Goal: Use online tool/utility: Utilize a website feature to perform a specific function

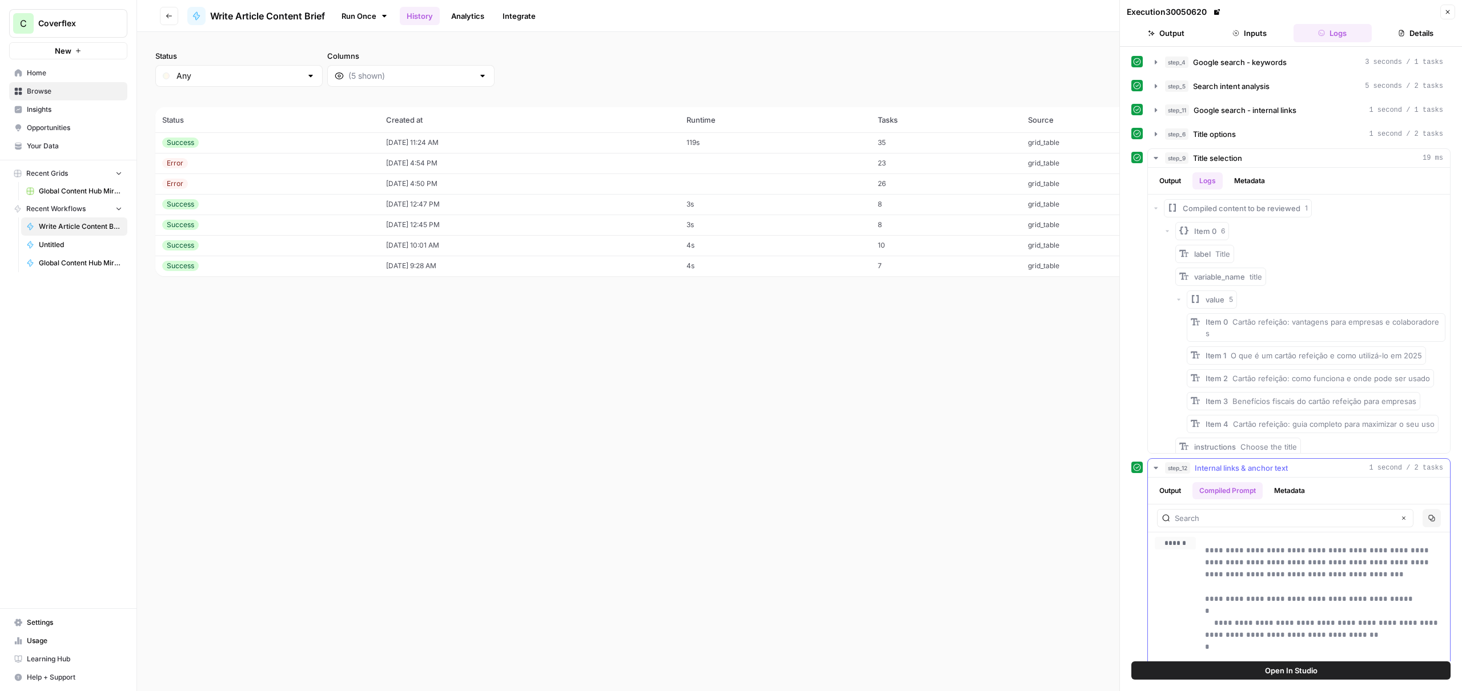
scroll to position [66, 0]
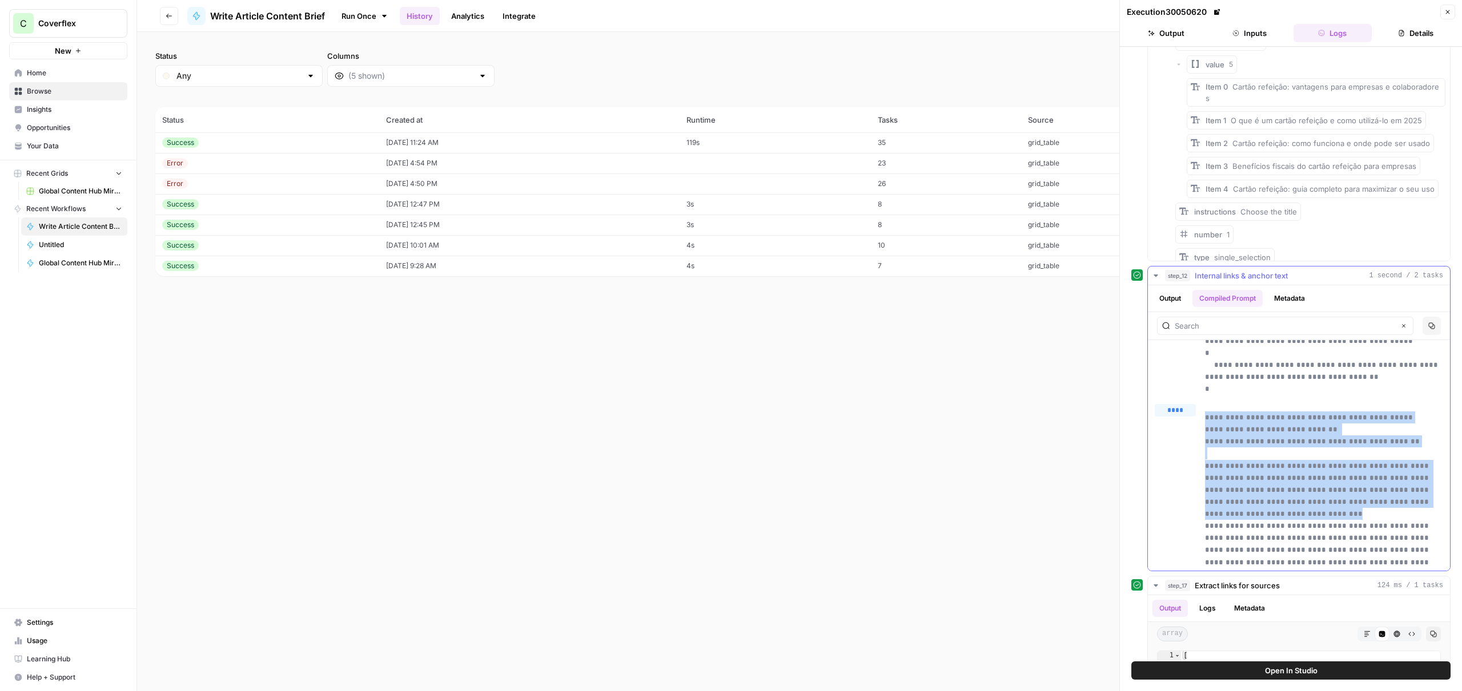
drag, startPoint x: 1358, startPoint y: 504, endPoint x: 1169, endPoint y: 380, distance: 226.0
copy p "**********"
drag, startPoint x: 1293, startPoint y: 277, endPoint x: 1201, endPoint y: 276, distance: 92.5
click at [1201, 276] on div "step_12 Internal links & anchor text 1 second / 2 tasks" at bounding box center [1304, 275] width 278 height 11
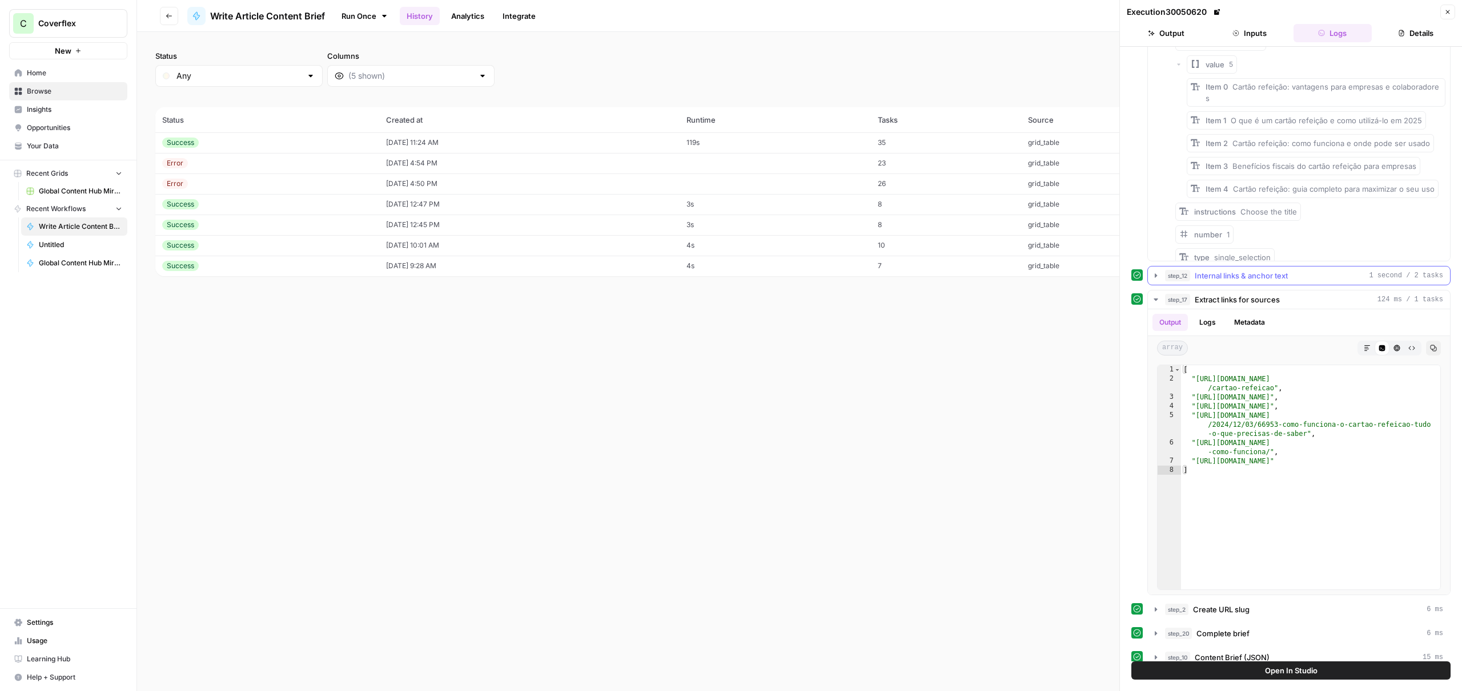
click at [1215, 276] on span "Internal links & anchor text" at bounding box center [1241, 275] width 93 height 11
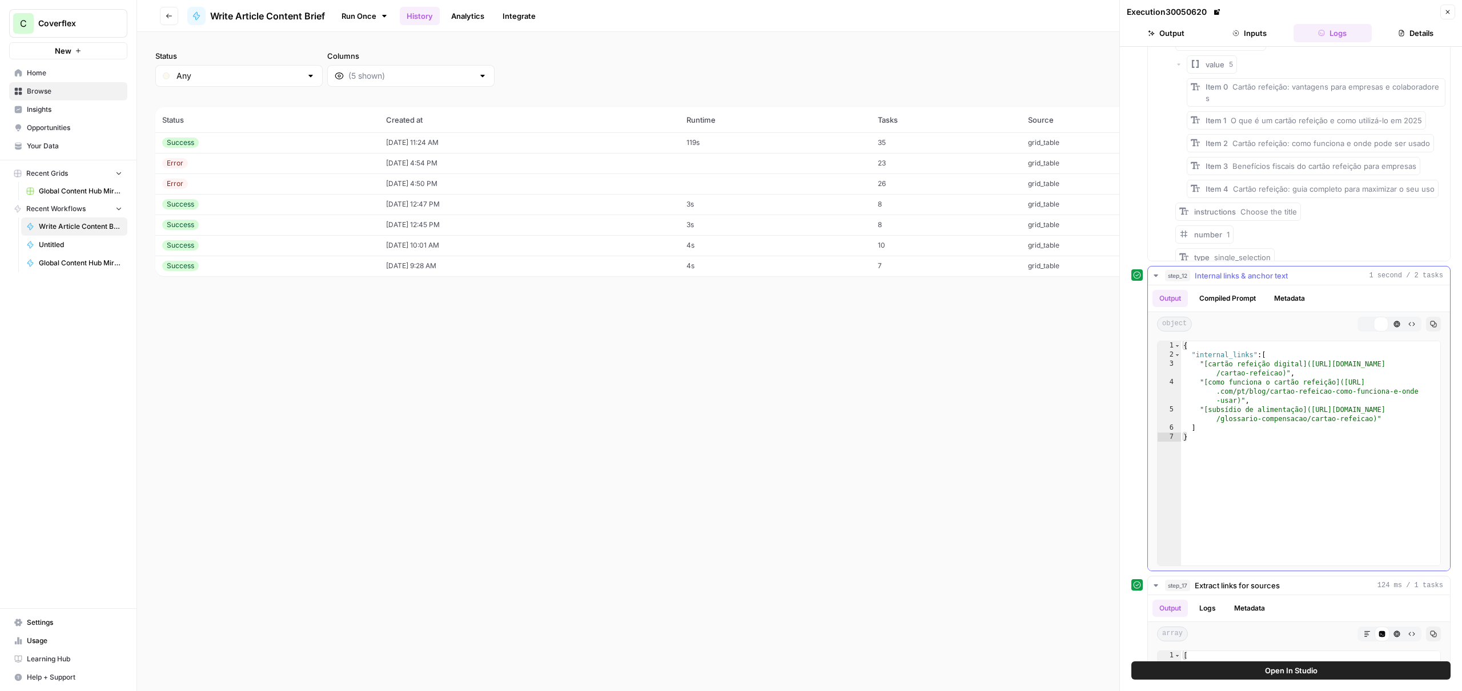
click at [1215, 276] on span "Internal links & anchor text" at bounding box center [1241, 275] width 93 height 11
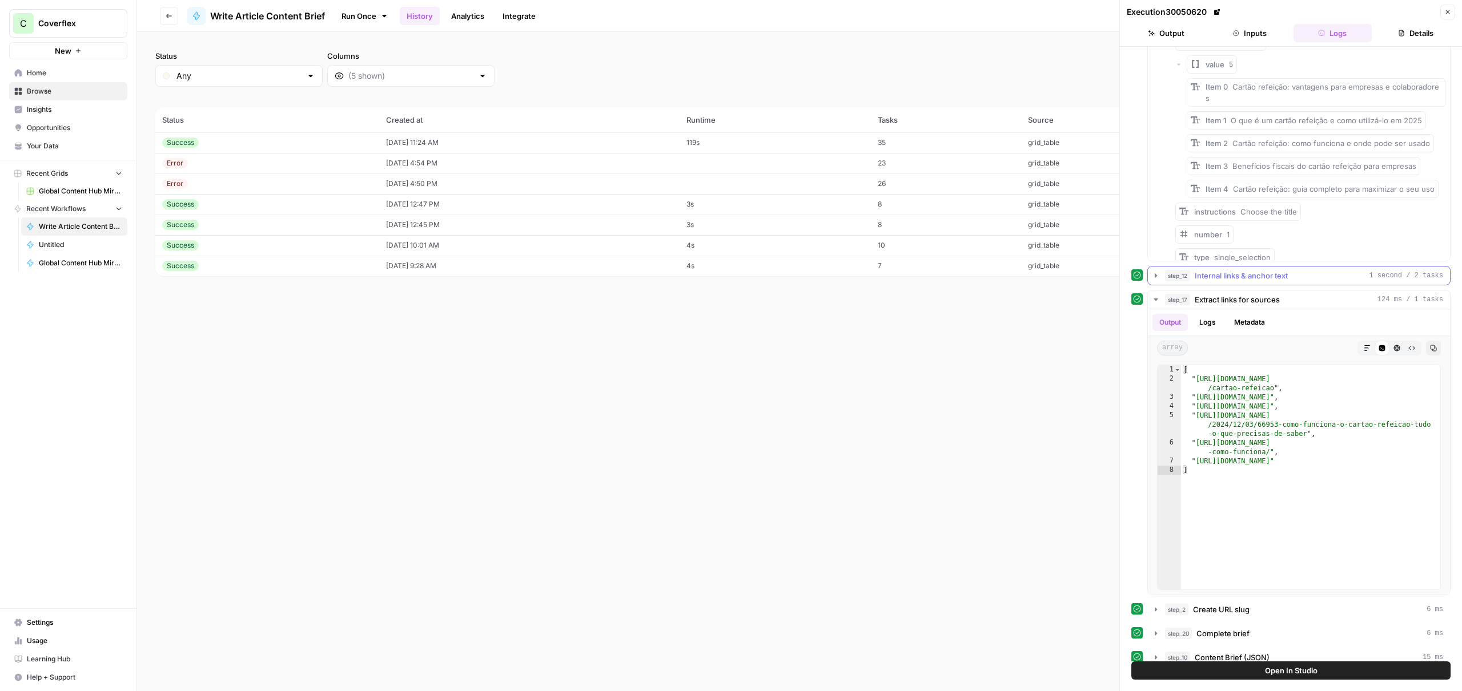
click at [1215, 276] on span "Internal links & anchor text" at bounding box center [1241, 275] width 93 height 11
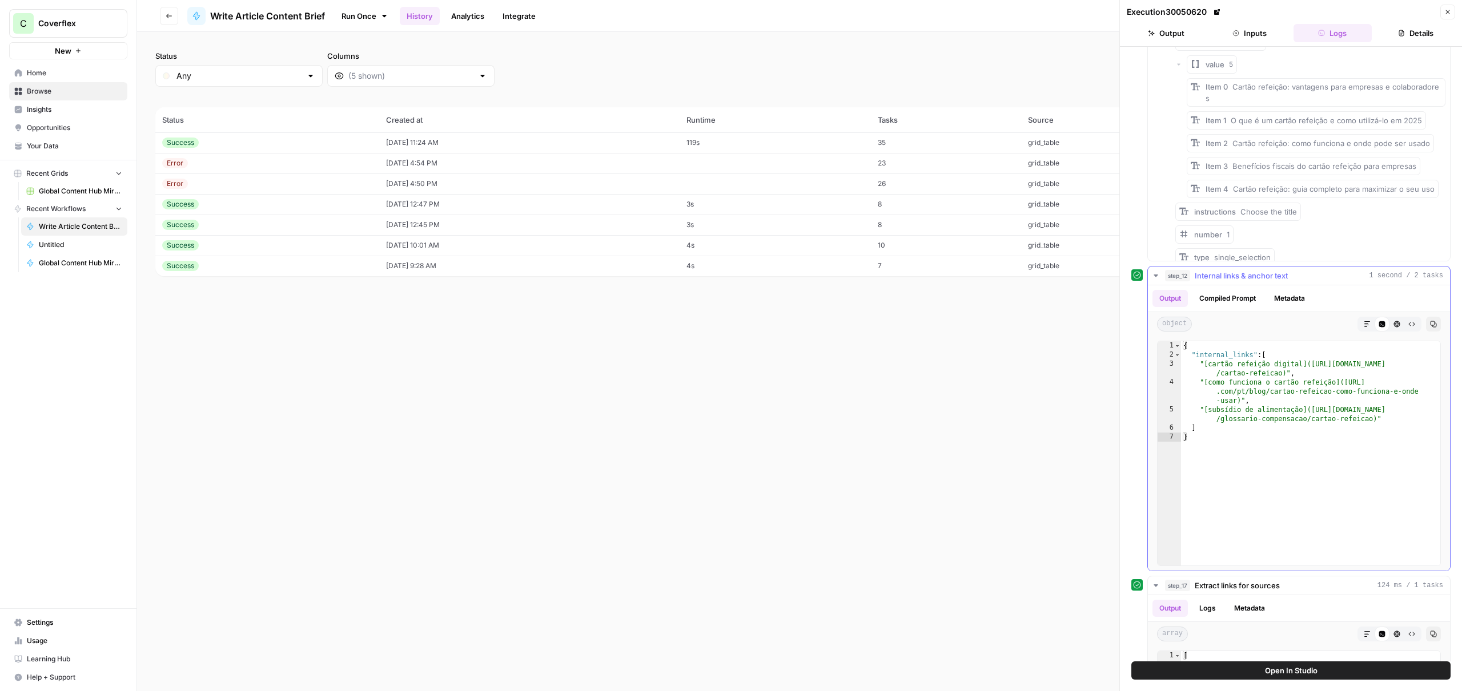
click at [1245, 276] on span "Internal links & anchor text" at bounding box center [1241, 275] width 93 height 11
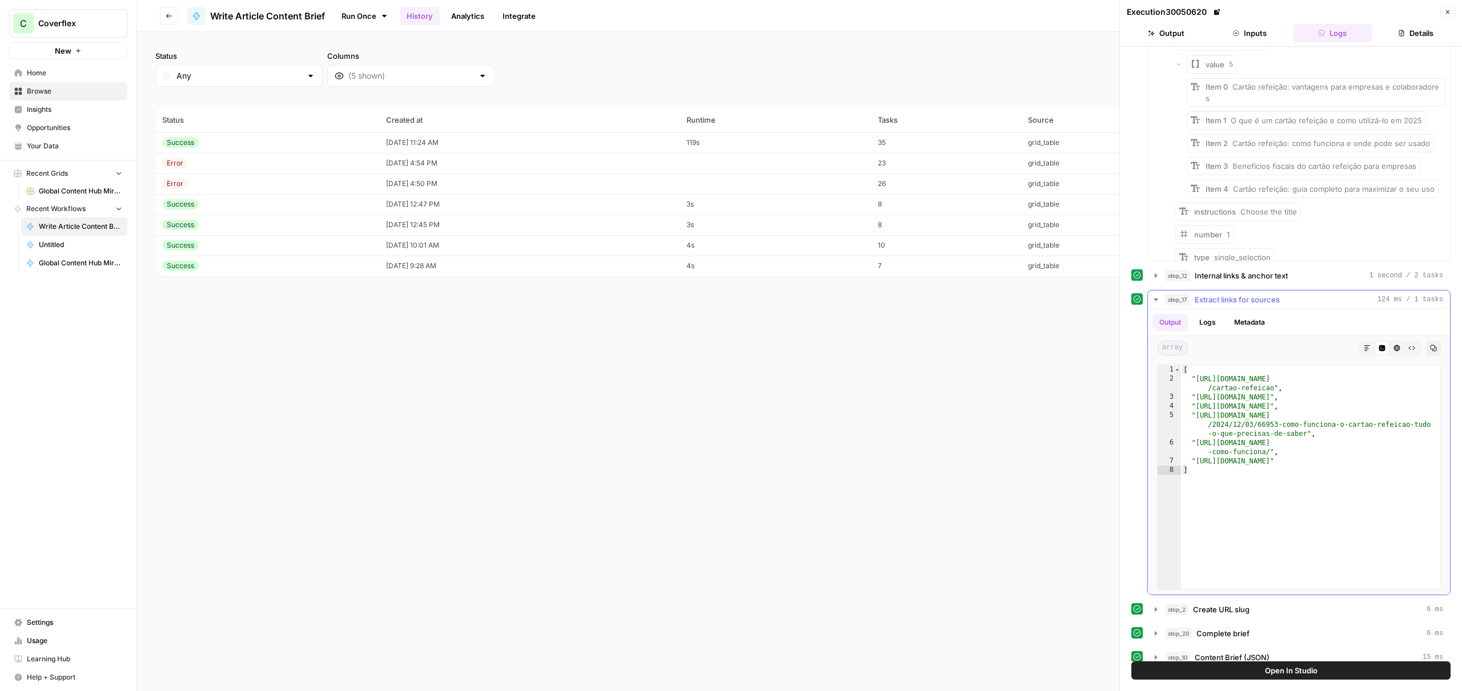
click at [1212, 324] on button "Logs" at bounding box center [1207, 322] width 30 height 17
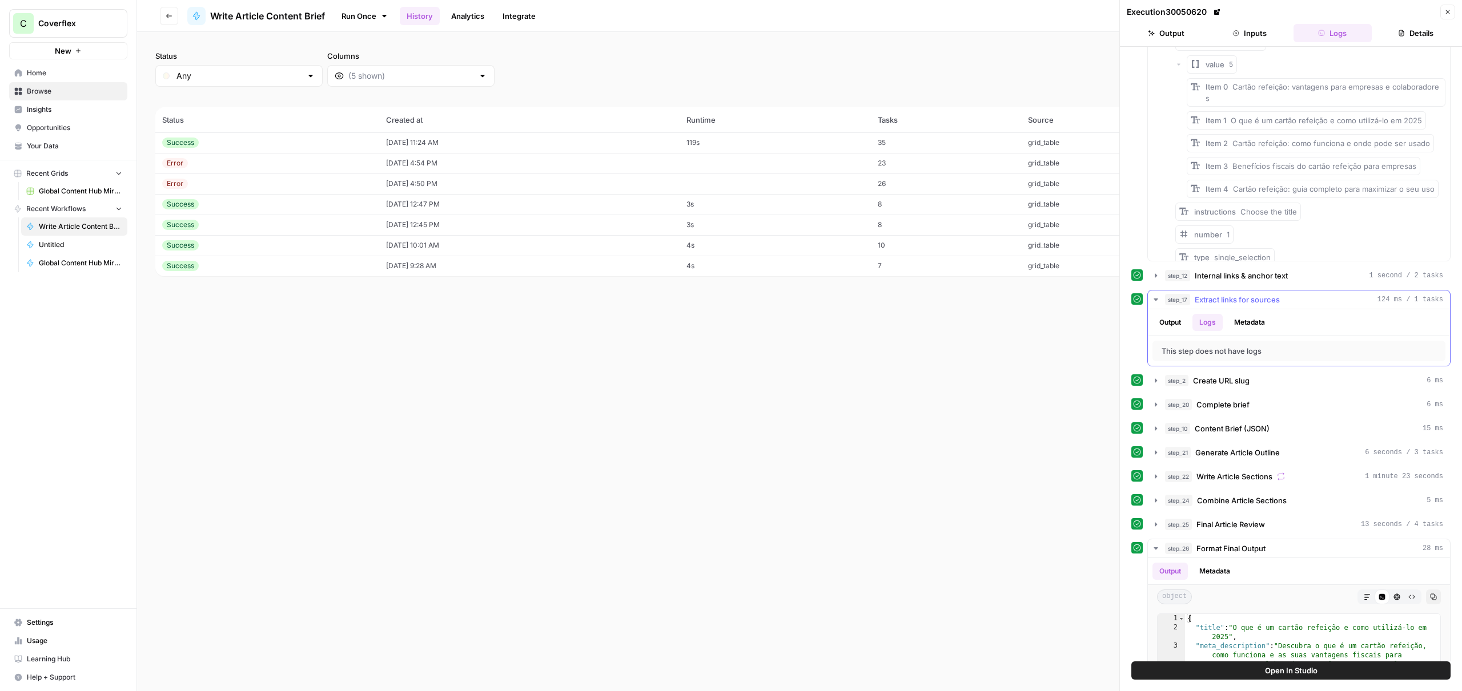
click at [1212, 324] on button "Logs" at bounding box center [1207, 322] width 30 height 17
click at [1167, 324] on button "Output" at bounding box center [1169, 322] width 35 height 17
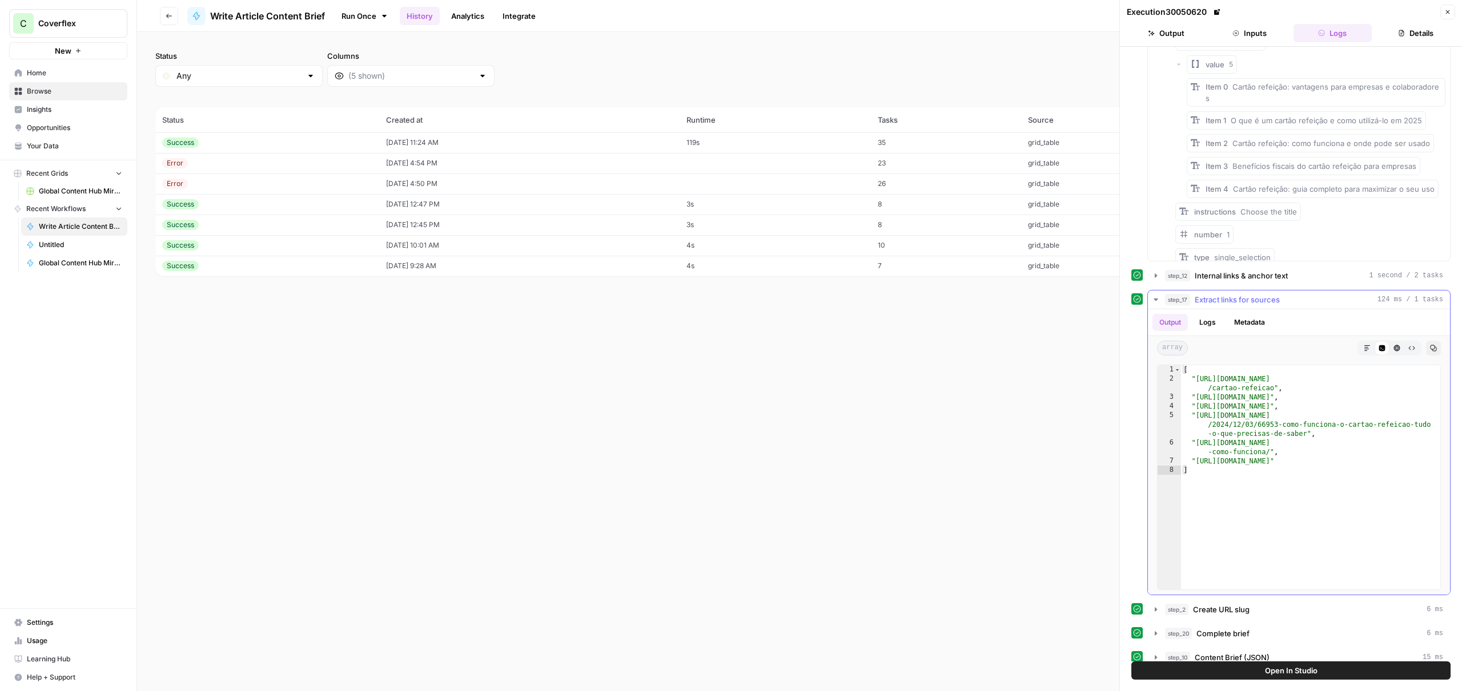
click at [1244, 328] on button "Metadata" at bounding box center [1249, 322] width 45 height 17
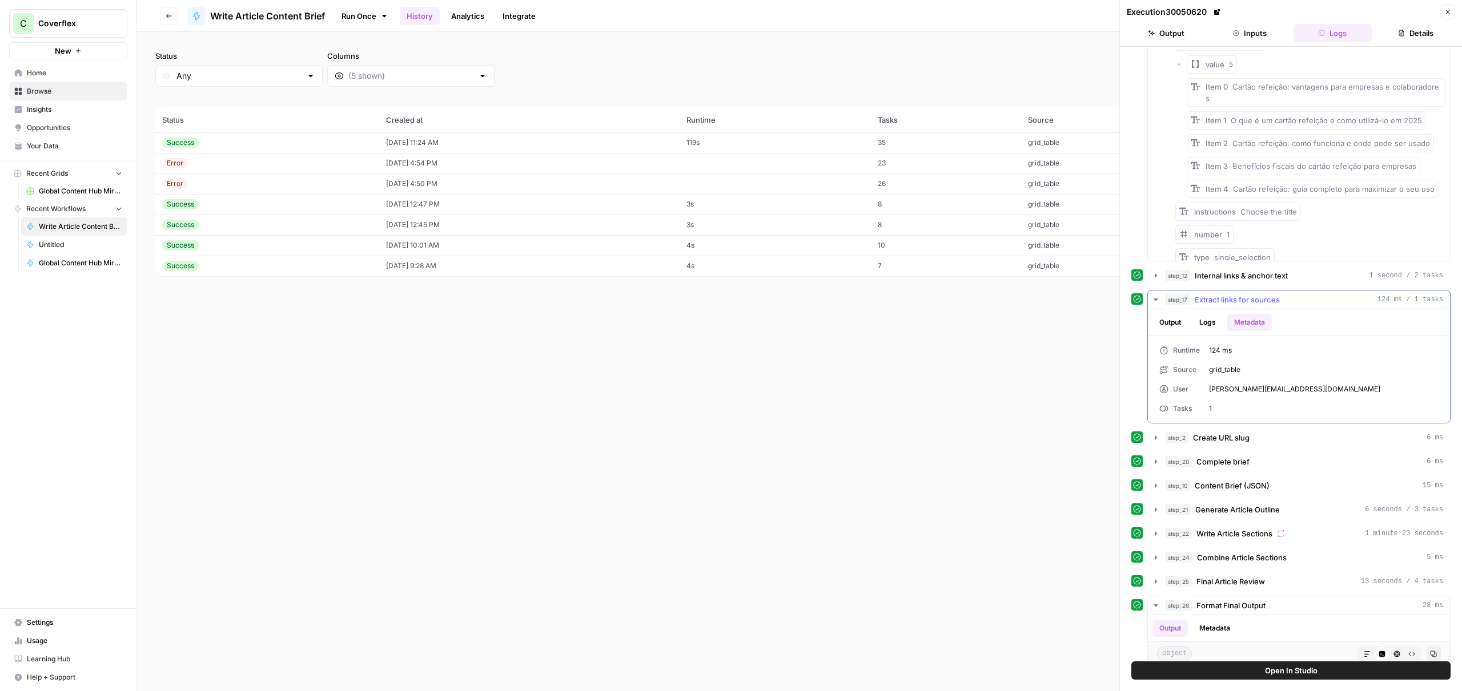
drag, startPoint x: 1197, startPoint y: 326, endPoint x: 1189, endPoint y: 326, distance: 8.6
click at [1197, 326] on button "Logs" at bounding box center [1207, 322] width 30 height 17
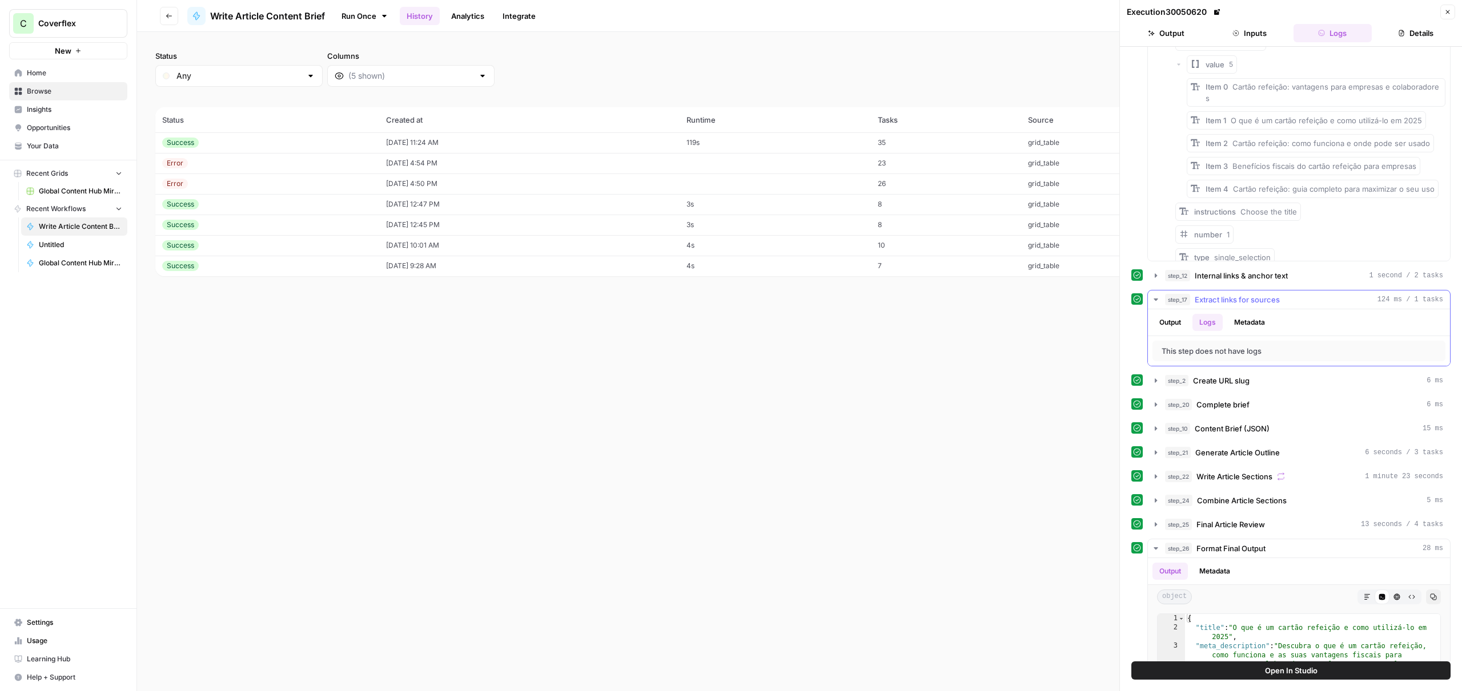
click at [1155, 325] on button "Output" at bounding box center [1169, 322] width 35 height 17
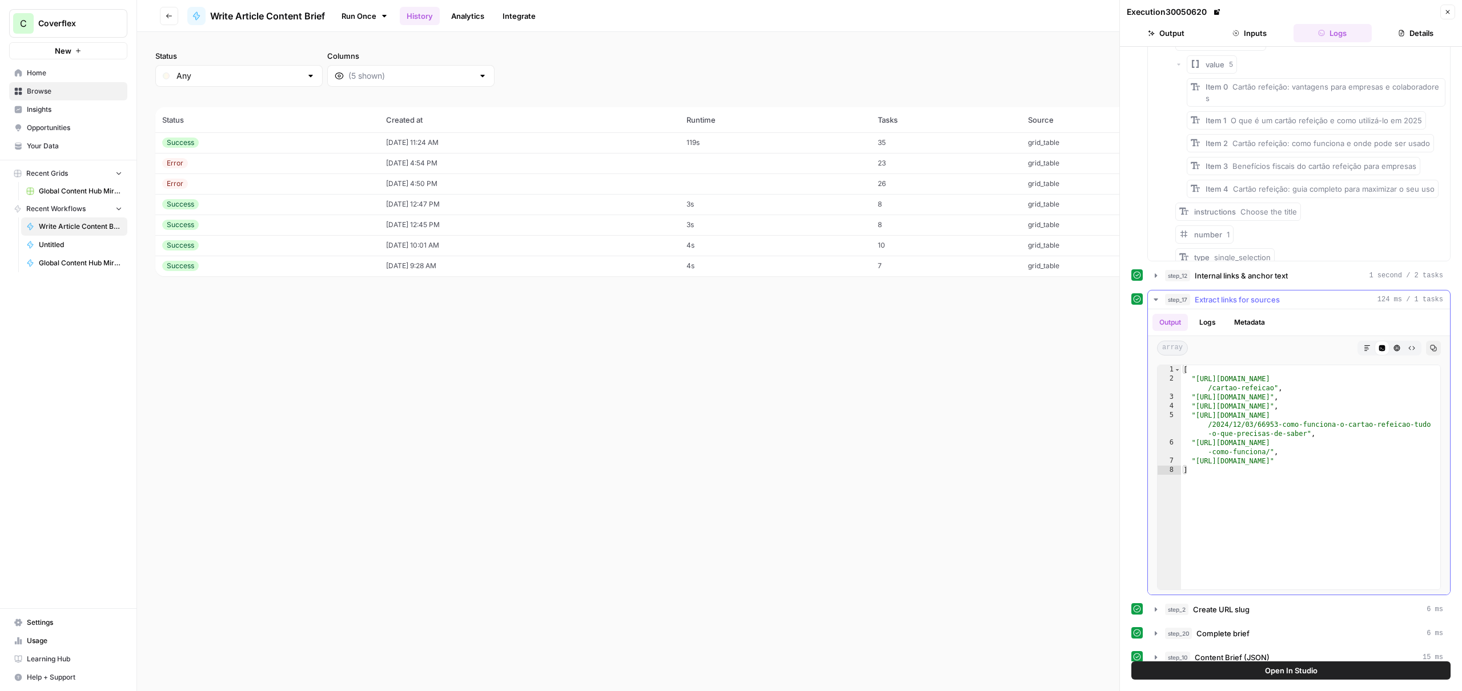
click at [1373, 349] on button "Markdown" at bounding box center [1367, 348] width 15 height 15
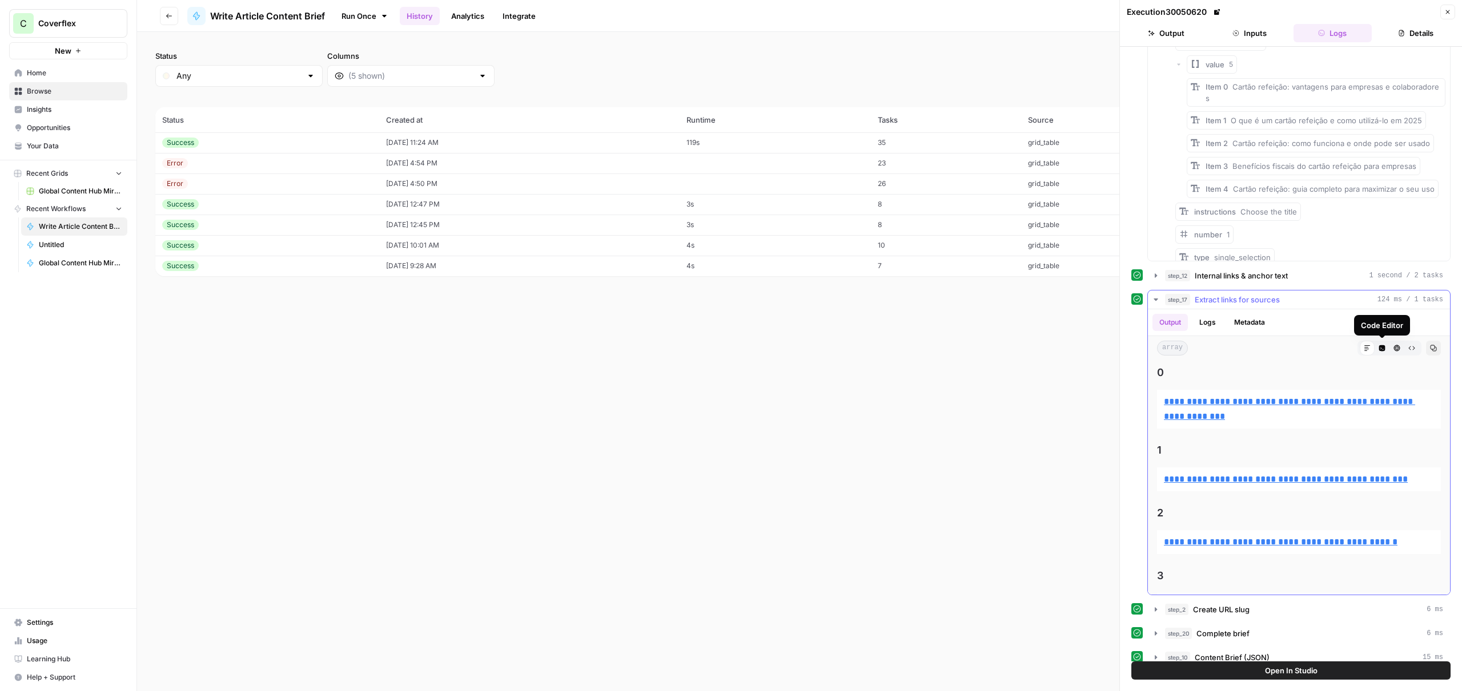
click at [1377, 349] on button "Code Editor" at bounding box center [1381, 348] width 15 height 15
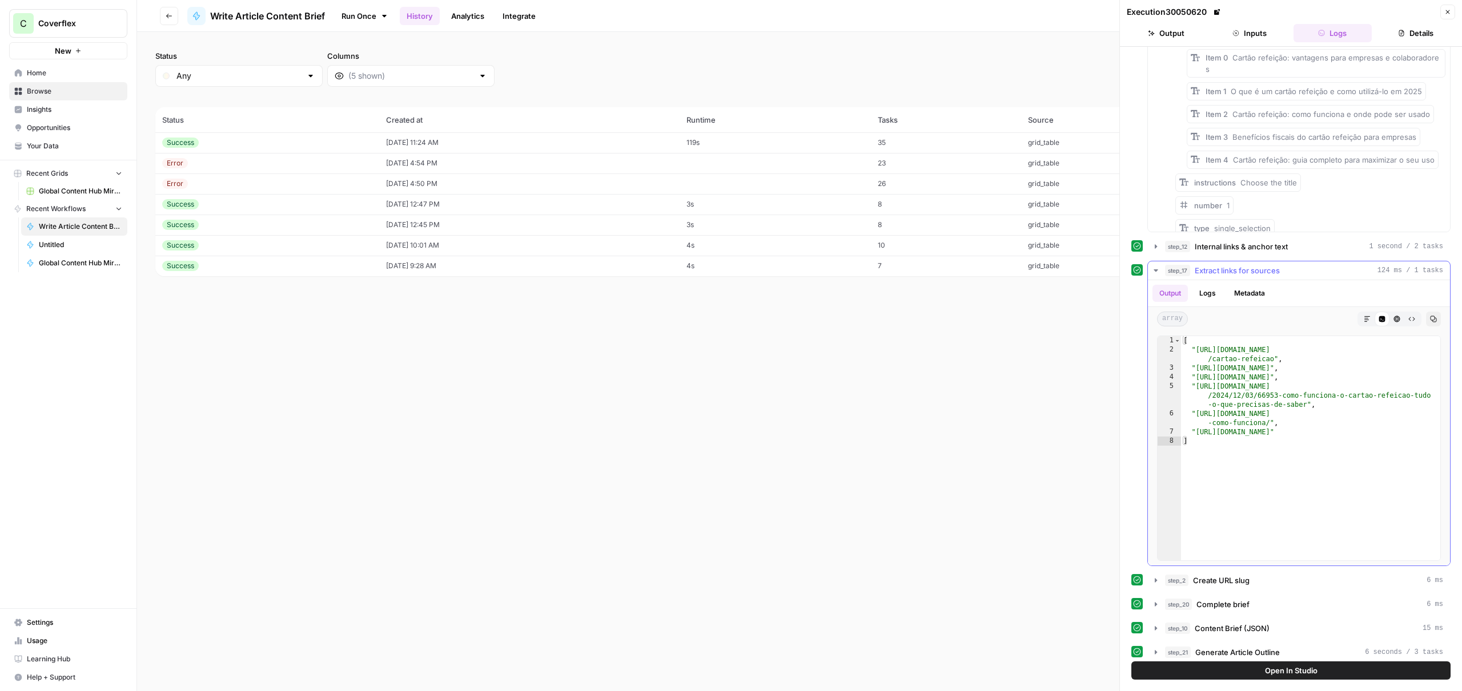
scroll to position [244, 0]
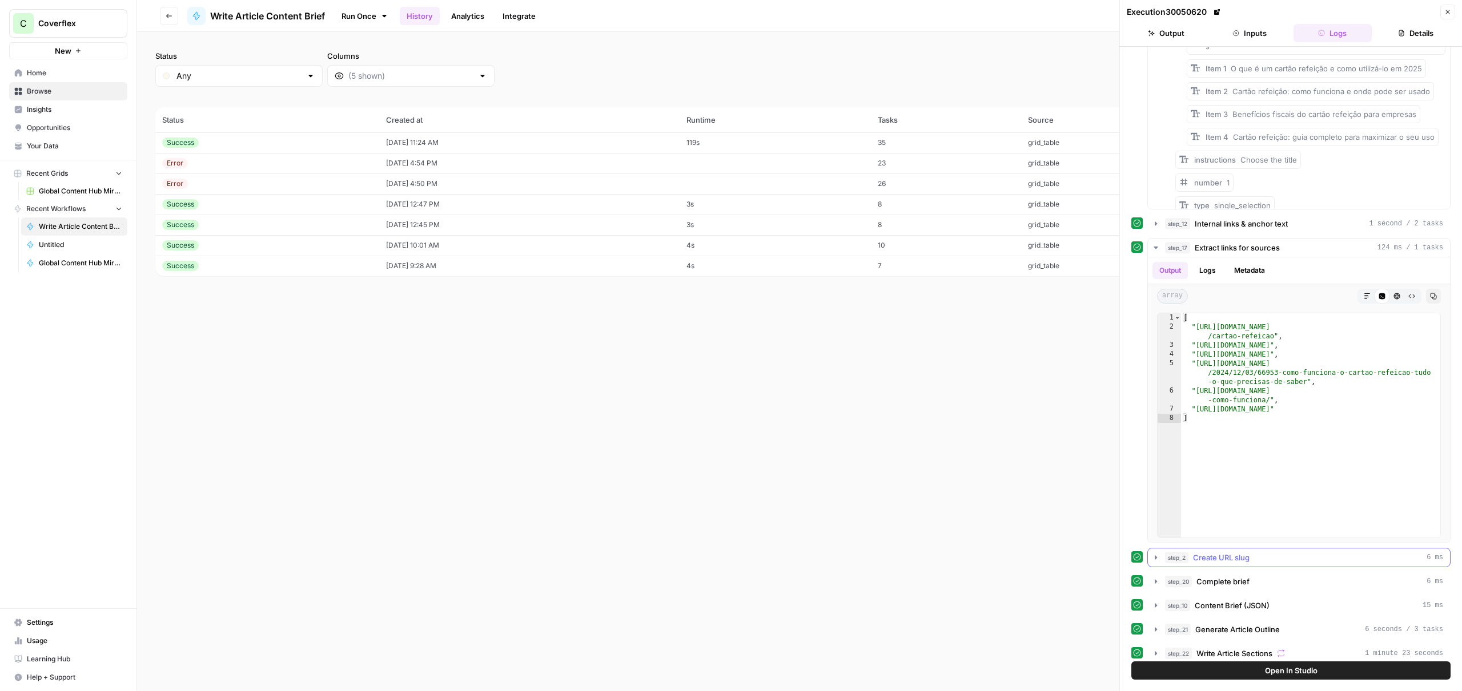
click at [1251, 561] on div "step_2 Create URL slug 6 ms" at bounding box center [1304, 557] width 278 height 11
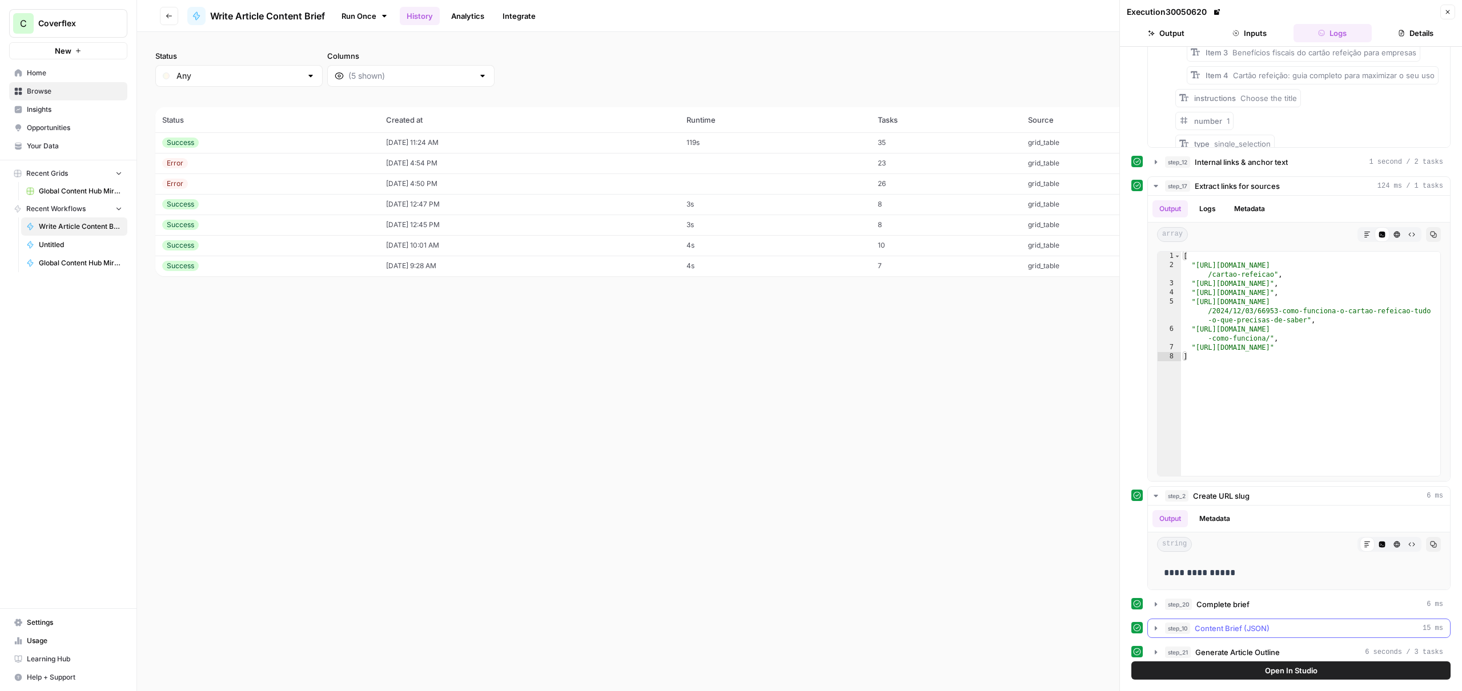
scroll to position [363, 0]
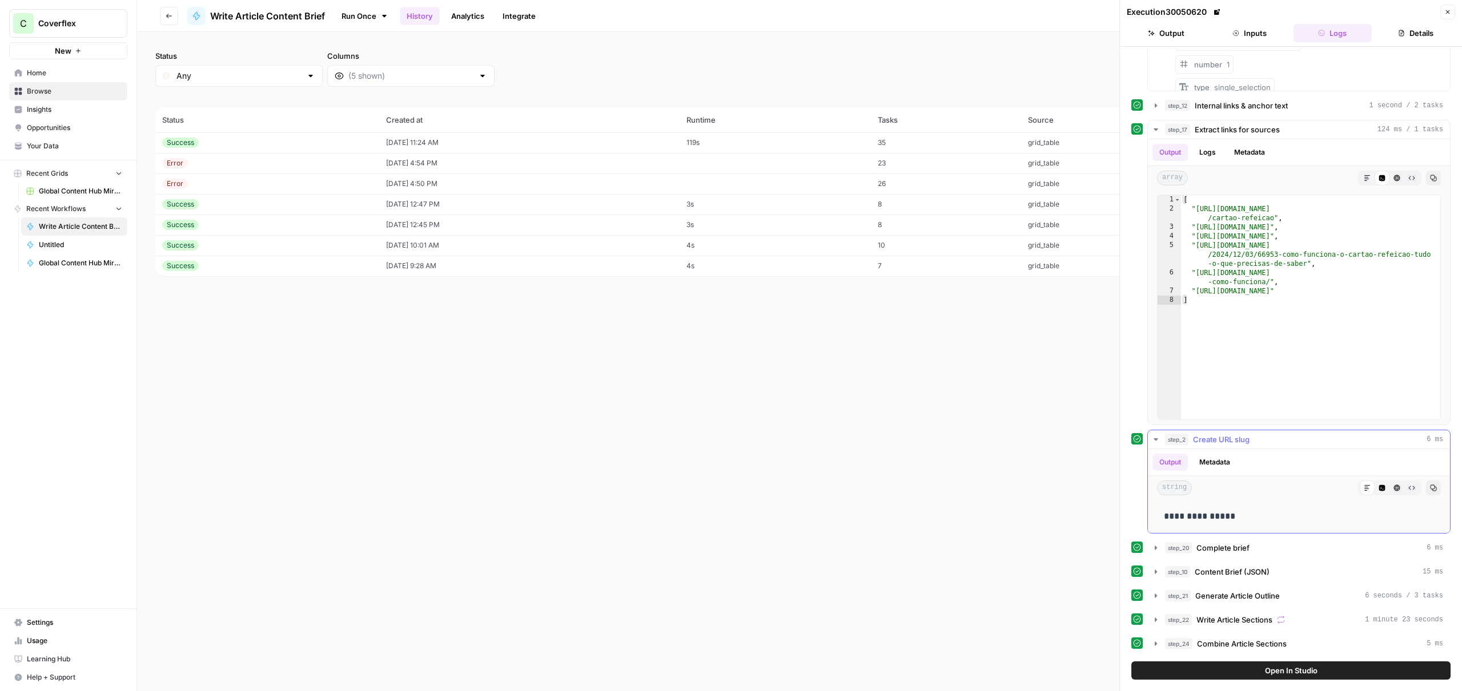
click at [1253, 443] on div "step_2 Create URL slug 6 ms" at bounding box center [1304, 439] width 278 height 11
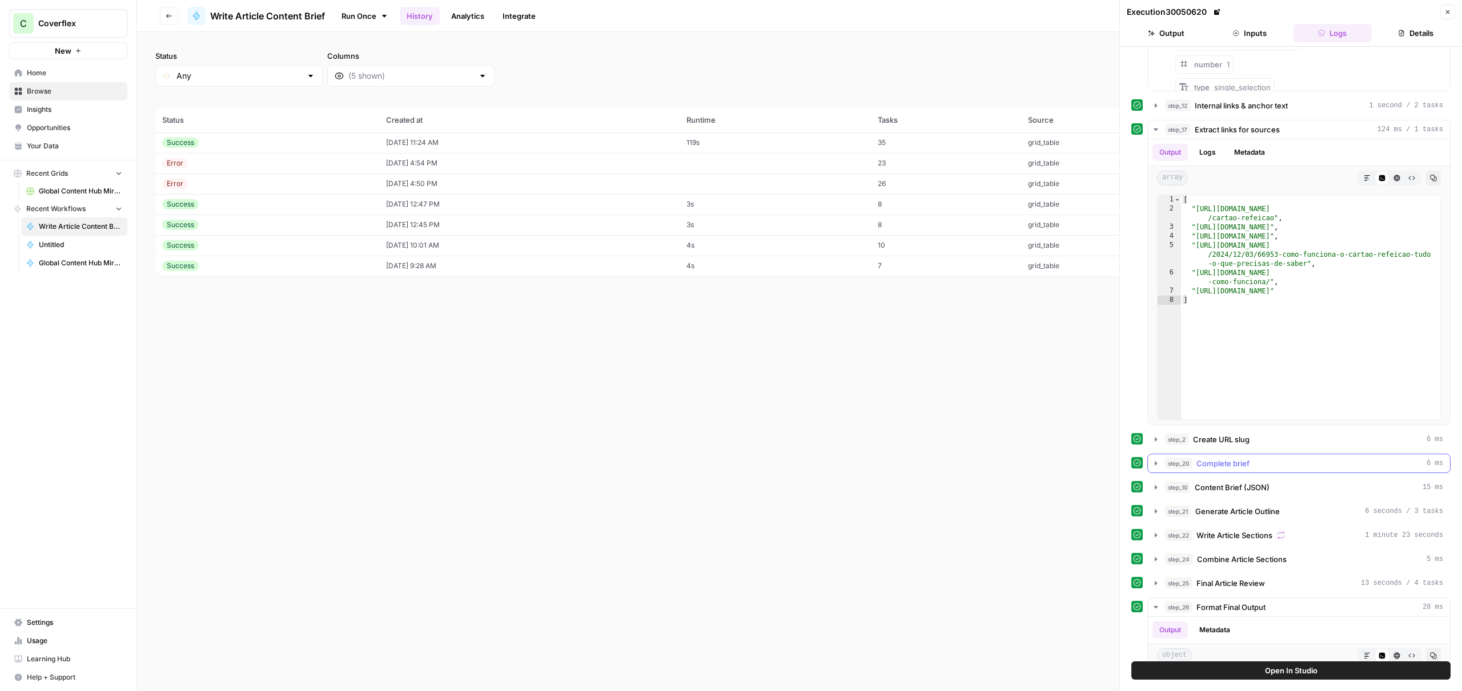
click at [1246, 458] on span "Complete brief" at bounding box center [1222, 463] width 53 height 11
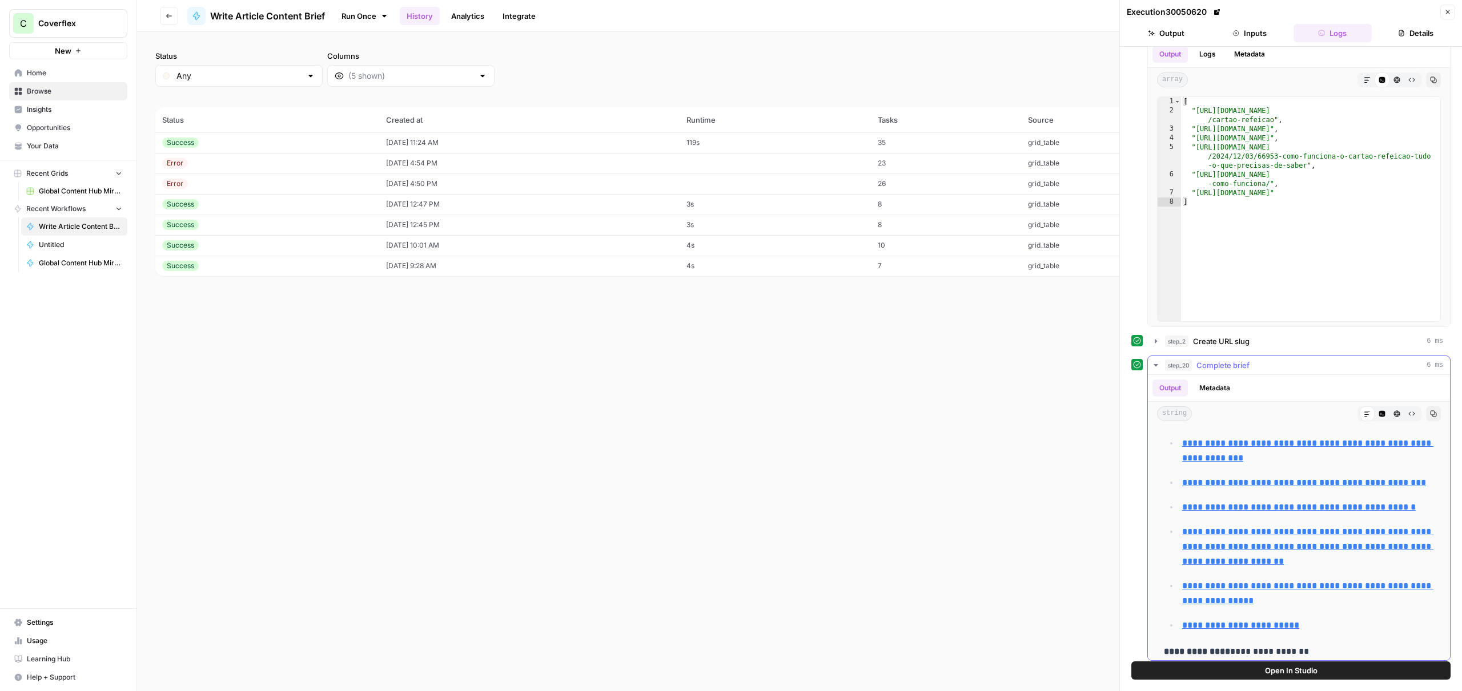
scroll to position [463, 0]
drag, startPoint x: 1286, startPoint y: 648, endPoint x: 1163, endPoint y: 644, distance: 122.8
click at [1164, 645] on div "**********" at bounding box center [1299, 219] width 284 height 885
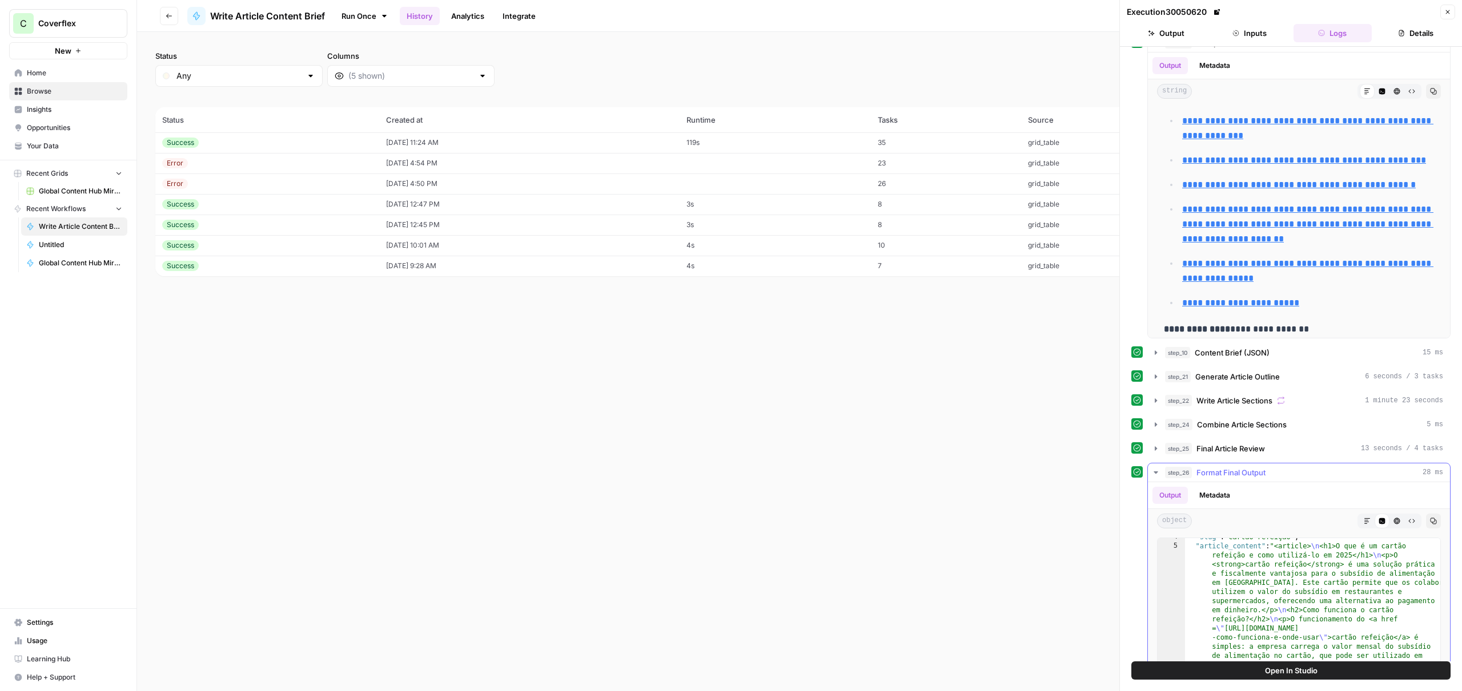
scroll to position [88, 0]
click at [1290, 357] on div "step_10 Content Brief (JSON) 15 ms" at bounding box center [1304, 352] width 278 height 11
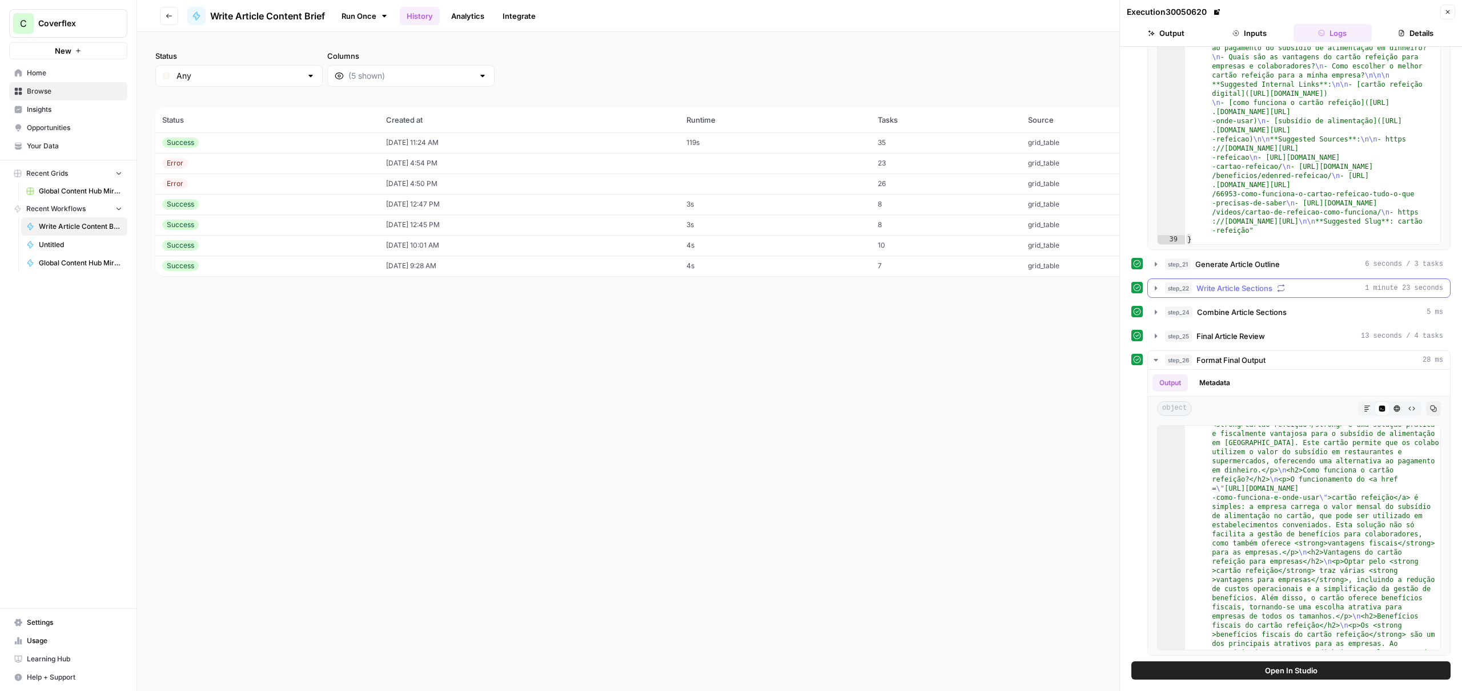
scroll to position [120, 0]
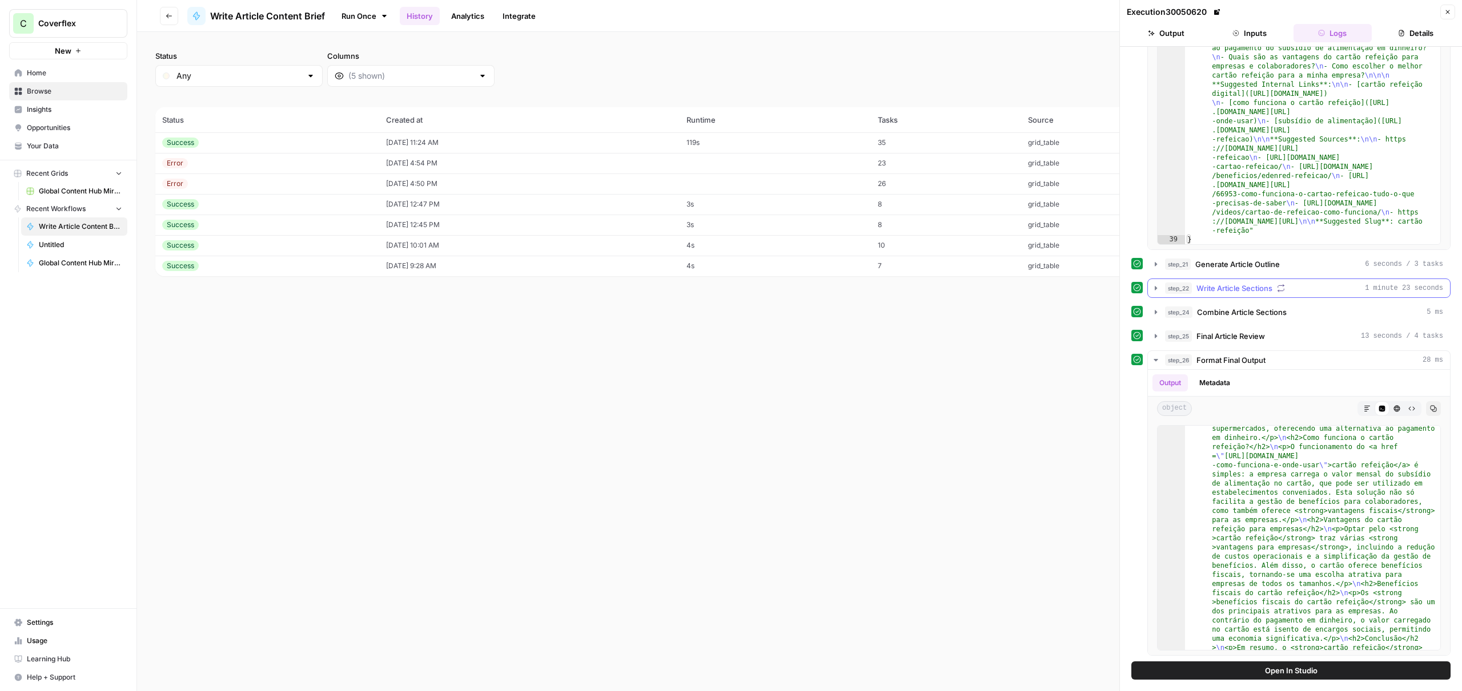
click at [1239, 285] on span "Write Article Sections" at bounding box center [1234, 288] width 76 height 11
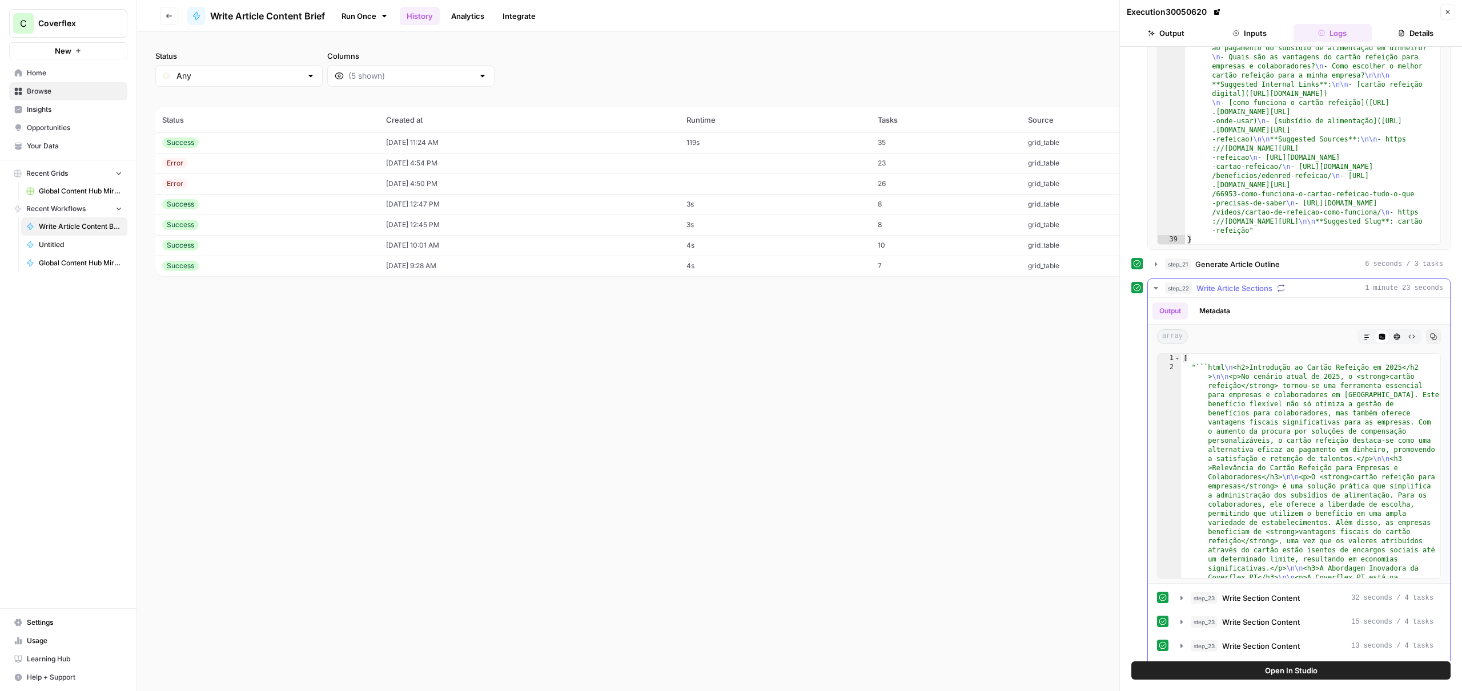
click at [1237, 288] on span "Write Article Sections" at bounding box center [1234, 288] width 76 height 11
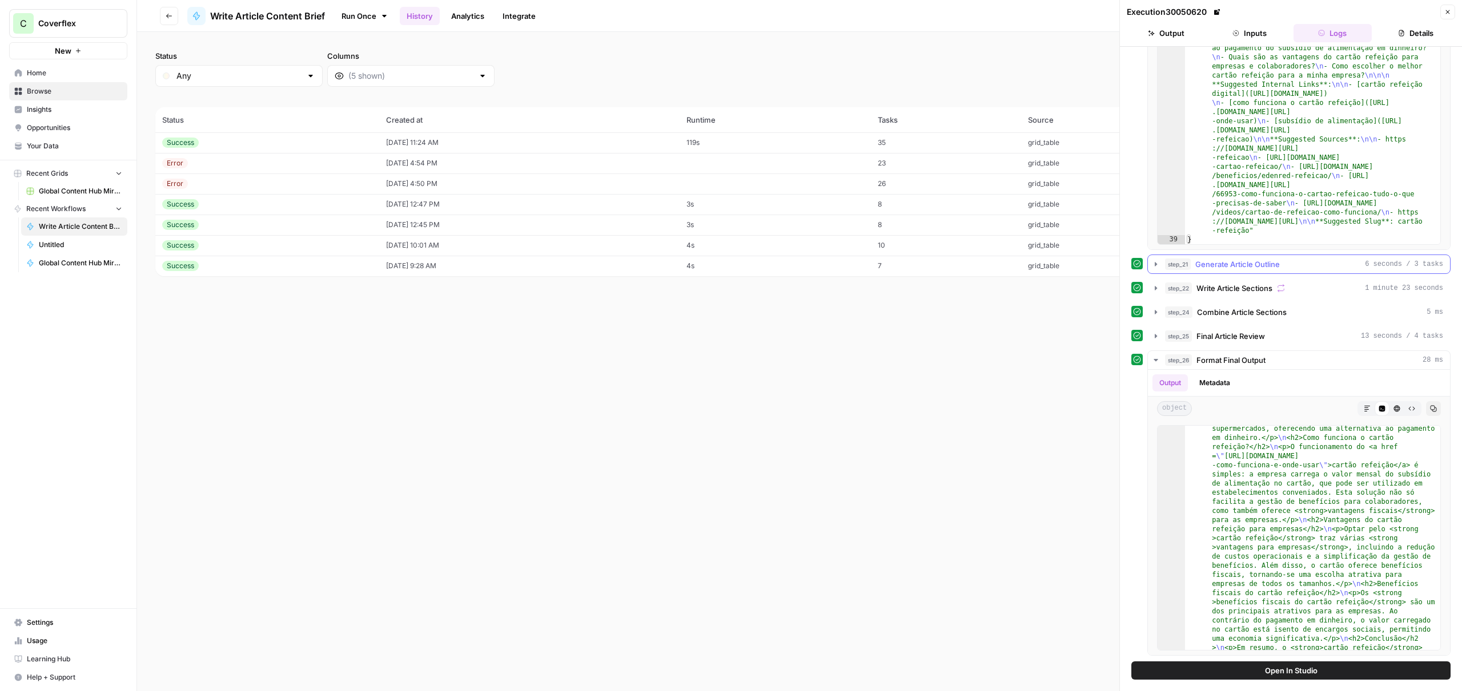
click at [1239, 272] on button "step_21 Generate Article Outline 6 seconds / 3 tasks" at bounding box center [1299, 264] width 302 height 18
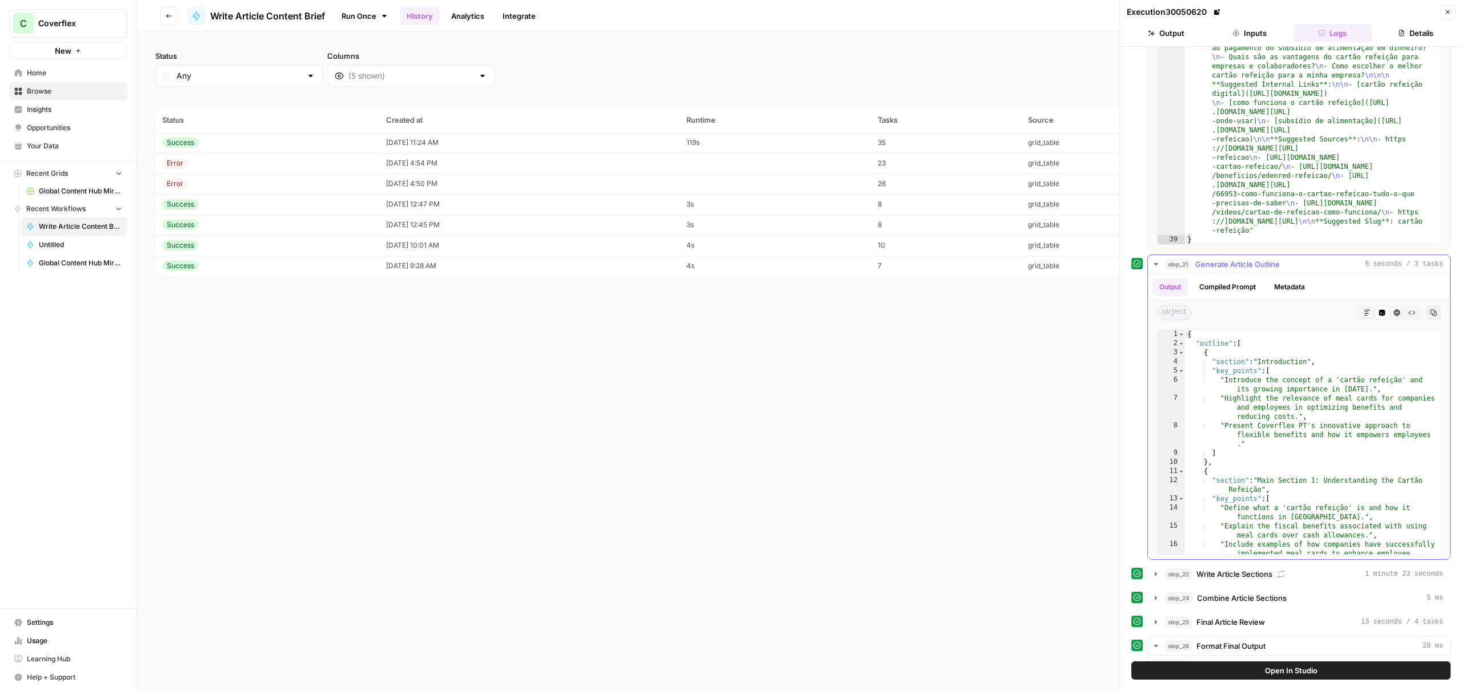
click at [1233, 286] on button "Compiled Prompt" at bounding box center [1227, 287] width 70 height 17
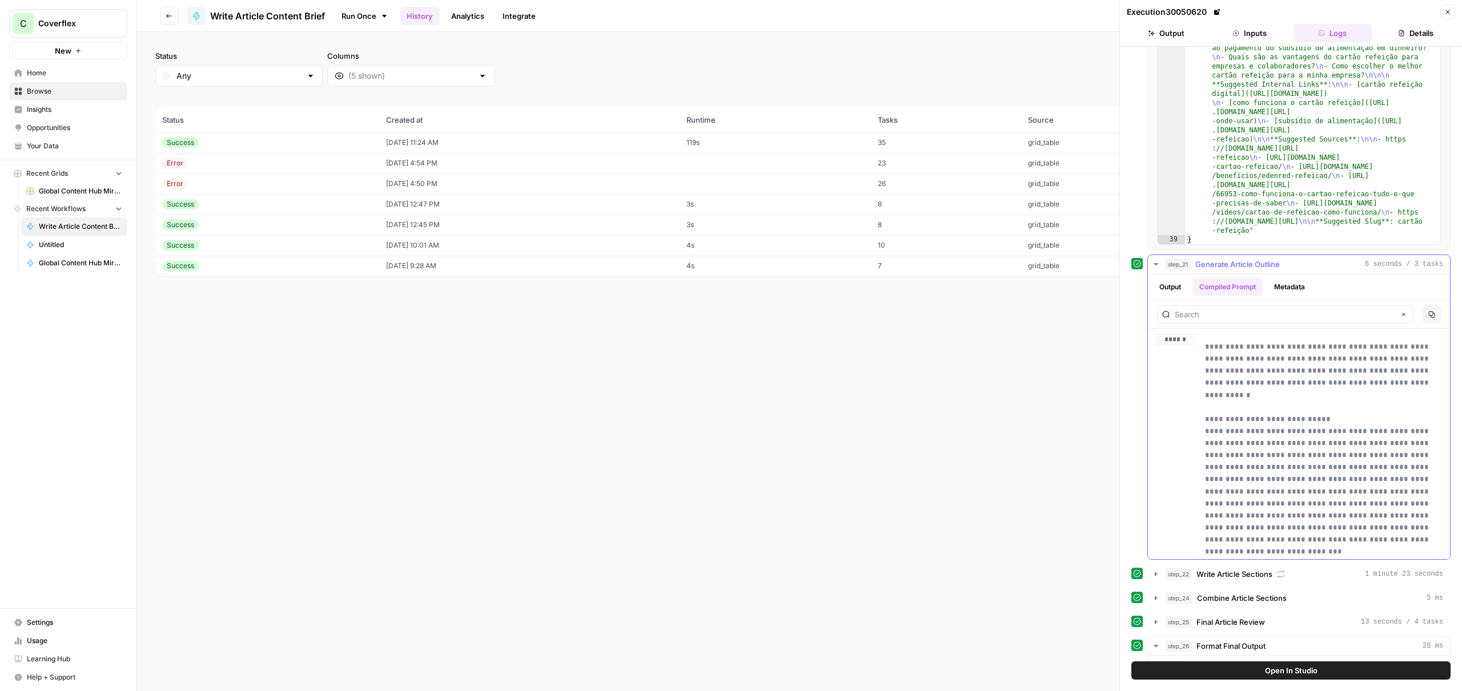
click at [1193, 287] on ul "Output Compiled Prompt Metadata" at bounding box center [1231, 287] width 159 height 17
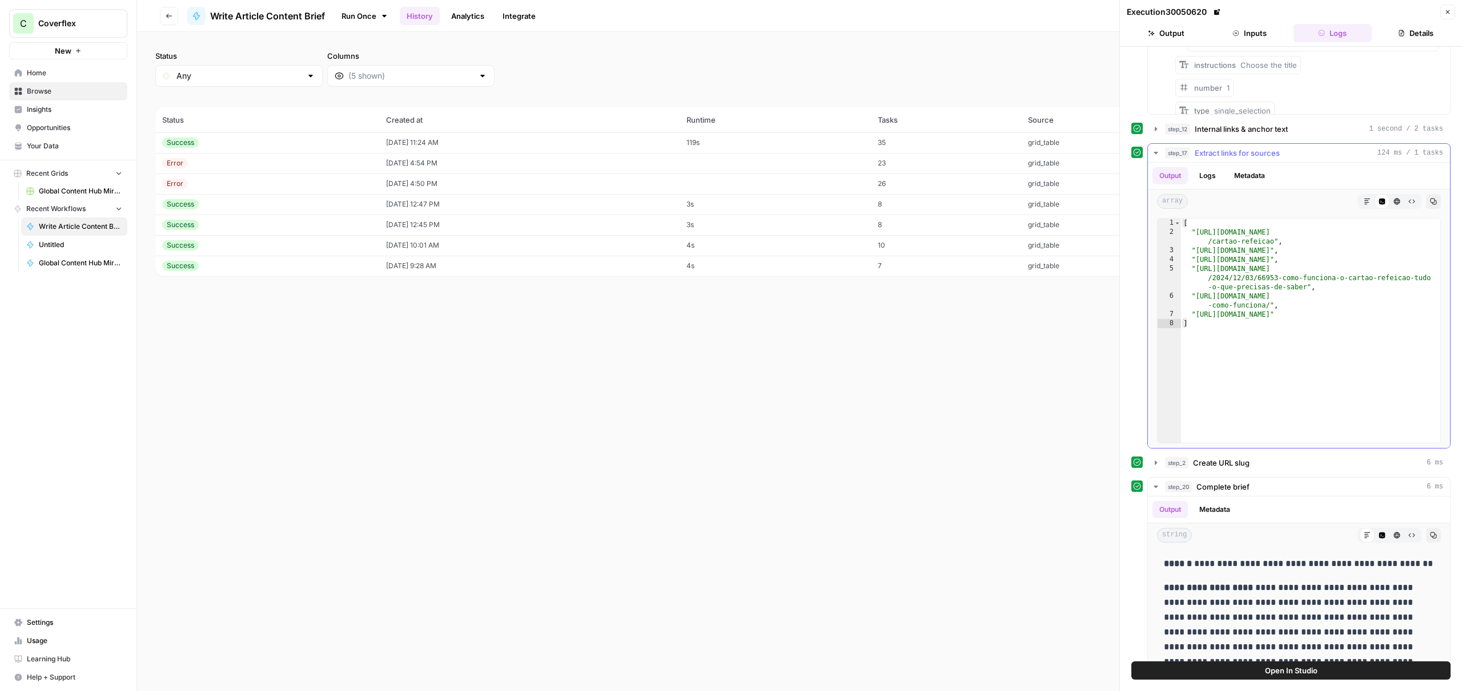
scroll to position [272, 0]
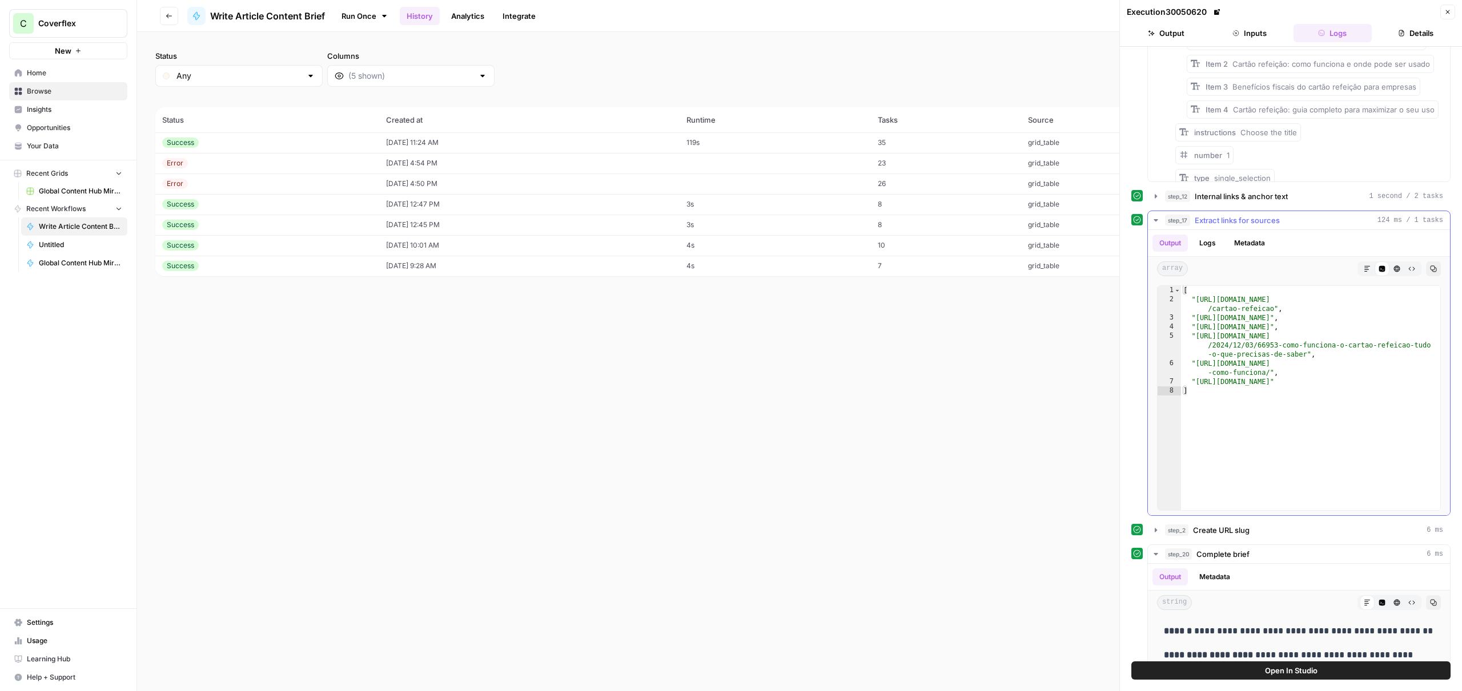
click at [1237, 221] on span "Extract links for sources" at bounding box center [1237, 220] width 85 height 11
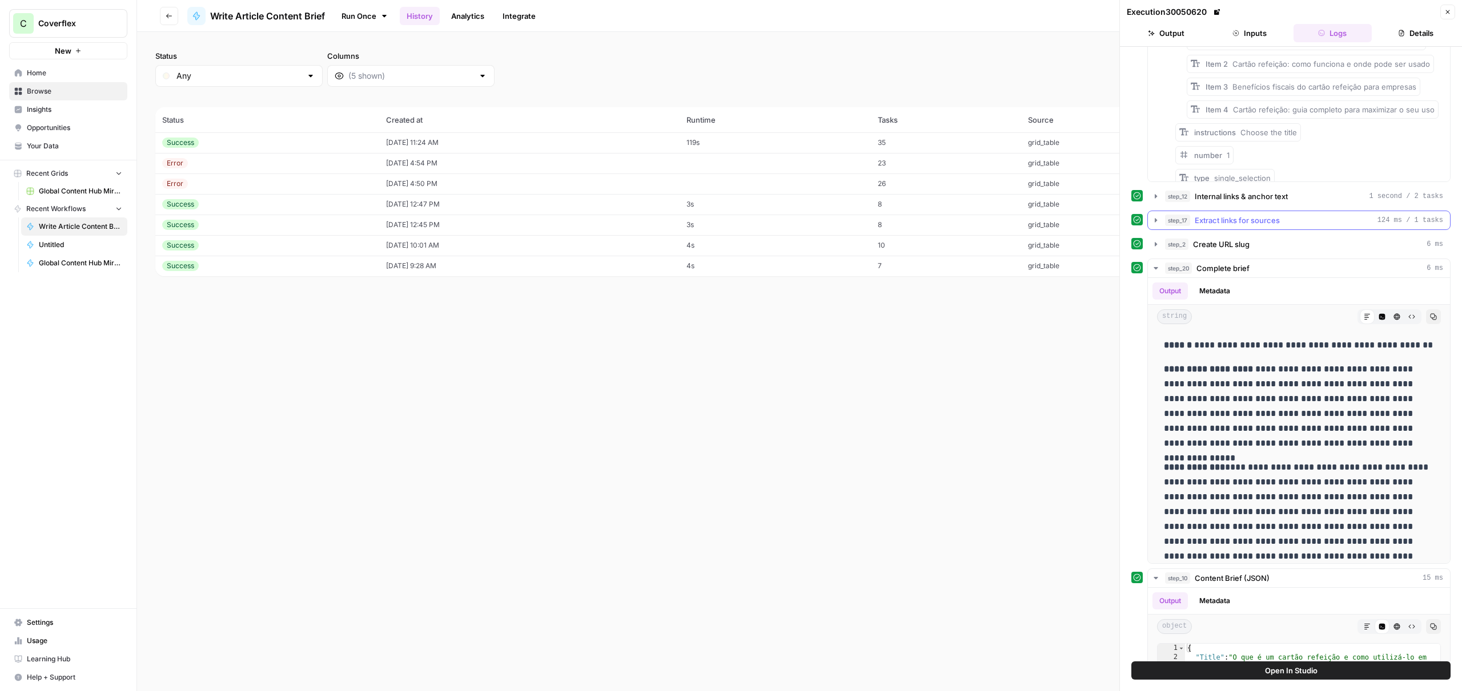
click at [1237, 221] on span "Extract links for sources" at bounding box center [1237, 220] width 85 height 11
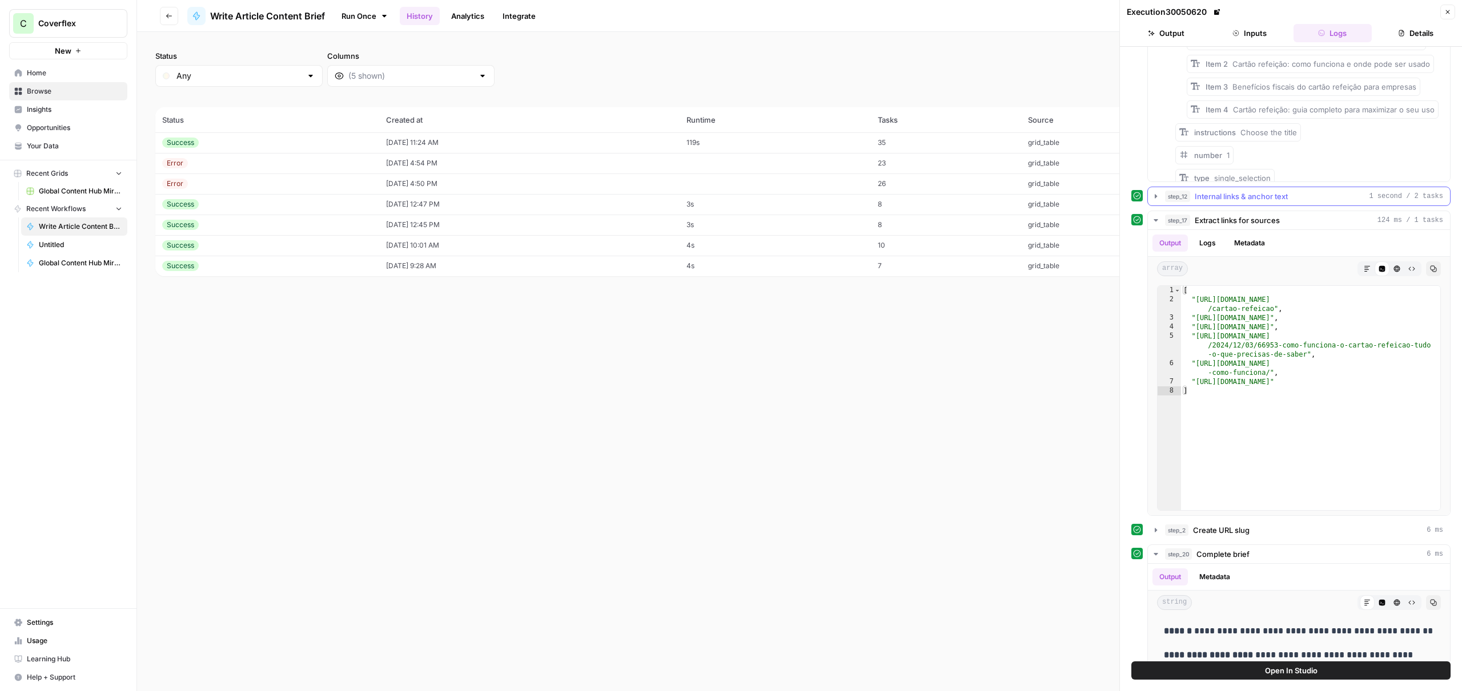
click at [1234, 198] on span "Internal links & anchor text" at bounding box center [1241, 196] width 93 height 11
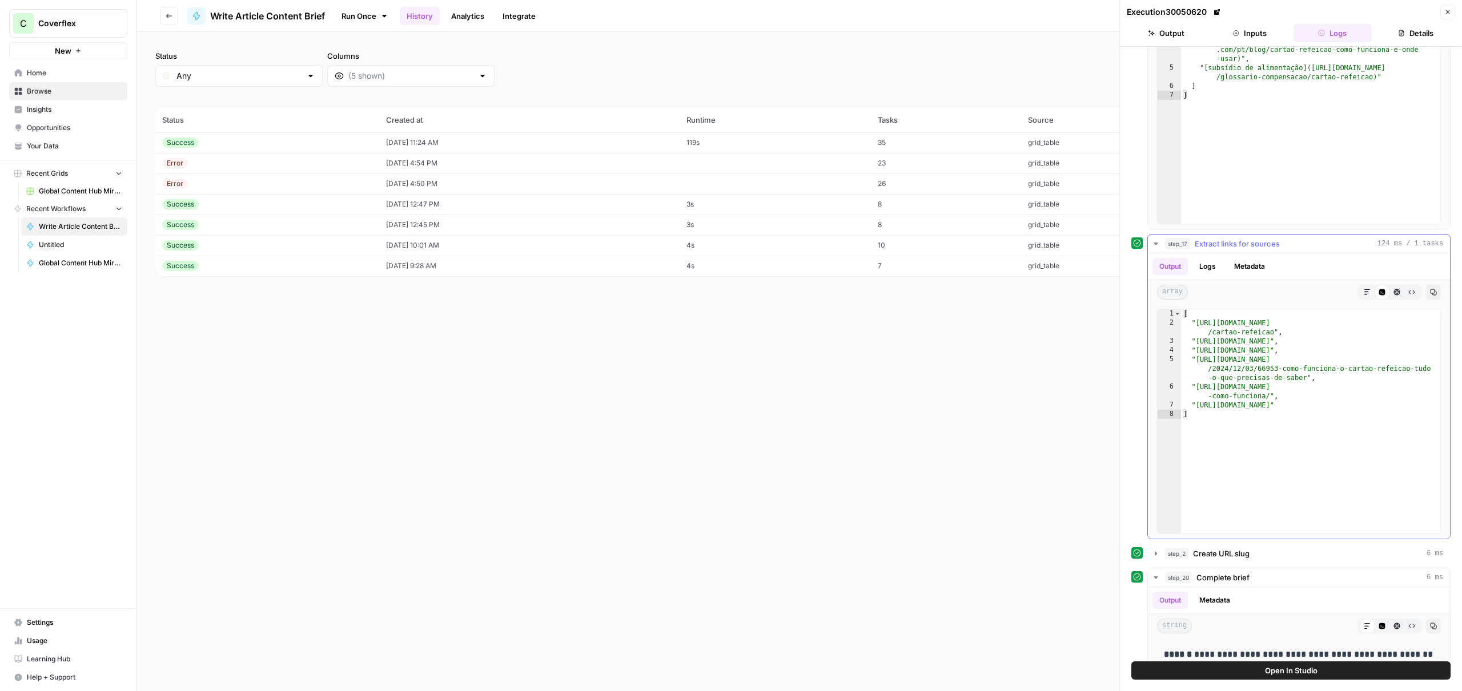
scroll to position [642, 0]
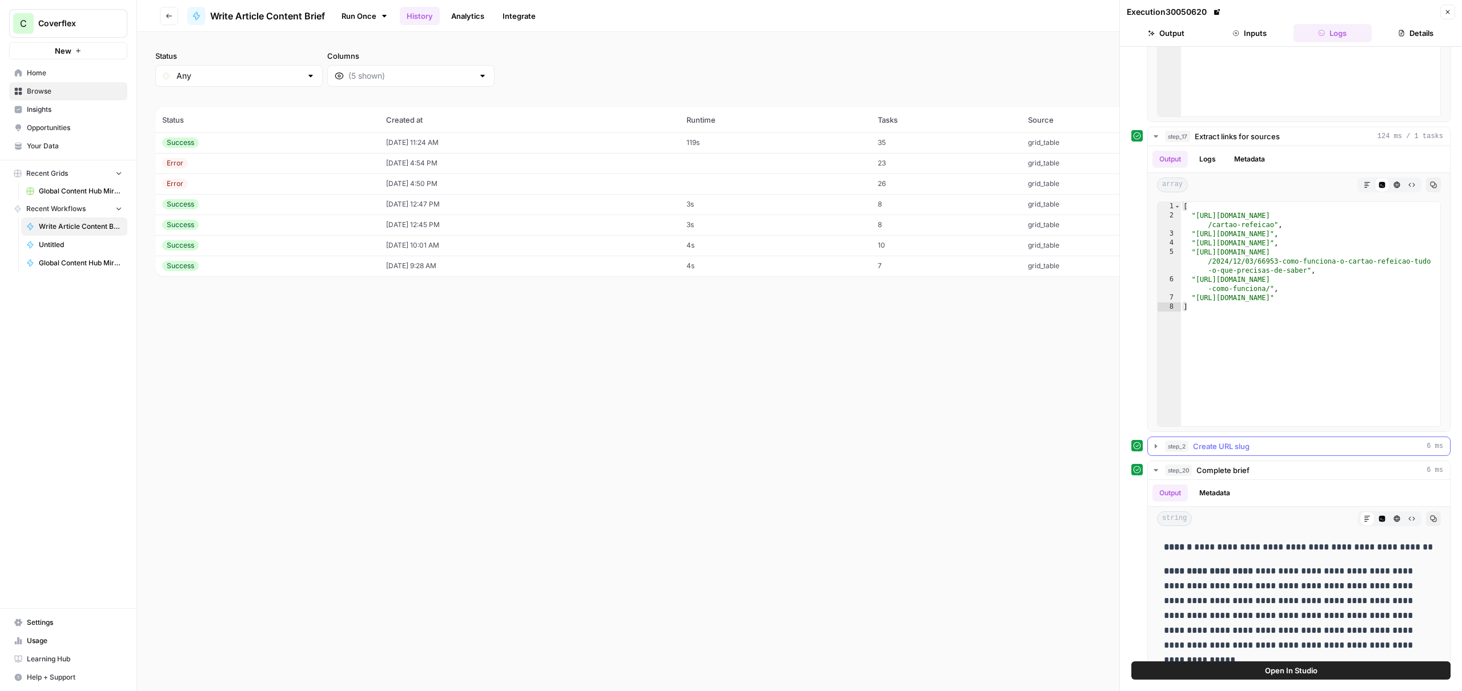
click at [1237, 441] on span "Create URL slug" at bounding box center [1221, 446] width 57 height 11
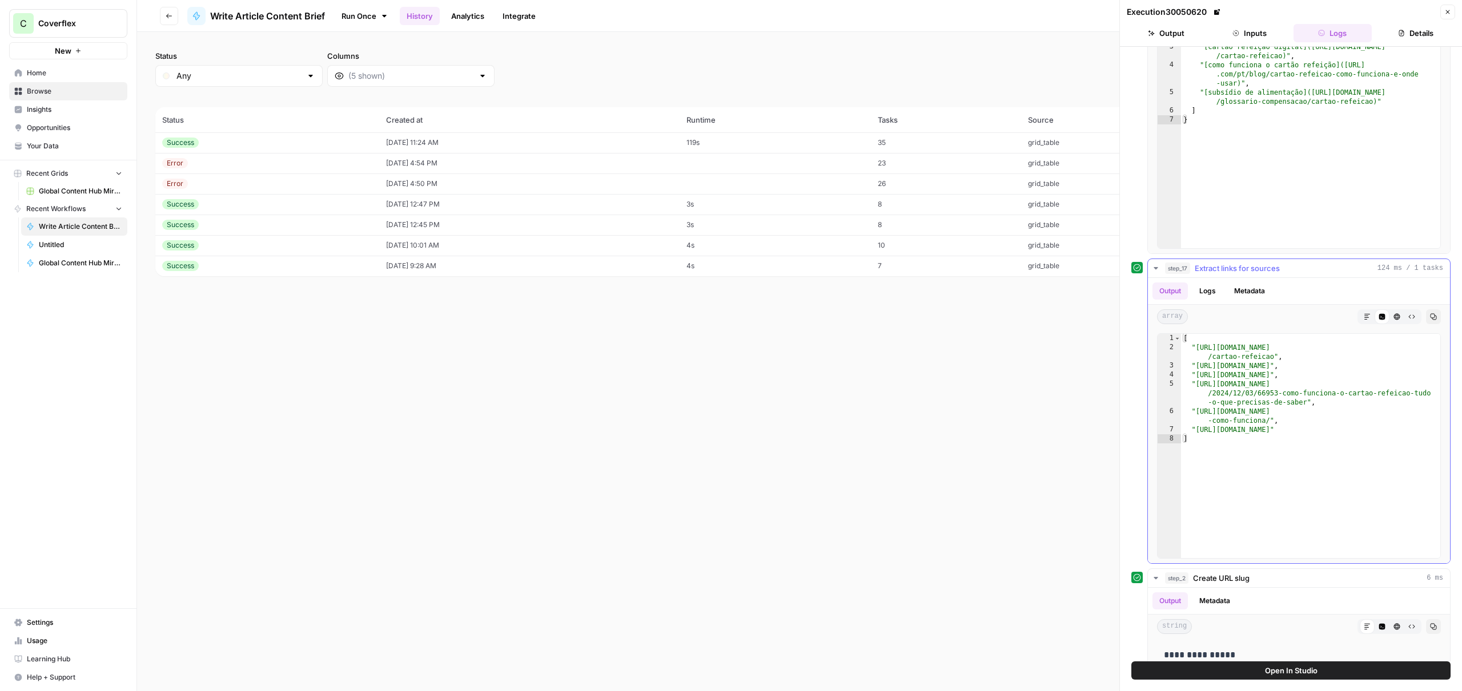
scroll to position [500, 0]
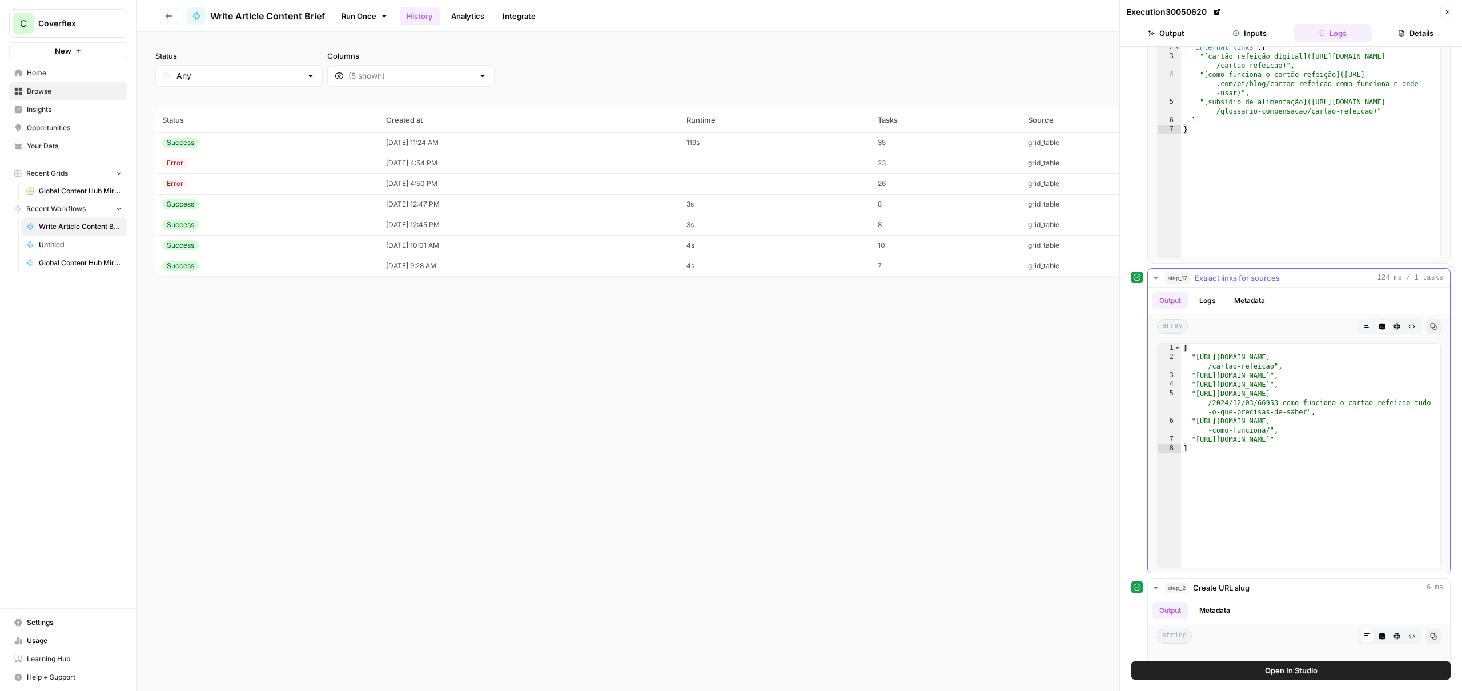
click at [1221, 301] on button "Logs" at bounding box center [1207, 300] width 30 height 17
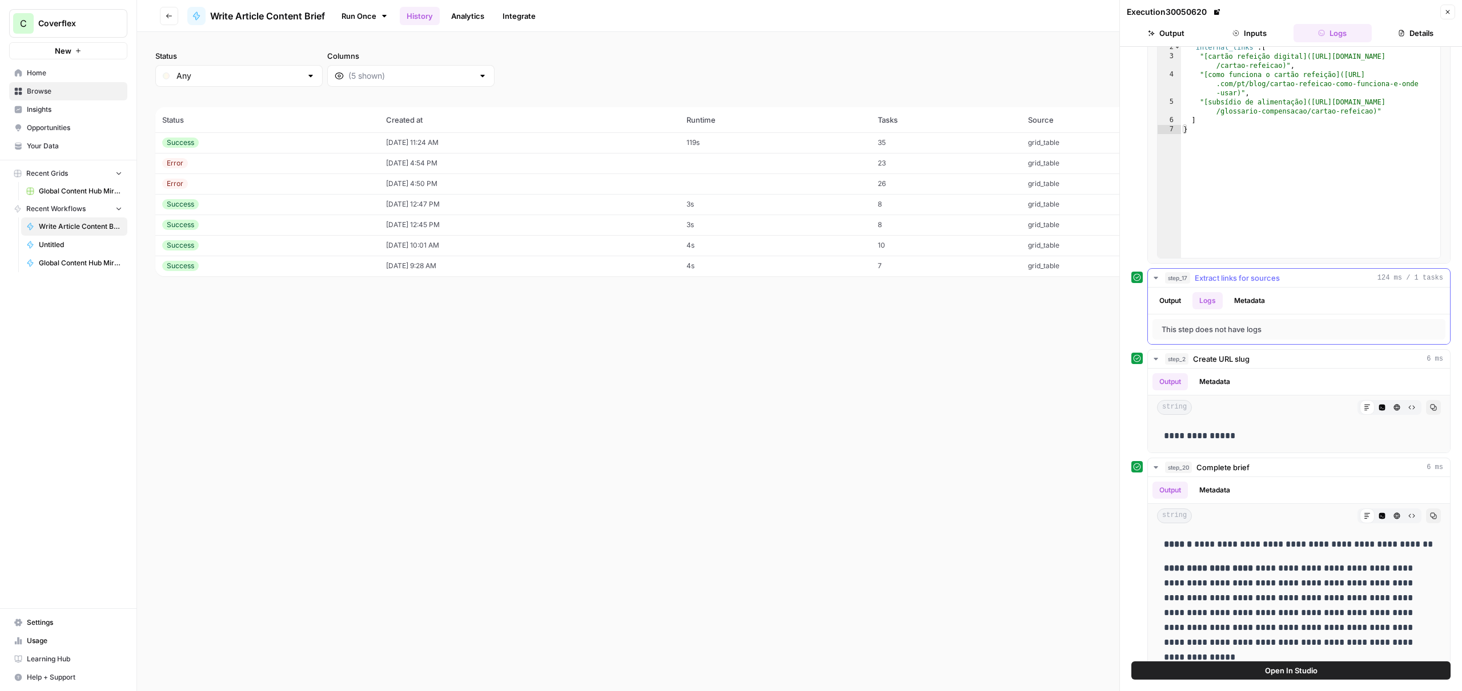
click at [1173, 303] on button "Output" at bounding box center [1169, 300] width 35 height 17
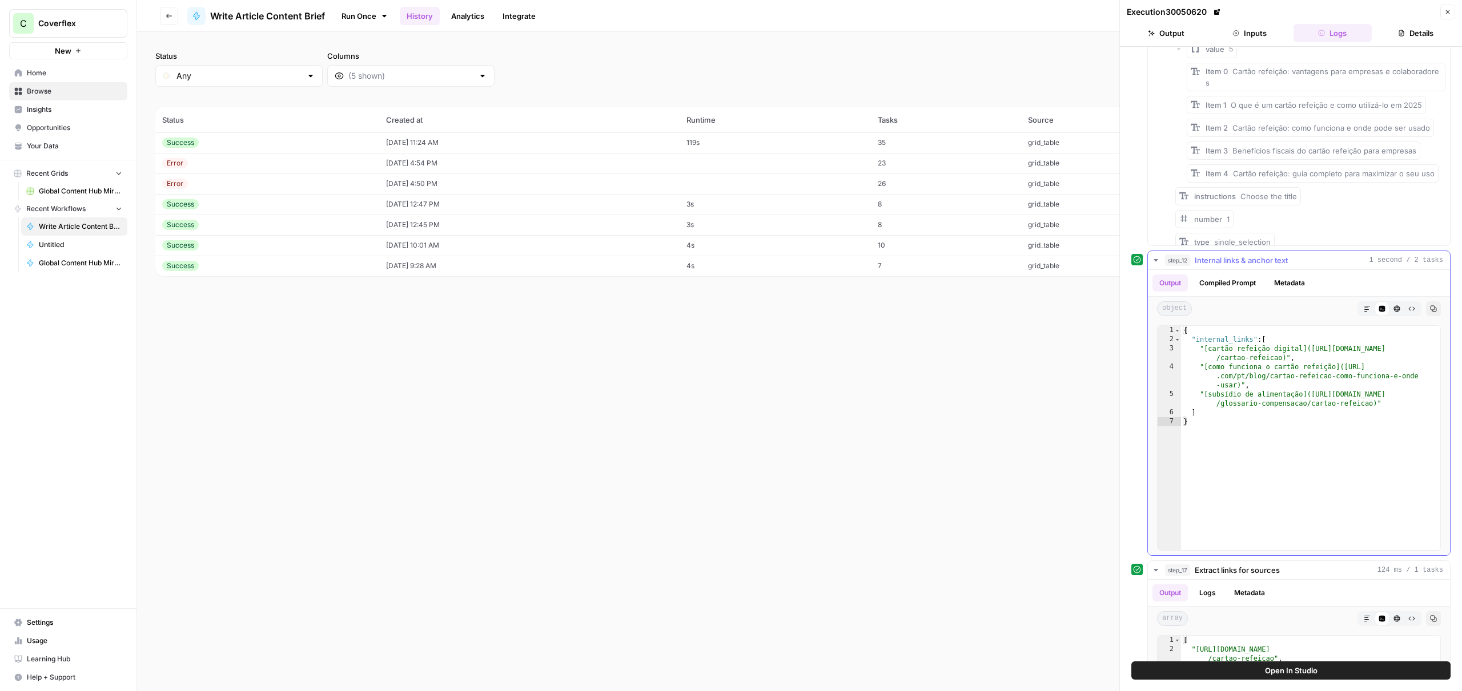
scroll to position [0, 0]
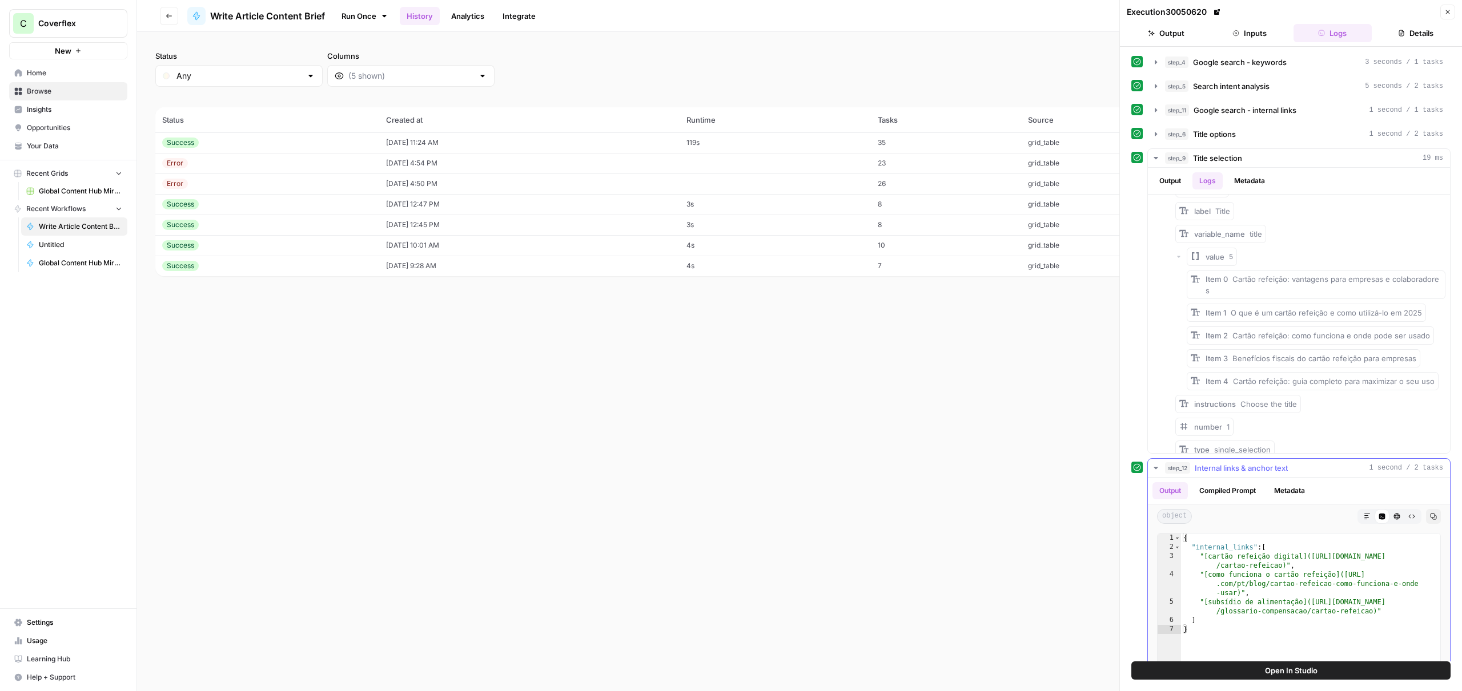
click at [1238, 490] on button "Compiled Prompt" at bounding box center [1227, 490] width 70 height 17
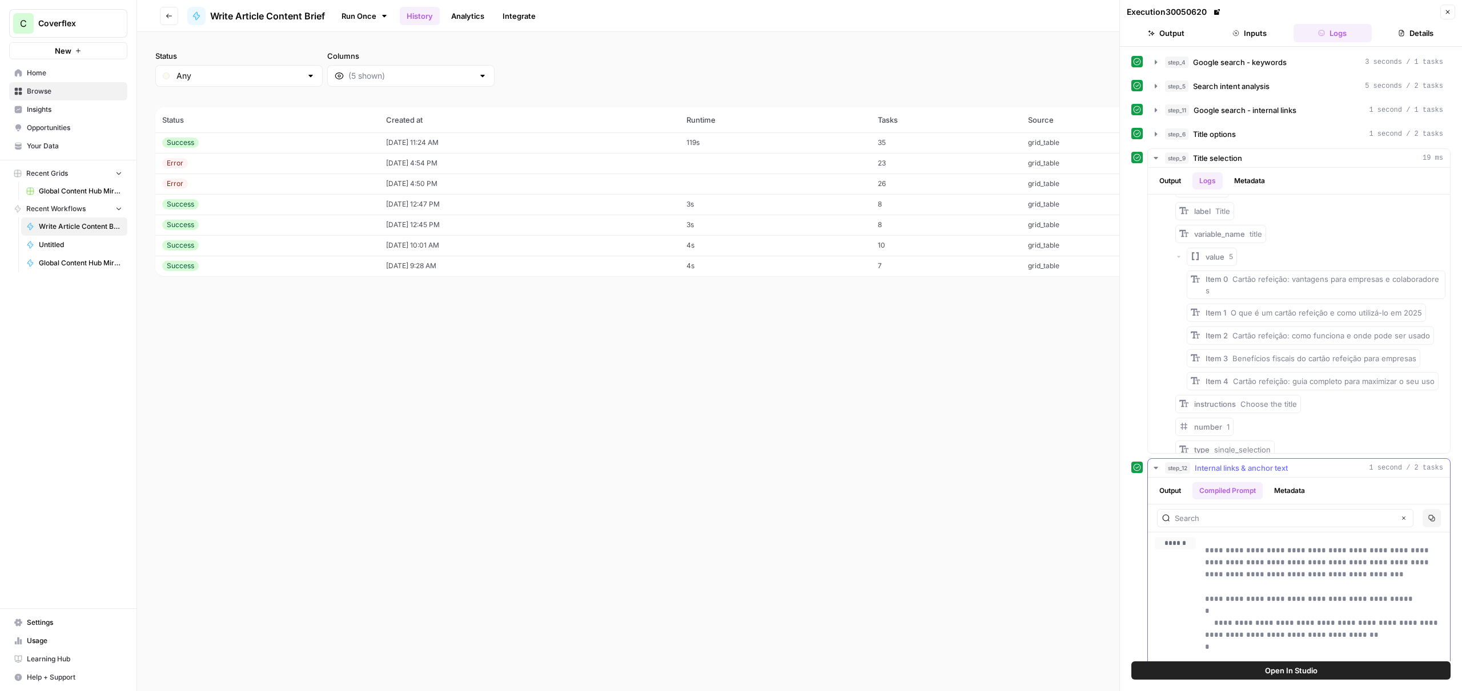
click at [1183, 562] on span "****" at bounding box center [1180, 558] width 14 height 9
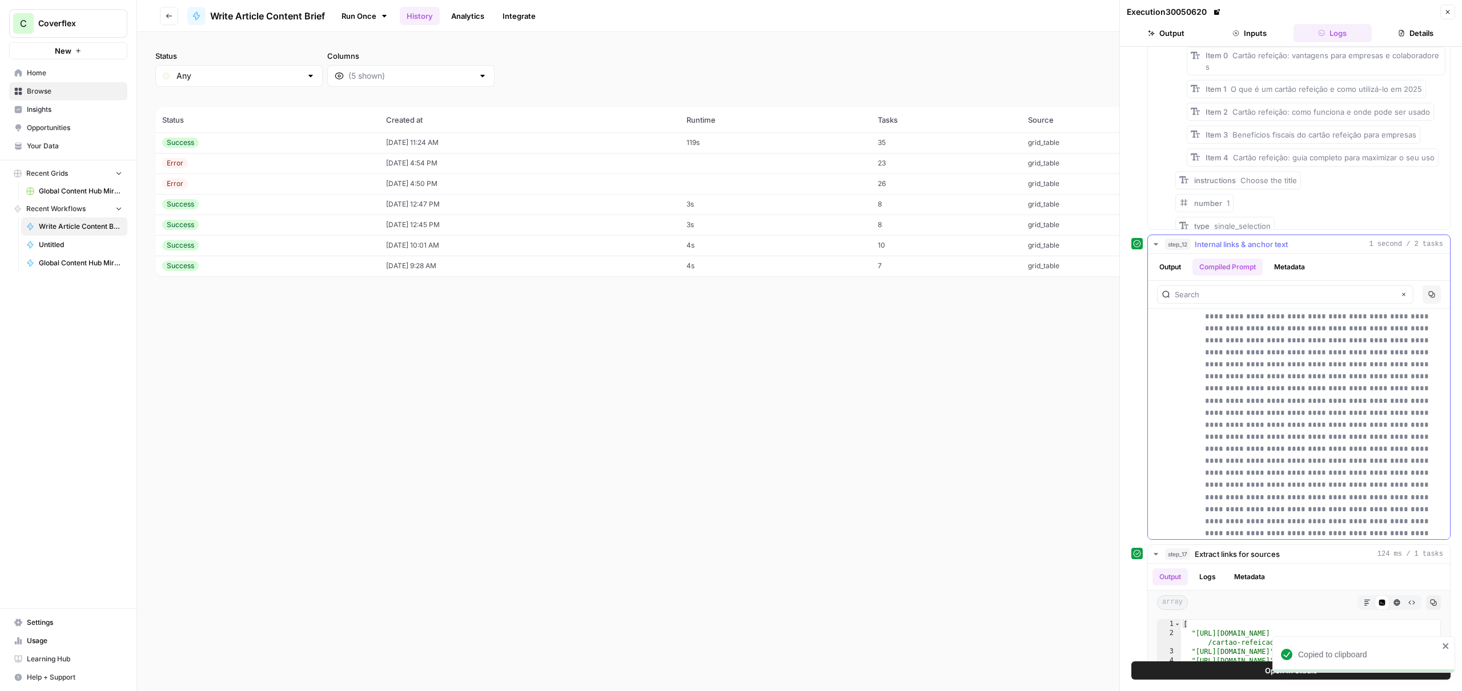
scroll to position [498, 0]
drag, startPoint x: 1240, startPoint y: 579, endPoint x: 1241, endPoint y: 569, distance: 9.9
click at [1240, 579] on button "Metadata" at bounding box center [1249, 577] width 45 height 17
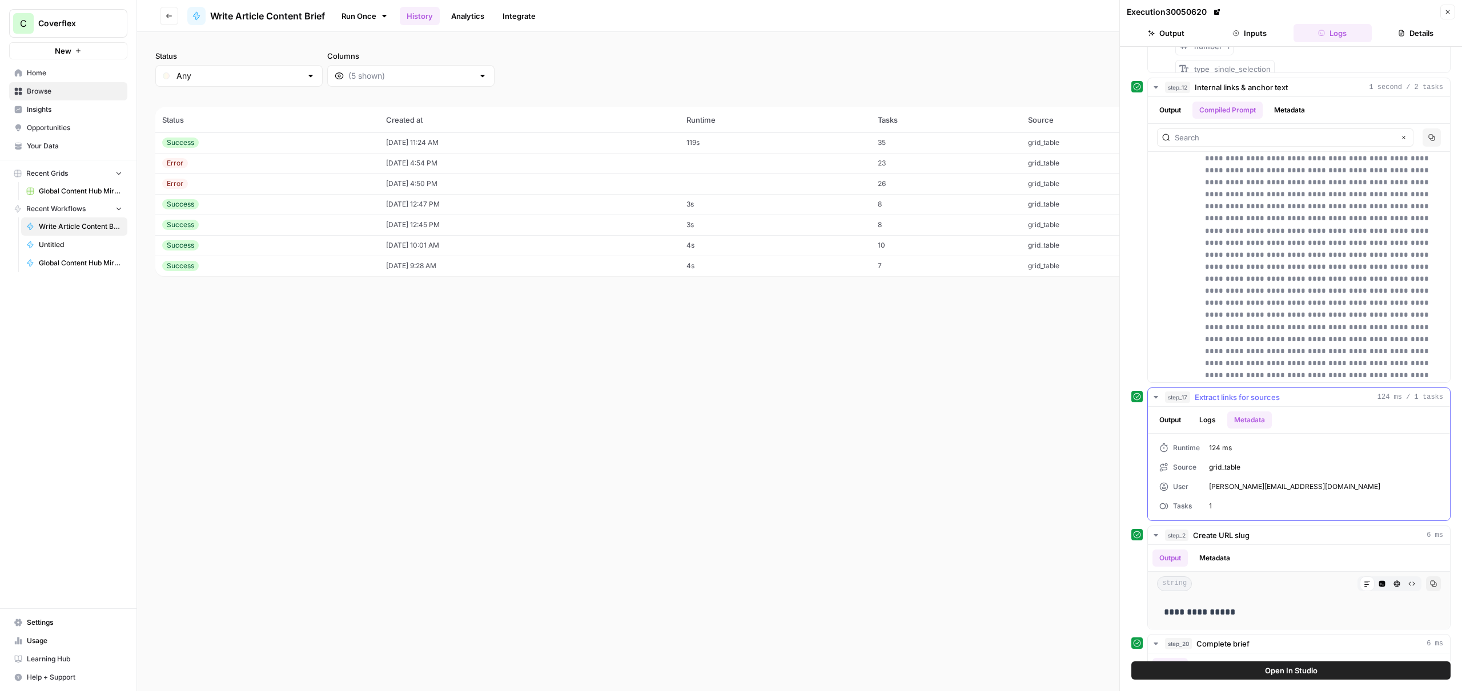
scroll to position [445, 0]
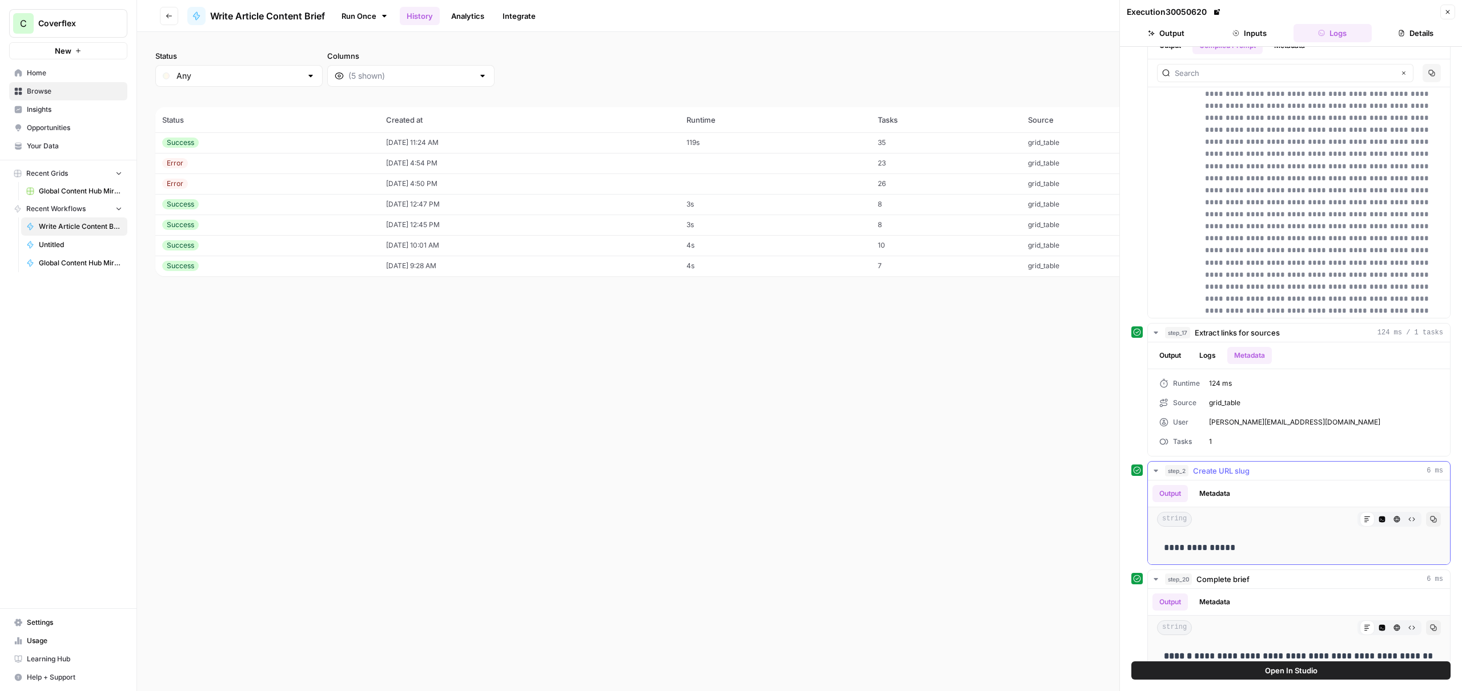
click at [1216, 487] on button "Metadata" at bounding box center [1214, 493] width 45 height 17
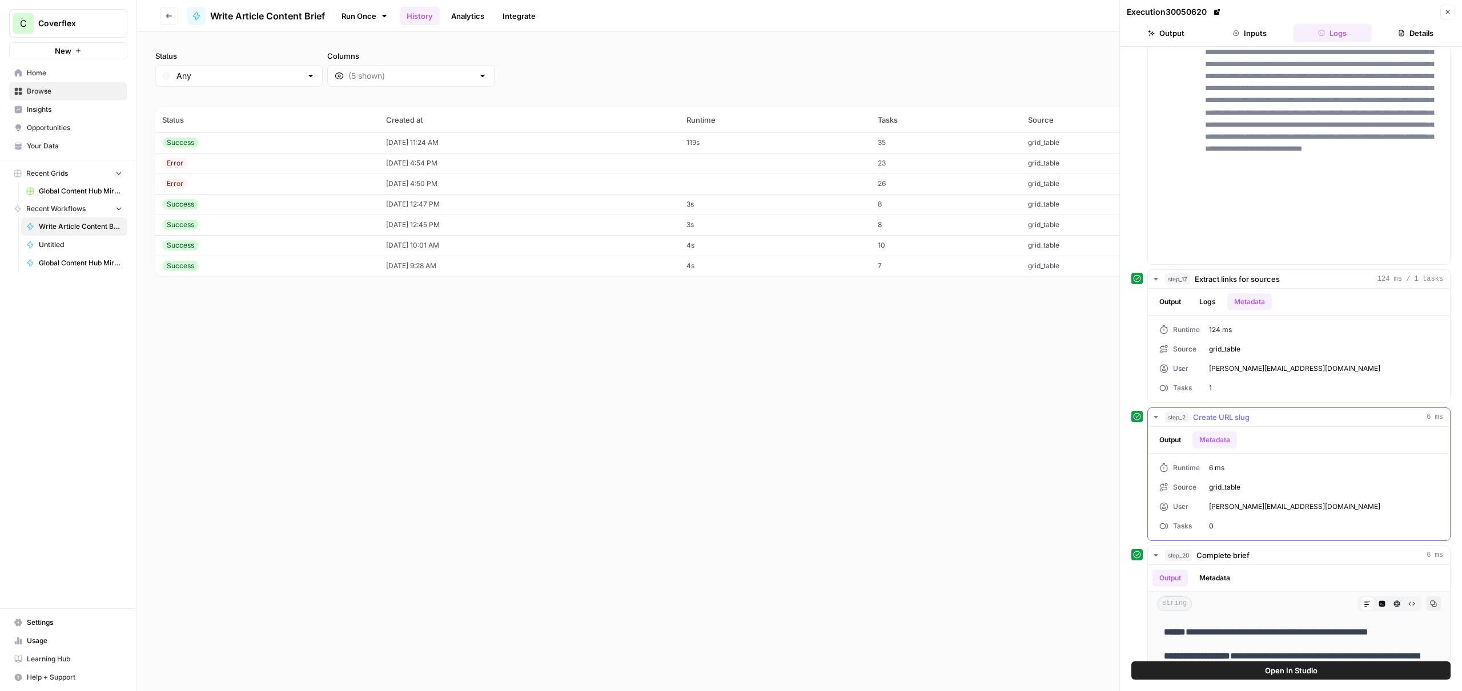
scroll to position [529, 0]
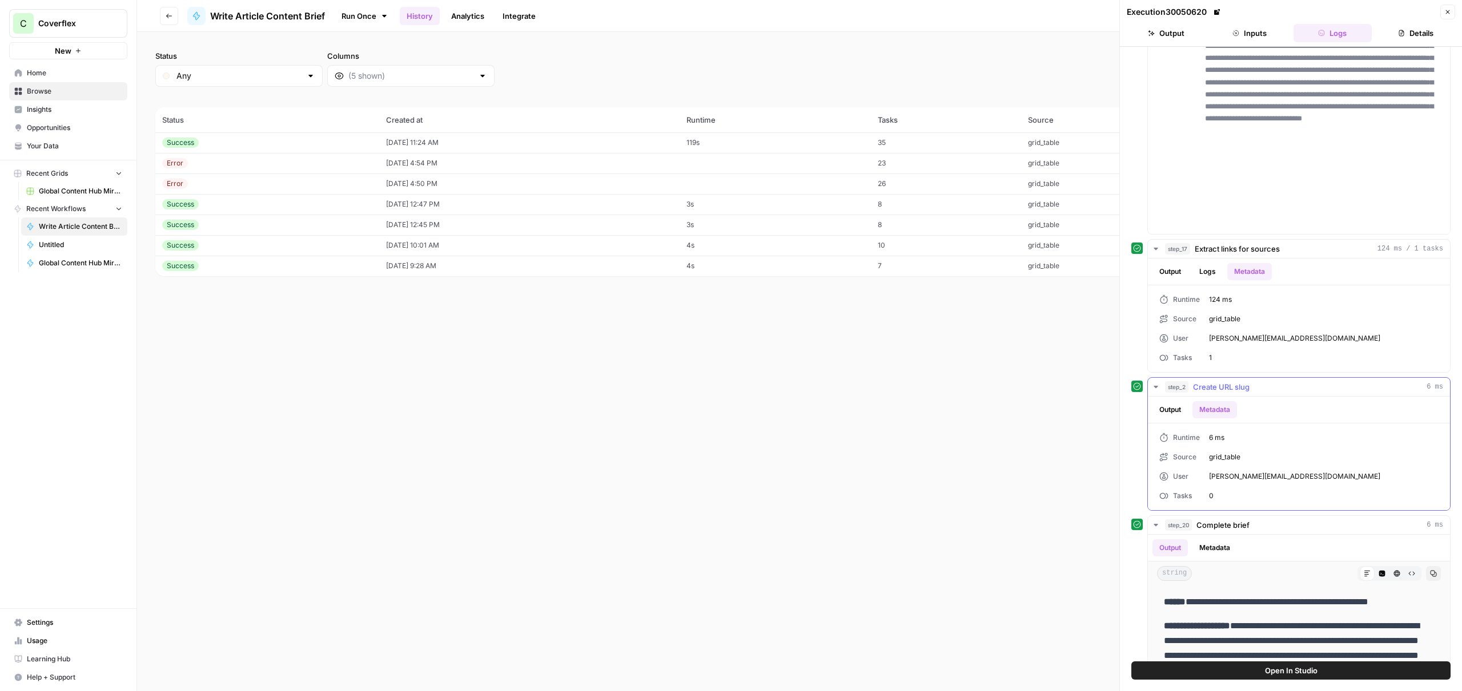
click at [1171, 410] on button "Output" at bounding box center [1169, 409] width 35 height 17
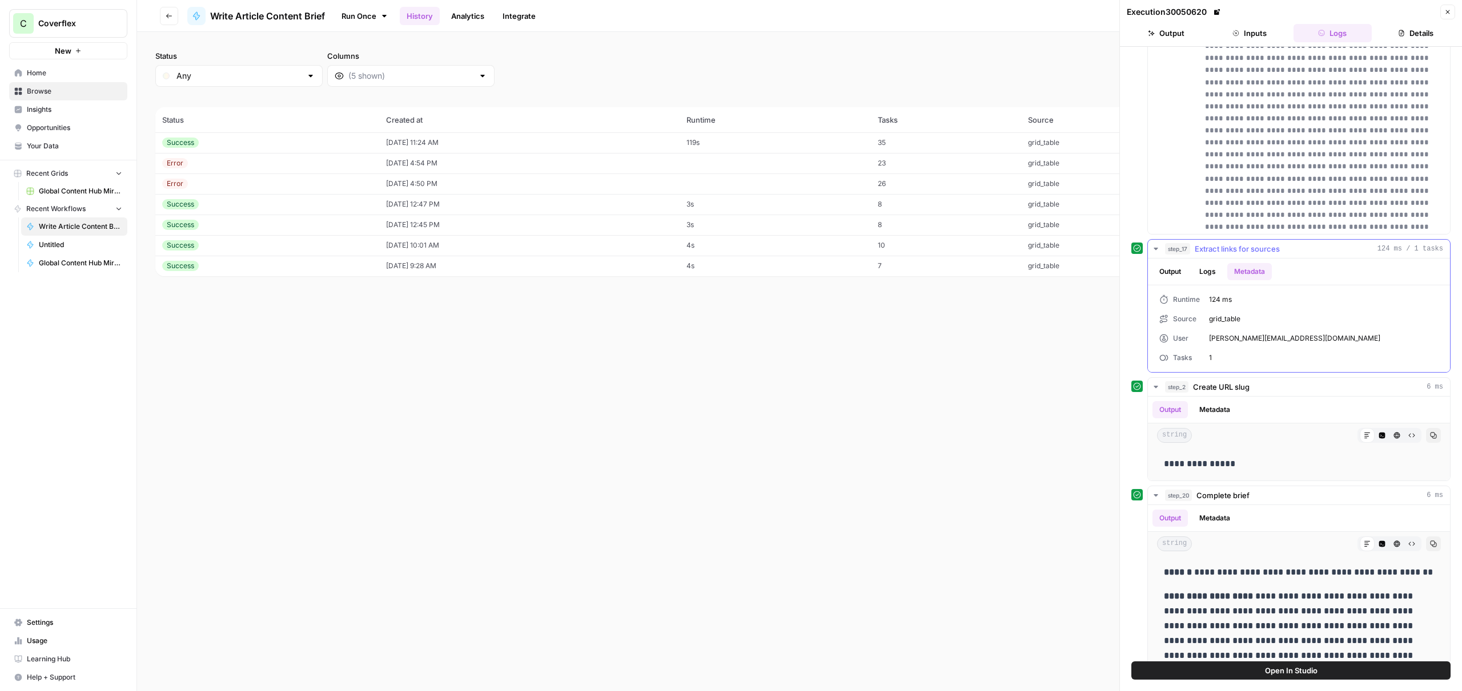
click at [1204, 272] on button "Logs" at bounding box center [1207, 271] width 30 height 17
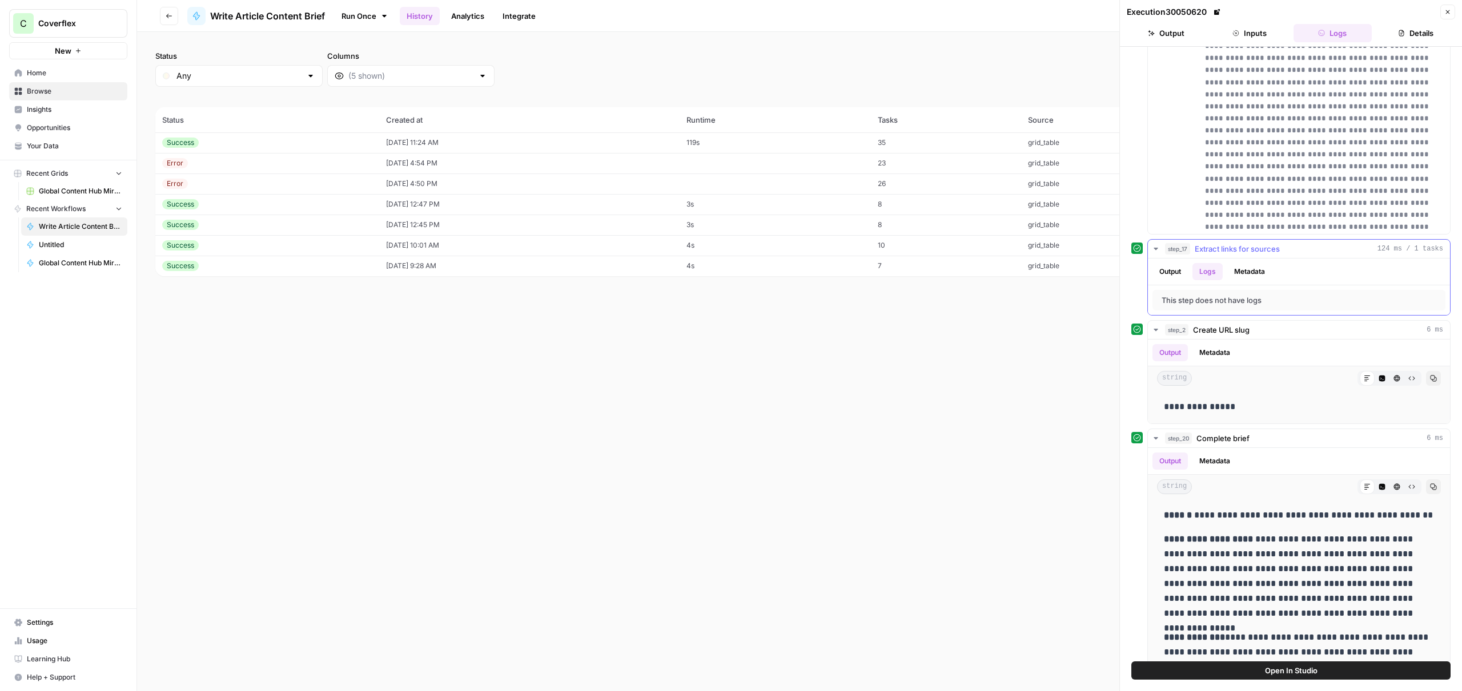
click at [1159, 271] on button "Output" at bounding box center [1169, 271] width 35 height 17
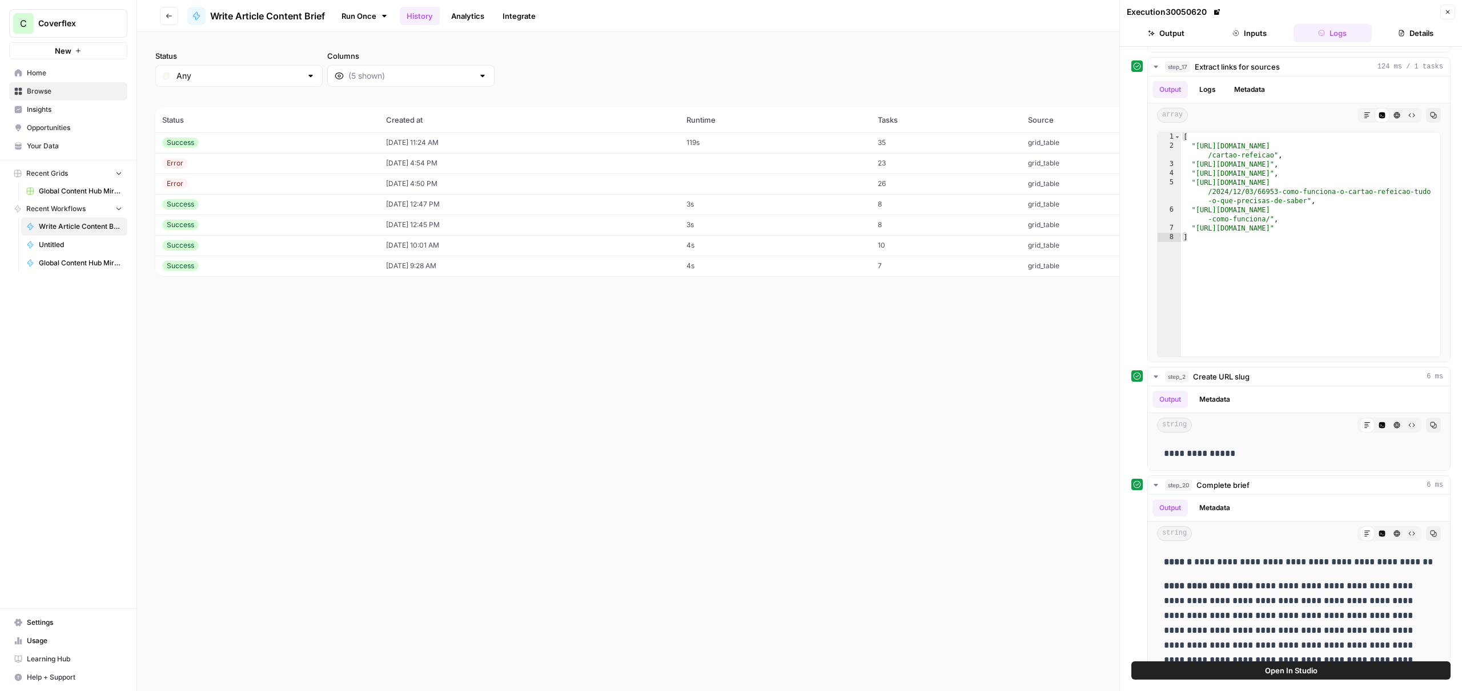
scroll to position [764, 0]
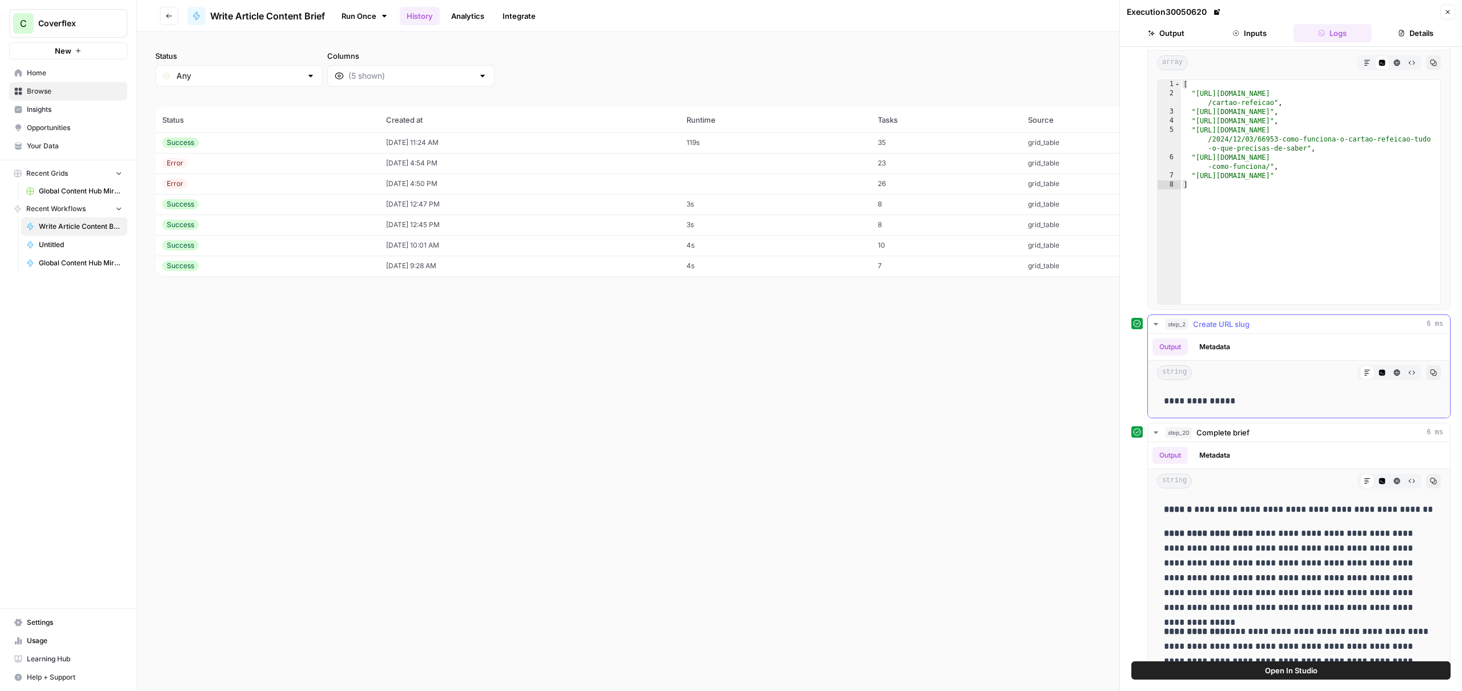
click at [1207, 350] on button "Metadata" at bounding box center [1214, 347] width 45 height 17
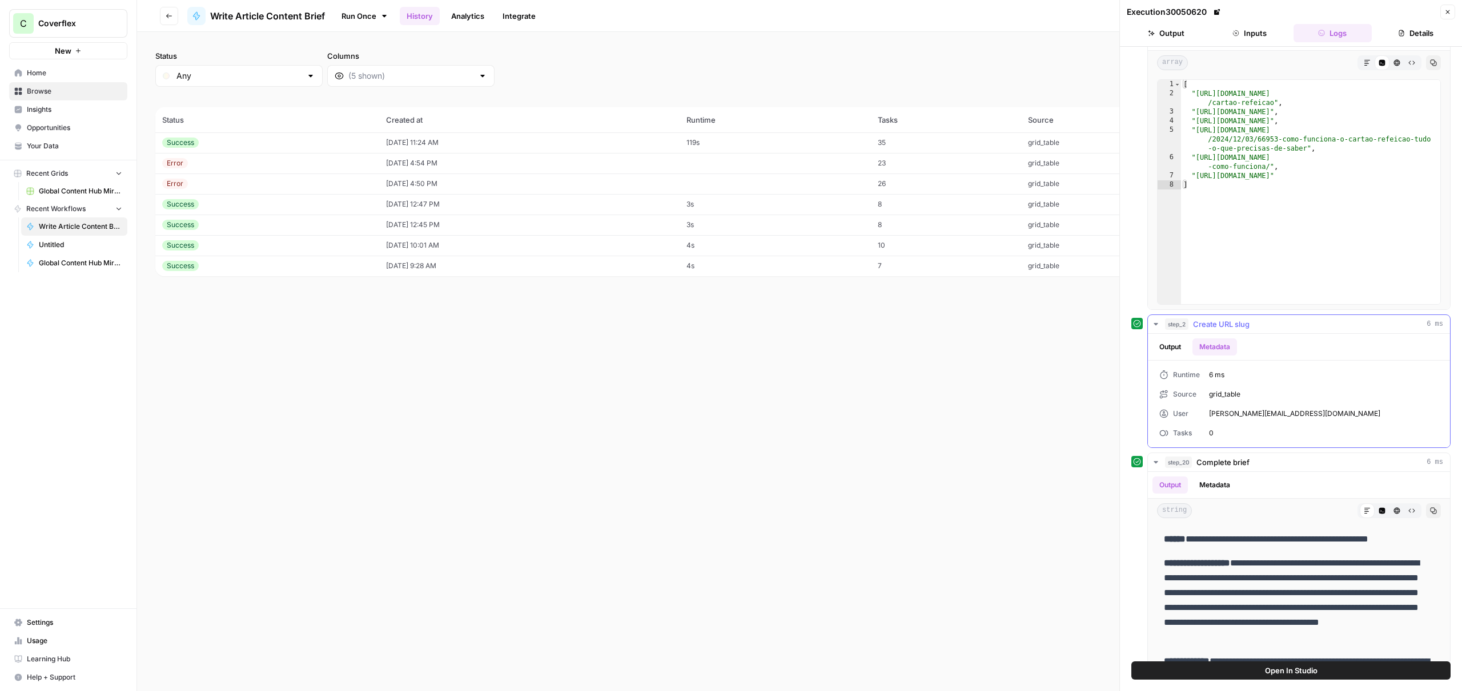
click at [1164, 351] on button "Output" at bounding box center [1169, 347] width 35 height 17
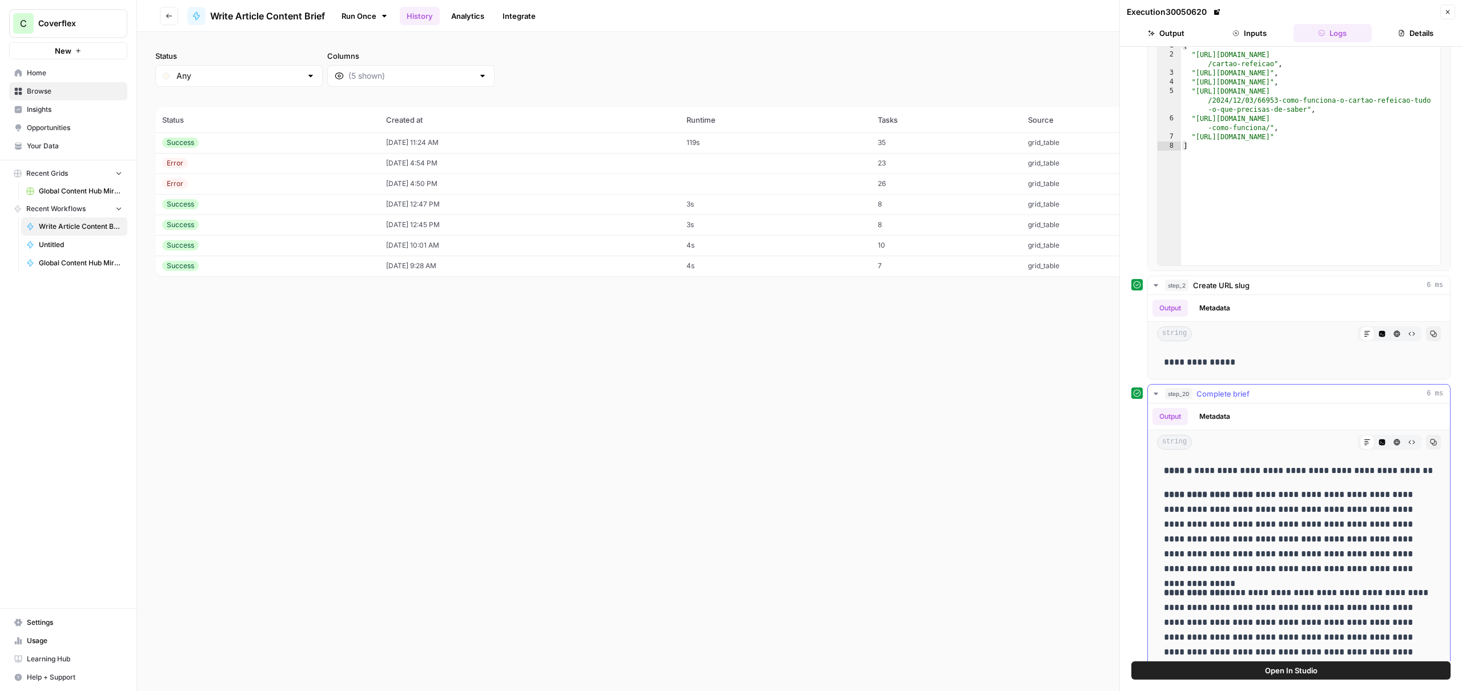
scroll to position [868, 0]
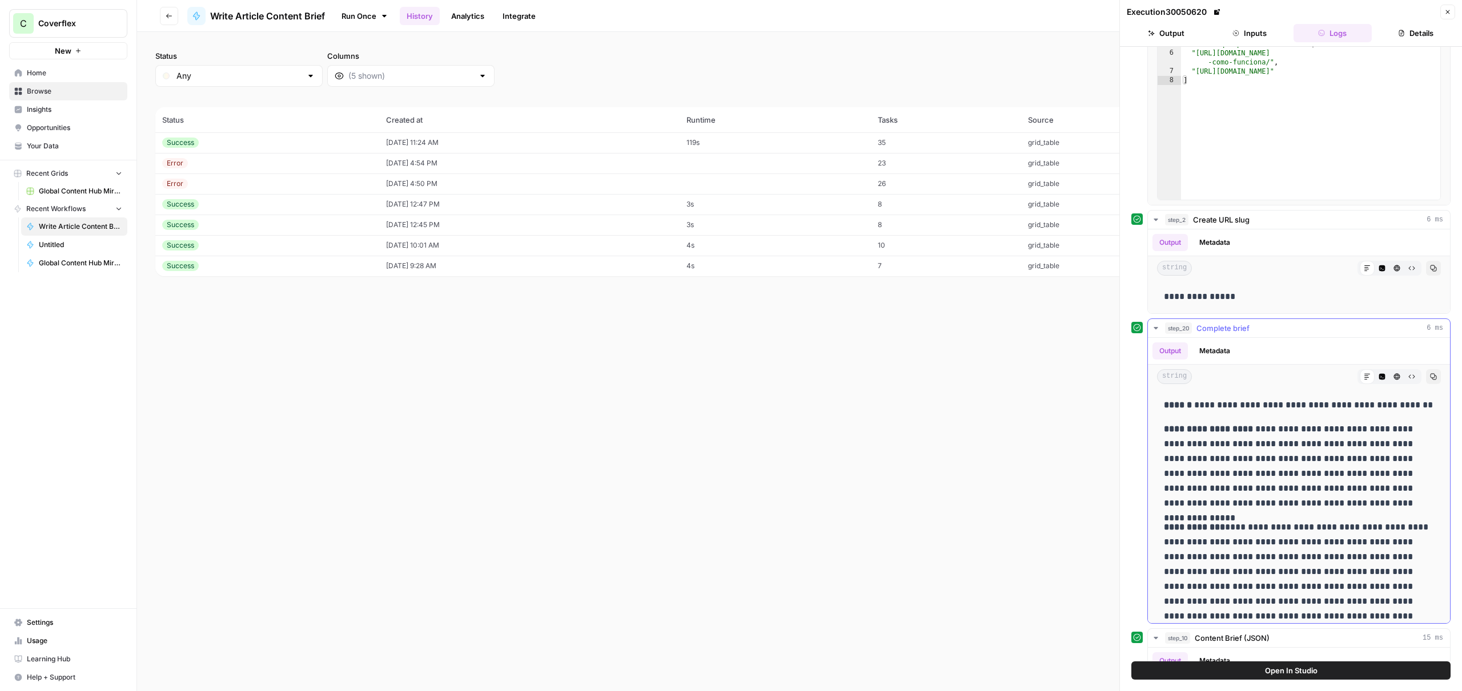
click at [1390, 376] on button "HTML Viewer" at bounding box center [1396, 376] width 15 height 15
click at [1217, 355] on button "Metadata" at bounding box center [1214, 351] width 45 height 17
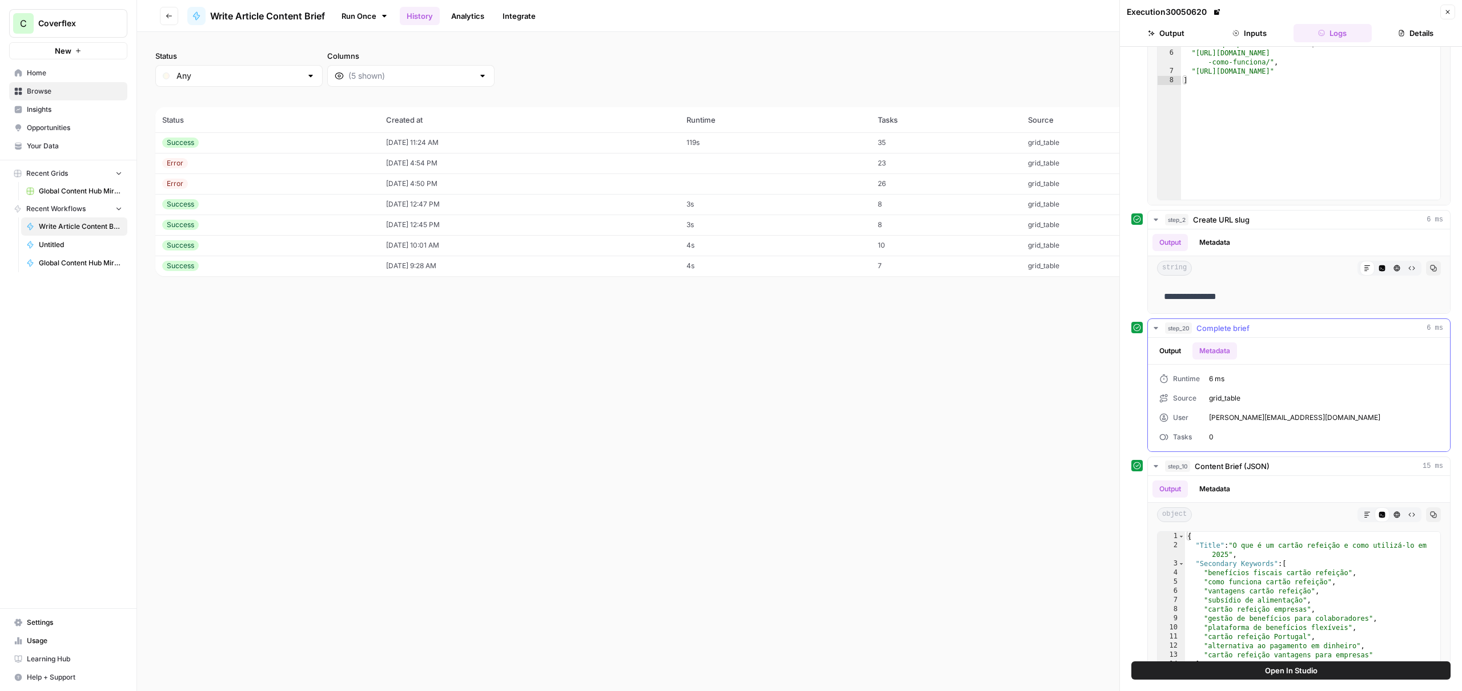
click at [1215, 325] on span "Complete brief" at bounding box center [1222, 328] width 53 height 11
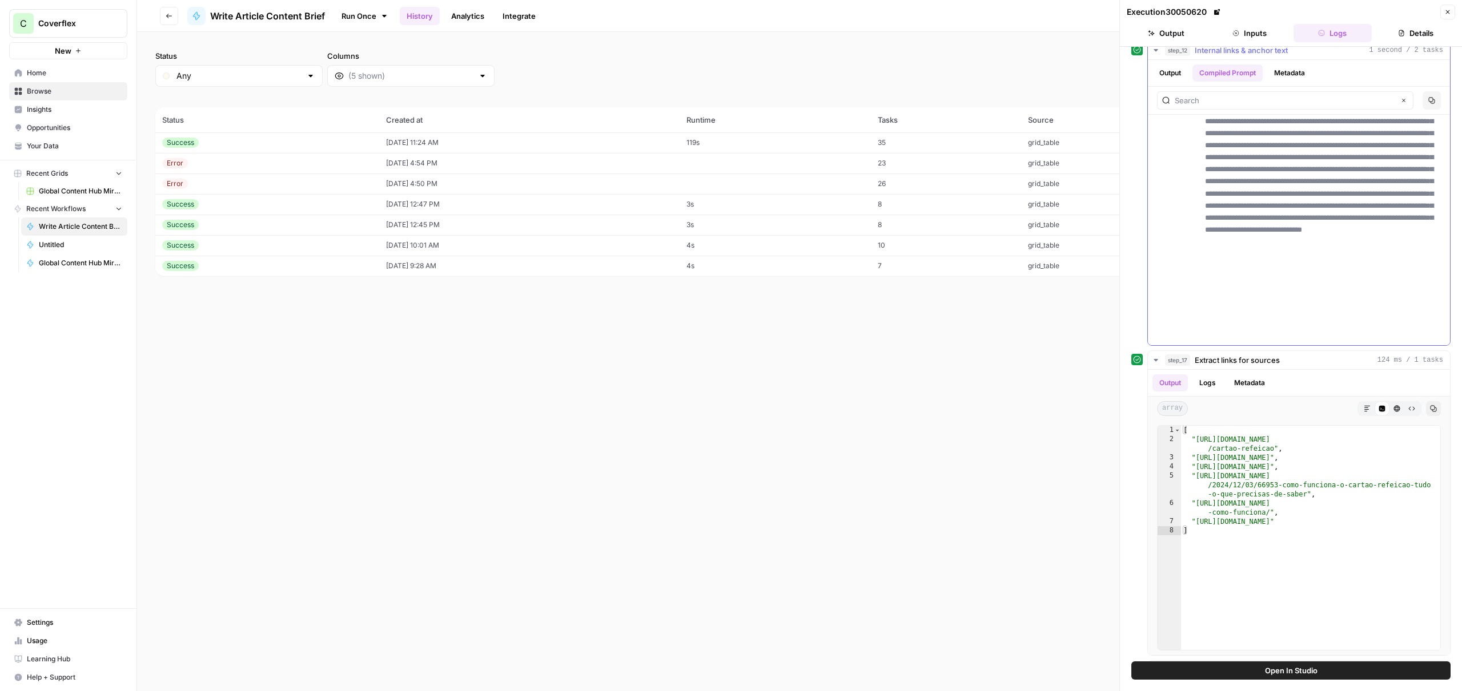
scroll to position [402, 0]
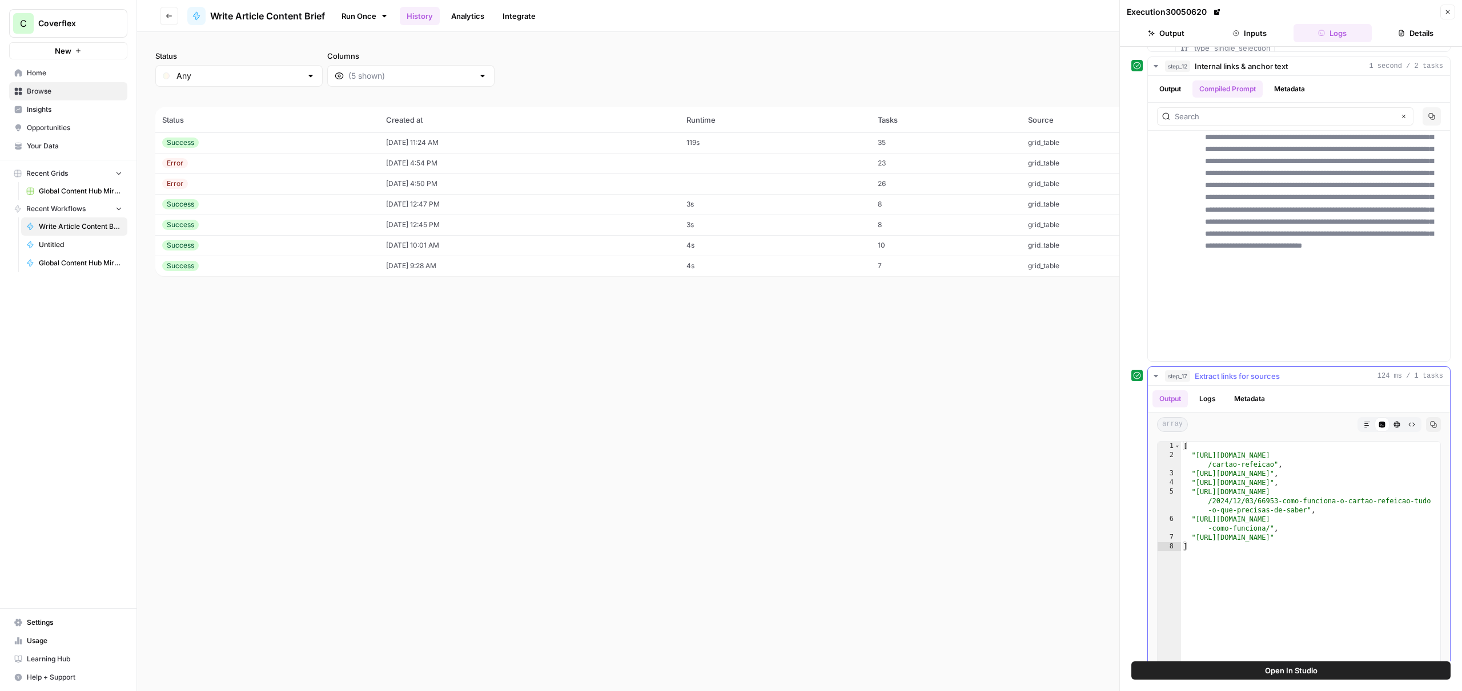
click at [1256, 373] on span "Extract links for sources" at bounding box center [1237, 376] width 85 height 11
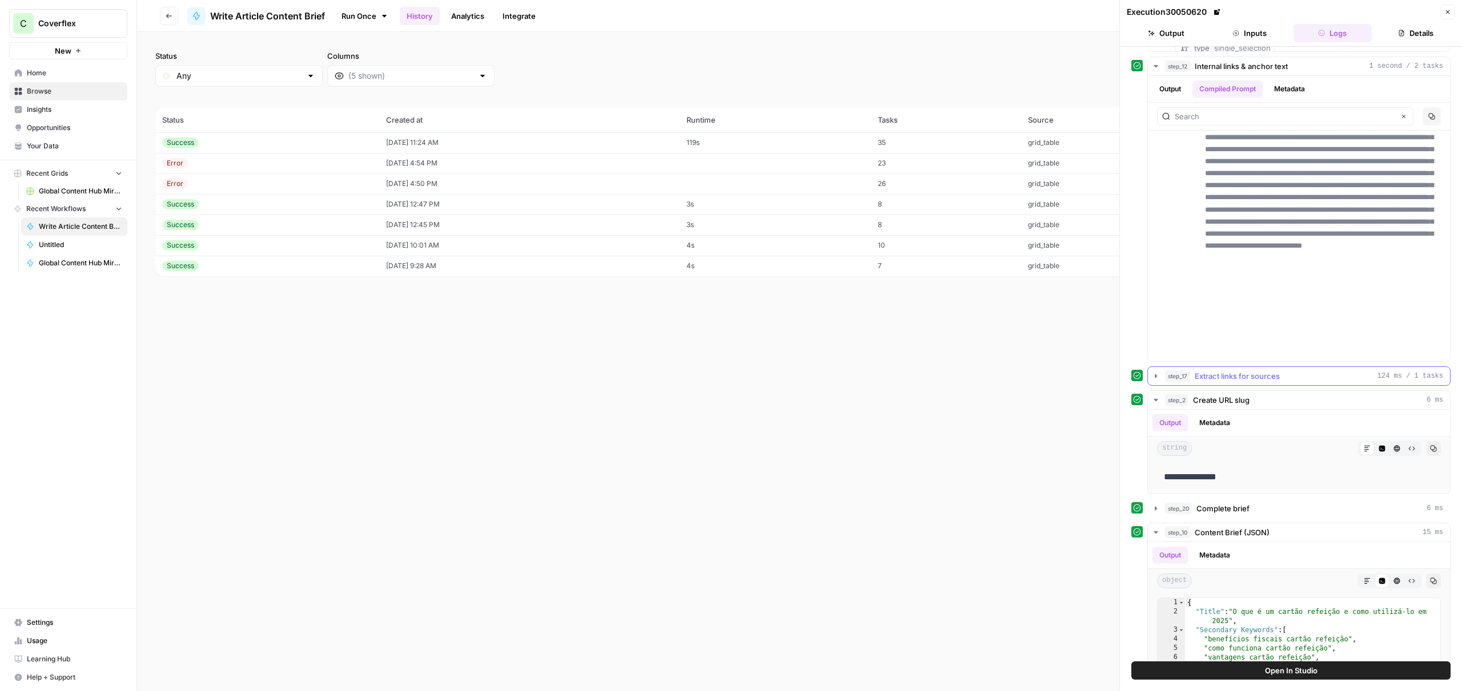
click at [1250, 384] on button "step_17 Extract links for sources 124 ms / 1 tasks" at bounding box center [1299, 376] width 302 height 18
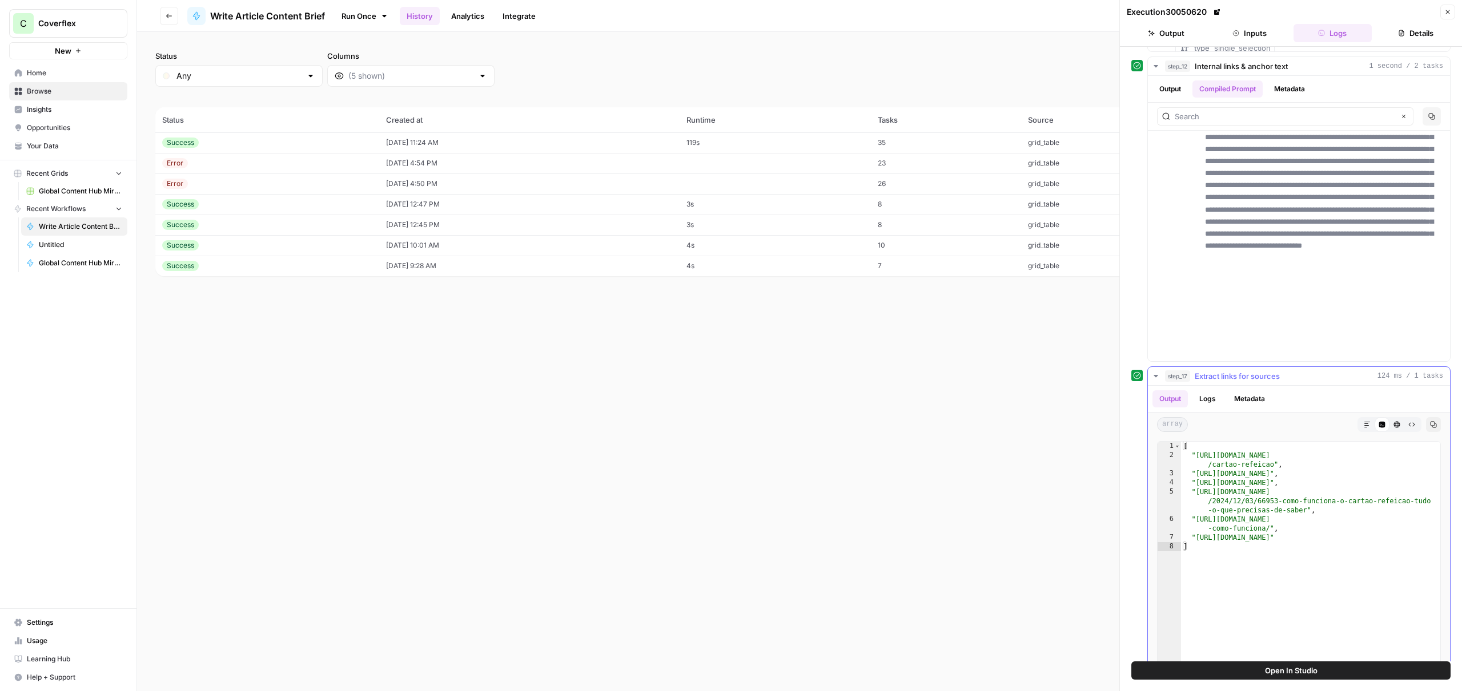
click at [1216, 398] on button "Logs" at bounding box center [1207, 399] width 30 height 17
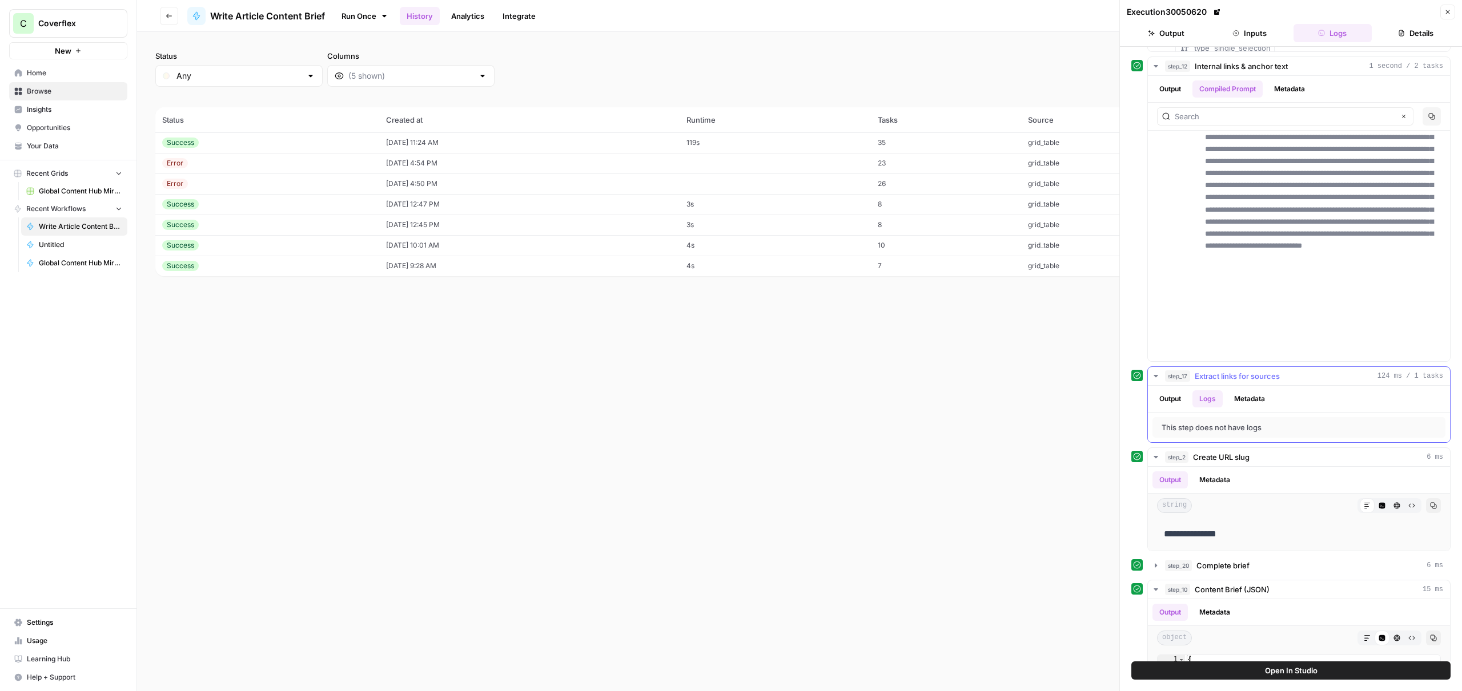
click at [1249, 400] on button "Metadata" at bounding box center [1249, 399] width 45 height 17
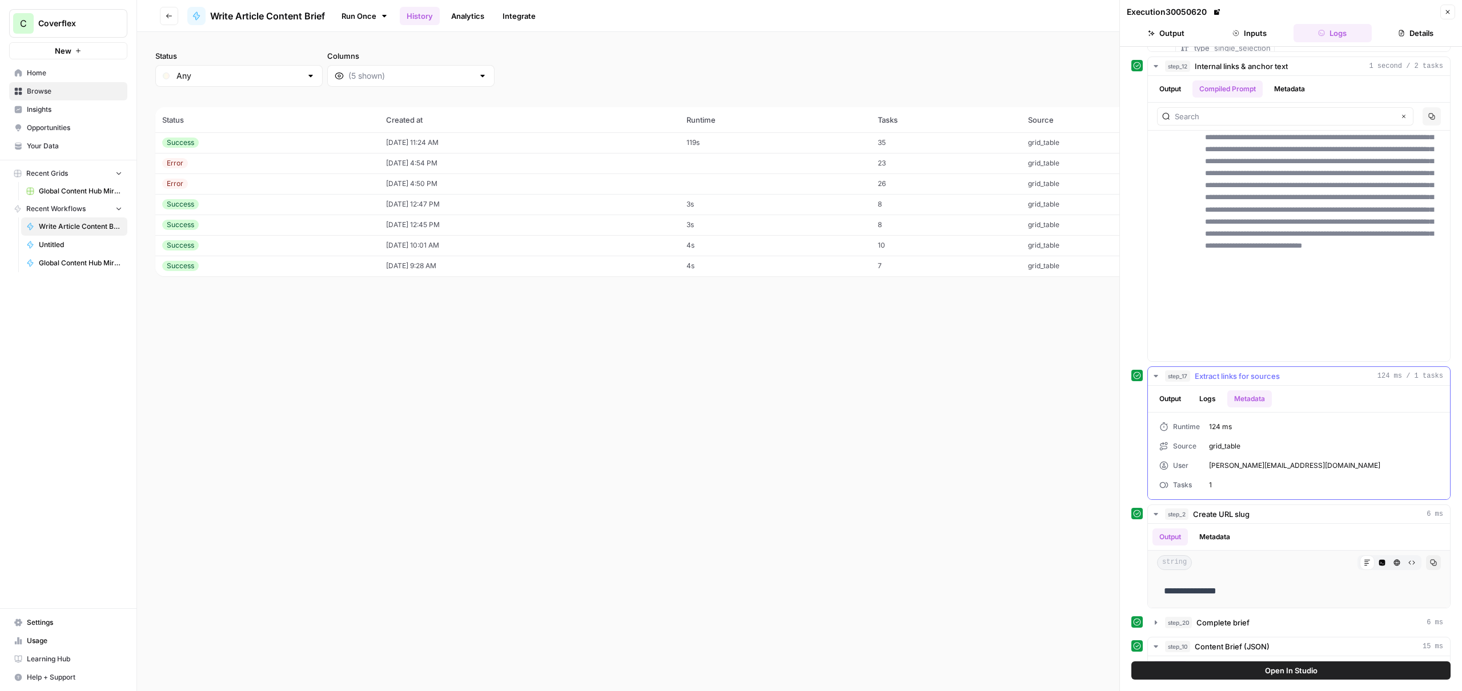
click at [1228, 400] on ul "Output Logs Metadata" at bounding box center [1211, 399] width 119 height 17
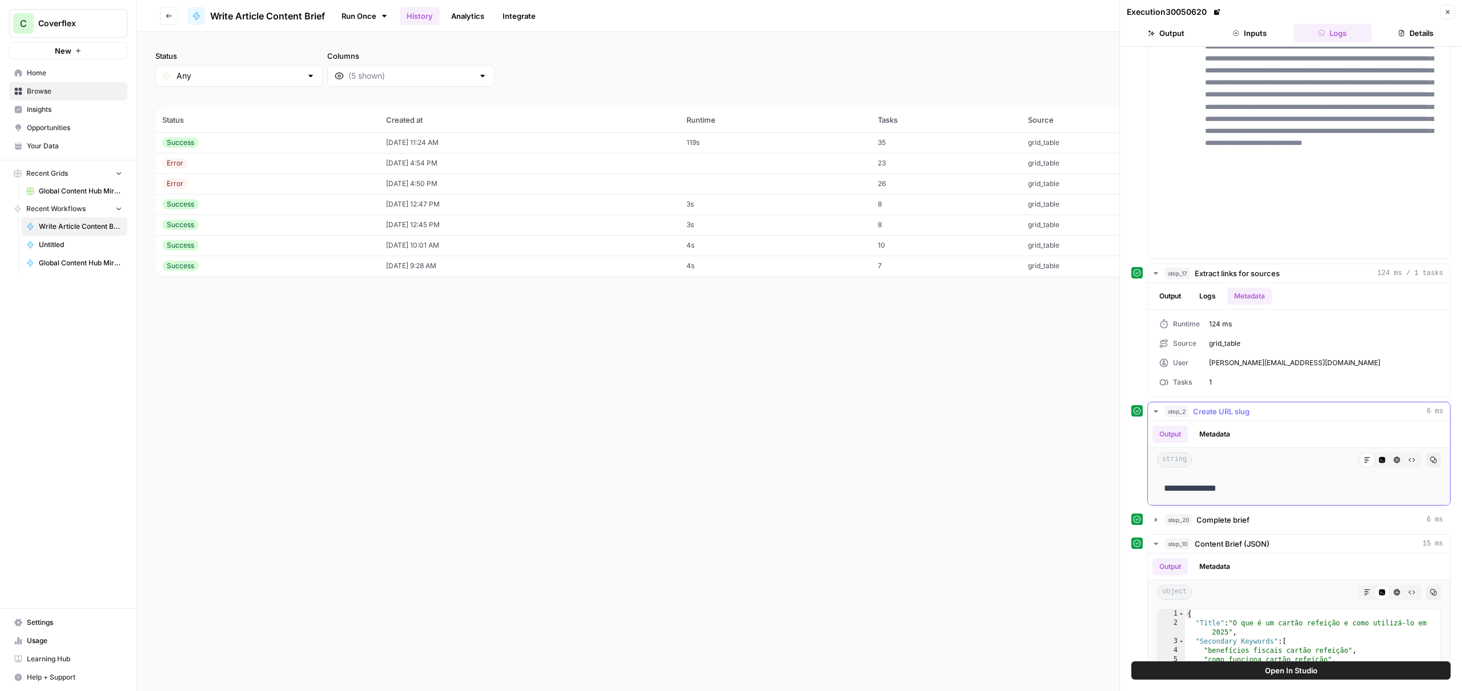
click at [1211, 436] on button "Metadata" at bounding box center [1214, 434] width 45 height 17
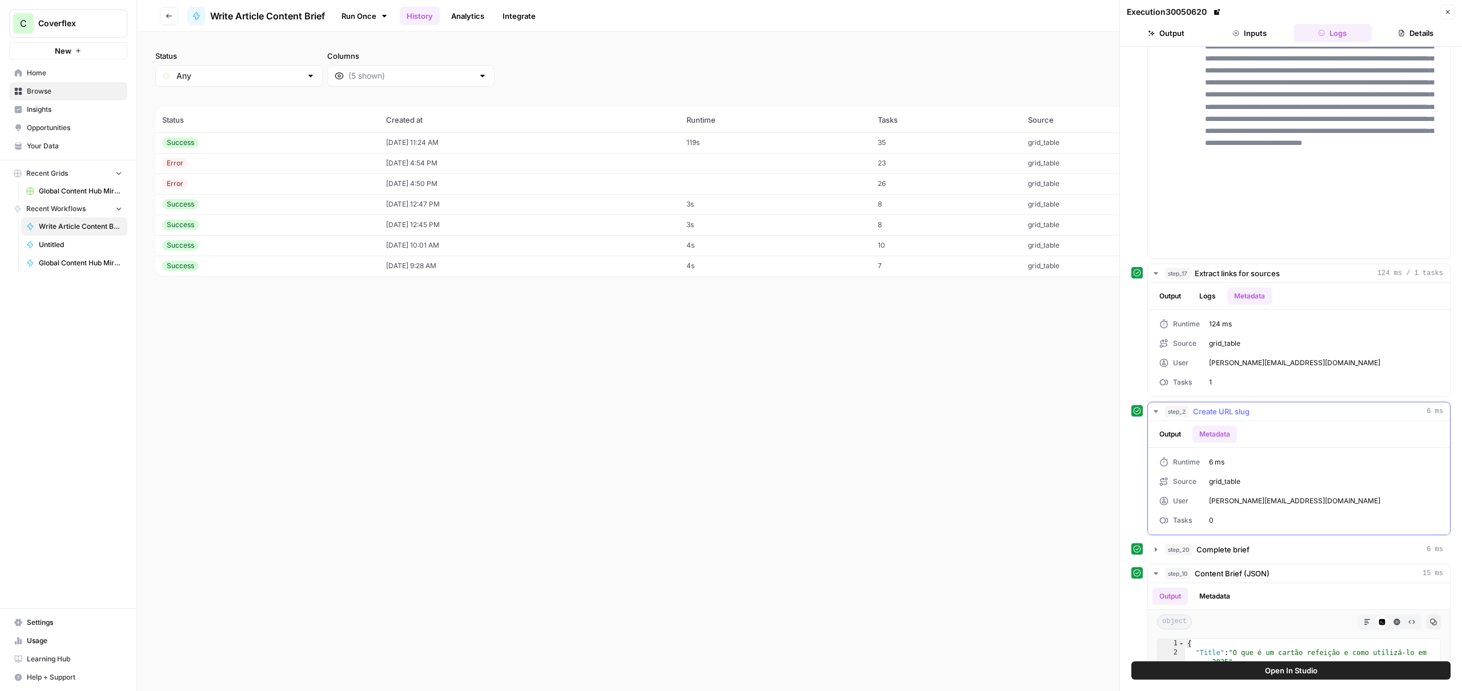
scroll to position [710, 0]
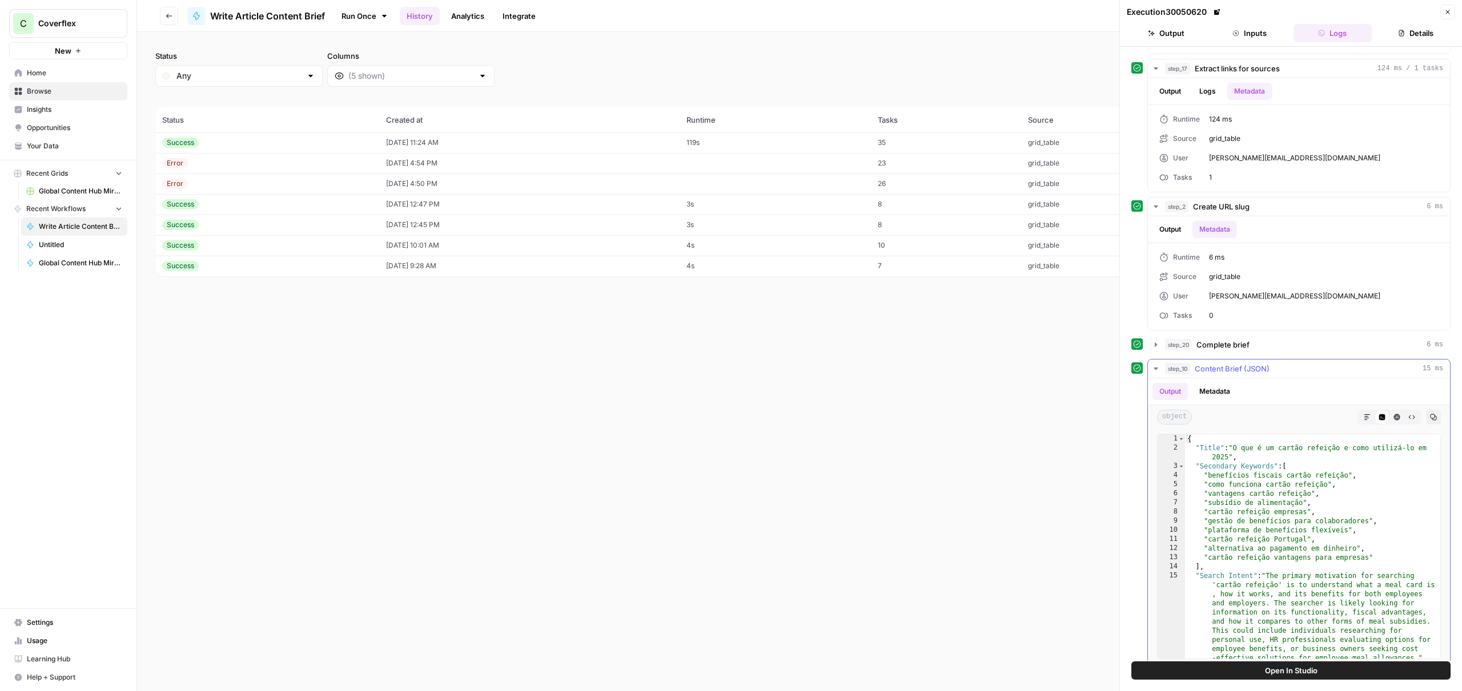
click at [1223, 392] on button "Metadata" at bounding box center [1214, 391] width 45 height 17
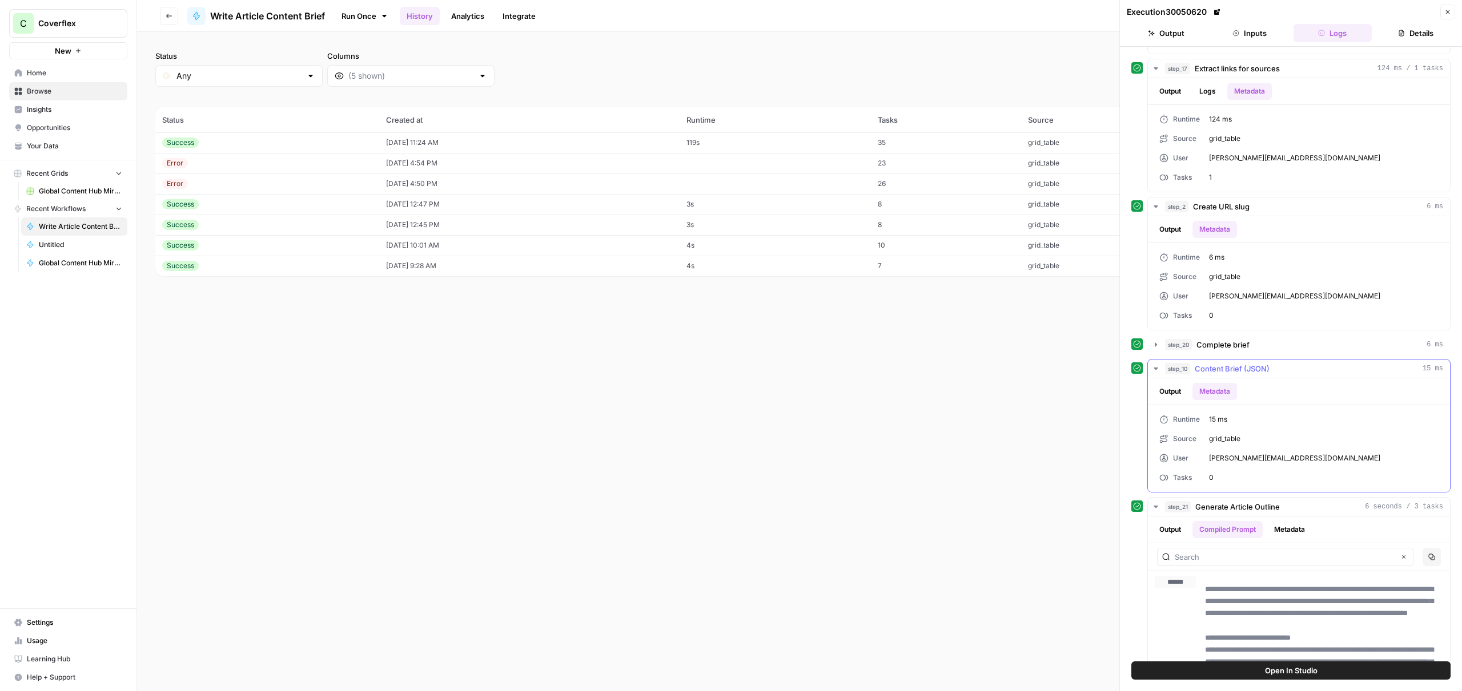
click at [1187, 391] on button "Output" at bounding box center [1169, 391] width 35 height 17
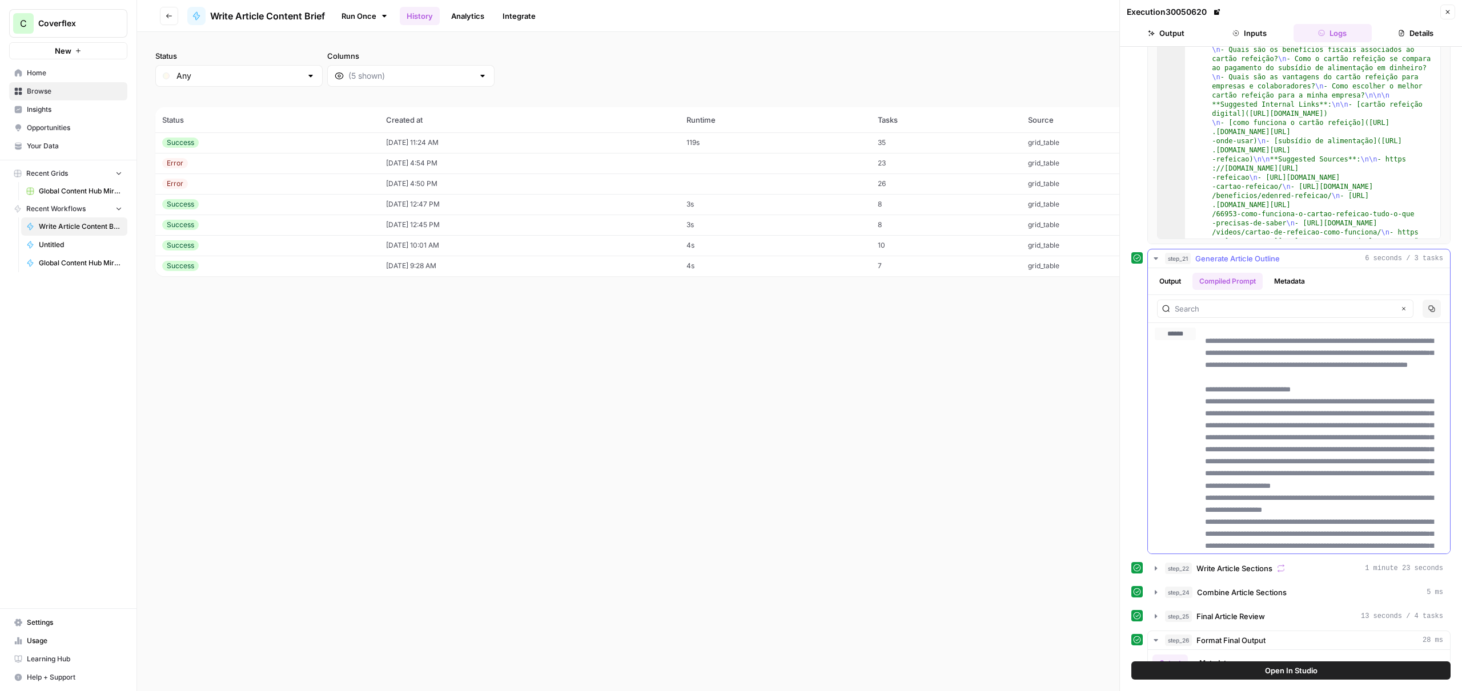
scroll to position [1139, 0]
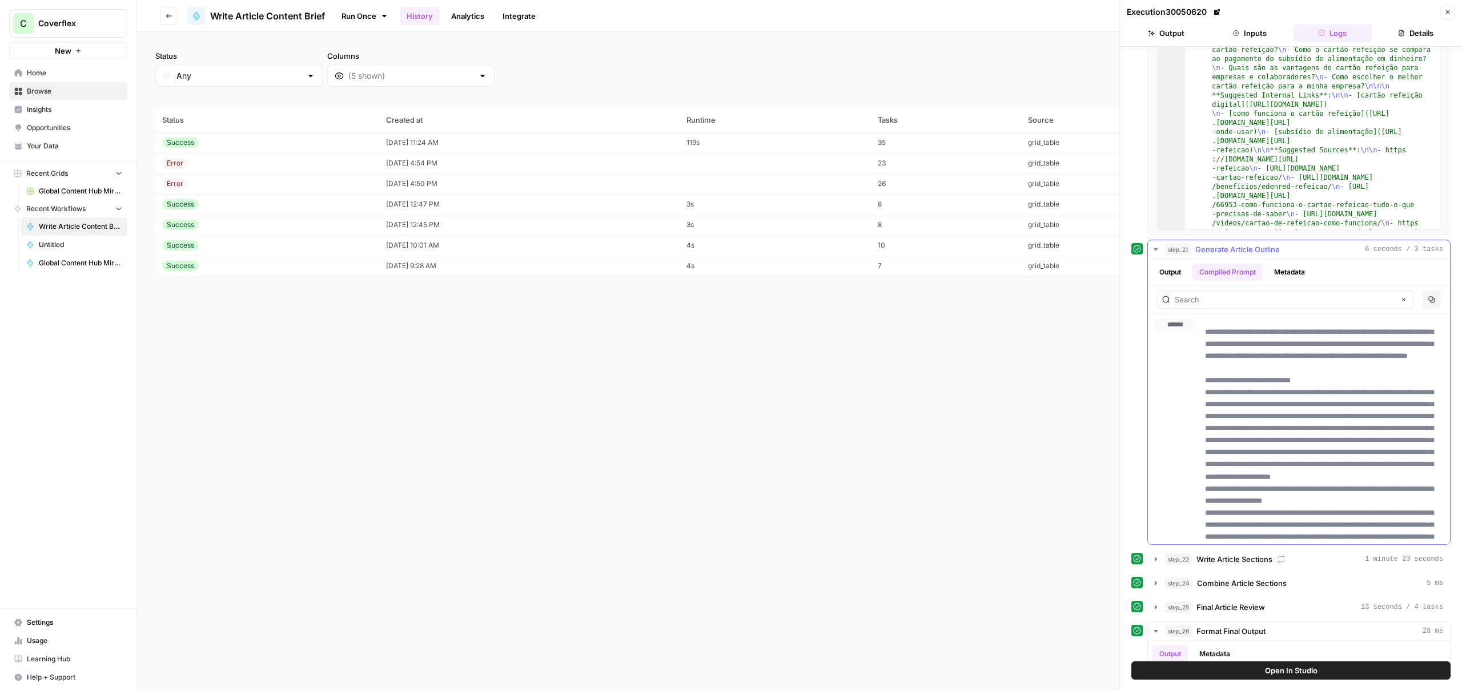
click at [1185, 341] on span "****" at bounding box center [1180, 340] width 14 height 9
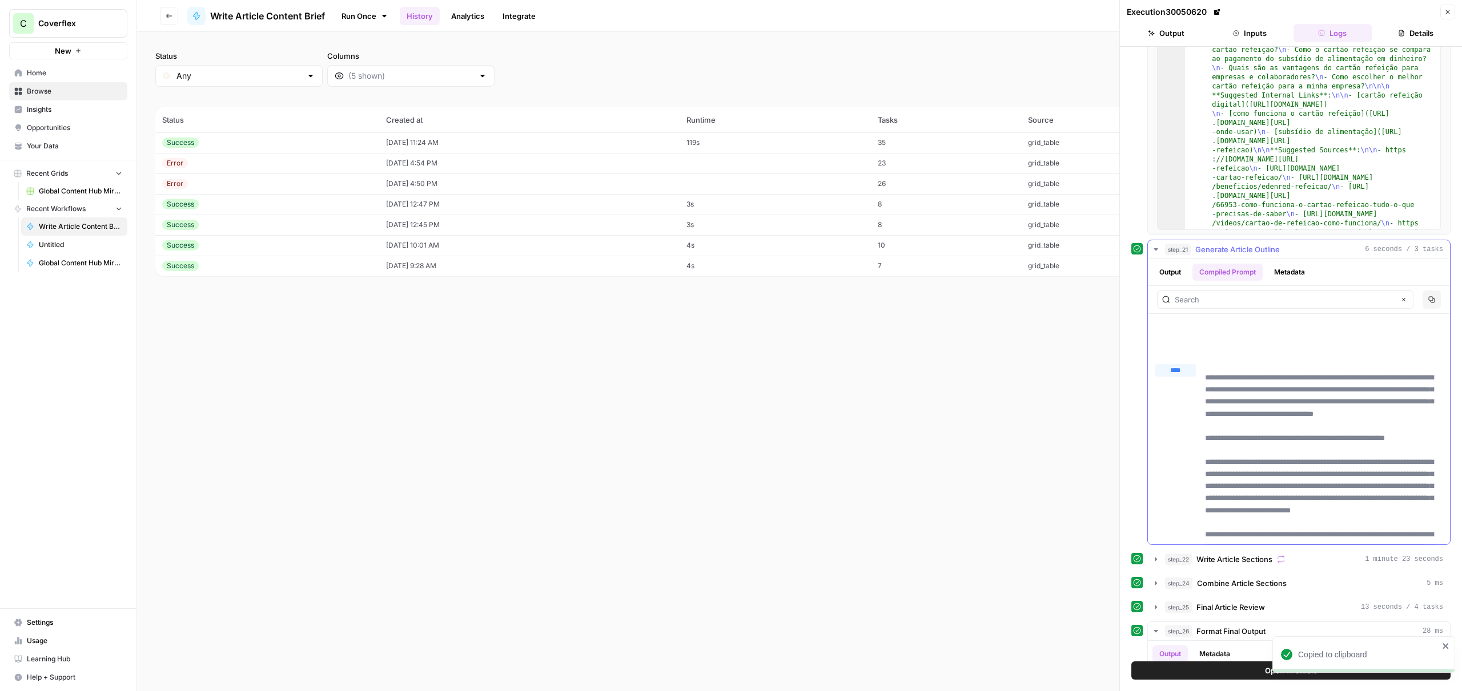
scroll to position [392, 0]
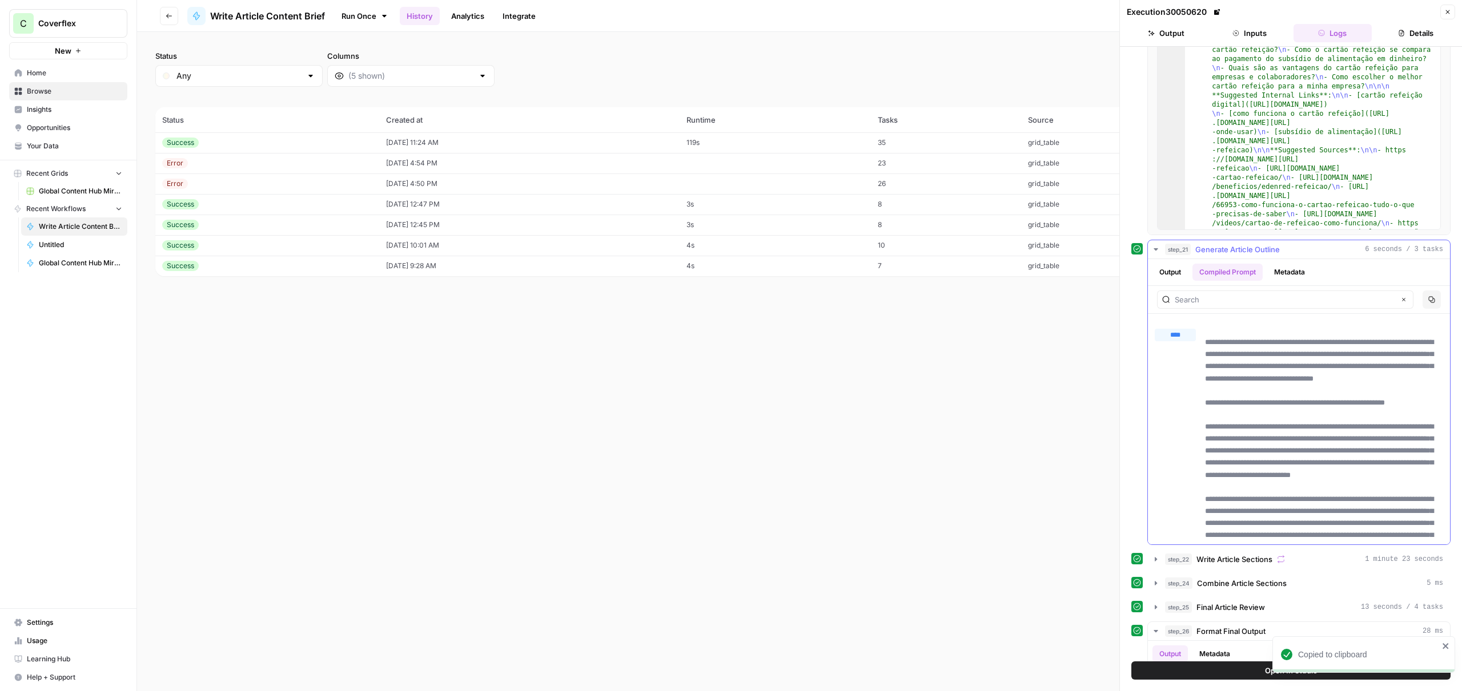
drag, startPoint x: 1171, startPoint y: 353, endPoint x: 1061, endPoint y: 283, distance: 129.4
click at [1171, 353] on button "****" at bounding box center [1175, 351] width 41 height 14
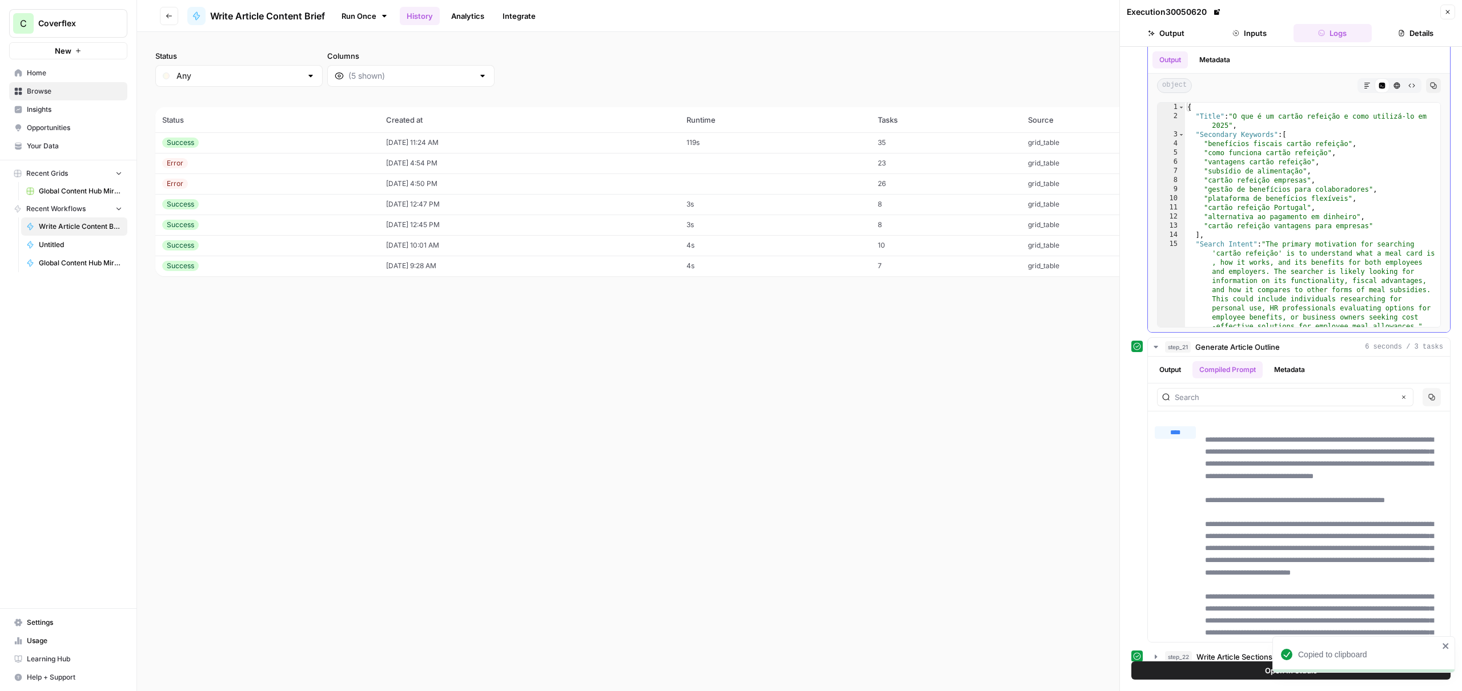
scroll to position [782, 0]
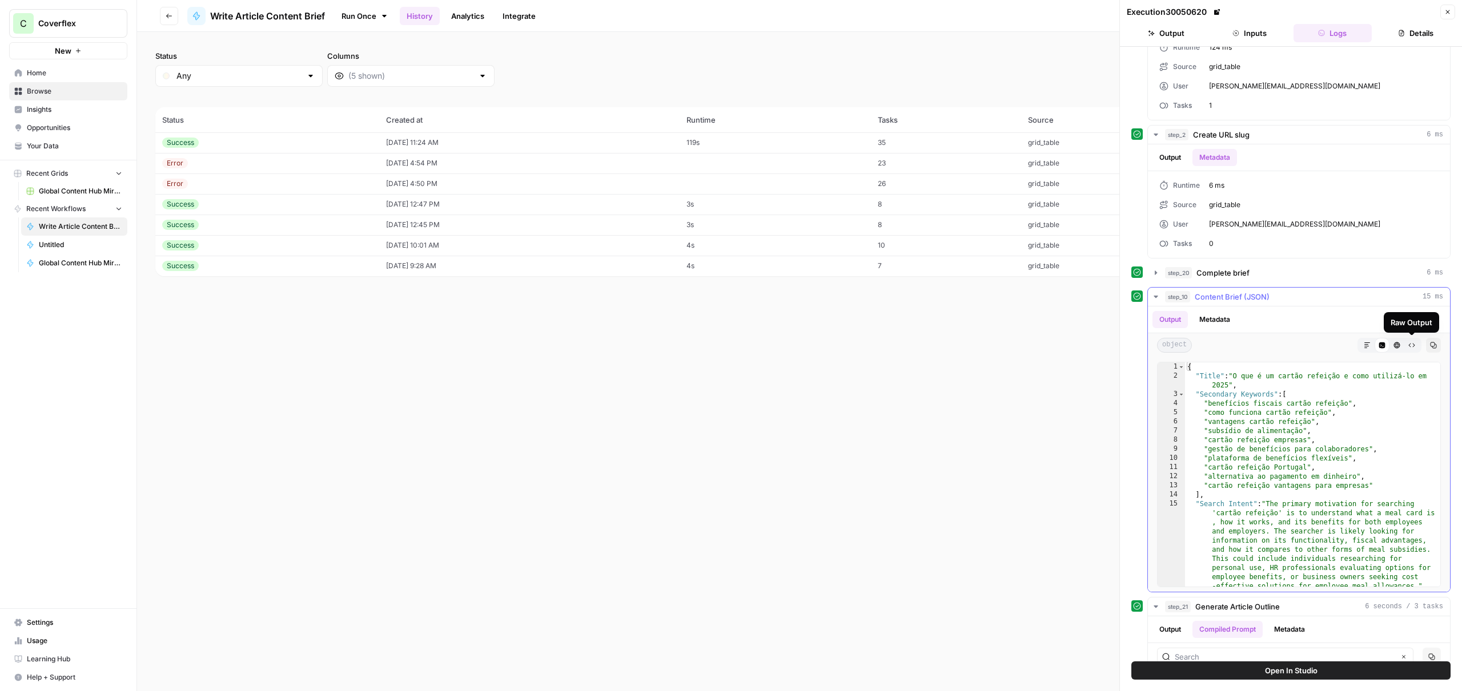
click at [1430, 345] on icon "button" at bounding box center [1433, 345] width 7 height 7
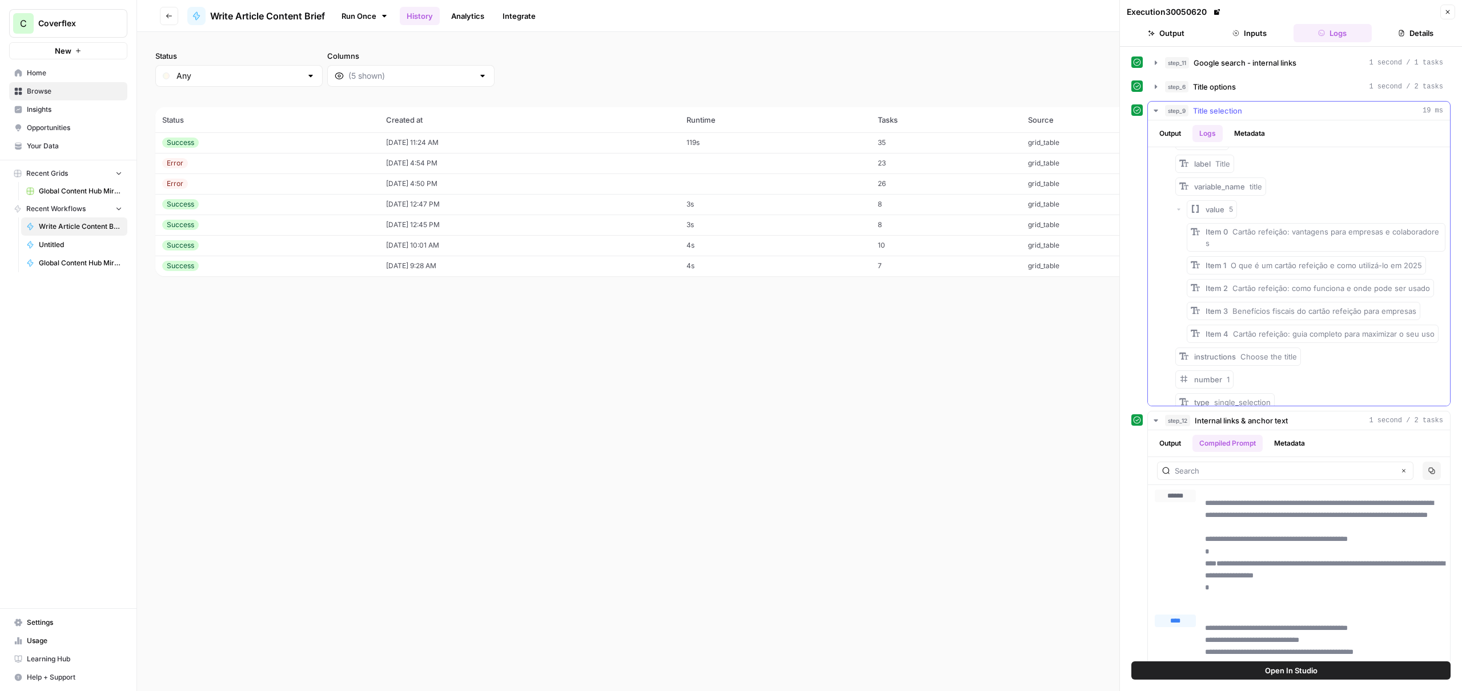
scroll to position [0, 0]
click at [1233, 105] on span "Title selection" at bounding box center [1217, 110] width 49 height 11
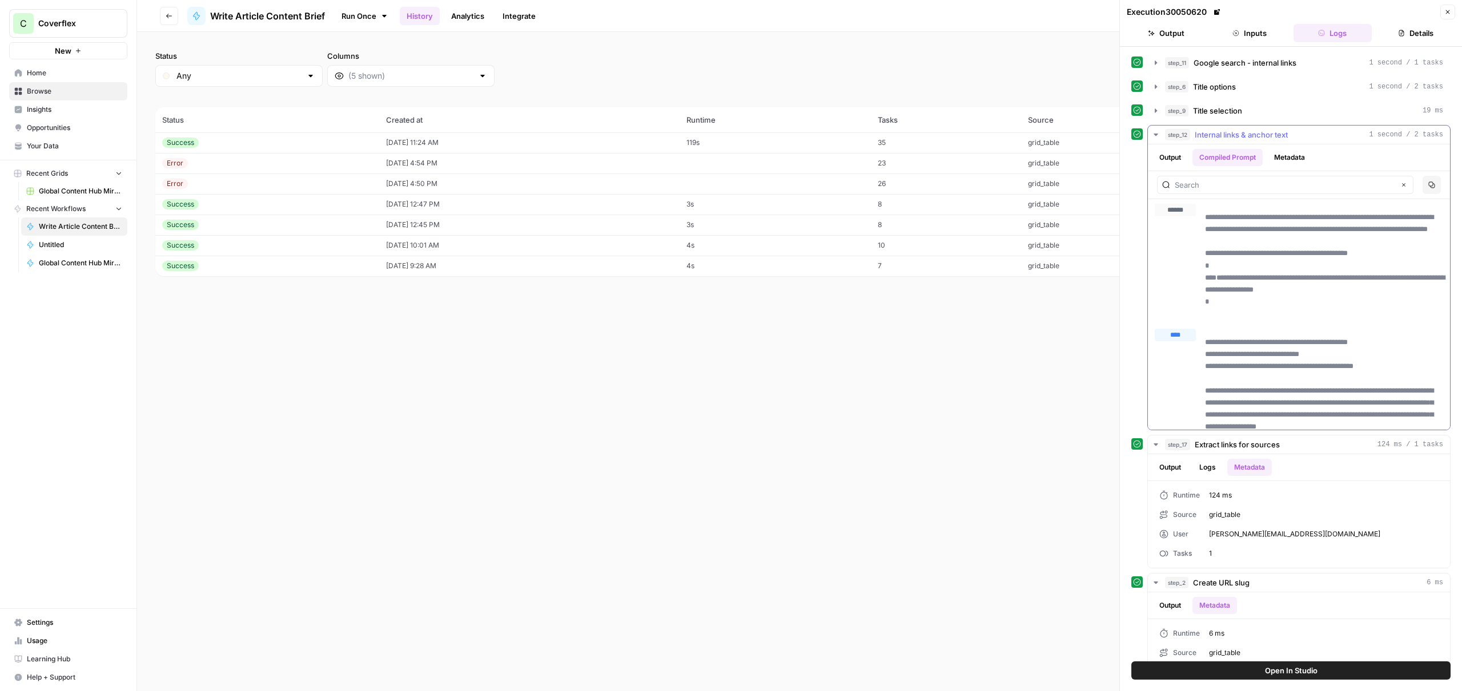
click at [1231, 136] on span "Internal links & anchor text" at bounding box center [1241, 134] width 93 height 11
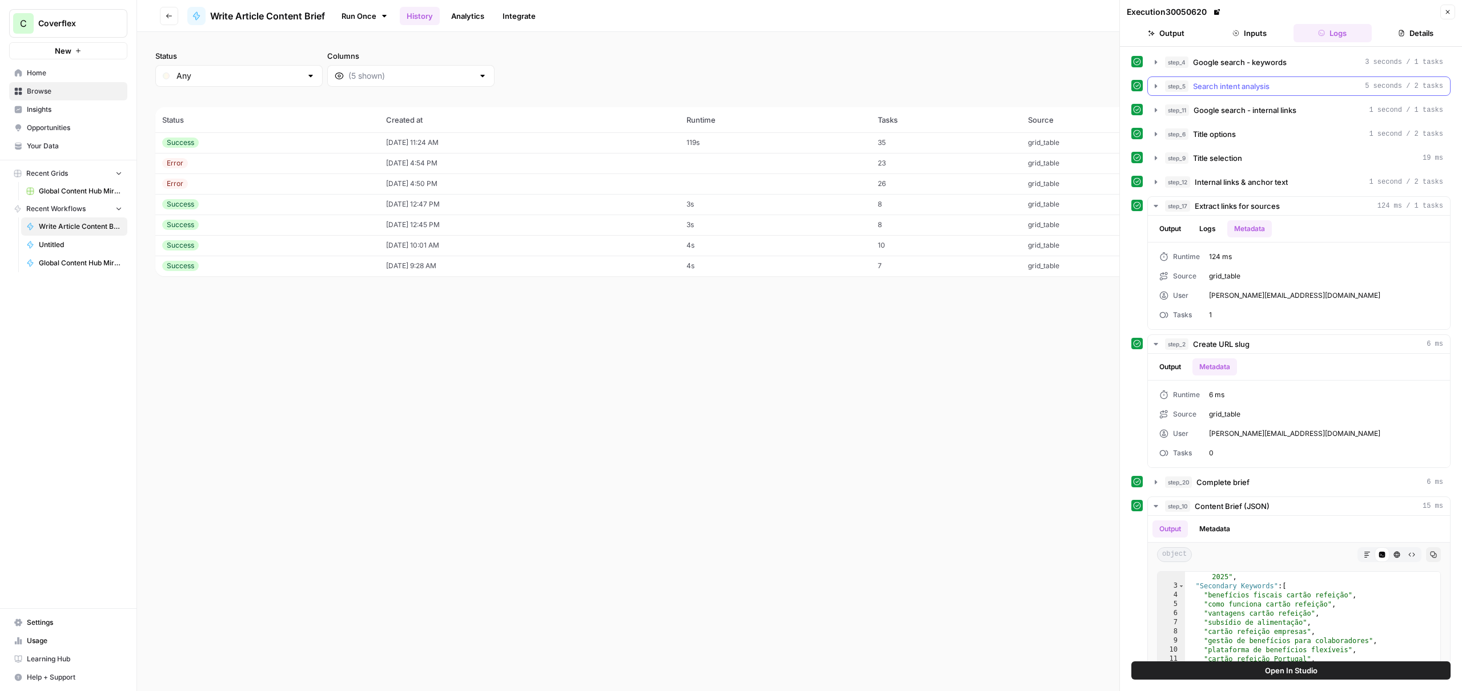
click at [1259, 87] on span "Search intent analysis" at bounding box center [1231, 86] width 77 height 11
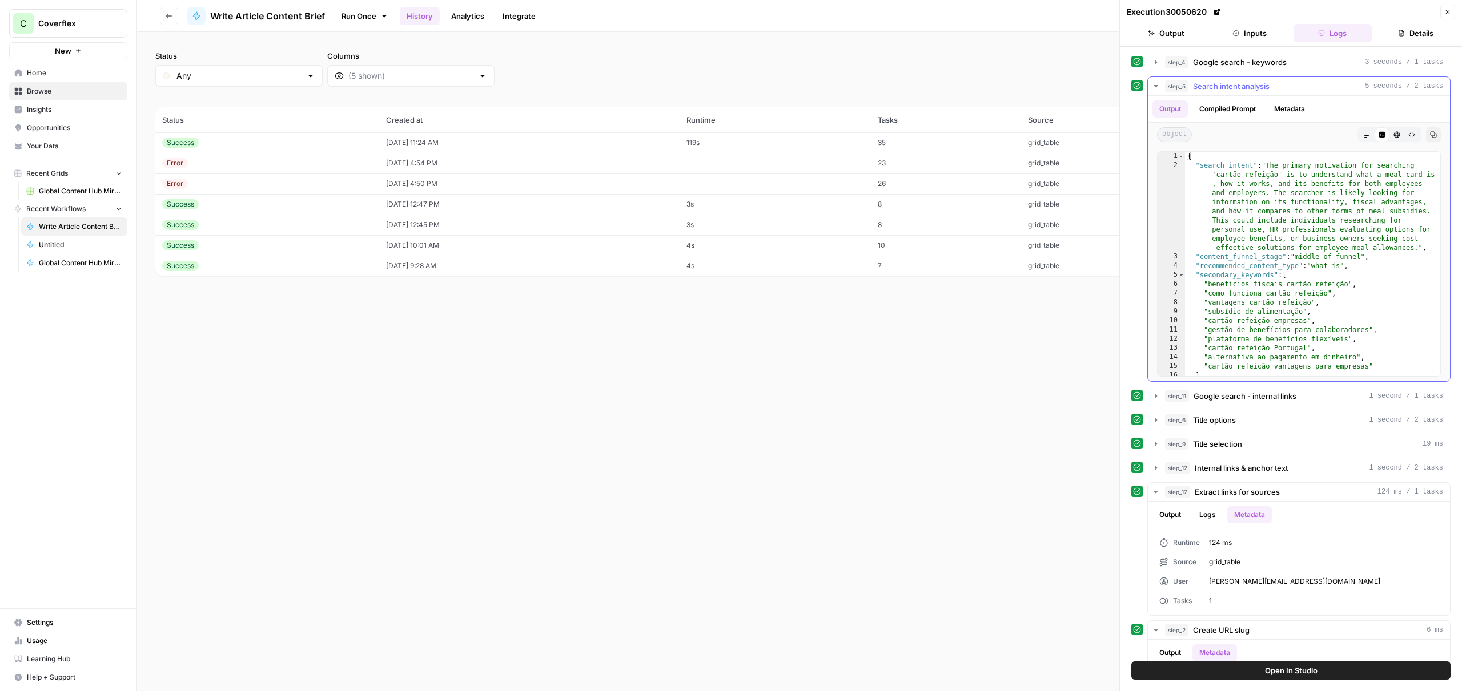
click at [1241, 107] on button "Compiled Prompt" at bounding box center [1227, 108] width 70 height 17
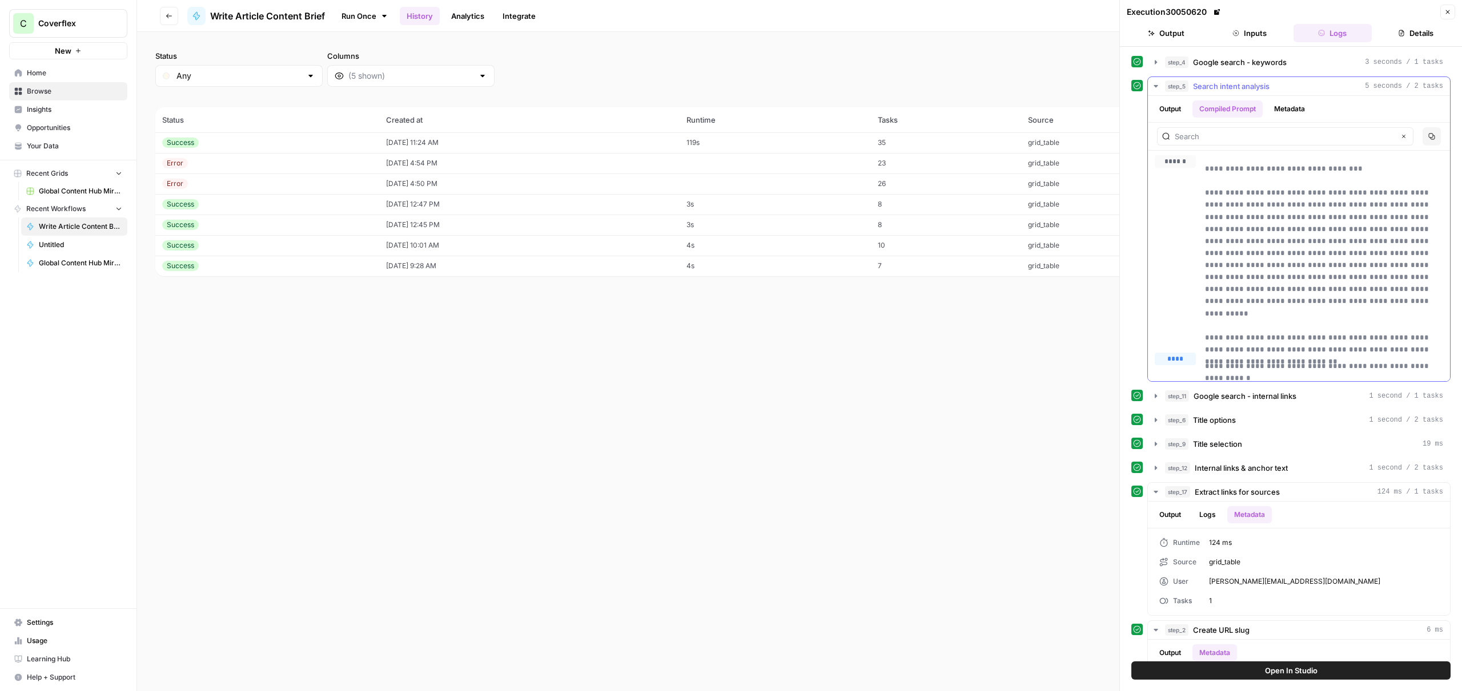
drag, startPoint x: 1262, startPoint y: 333, endPoint x: 1213, endPoint y: 171, distance: 170.1
click at [1201, 168] on div "**********" at bounding box center [1299, 249] width 288 height 188
copy p "**********"
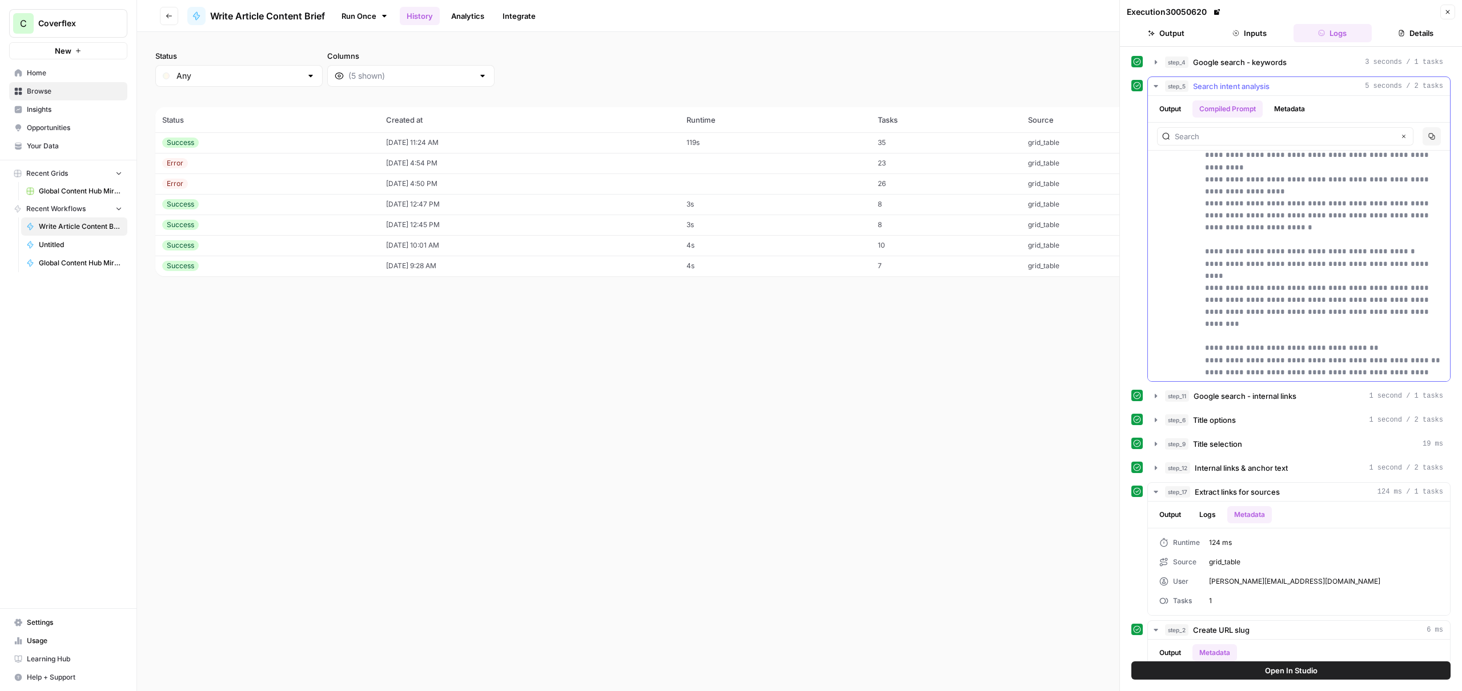
scroll to position [210, 0]
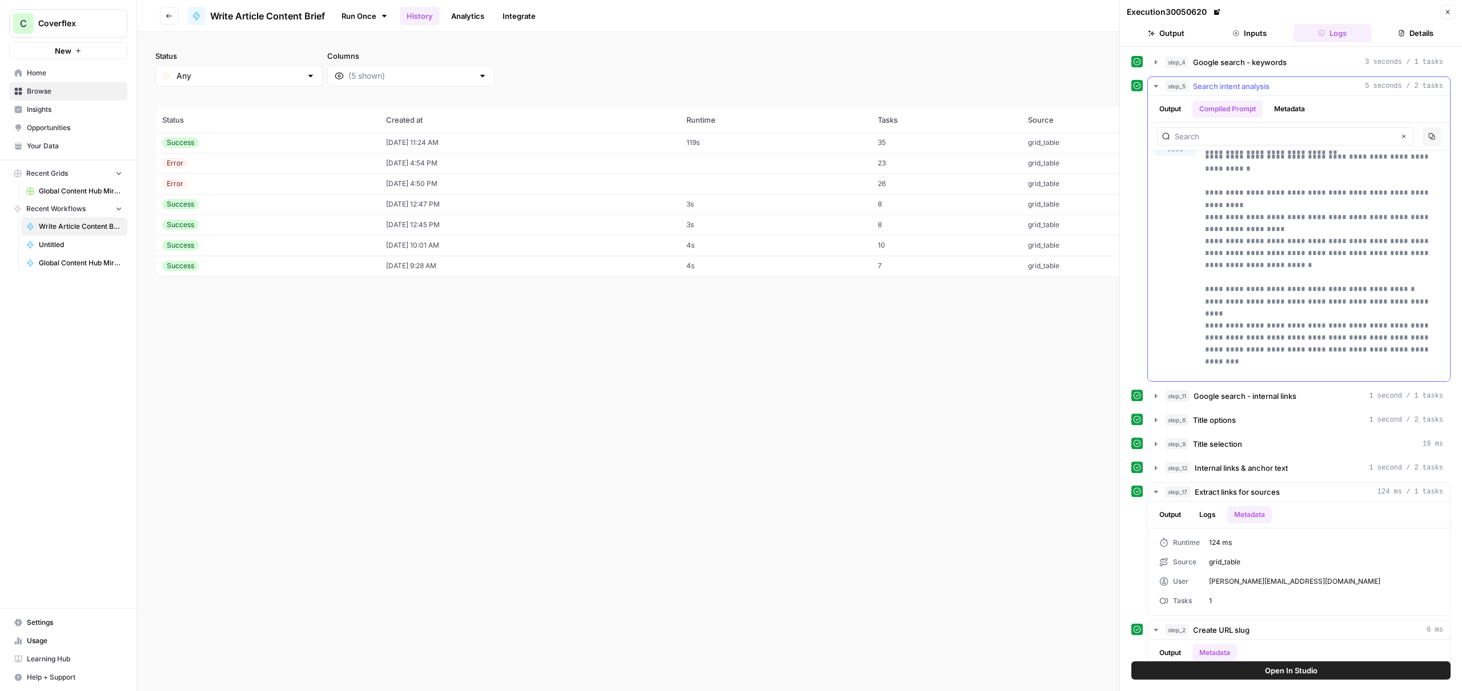
click at [1188, 164] on button "****" at bounding box center [1175, 165] width 41 height 14
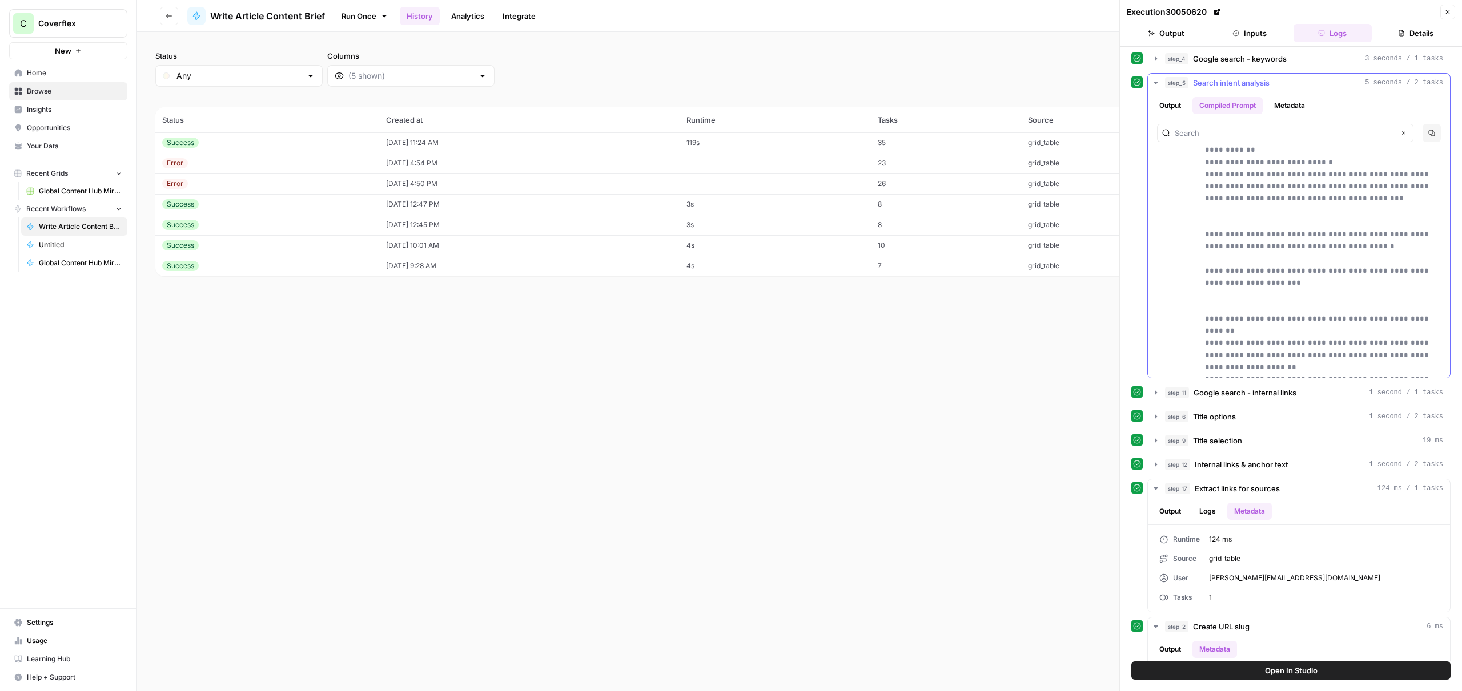
scroll to position [717, 0]
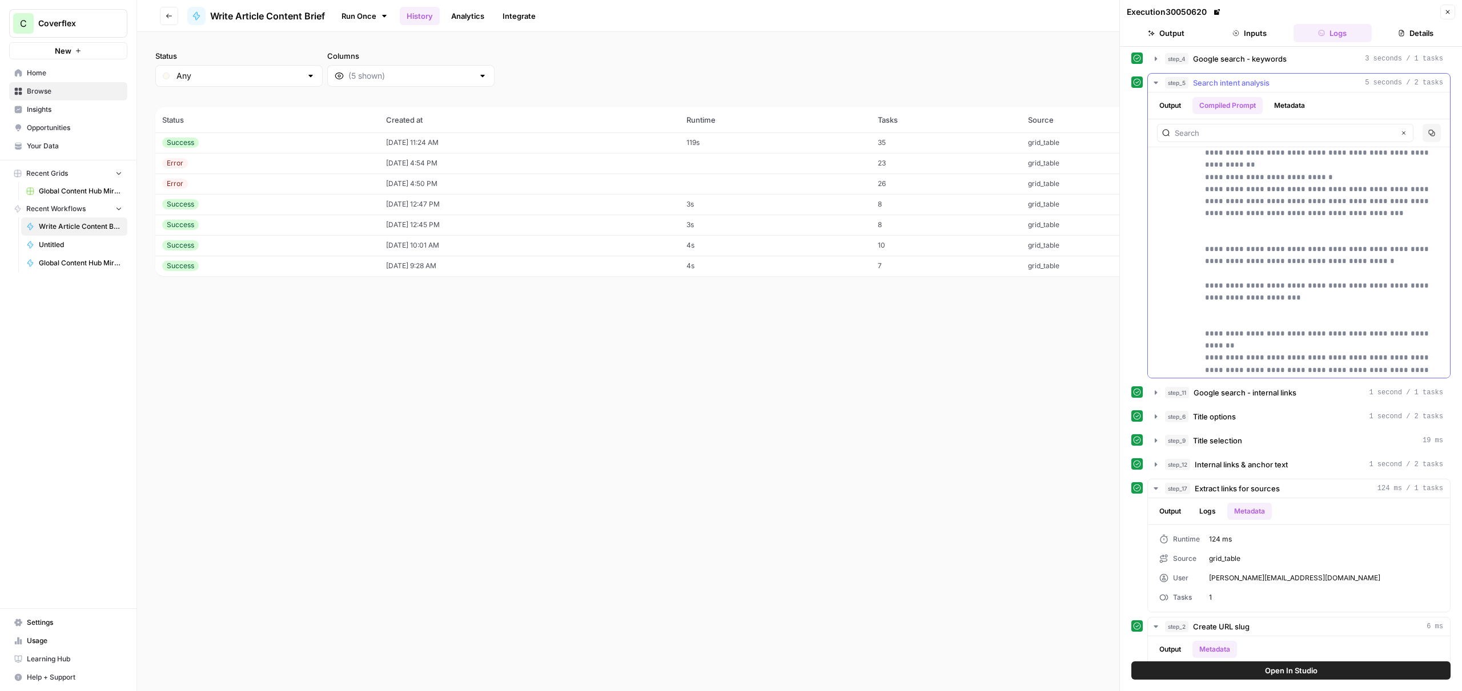
click at [1264, 86] on span "Search intent analysis" at bounding box center [1231, 82] width 77 height 11
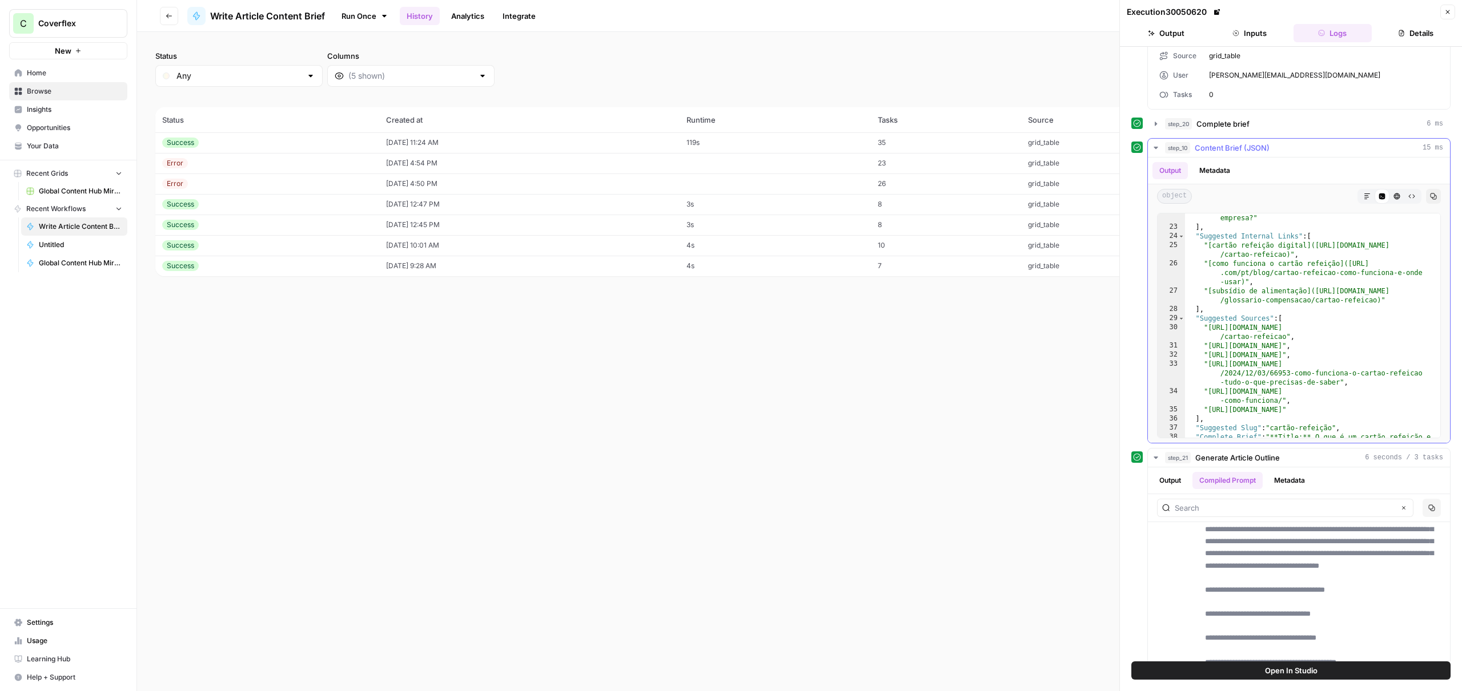
scroll to position [320, 0]
click at [1228, 172] on button "Metadata" at bounding box center [1214, 170] width 45 height 17
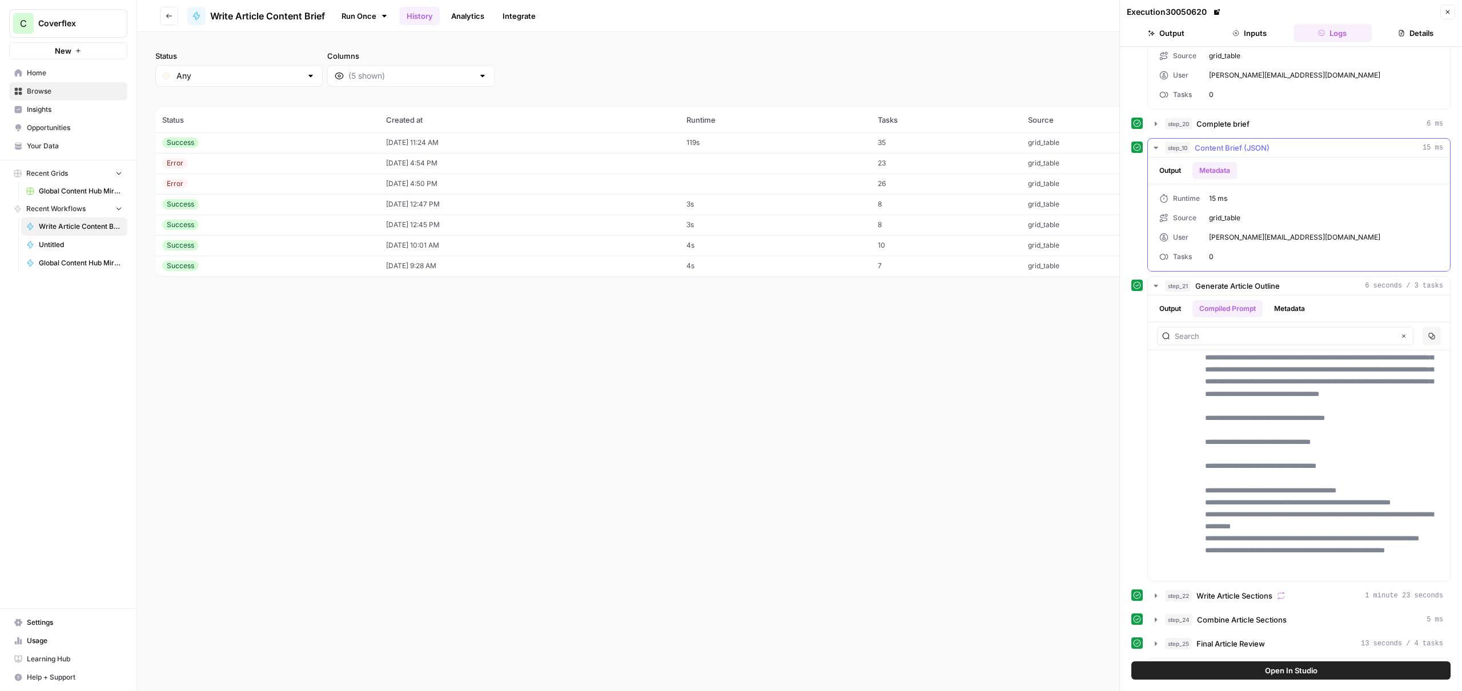
click at [1174, 174] on button "Output" at bounding box center [1169, 170] width 35 height 17
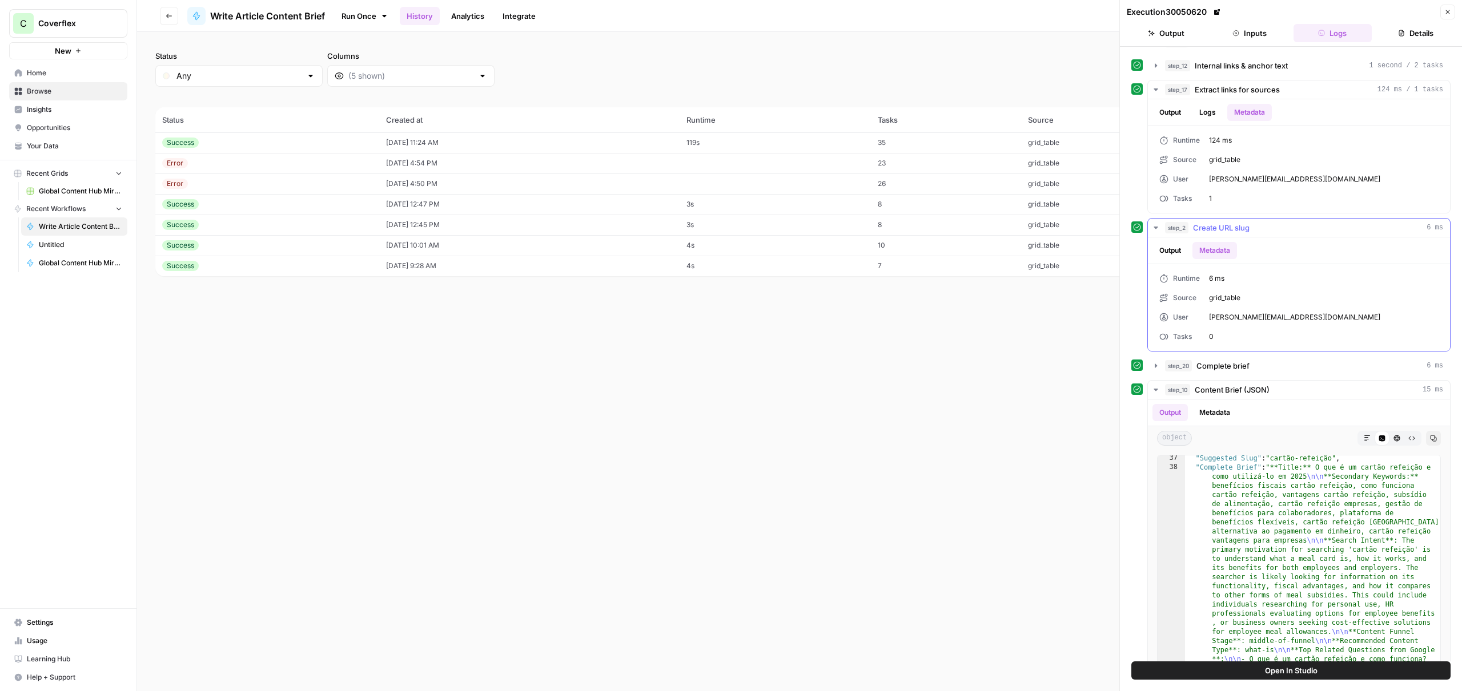
scroll to position [46, 0]
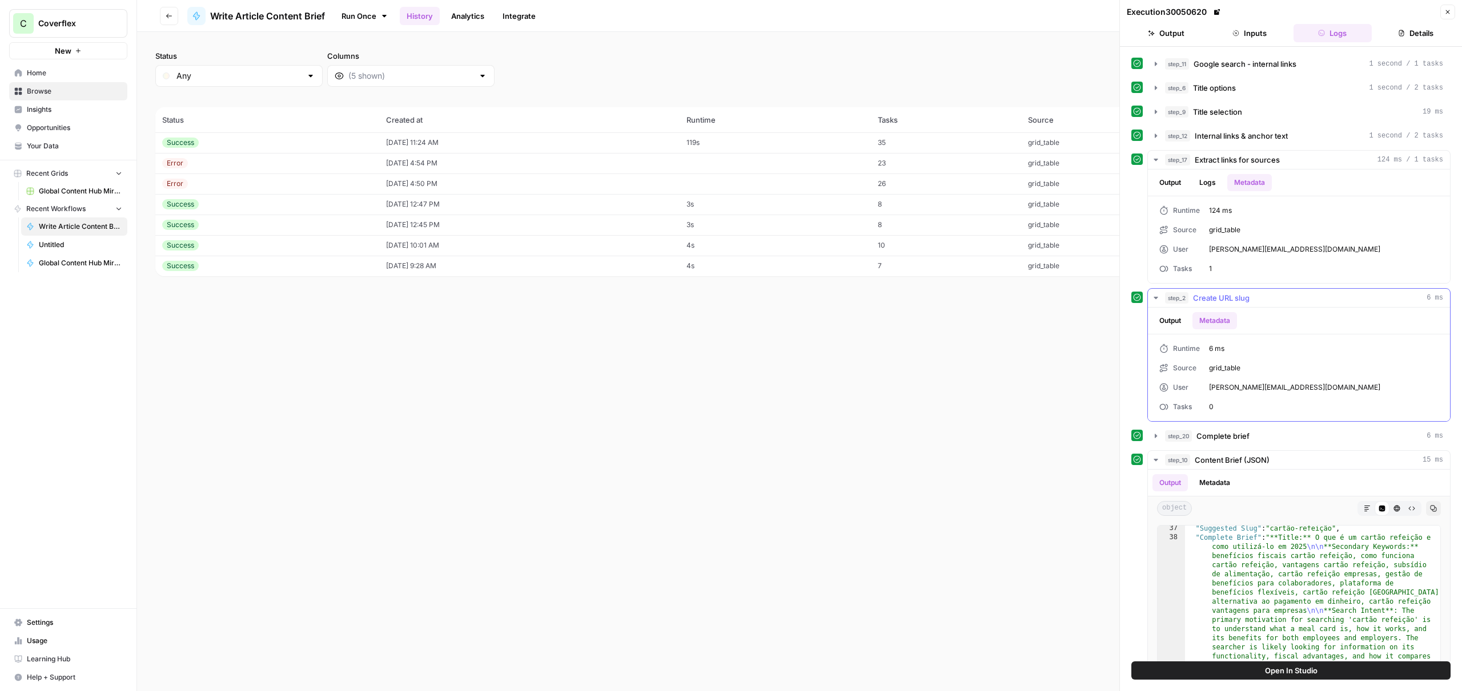
click at [1171, 314] on button "Output" at bounding box center [1169, 320] width 35 height 17
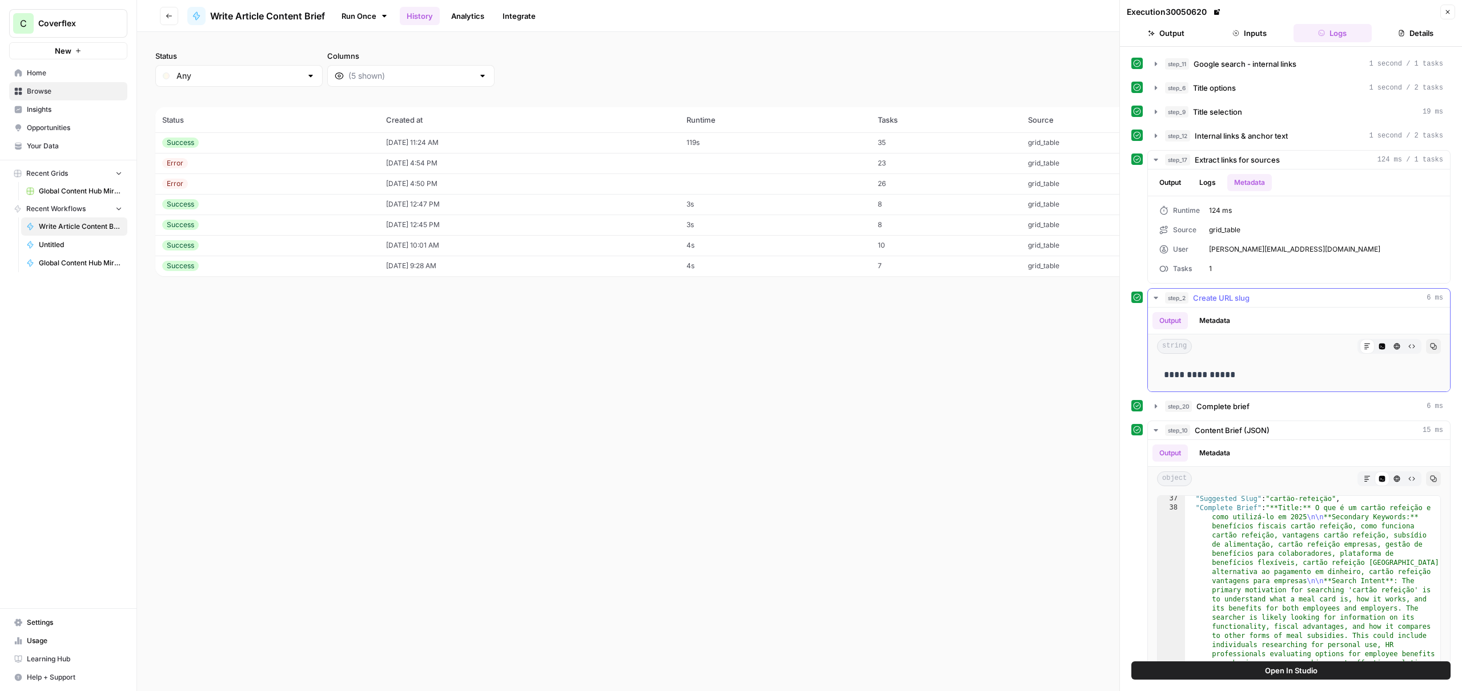
click at [1215, 322] on button "Metadata" at bounding box center [1214, 320] width 45 height 17
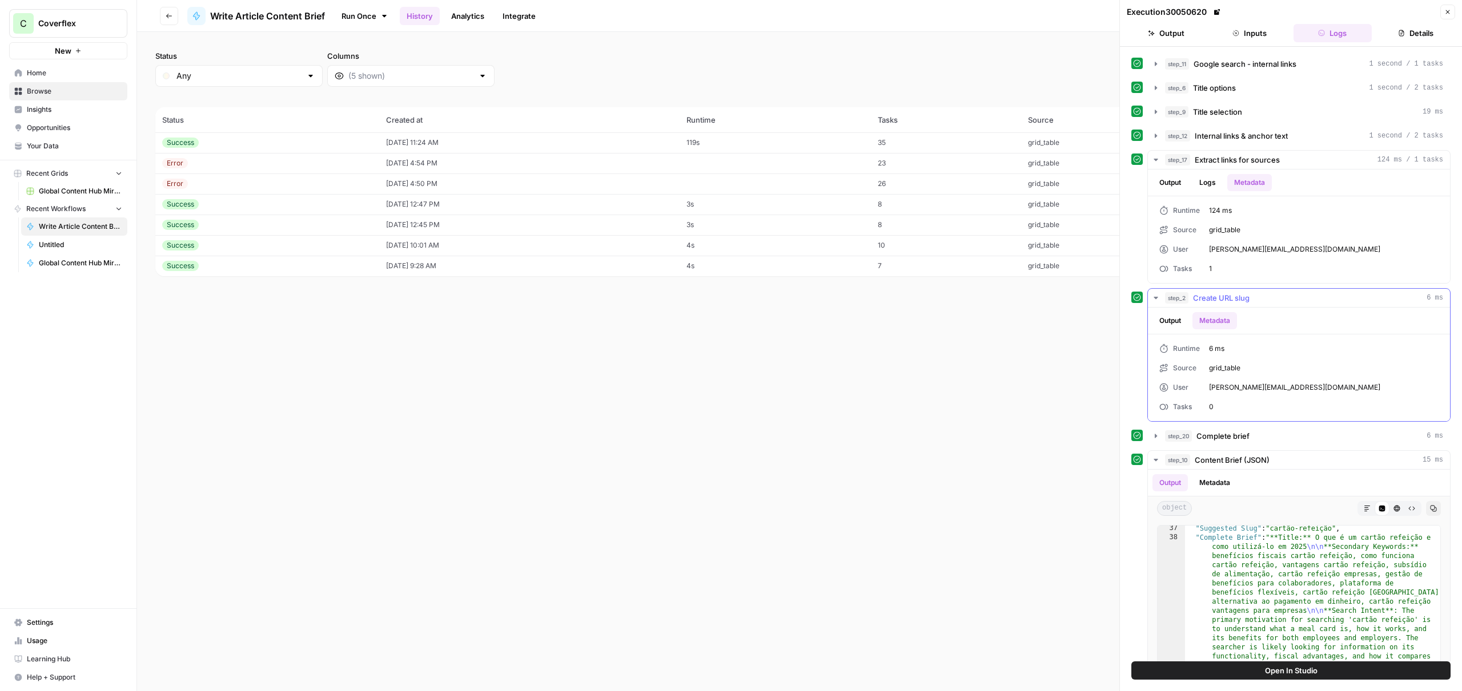
drag, startPoint x: 1168, startPoint y: 323, endPoint x: 1285, endPoint y: 328, distance: 117.2
click at [1168, 323] on button "Output" at bounding box center [1169, 320] width 35 height 17
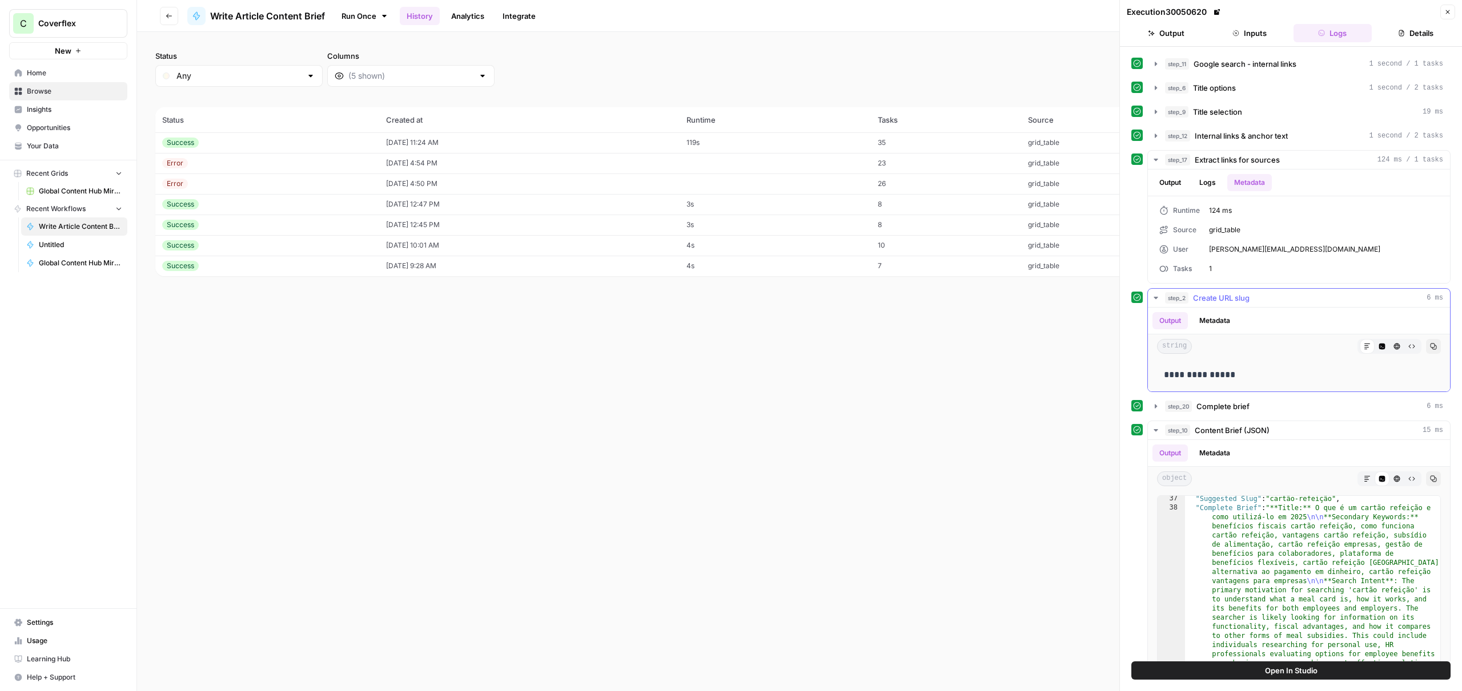
click at [1384, 346] on icon "button" at bounding box center [1382, 347] width 6 height 6
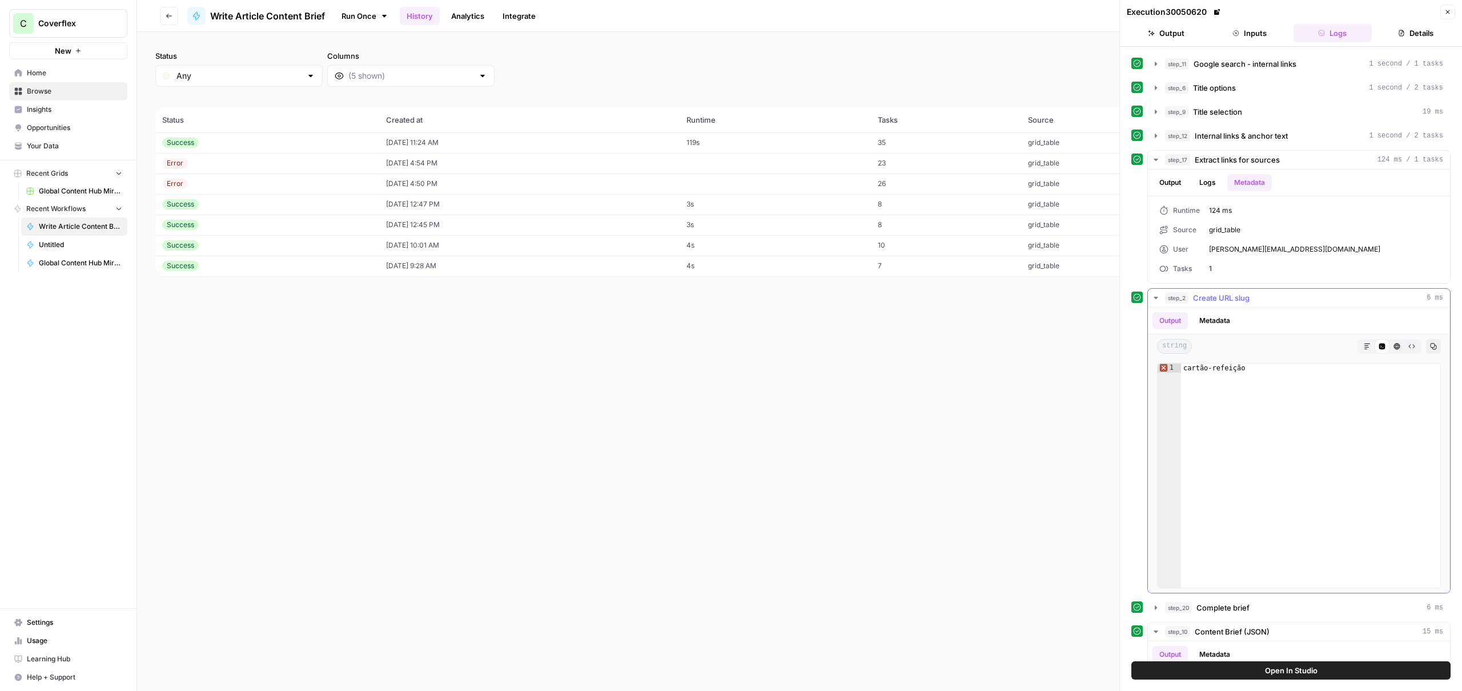
click at [1224, 324] on button "Metadata" at bounding box center [1214, 320] width 45 height 17
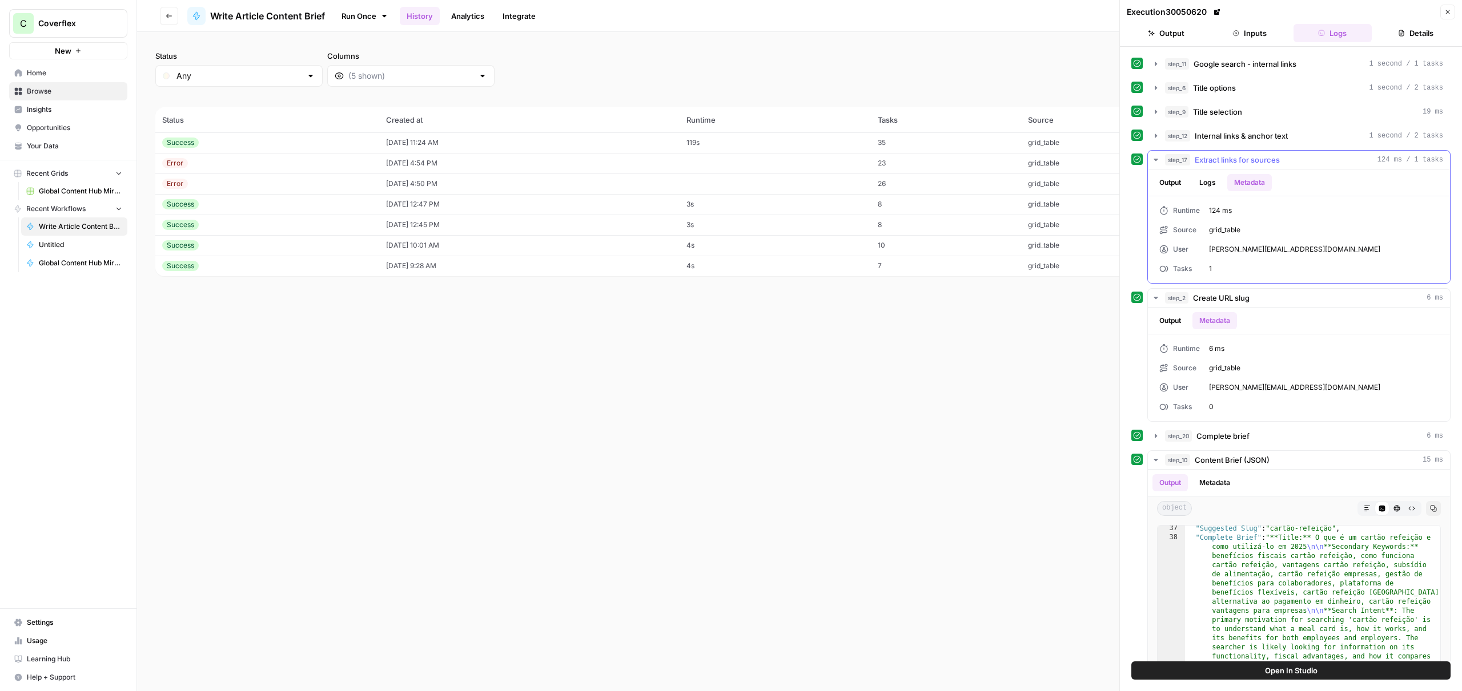
click at [1244, 162] on span "Extract links for sources" at bounding box center [1237, 159] width 85 height 11
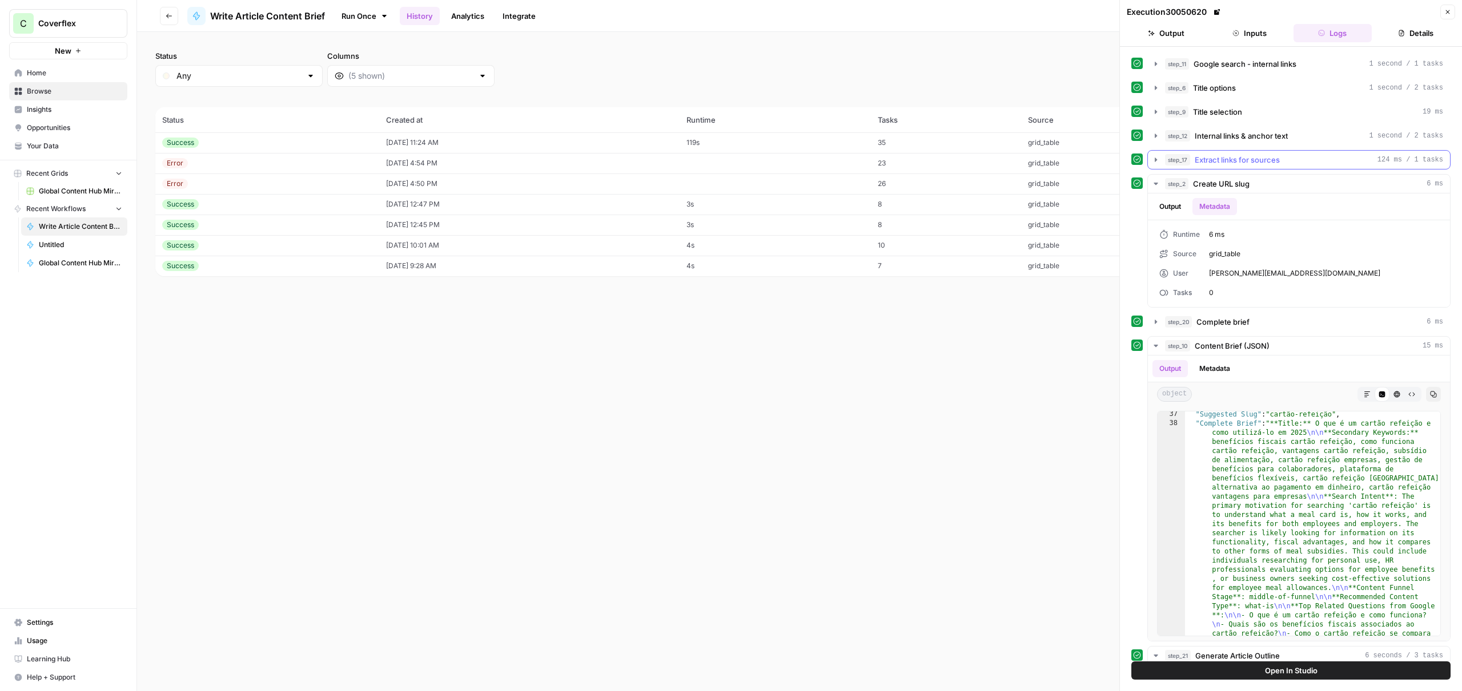
click at [1244, 162] on span "Extract links for sources" at bounding box center [1237, 159] width 85 height 11
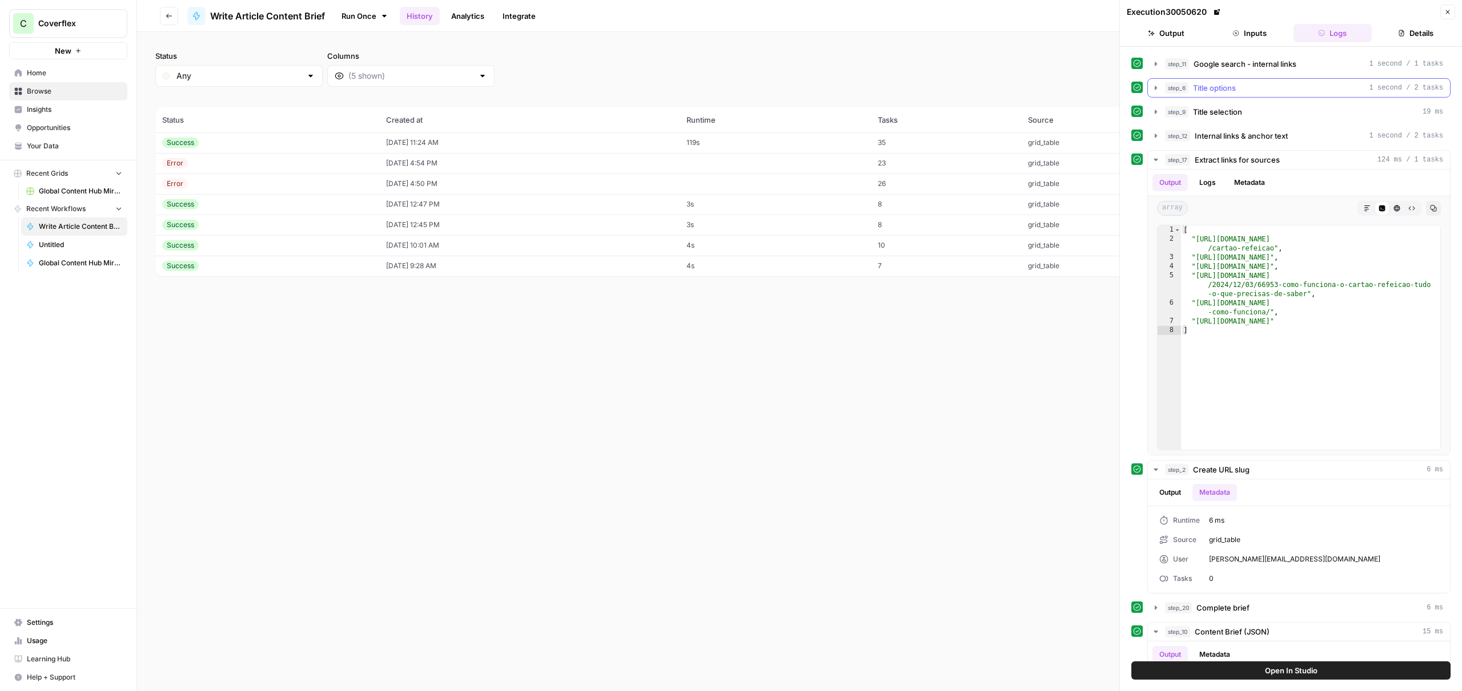
scroll to position [0, 0]
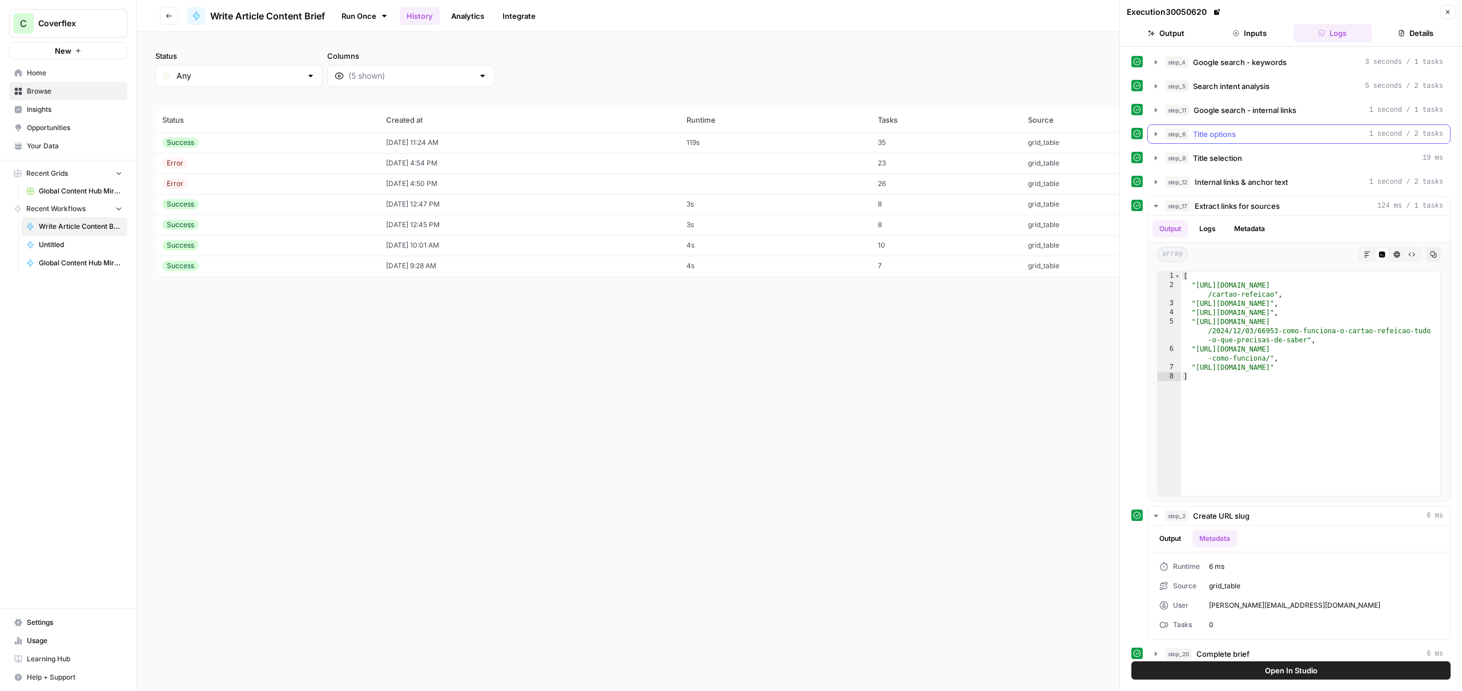
click at [1232, 130] on span "Title options" at bounding box center [1214, 133] width 43 height 11
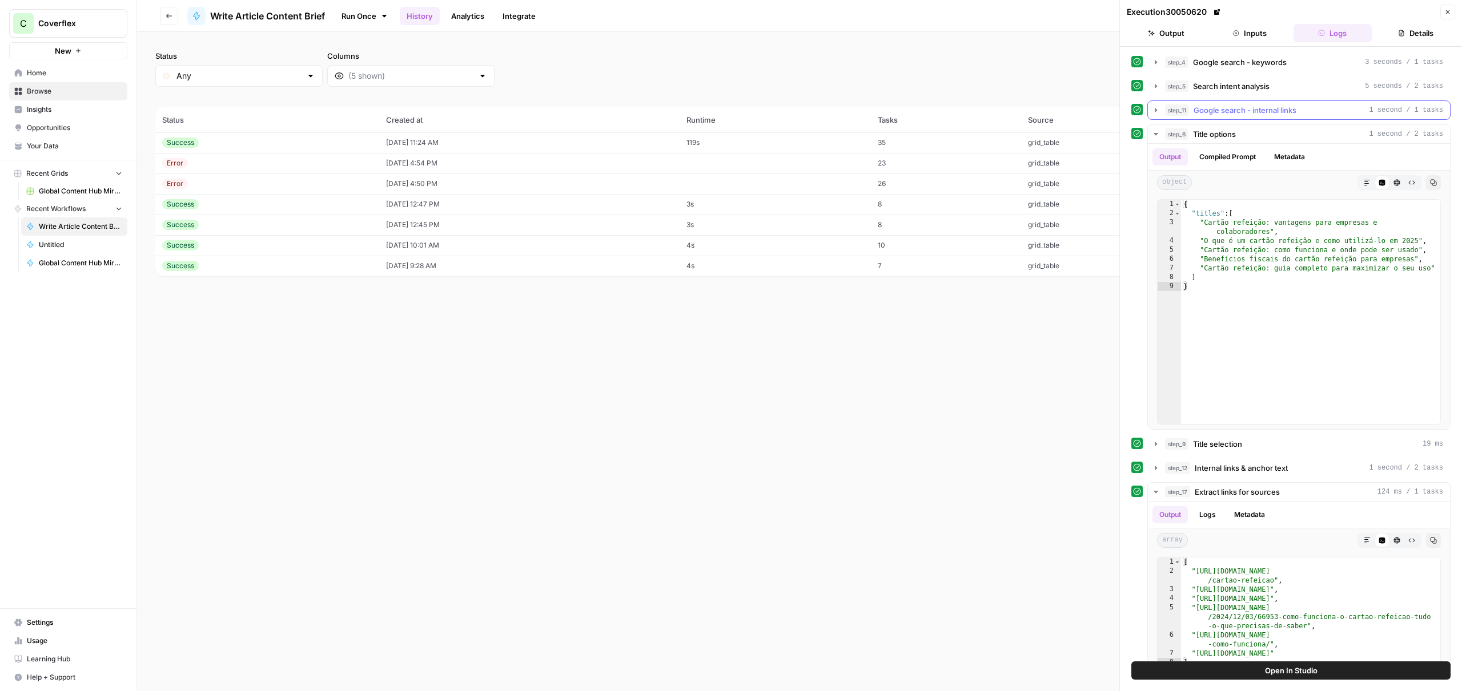
click at [1242, 103] on button "step_11 Google search - internal links 1 second / 1 tasks" at bounding box center [1299, 110] width 302 height 18
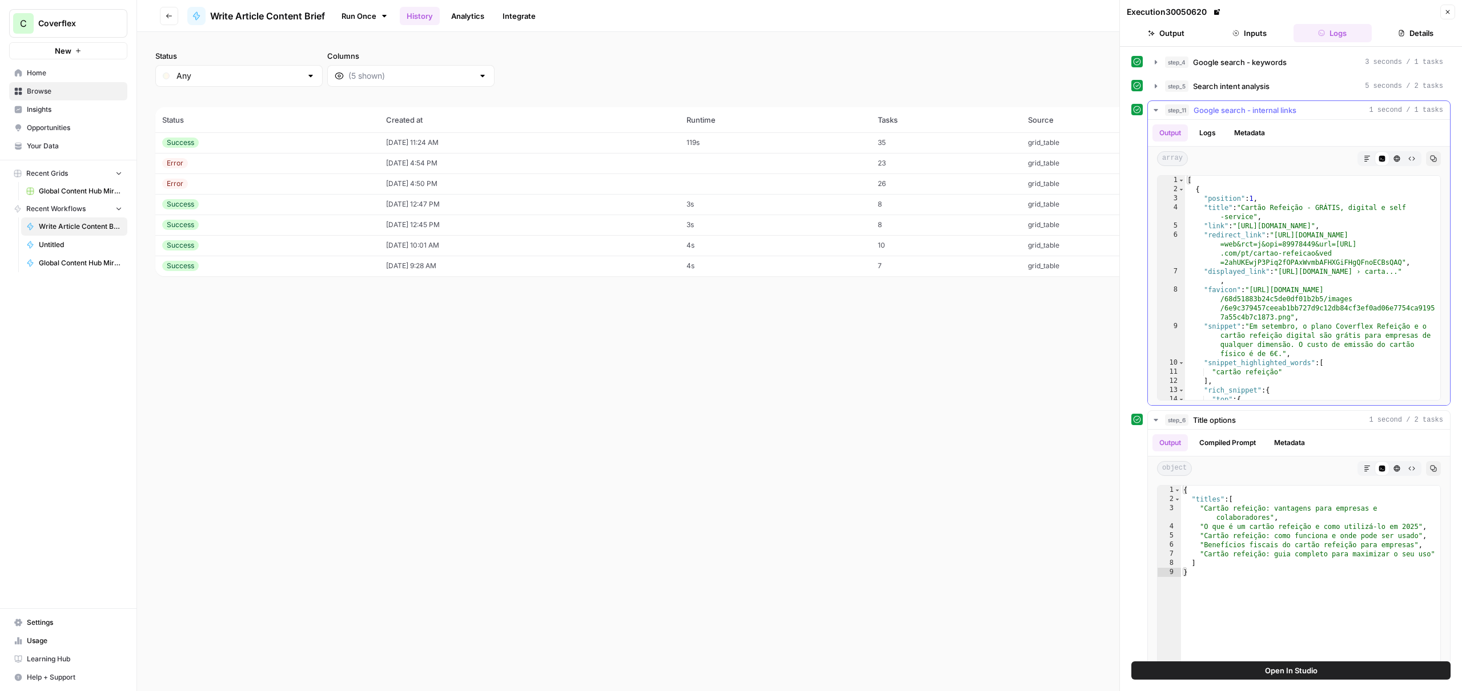
click at [1231, 112] on span "Google search - internal links" at bounding box center [1244, 109] width 103 height 11
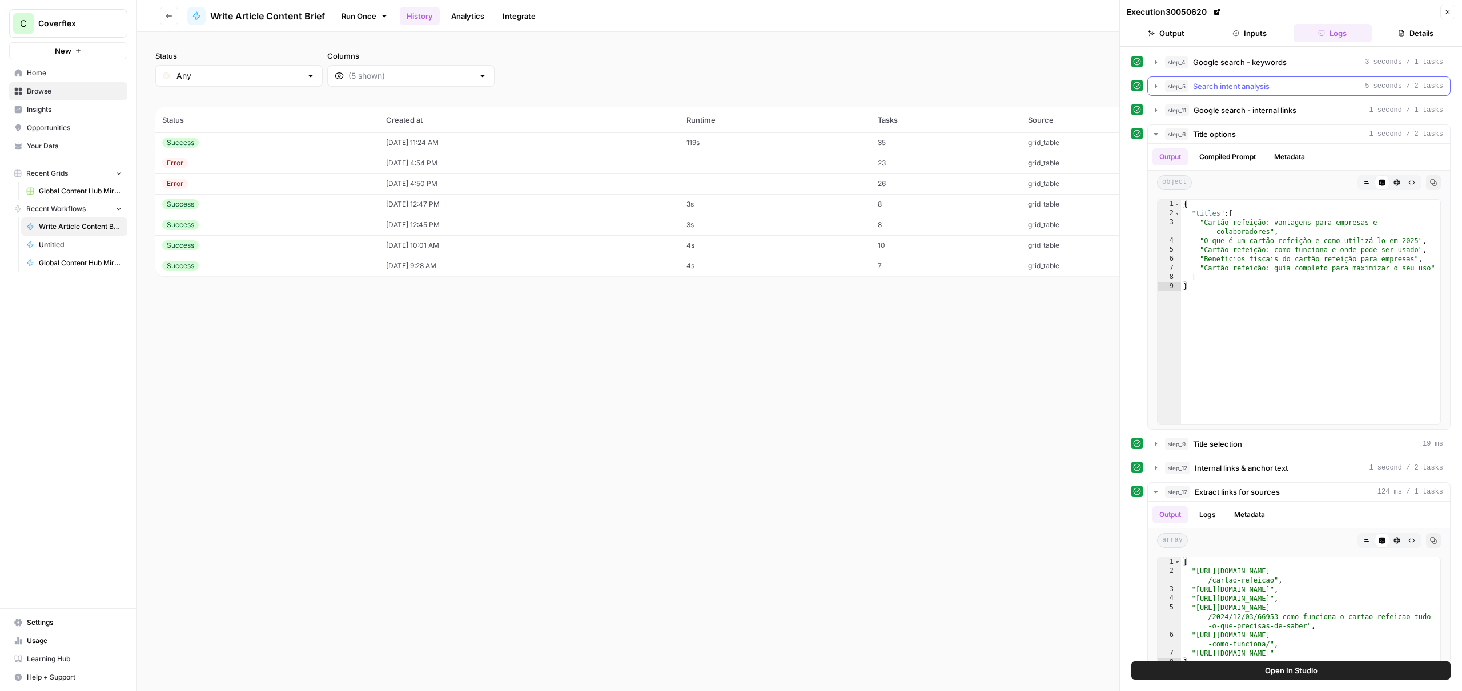
click at [1234, 87] on span "Search intent analysis" at bounding box center [1231, 86] width 77 height 11
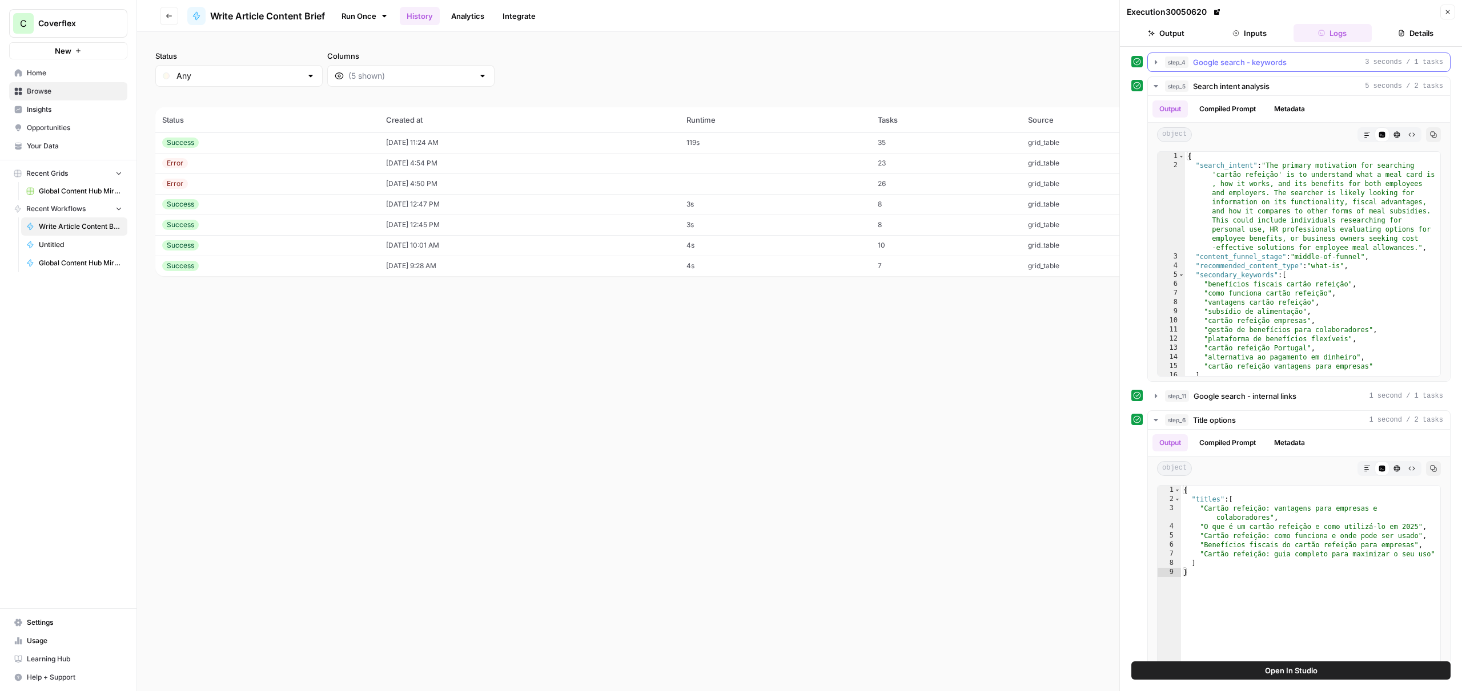
click at [1259, 68] on button "step_4 Google search - keywords 3 seconds / 1 tasks" at bounding box center [1299, 62] width 302 height 18
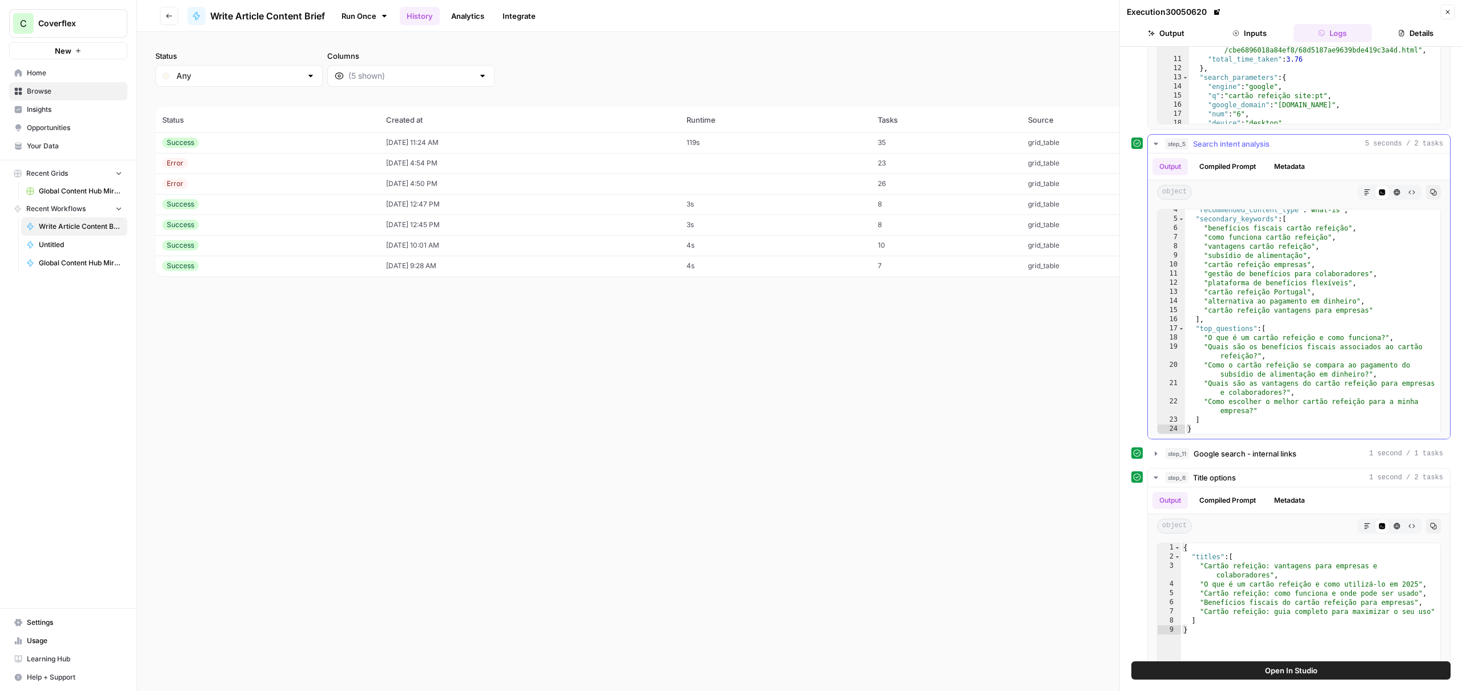
scroll to position [287, 0]
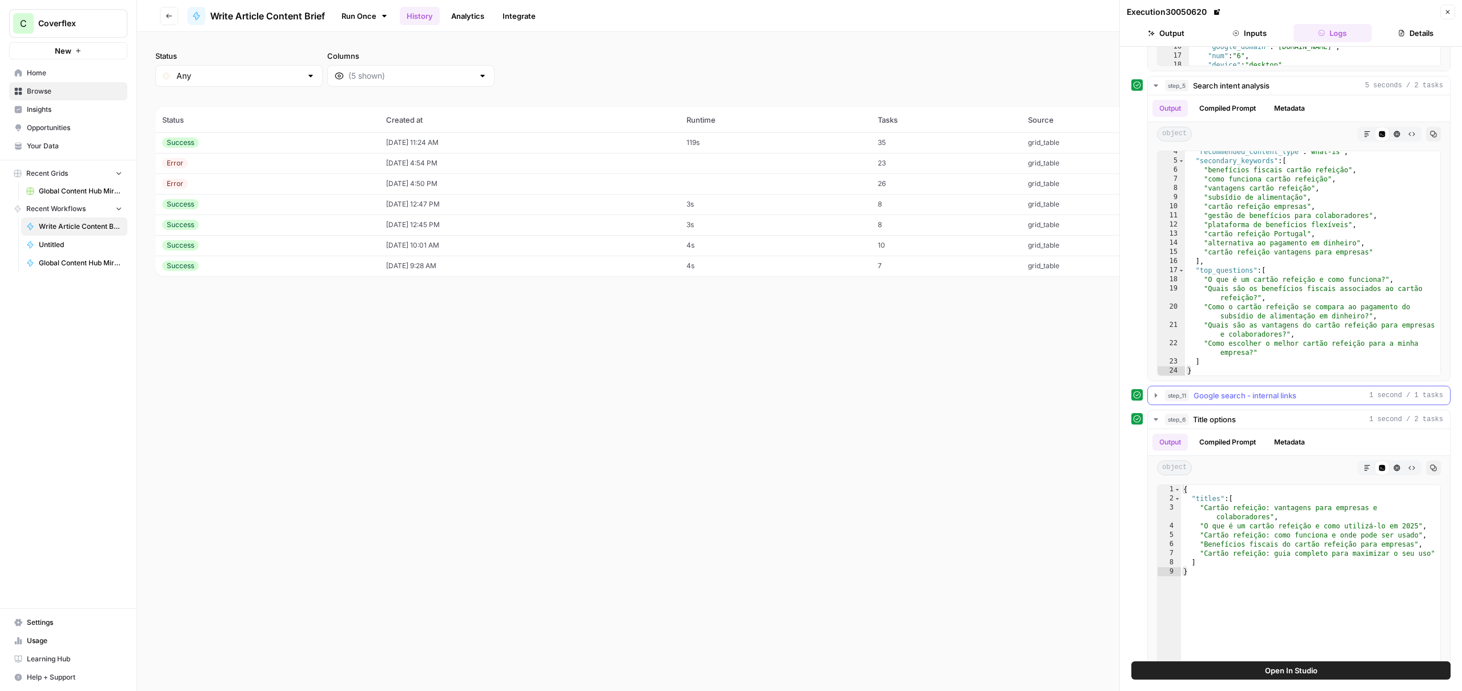
click at [1284, 397] on span "Google search - internal links" at bounding box center [1244, 395] width 103 height 11
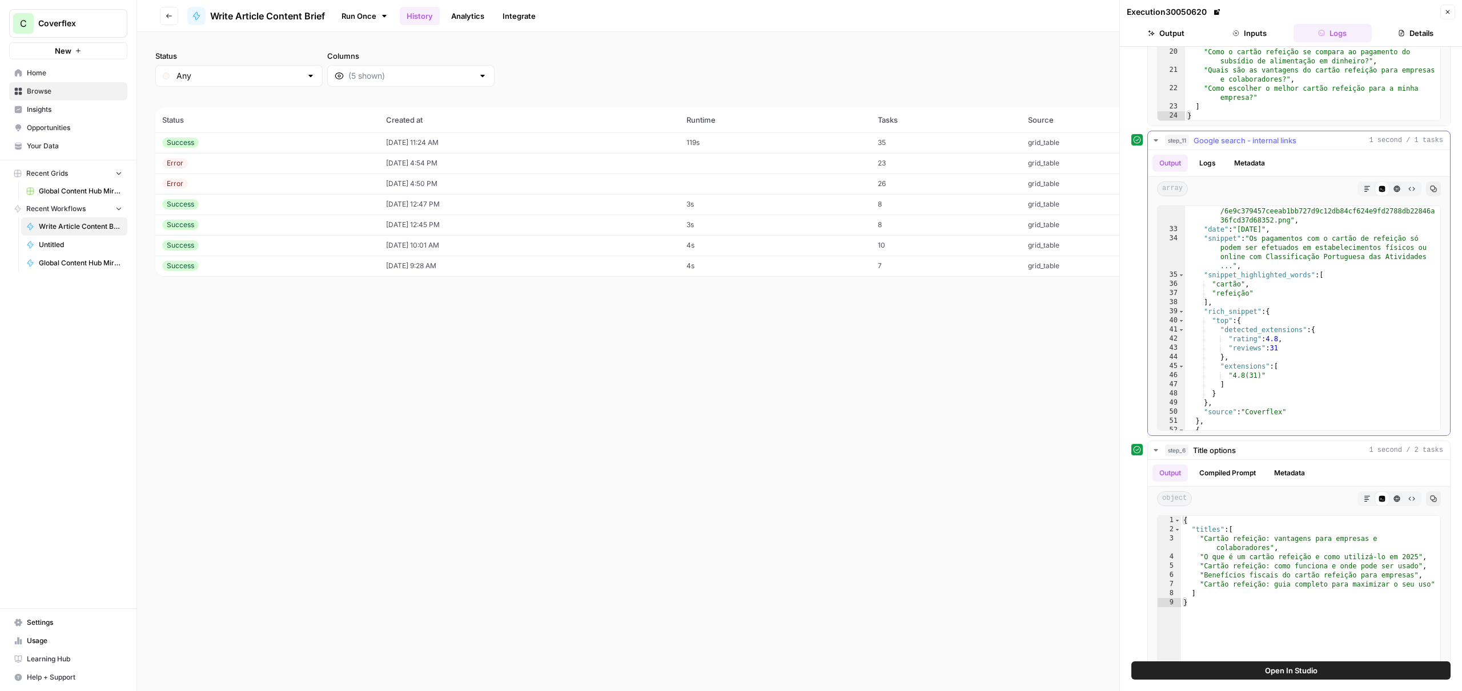
scroll to position [452, 0]
click at [1203, 161] on button "Logs" at bounding box center [1207, 163] width 30 height 17
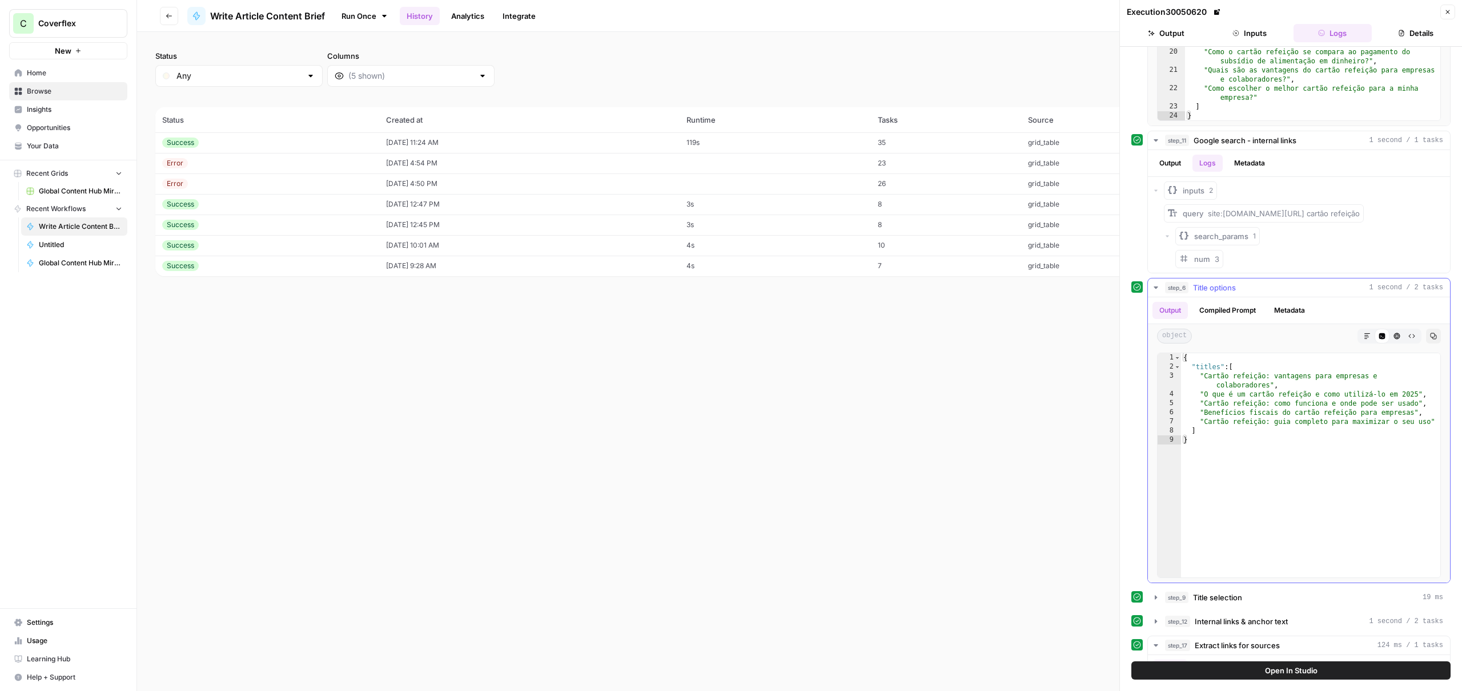
click at [1248, 311] on button "Compiled Prompt" at bounding box center [1227, 310] width 70 height 17
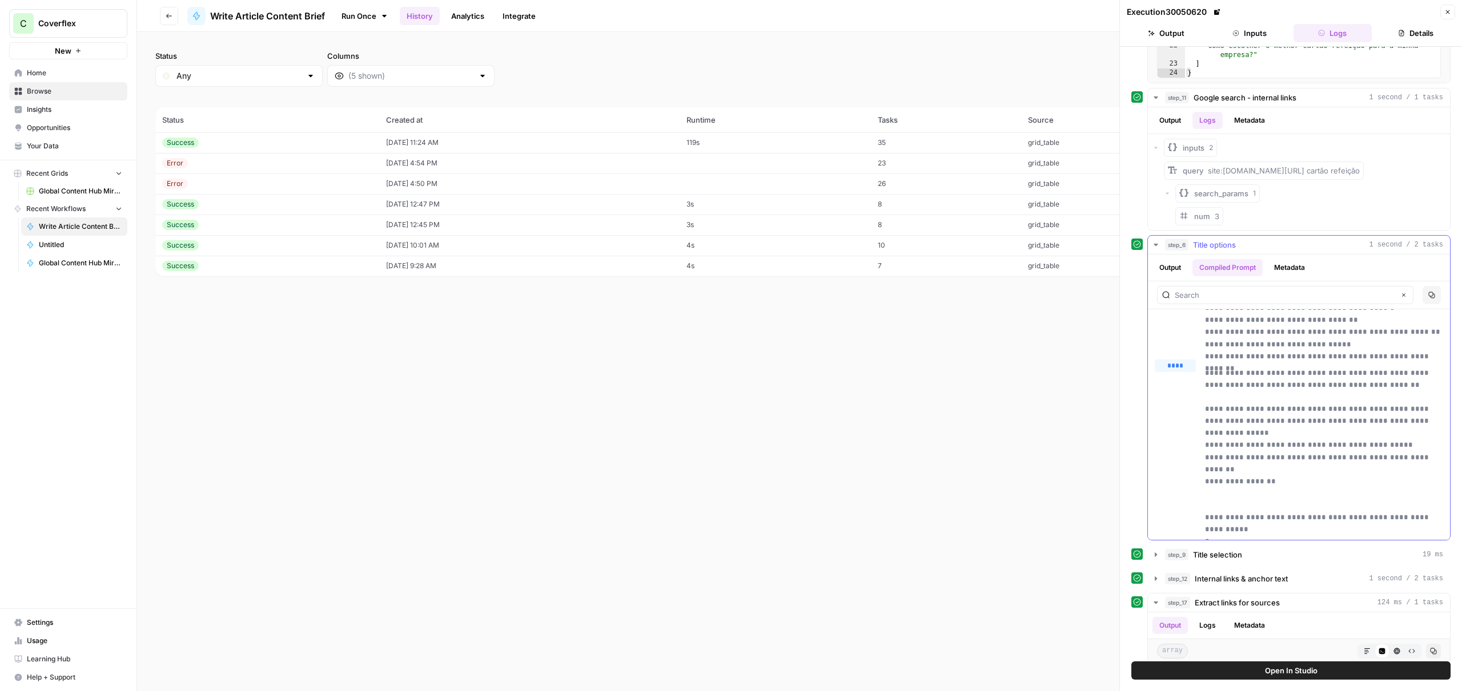
scroll to position [715, 0]
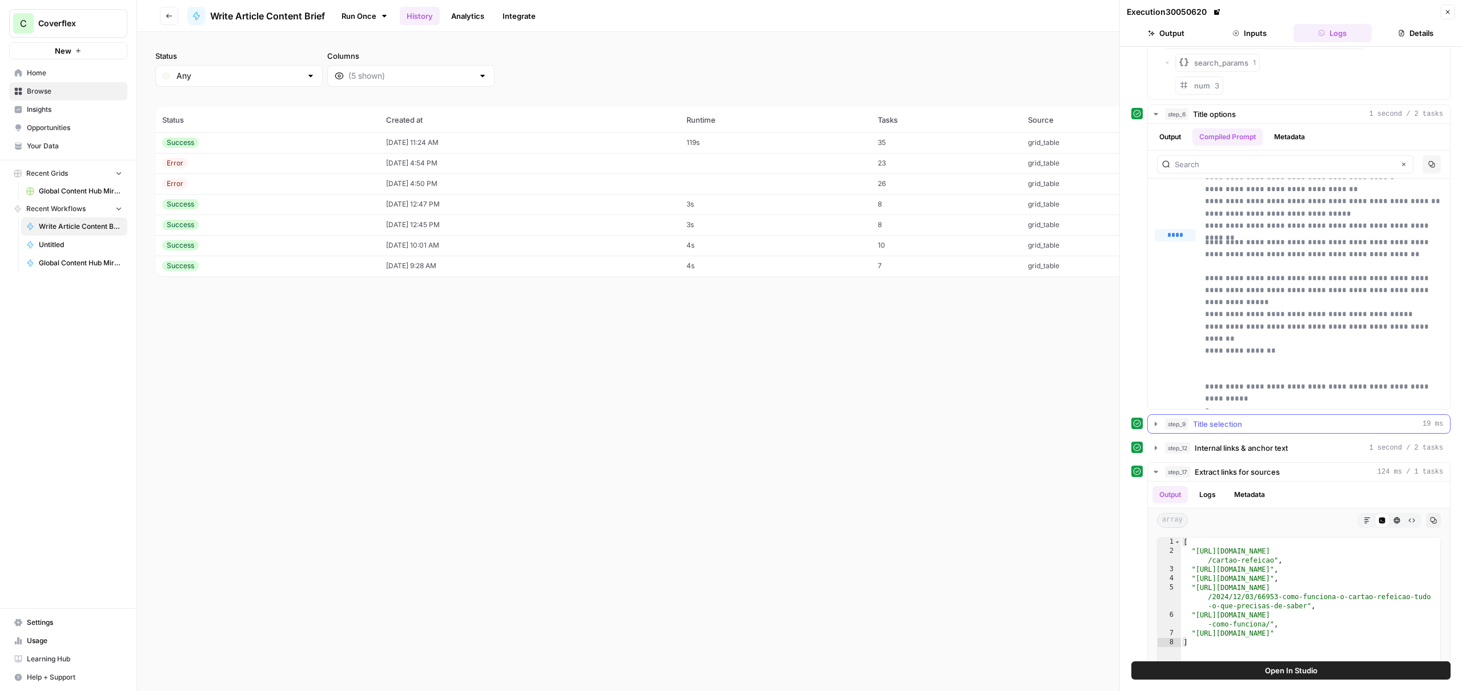
click at [1290, 429] on div "step_9 Title selection 19 ms" at bounding box center [1304, 424] width 278 height 11
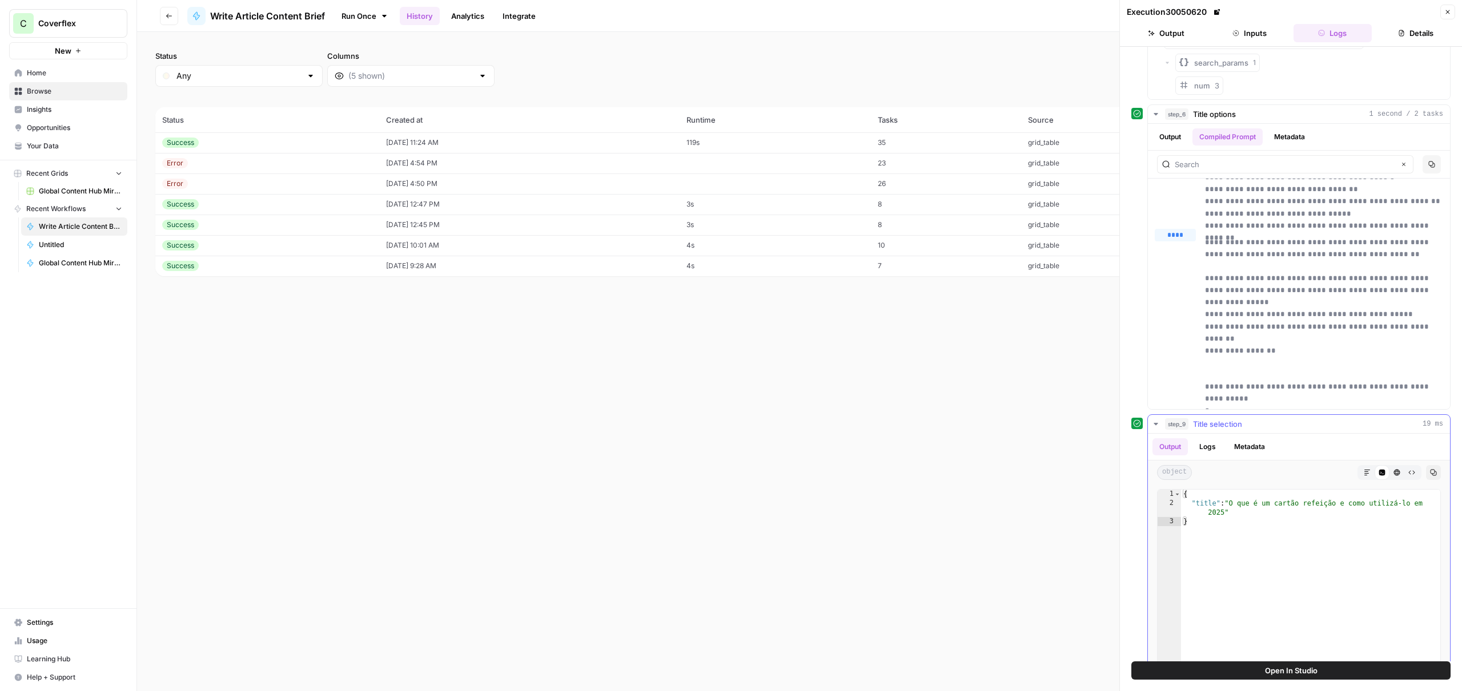
click at [1290, 429] on div "step_9 Title selection 19 ms" at bounding box center [1304, 424] width 278 height 11
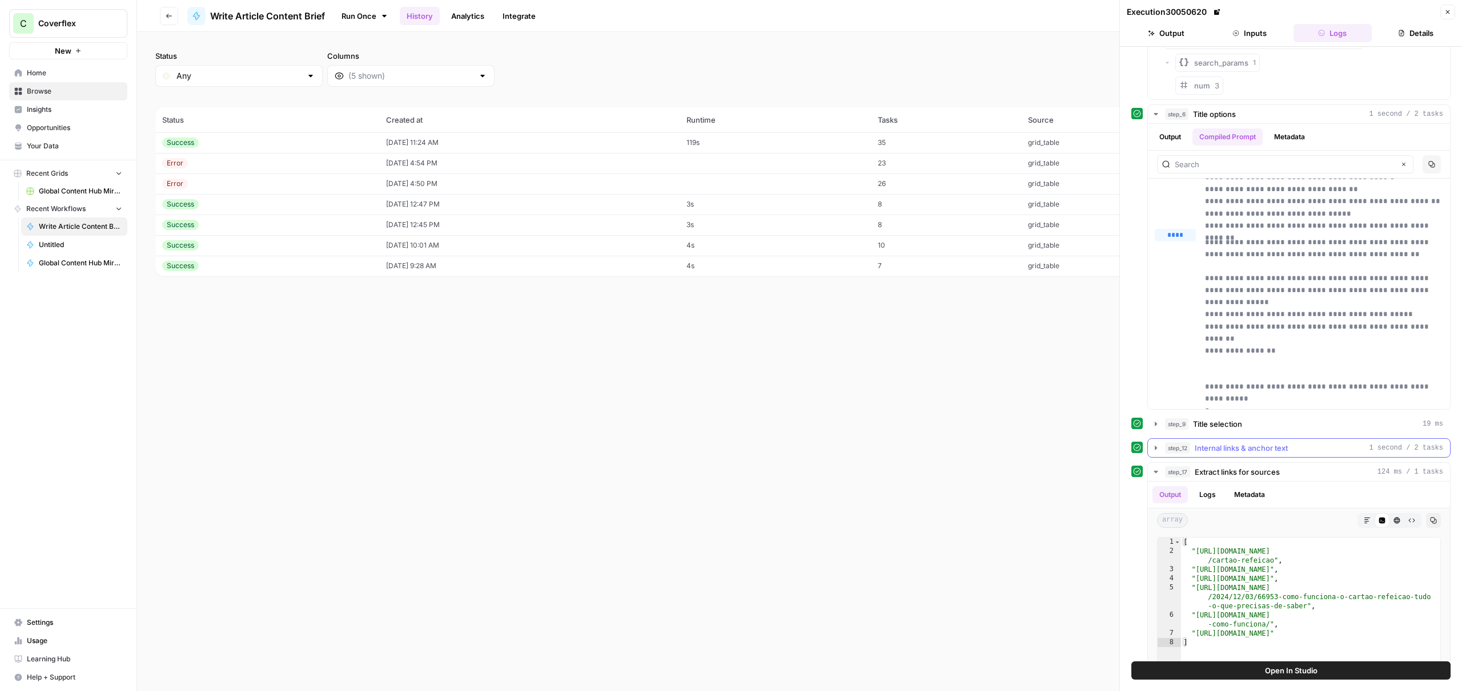
click at [1243, 455] on button "step_12 Internal links & anchor text 1 second / 2 tasks" at bounding box center [1299, 448] width 302 height 18
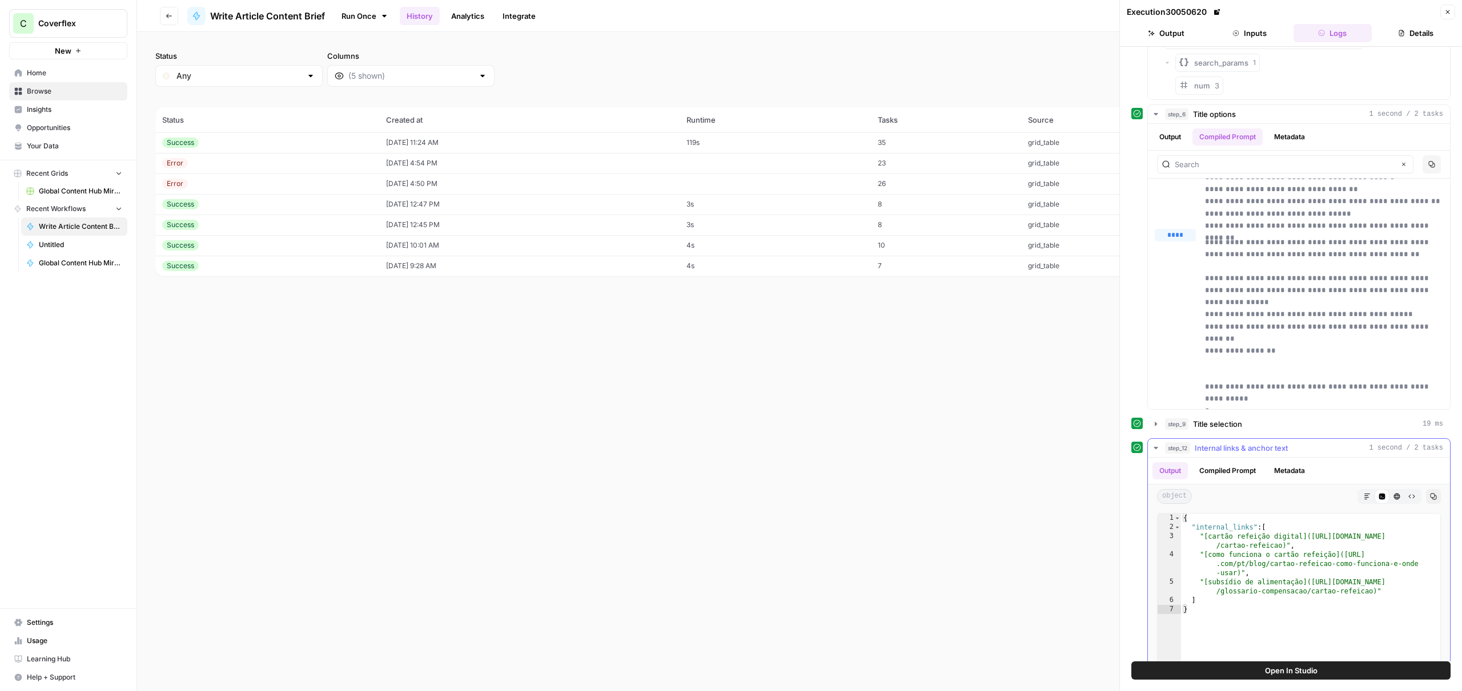
click at [1244, 455] on button "step_12 Internal links & anchor text 1 second / 2 tasks" at bounding box center [1299, 448] width 302 height 18
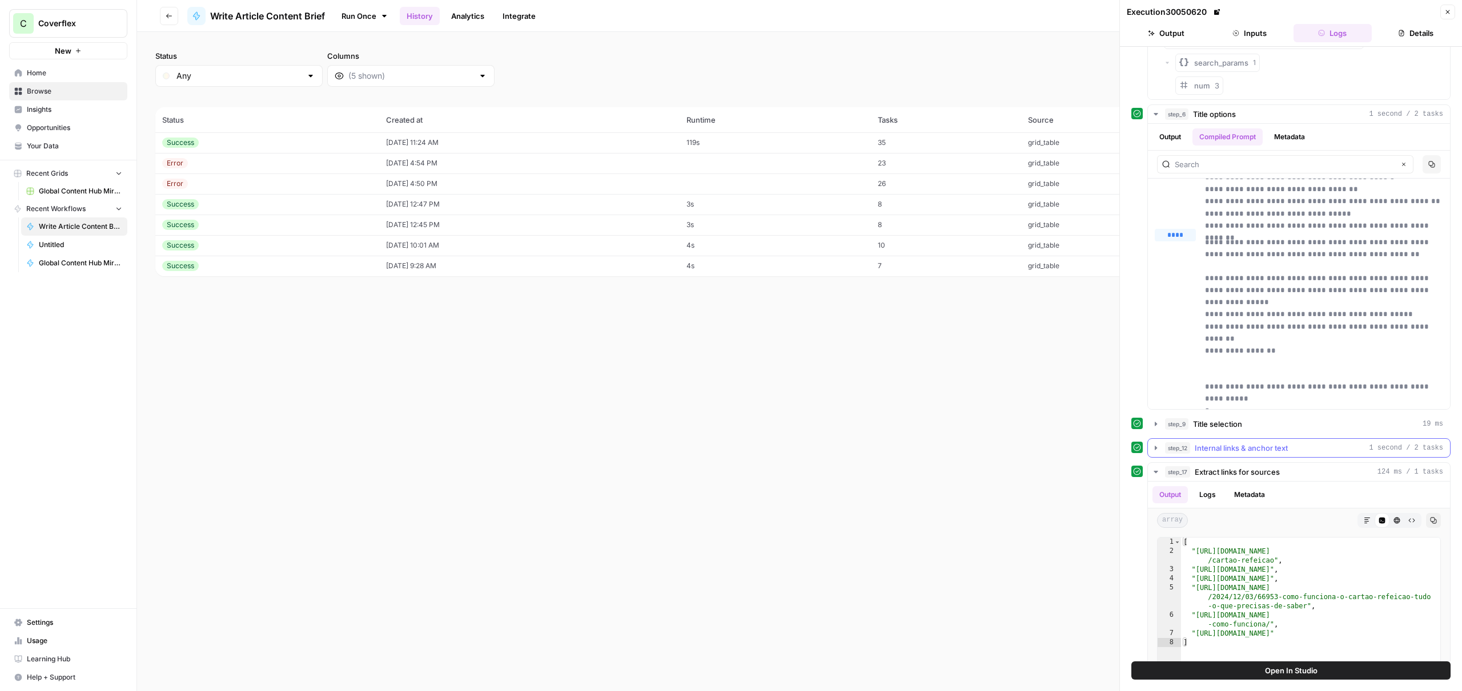
click at [1245, 453] on span "Internal links & anchor text" at bounding box center [1241, 448] width 93 height 11
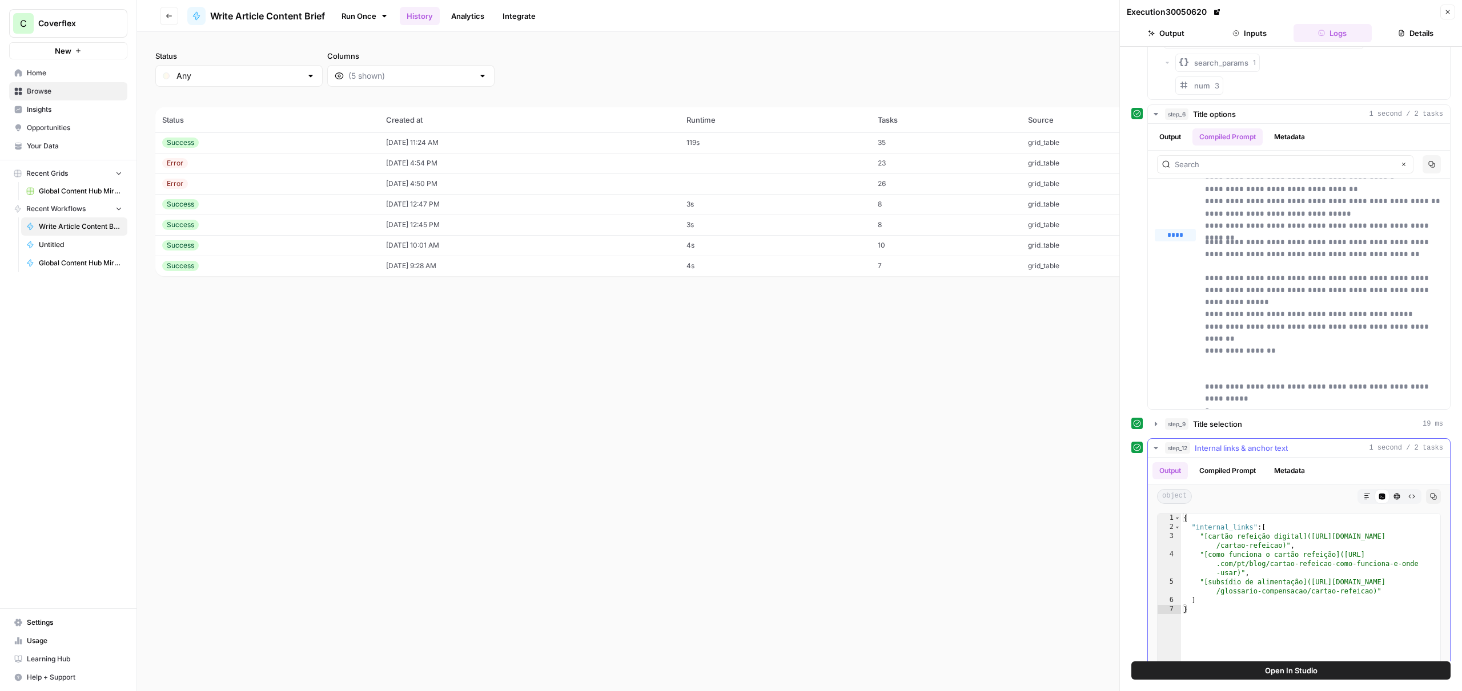
click at [1242, 476] on button "Compiled Prompt" at bounding box center [1227, 471] width 70 height 17
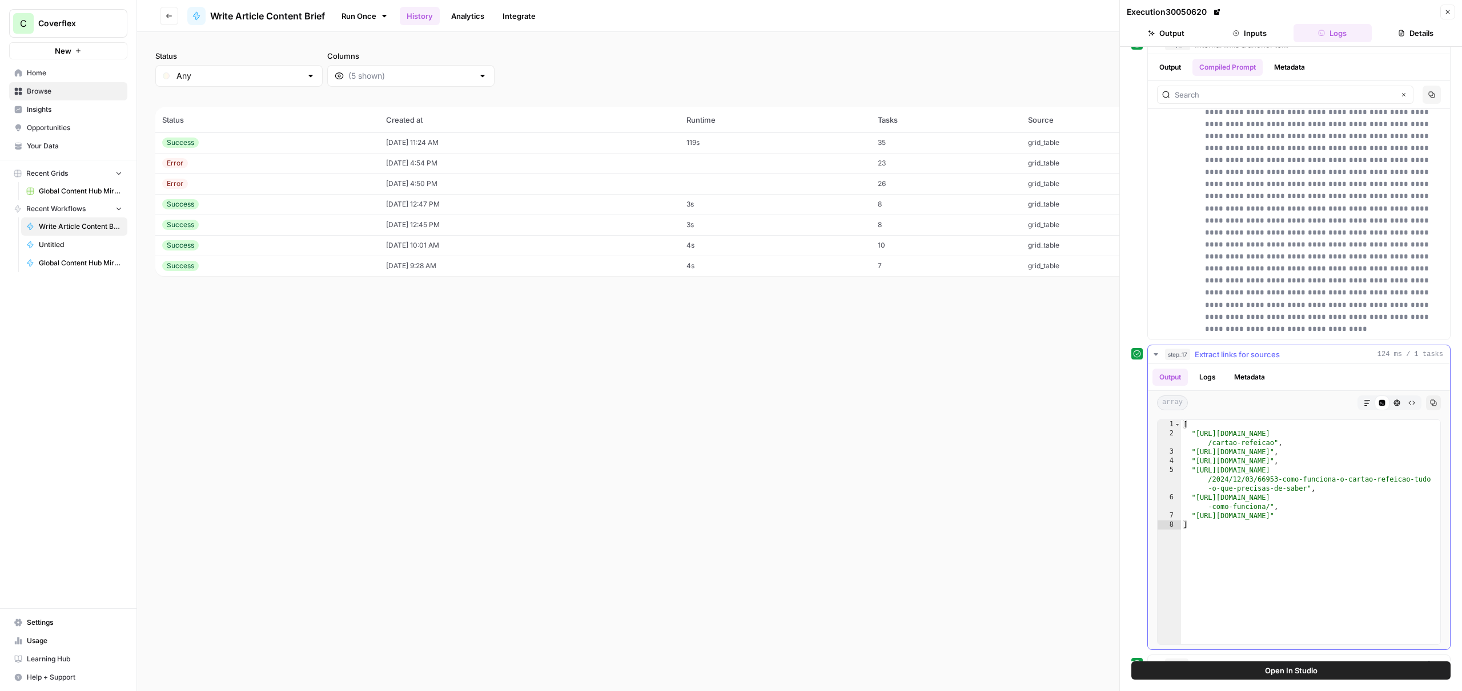
scroll to position [1119, 0]
click at [1220, 384] on button "Logs" at bounding box center [1207, 377] width 30 height 17
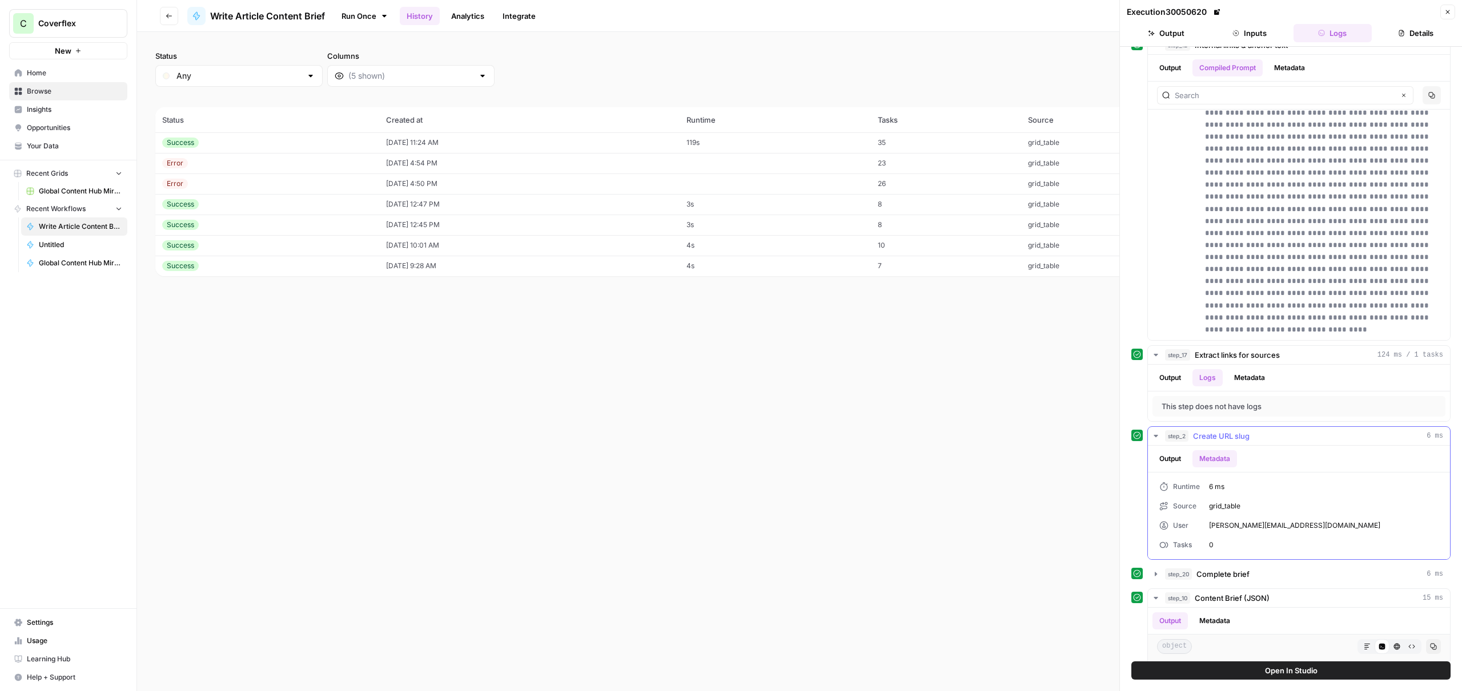
click at [1179, 464] on button "Output" at bounding box center [1169, 459] width 35 height 17
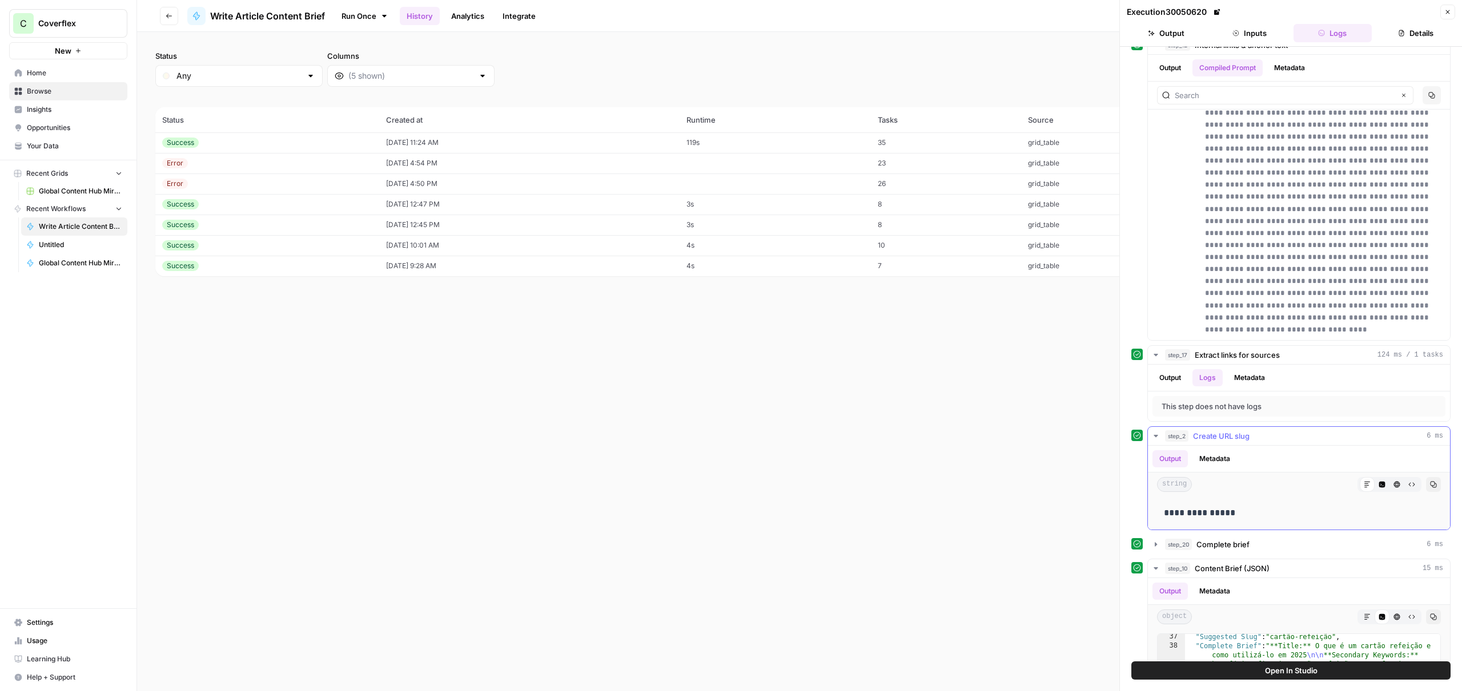
click at [1413, 485] on icon "button" at bounding box center [1411, 484] width 7 height 7
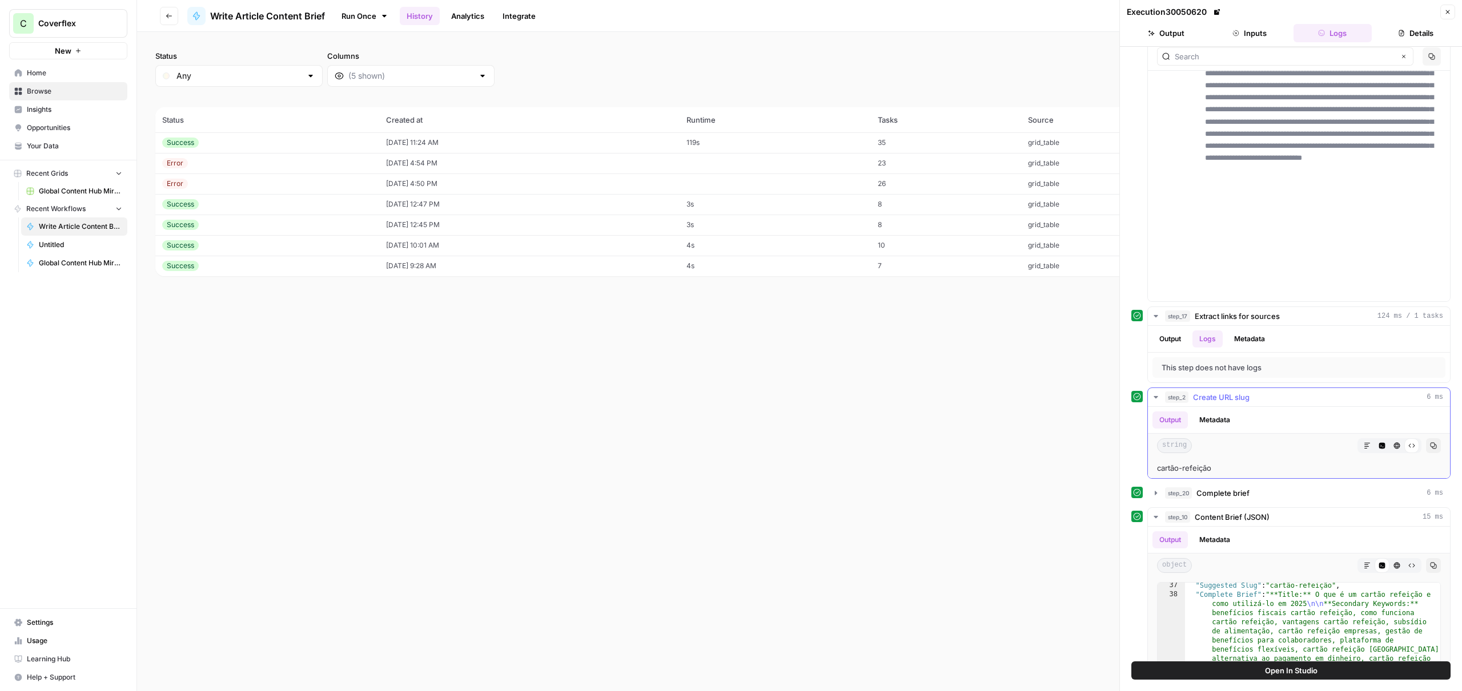
scroll to position [1285, 0]
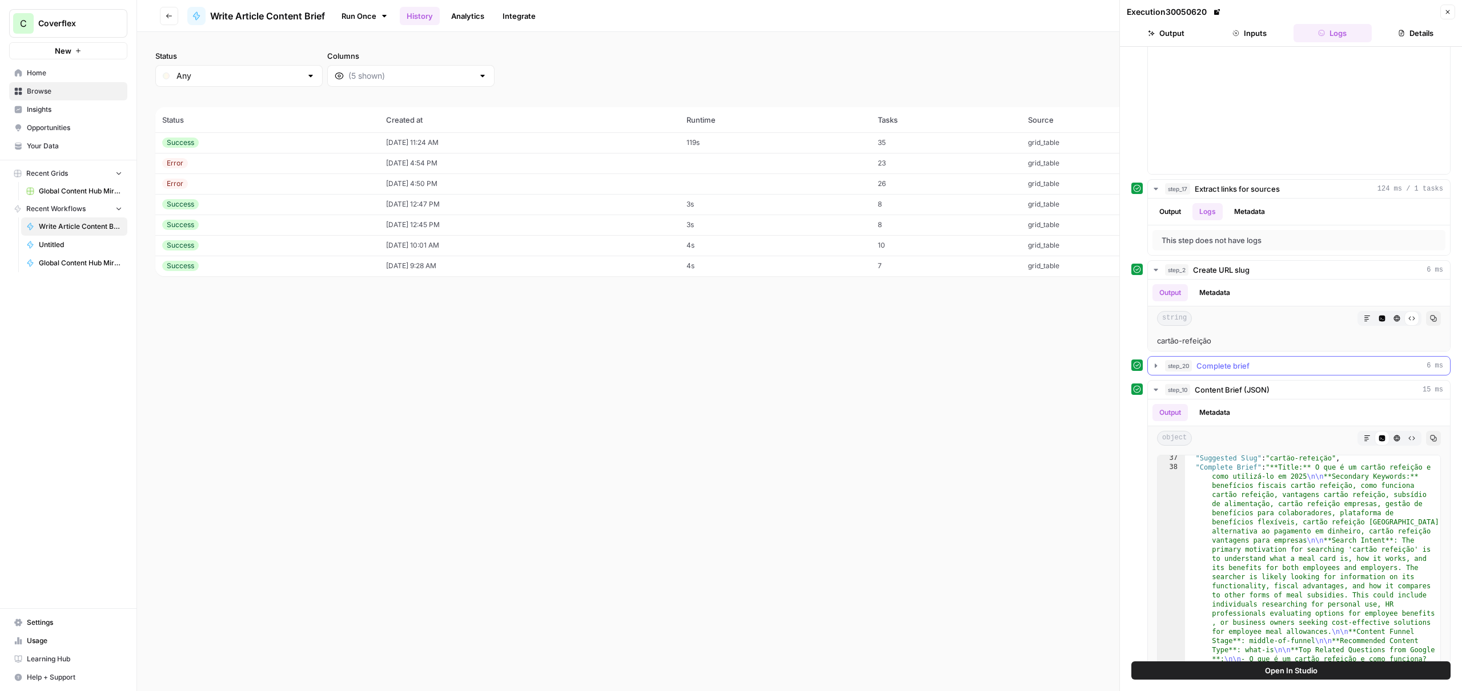
click at [1240, 364] on span "Complete brief" at bounding box center [1222, 365] width 53 height 11
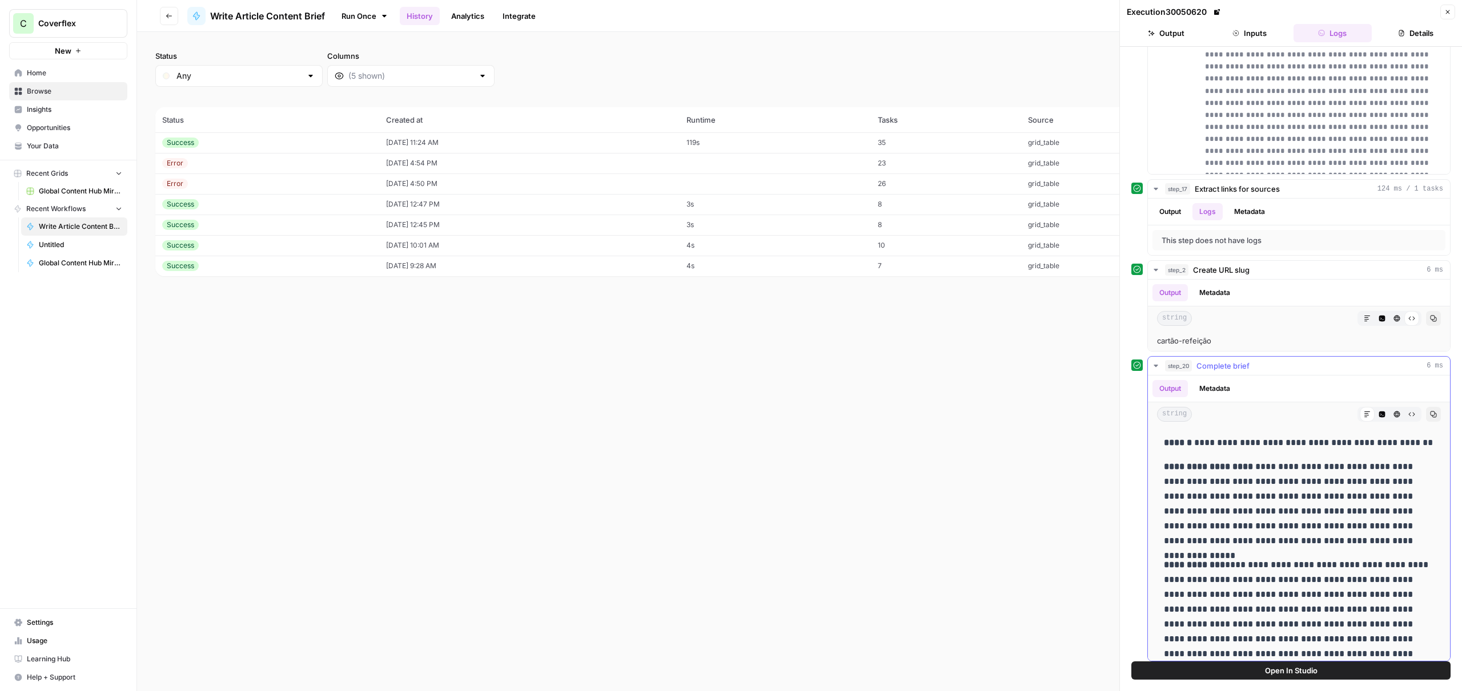
click at [1220, 381] on button "Metadata" at bounding box center [1214, 388] width 45 height 17
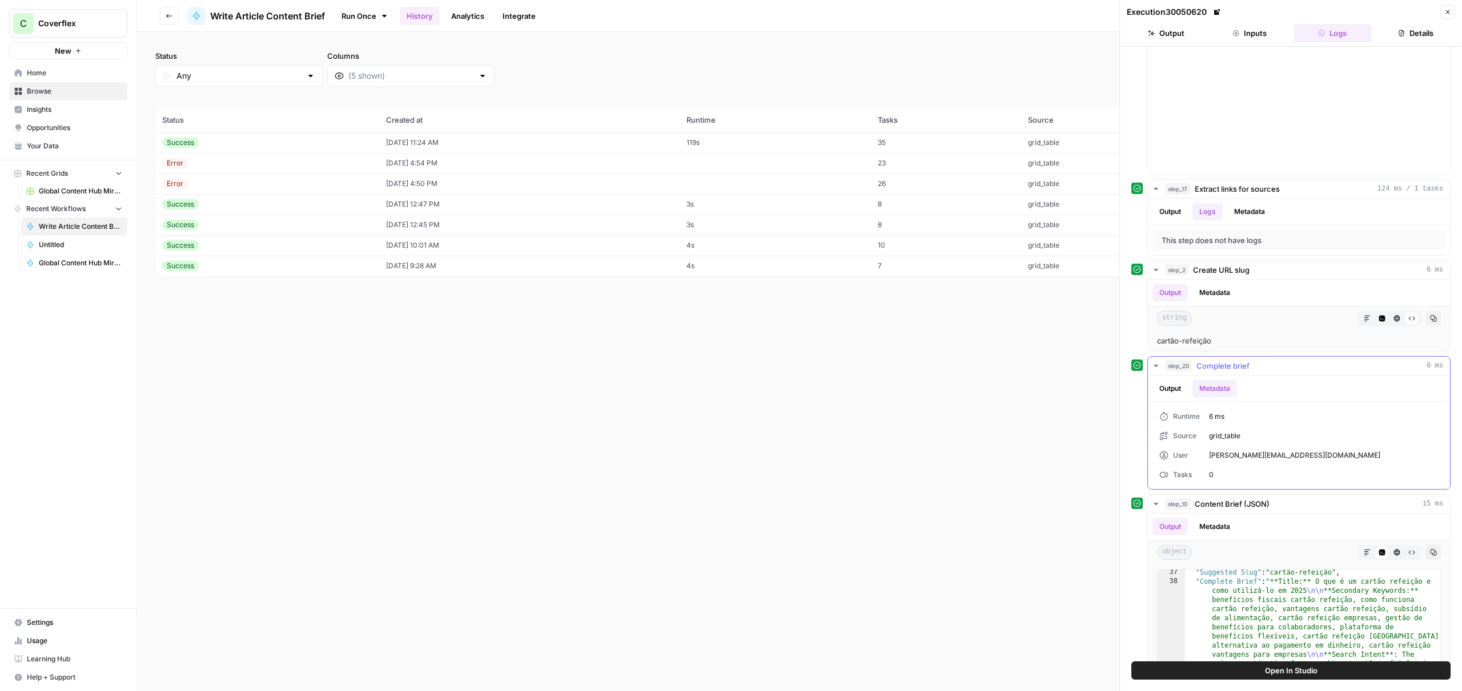
click at [1173, 386] on button "Output" at bounding box center [1169, 388] width 35 height 17
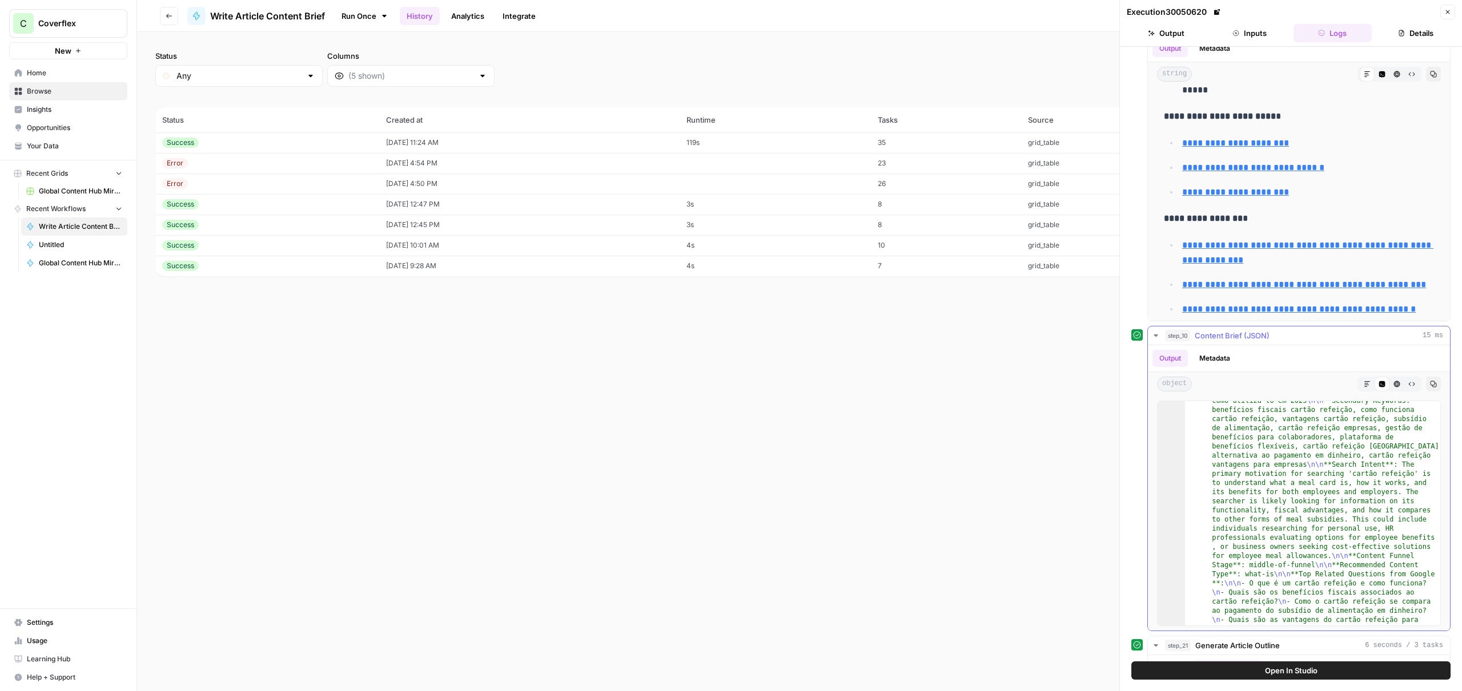
scroll to position [592, 0]
click at [1203, 361] on button "Metadata" at bounding box center [1214, 358] width 45 height 17
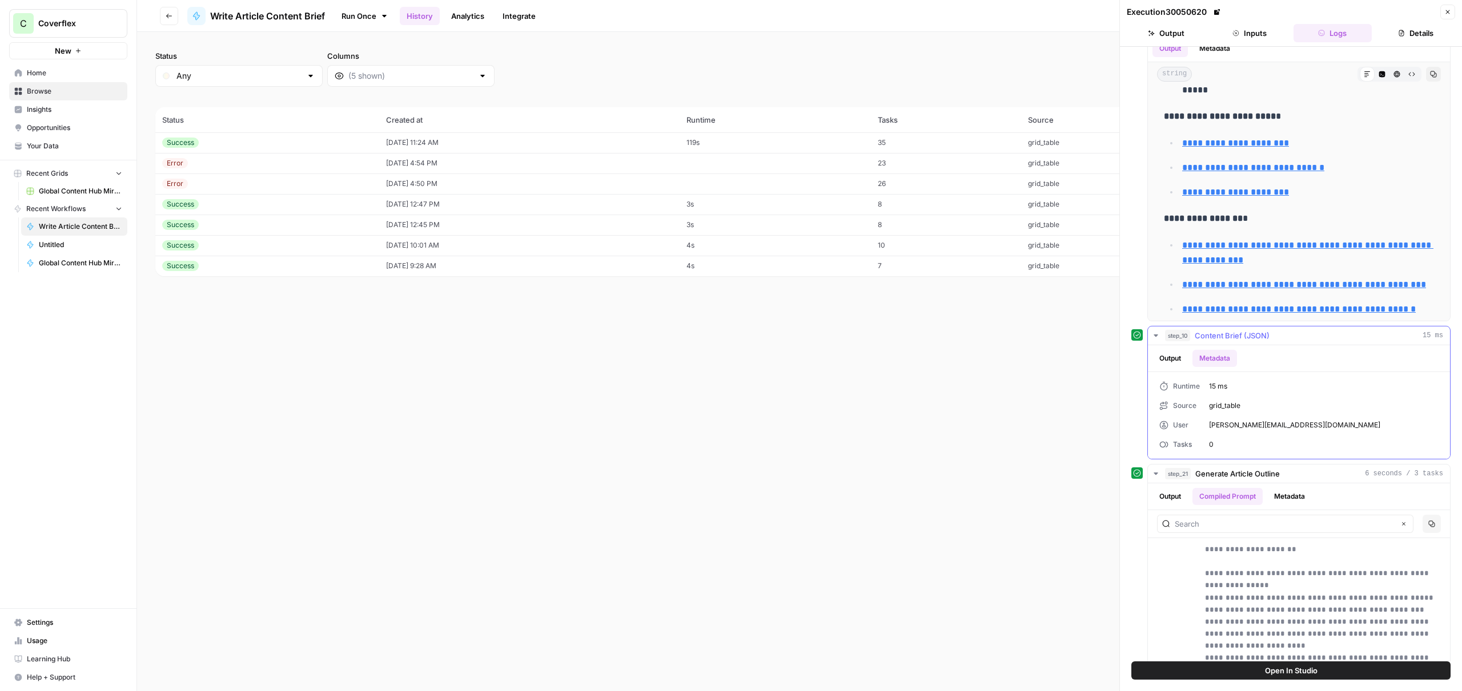
click at [1175, 363] on button "Output" at bounding box center [1169, 358] width 35 height 17
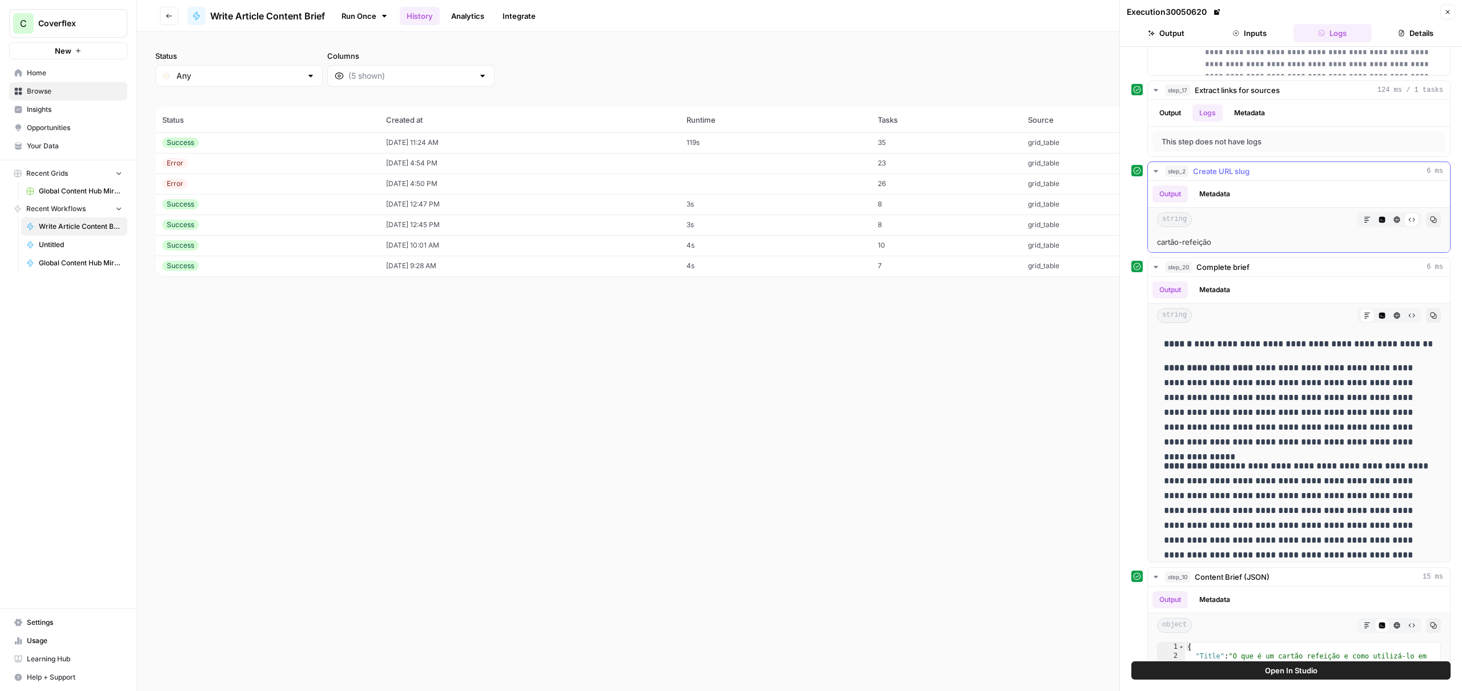
scroll to position [1376, 0]
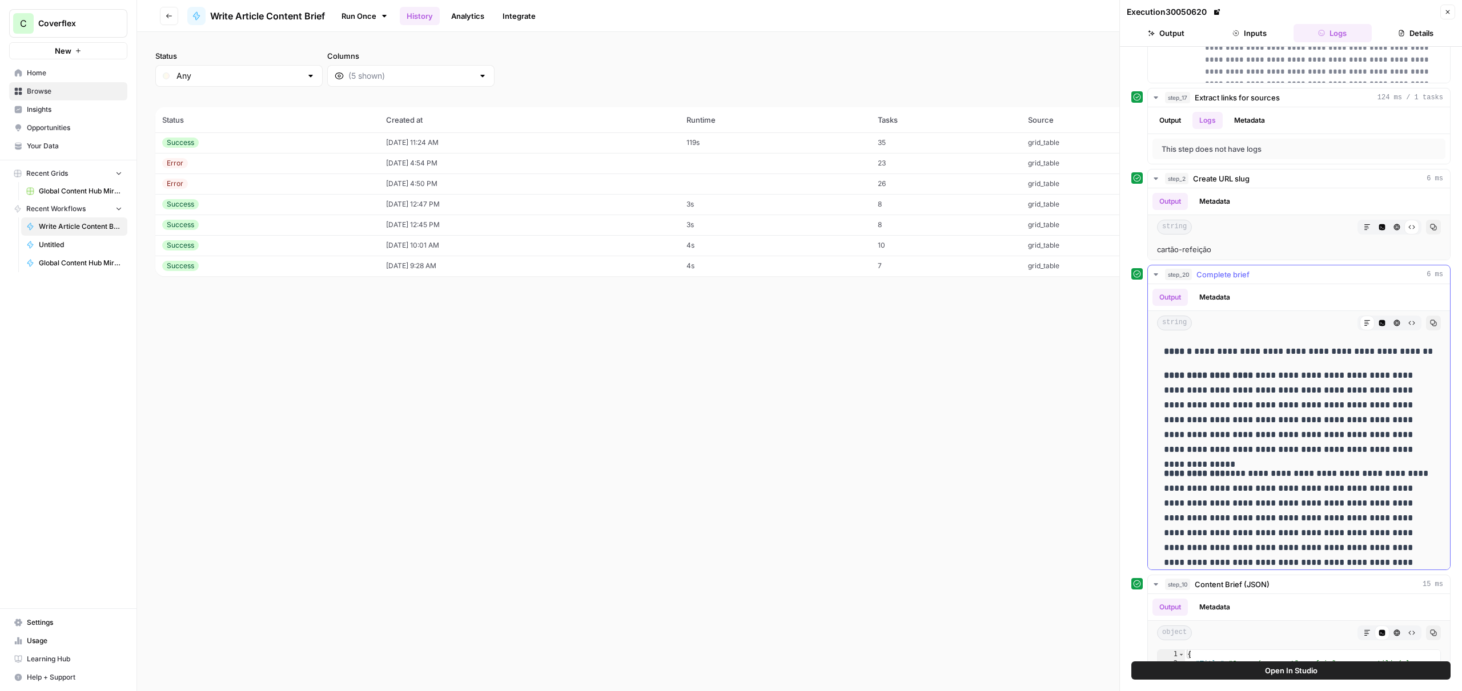
click at [1213, 291] on button "Metadata" at bounding box center [1214, 297] width 45 height 17
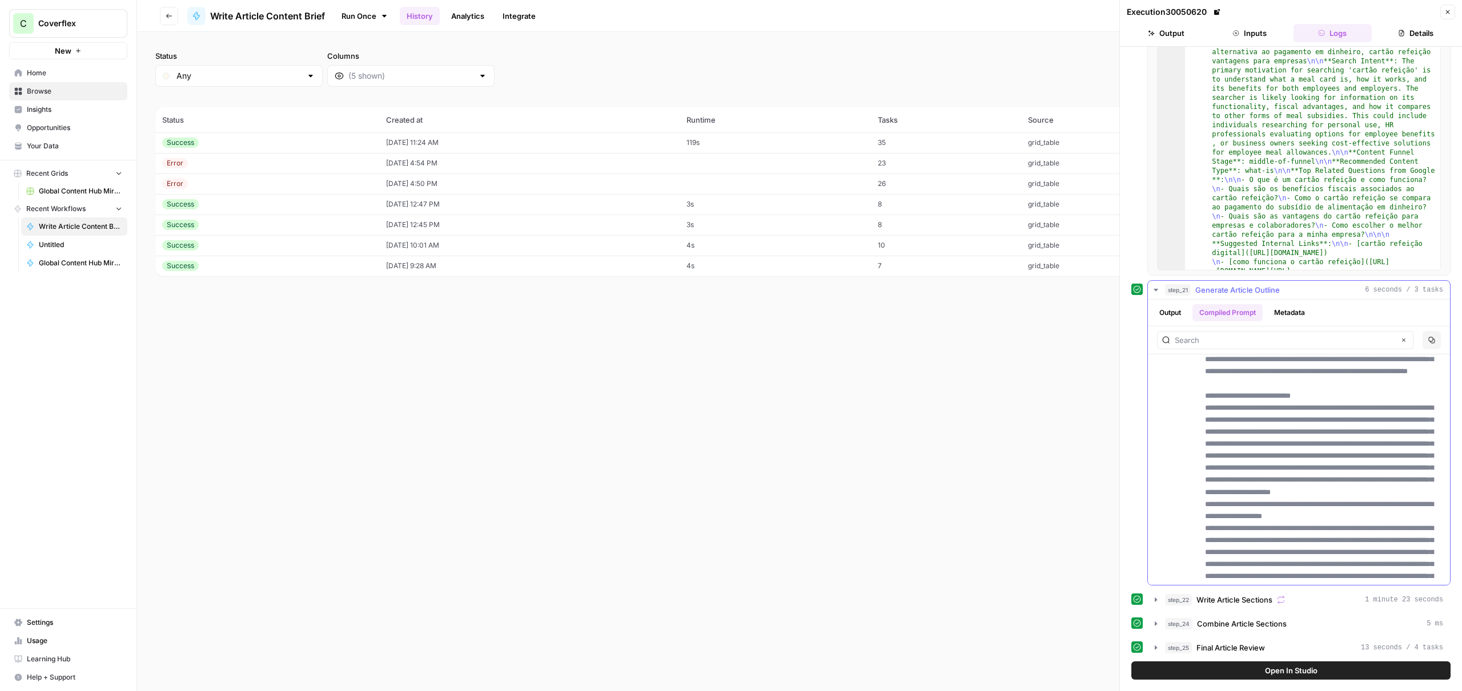
scroll to position [0, 0]
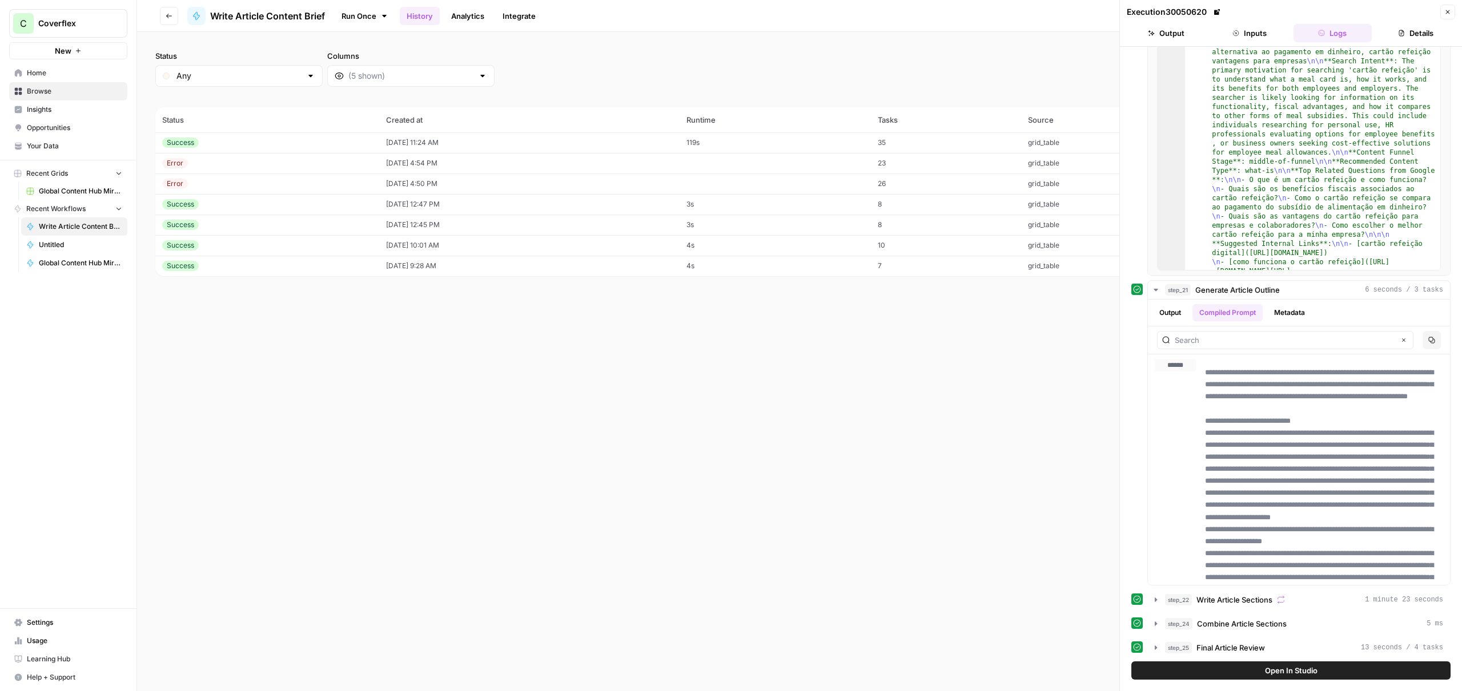
drag, startPoint x: 1313, startPoint y: 296, endPoint x: 441, endPoint y: -1, distance: 920.9
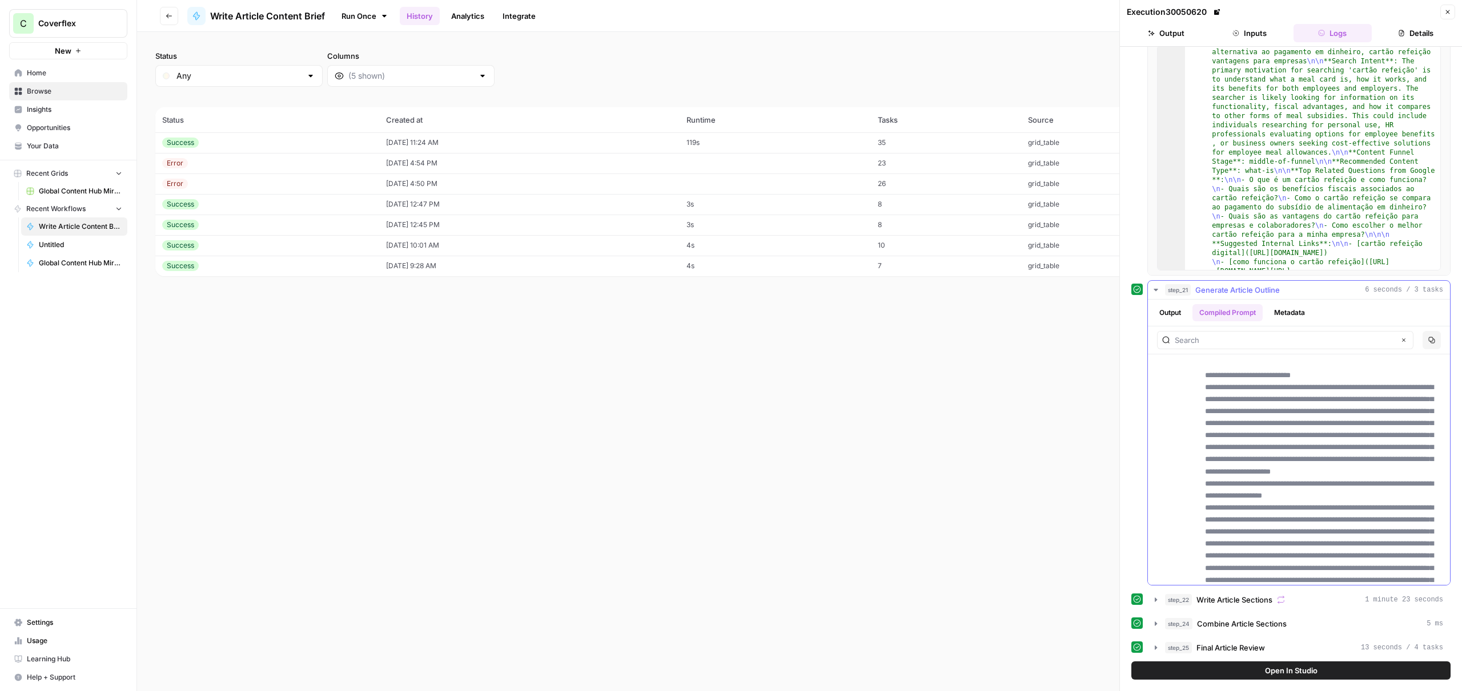
scroll to position [104, 0]
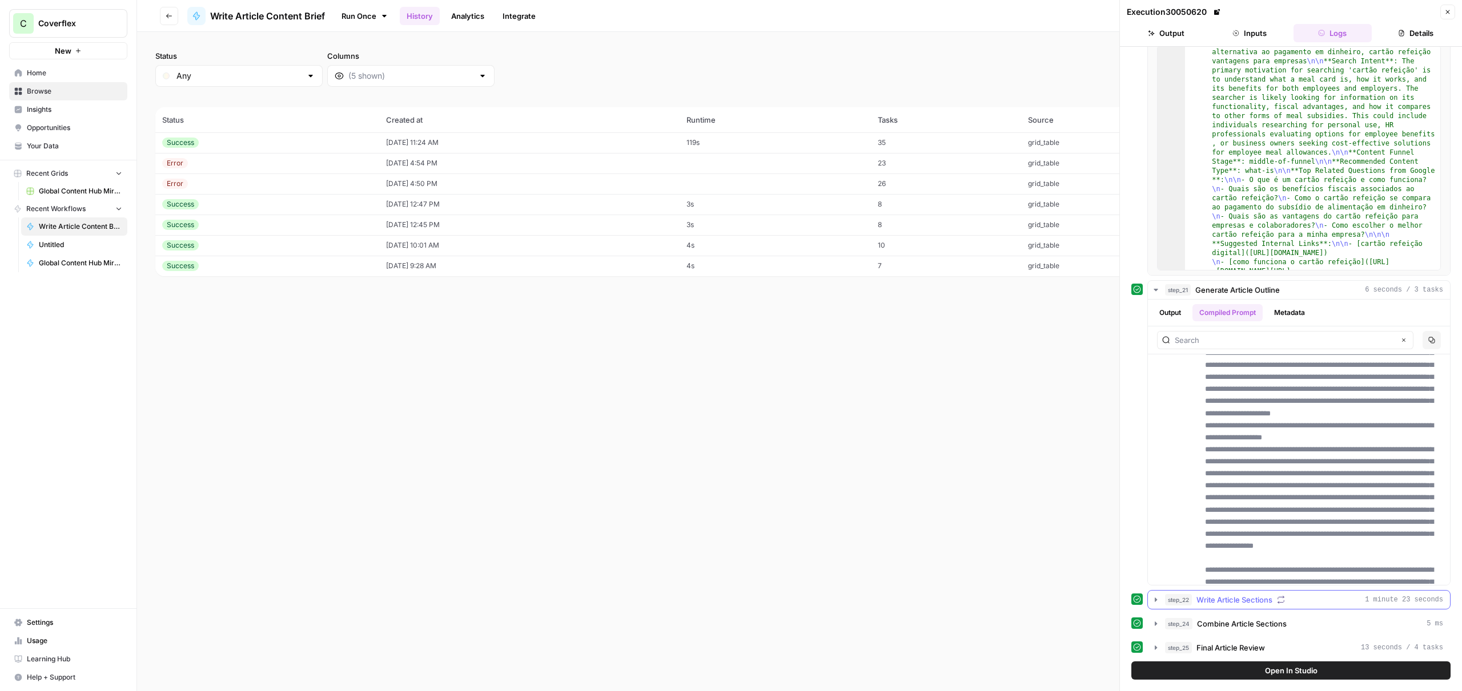
click at [1236, 604] on span "Write Article Sections" at bounding box center [1234, 599] width 76 height 11
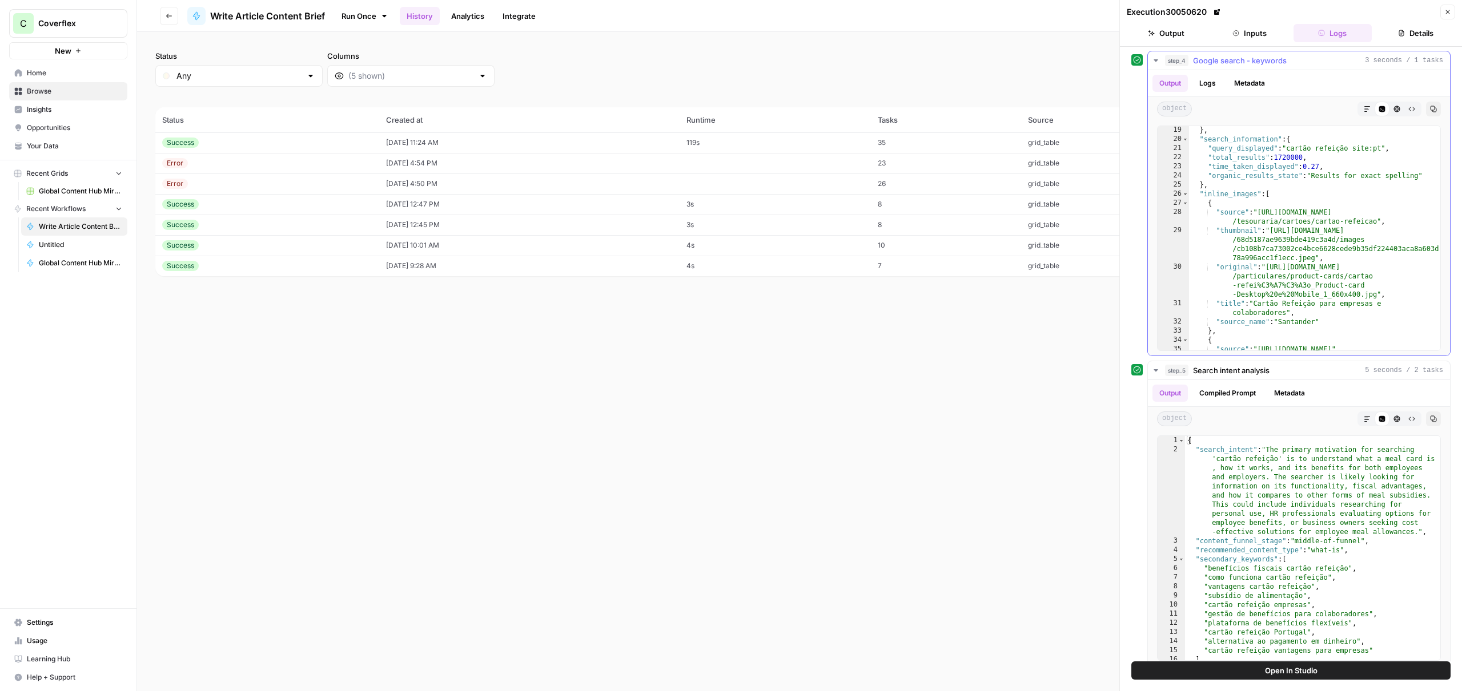
scroll to position [875, 0]
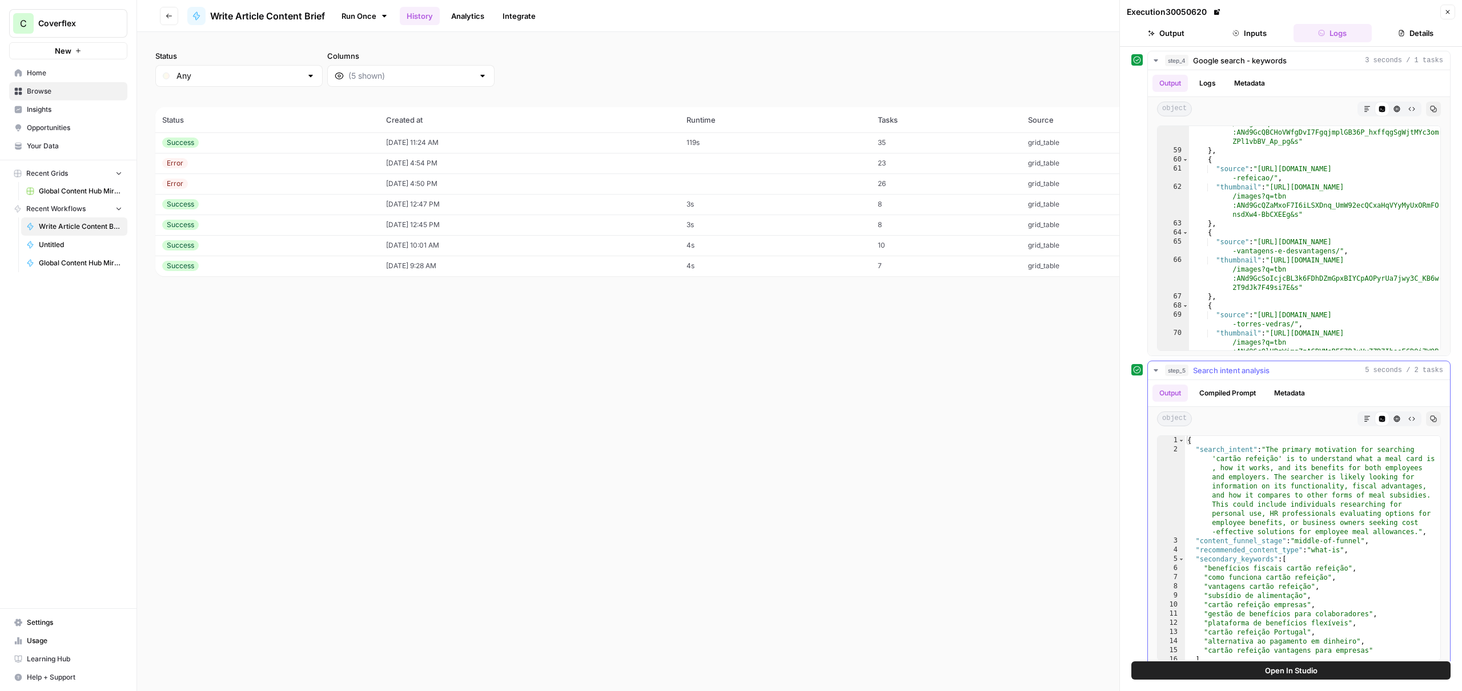
click at [1248, 372] on span "Search intent analysis" at bounding box center [1231, 370] width 77 height 11
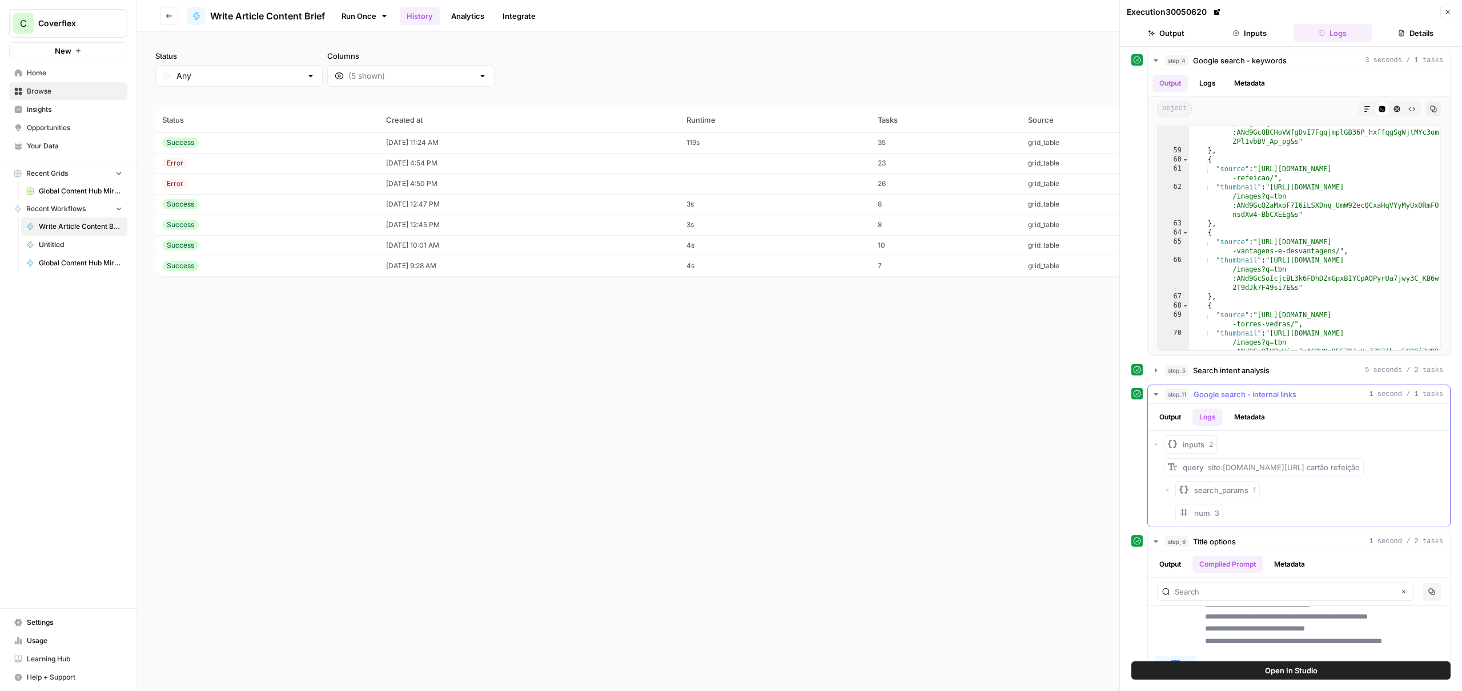
drag, startPoint x: 1244, startPoint y: 398, endPoint x: 1250, endPoint y: 400, distance: 7.2
click at [1244, 398] on span "Google search - internal links" at bounding box center [1244, 394] width 103 height 11
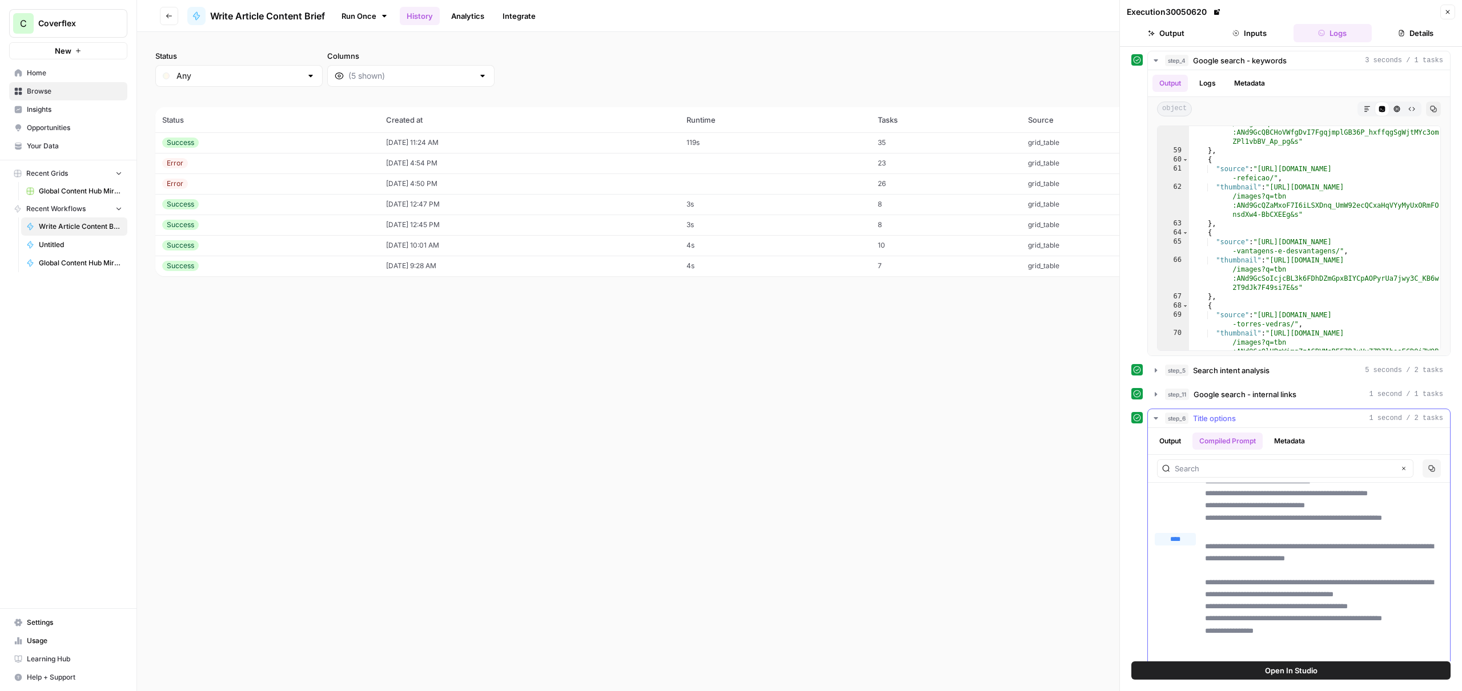
click at [1253, 422] on div "step_6 Title options 1 second / 2 tasks" at bounding box center [1304, 418] width 278 height 11
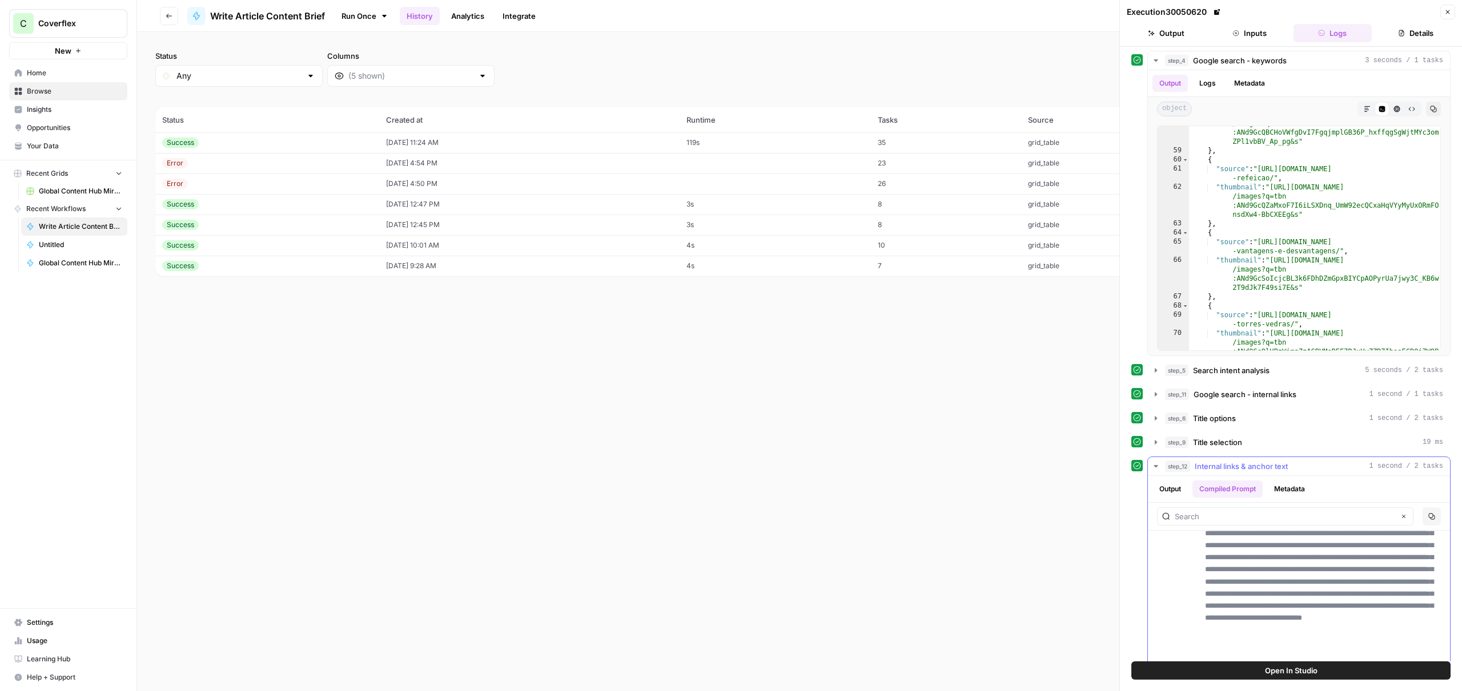
click at [1239, 462] on span "Internal links & anchor text" at bounding box center [1241, 466] width 93 height 11
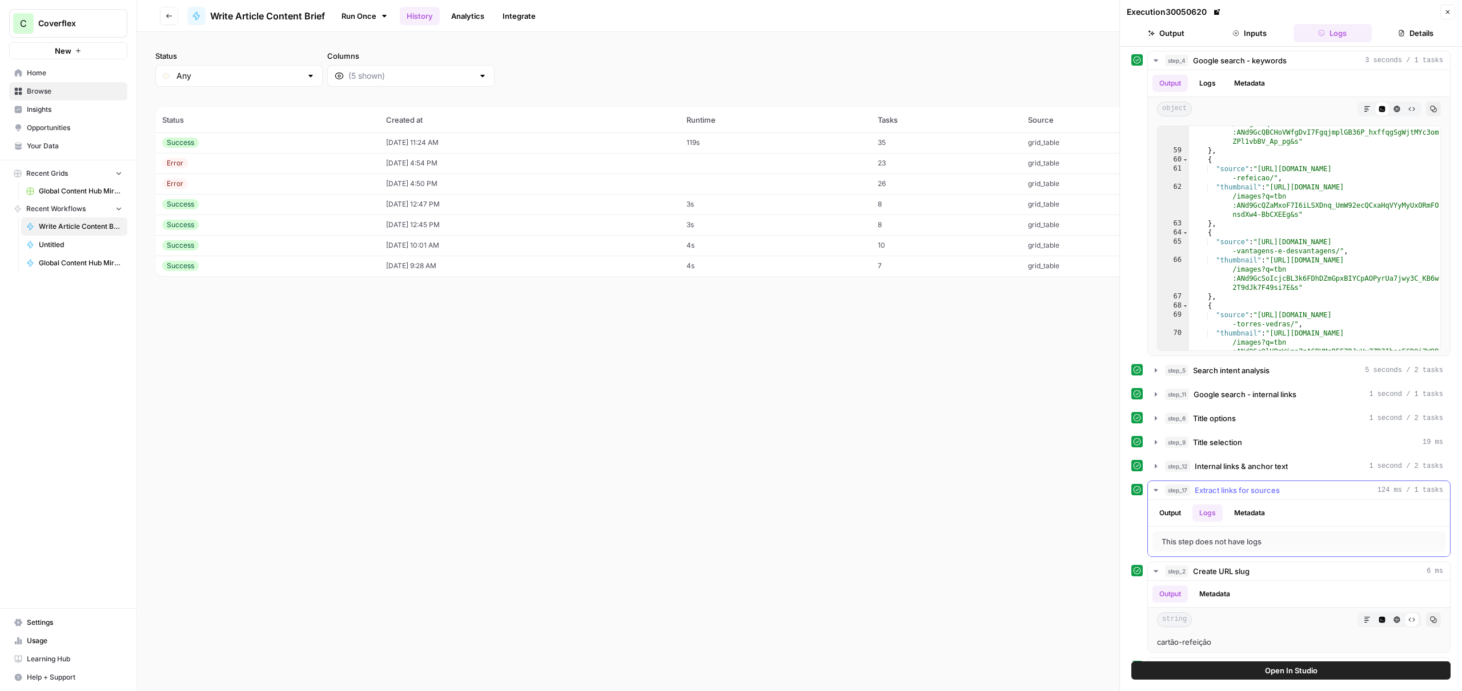
click at [1254, 493] on span "Extract links for sources" at bounding box center [1237, 490] width 85 height 11
click at [1221, 542] on button "Metadata" at bounding box center [1214, 537] width 45 height 17
drag, startPoint x: 1182, startPoint y: 534, endPoint x: 1189, endPoint y: 535, distance: 6.9
click at [1183, 536] on button "Output" at bounding box center [1169, 537] width 35 height 17
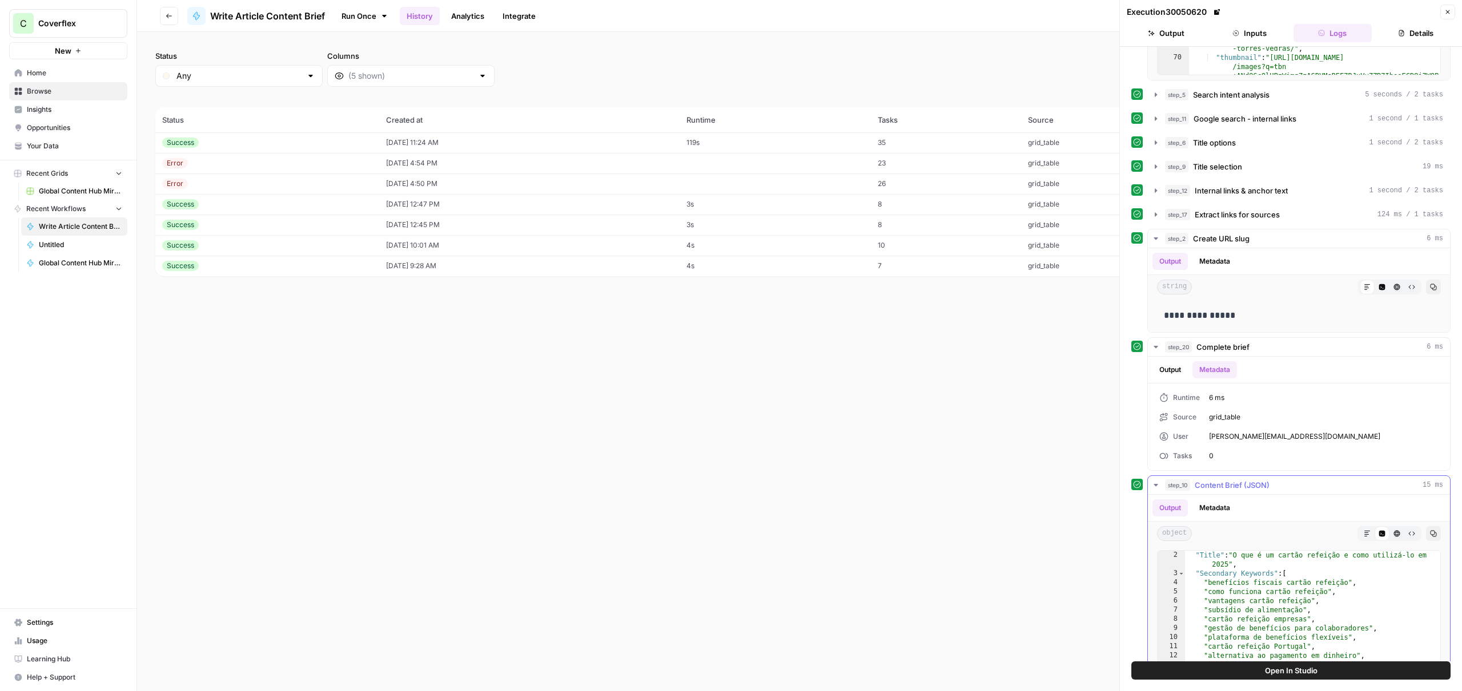
scroll to position [57, 0]
click at [1252, 484] on span "Content Brief (JSON)" at bounding box center [1232, 485] width 75 height 11
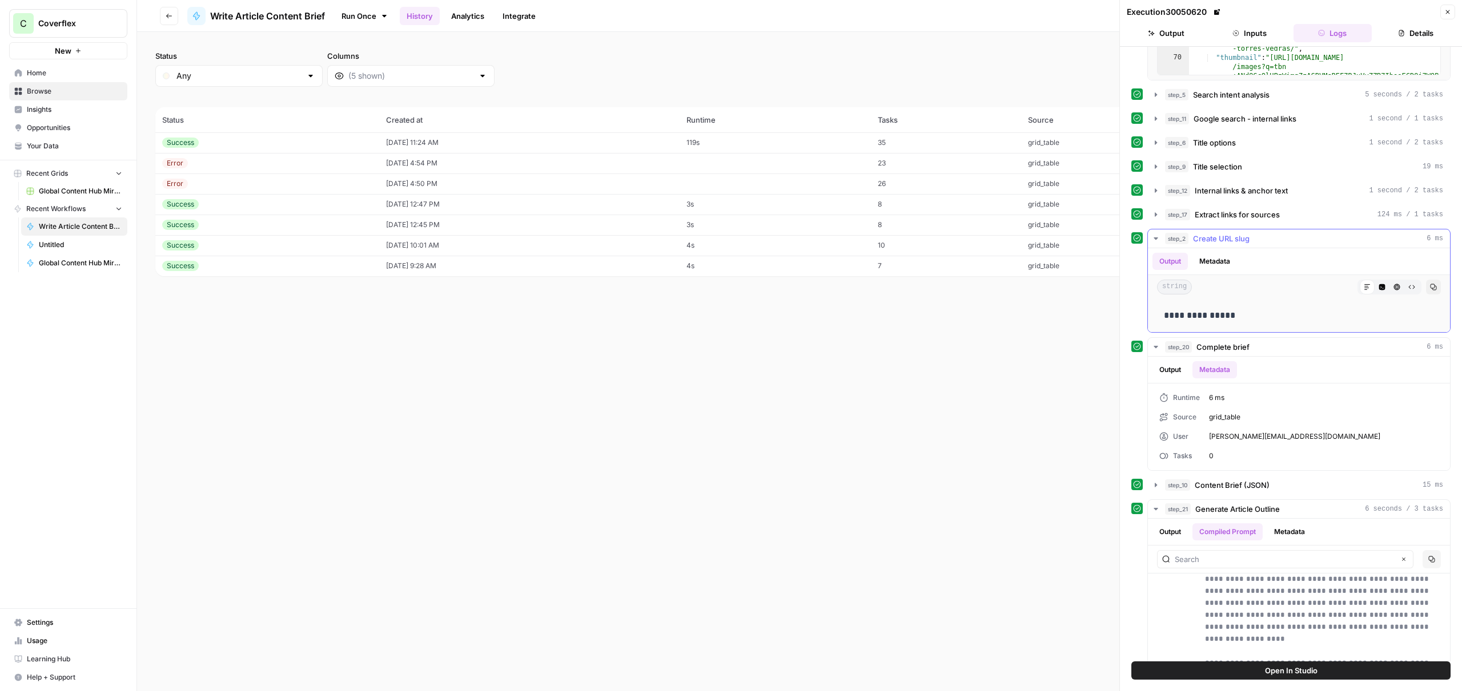
drag, startPoint x: 1232, startPoint y: 240, endPoint x: 1235, endPoint y: 245, distance: 5.9
click at [1231, 240] on span "Create URL slug" at bounding box center [1221, 238] width 57 height 11
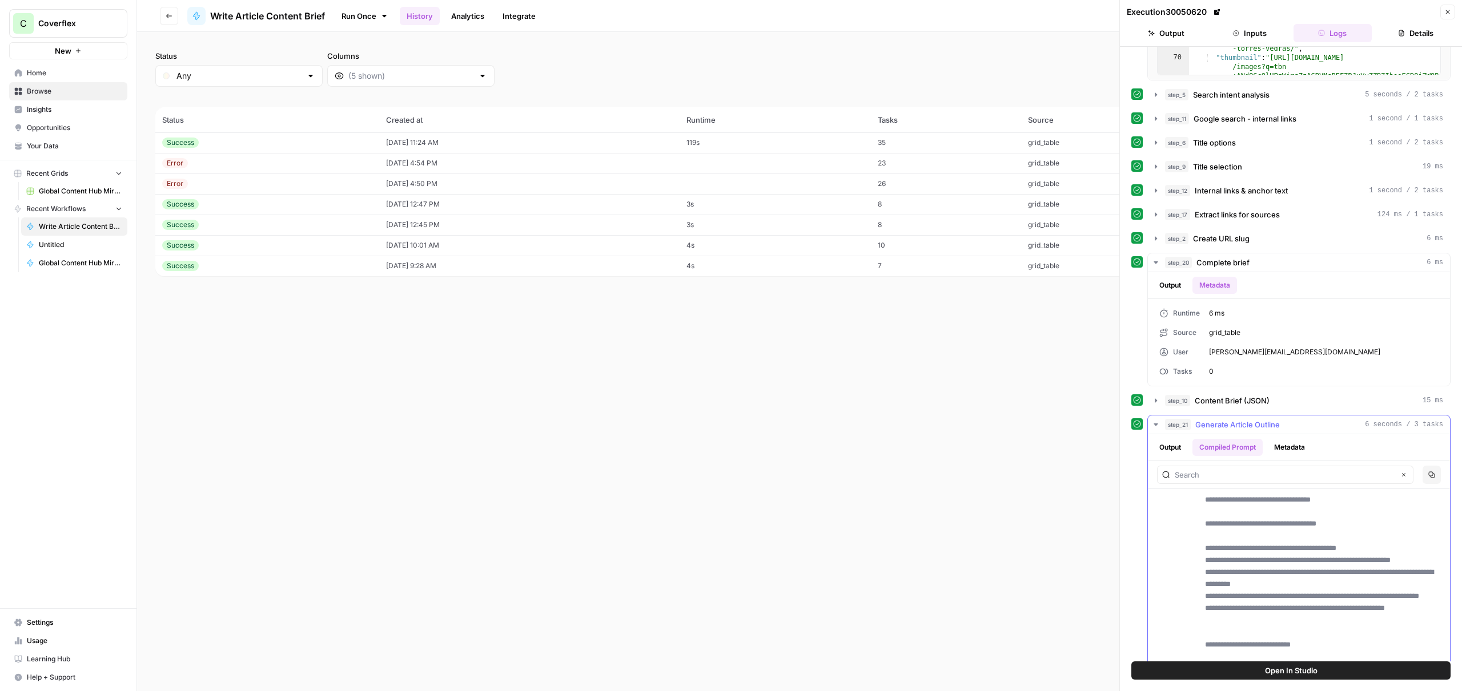
scroll to position [706, 0]
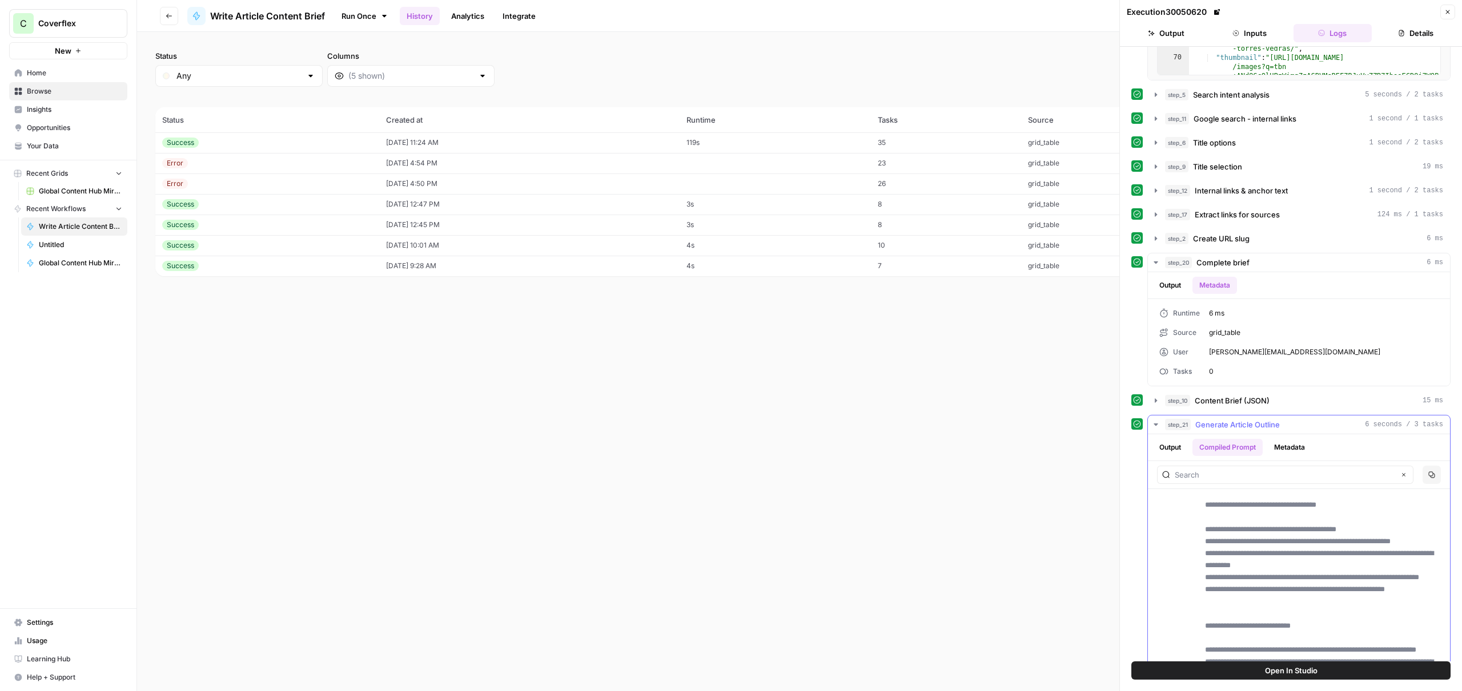
click at [1270, 424] on span "Generate Article Outline" at bounding box center [1237, 424] width 85 height 11
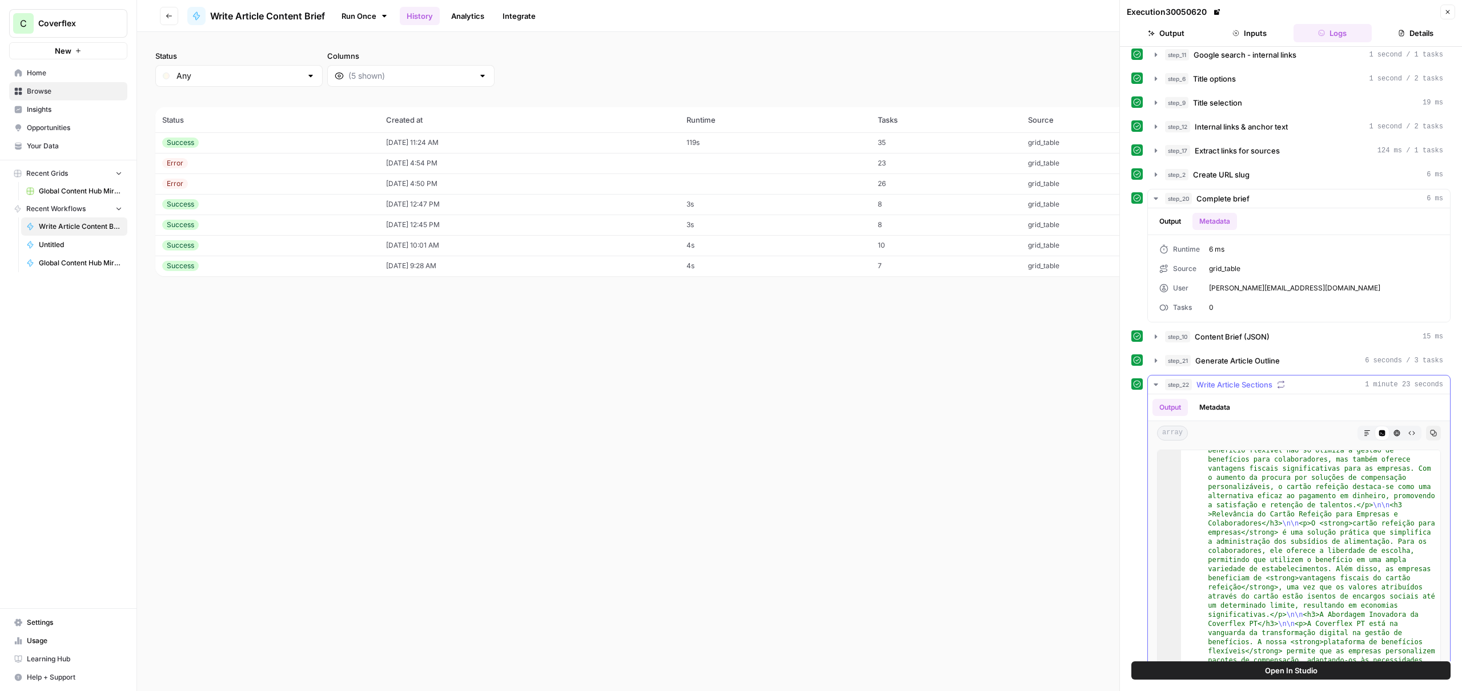
scroll to position [69, 0]
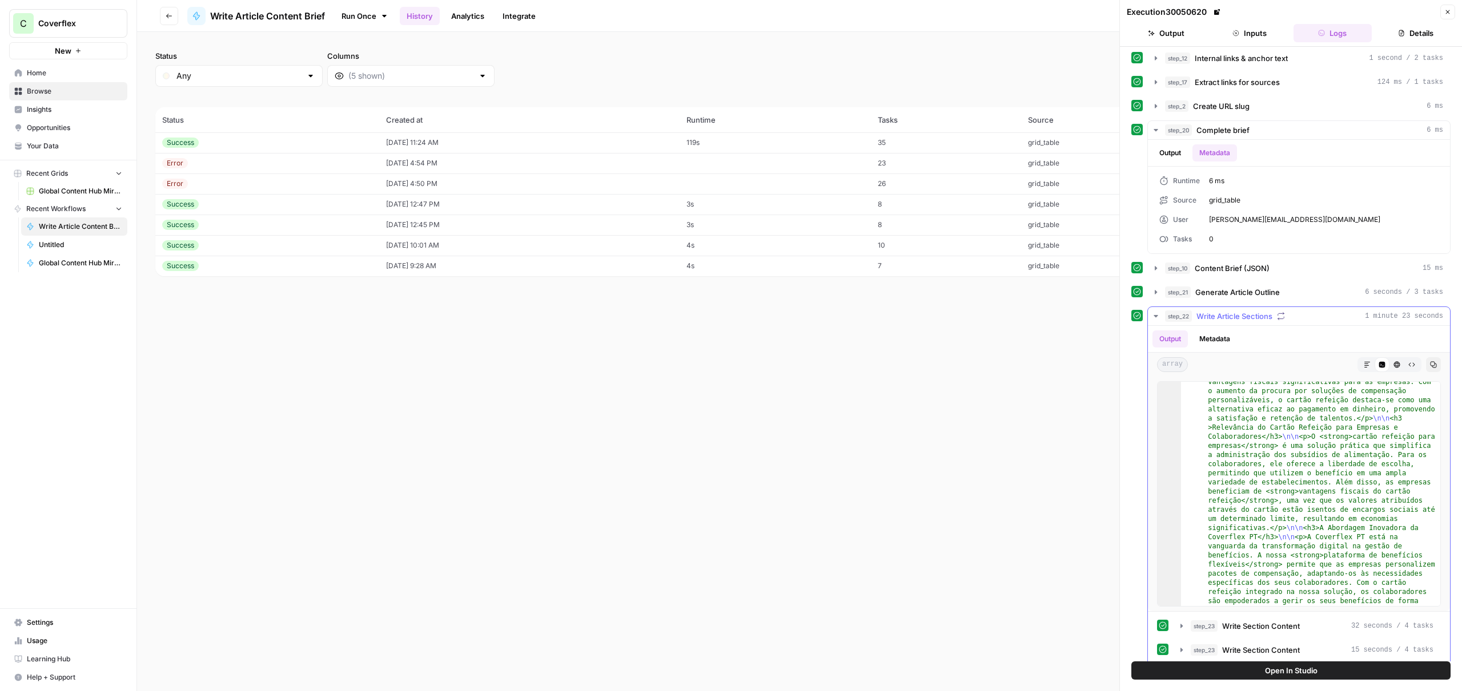
click at [1219, 336] on button "Metadata" at bounding box center [1214, 339] width 45 height 17
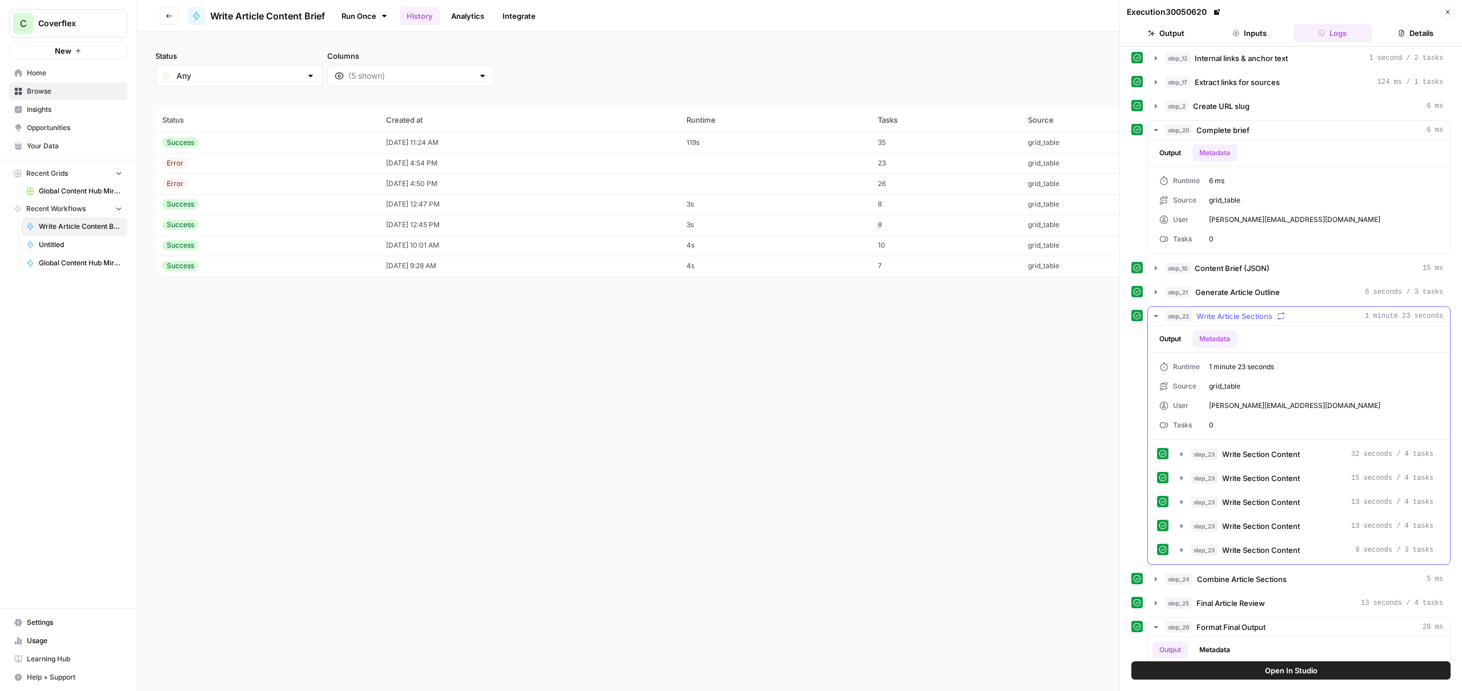
click at [1188, 341] on button "Output" at bounding box center [1169, 339] width 35 height 17
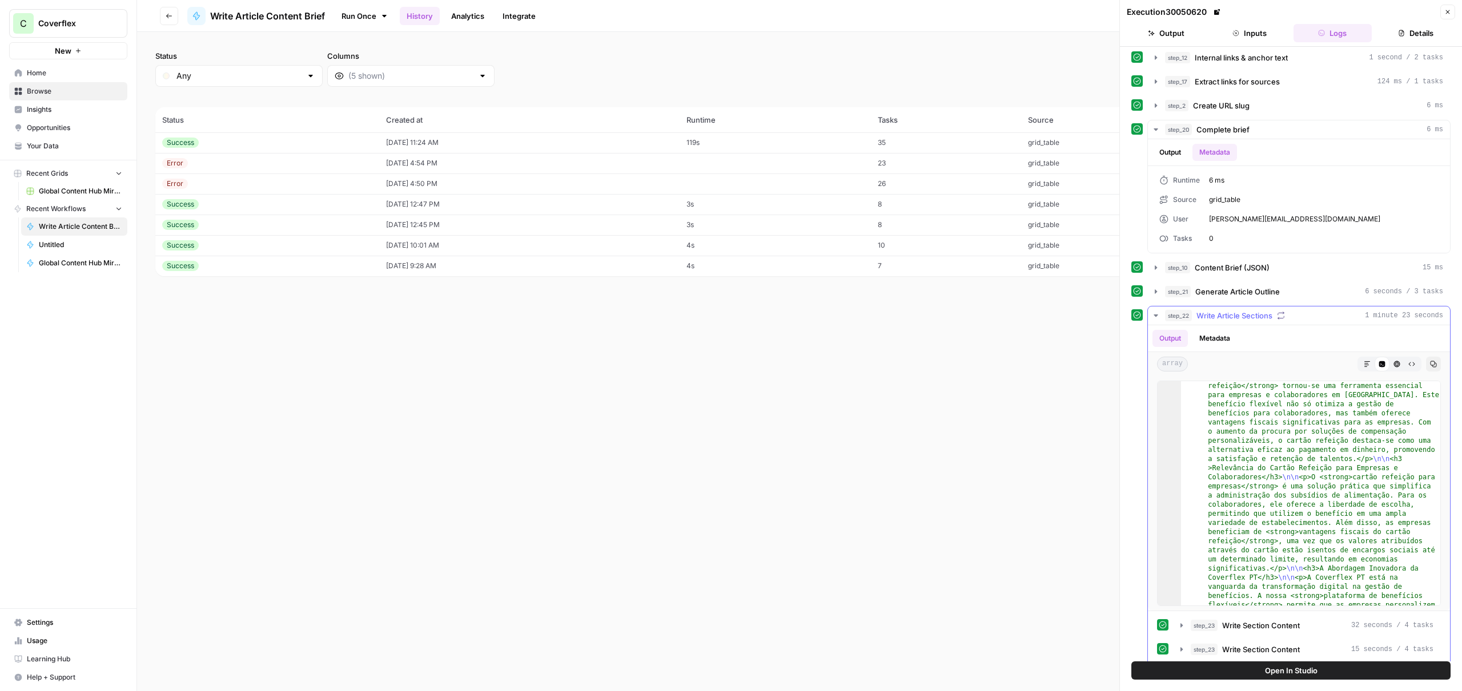
scroll to position [0, 0]
click at [1226, 288] on span "Generate Article Outline" at bounding box center [1237, 291] width 85 height 11
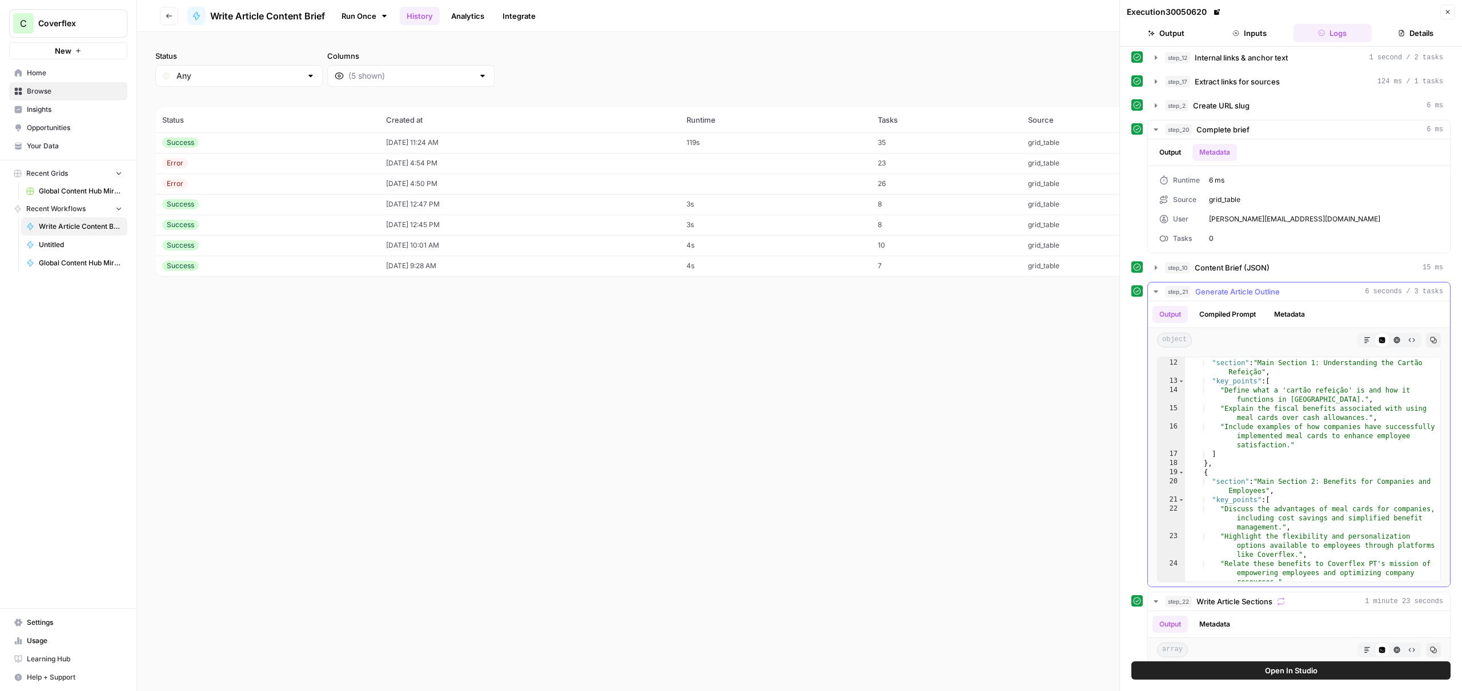
scroll to position [236, 0]
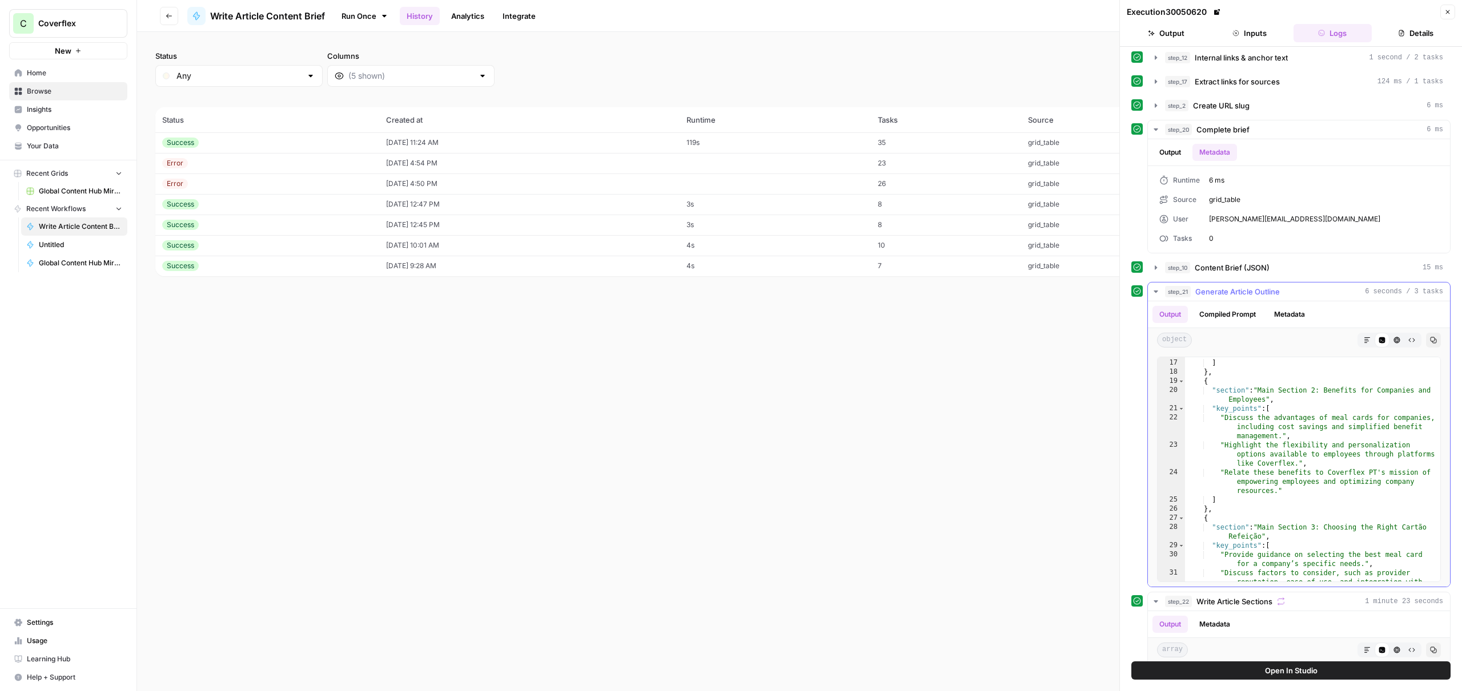
click at [1234, 316] on button "Compiled Prompt" at bounding box center [1227, 314] width 70 height 17
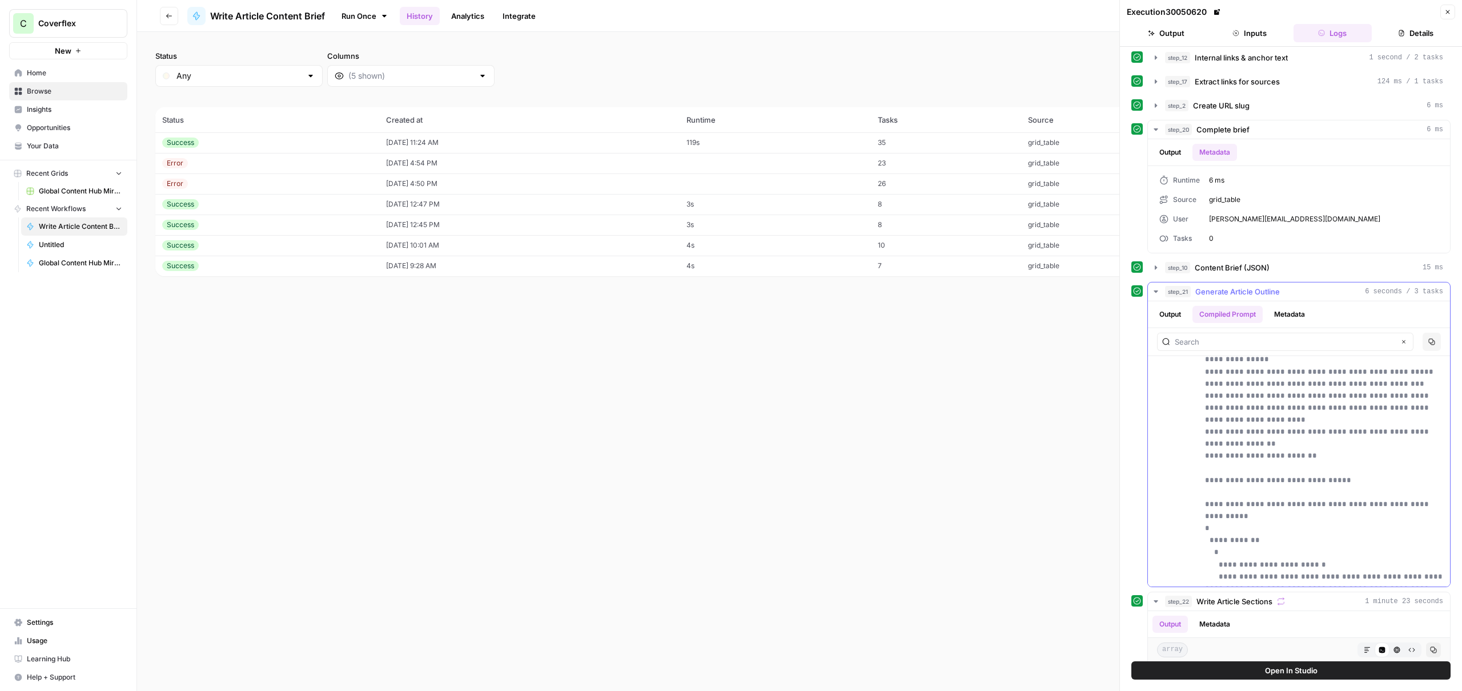
scroll to position [1097, 0]
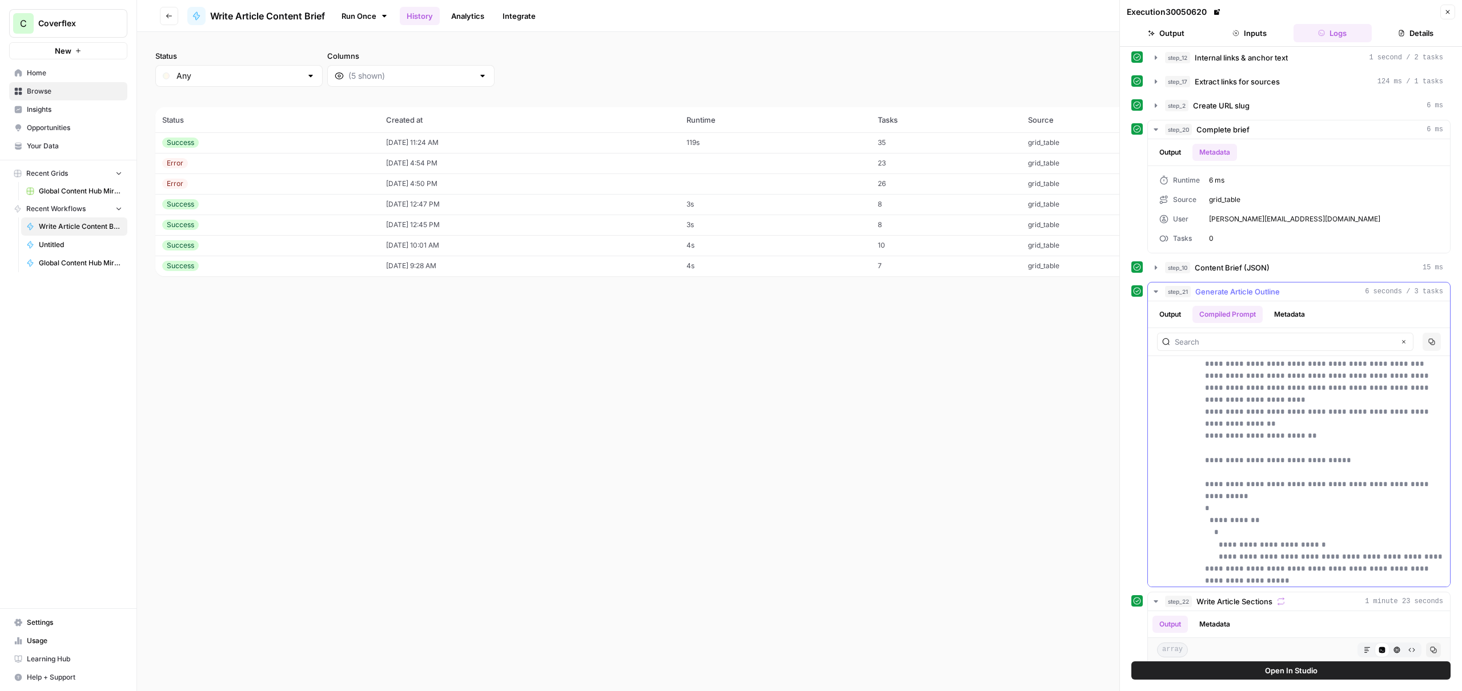
drag, startPoint x: 1208, startPoint y: 424, endPoint x: 1339, endPoint y: 506, distance: 154.8
click at [1345, 512] on p "**********" at bounding box center [1324, 189] width 238 height 1110
click at [1227, 375] on p "**********" at bounding box center [1324, 189] width 238 height 1110
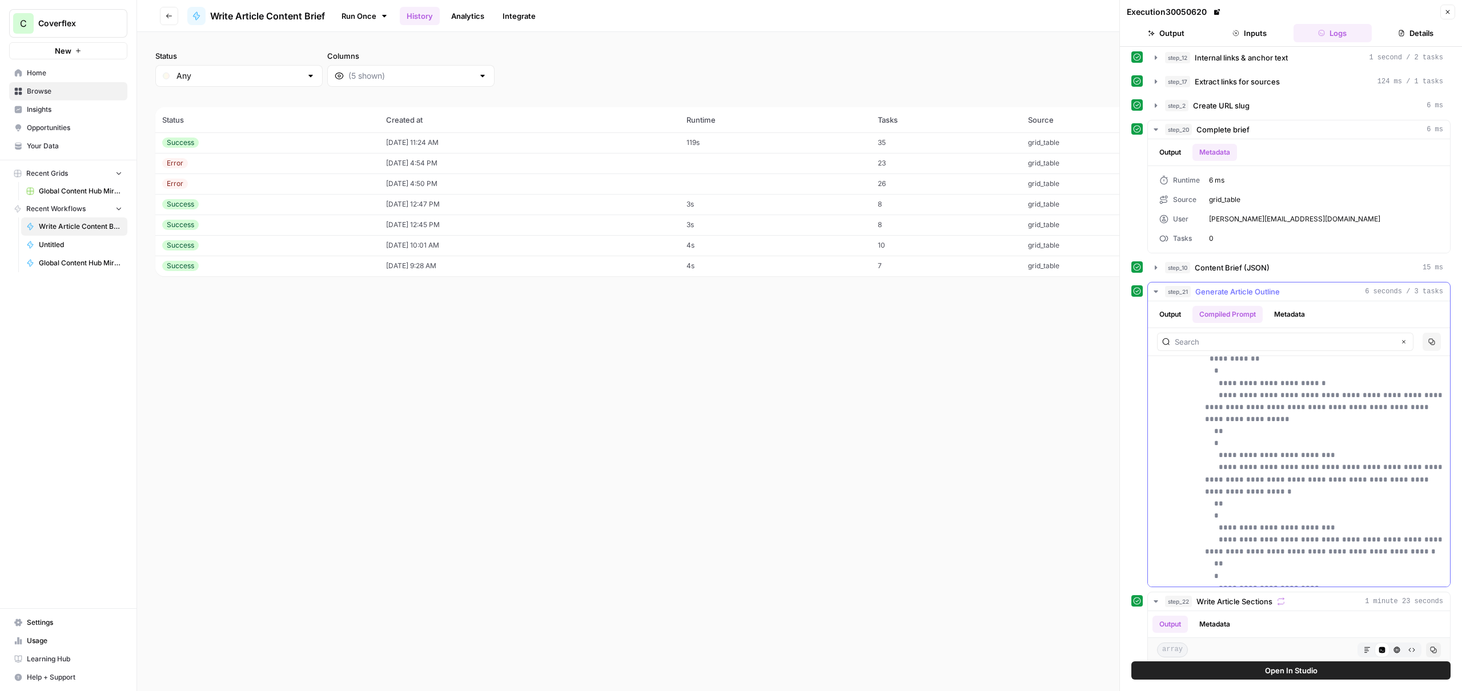
scroll to position [412, 0]
drag, startPoint x: 1217, startPoint y: 373, endPoint x: 1334, endPoint y: 570, distance: 229.1
click at [1341, 569] on p "**********" at bounding box center [1324, 26] width 238 height 1110
copy p "**********"
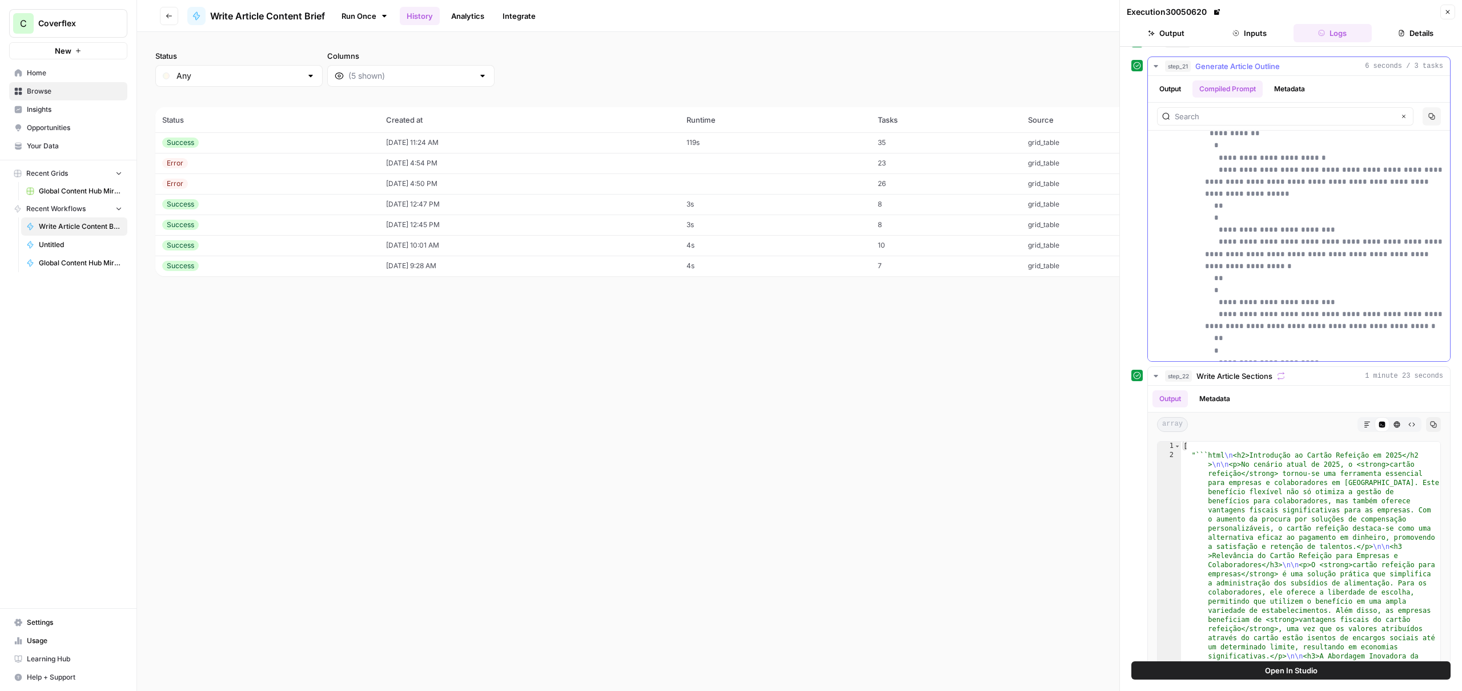
scroll to position [484, 0]
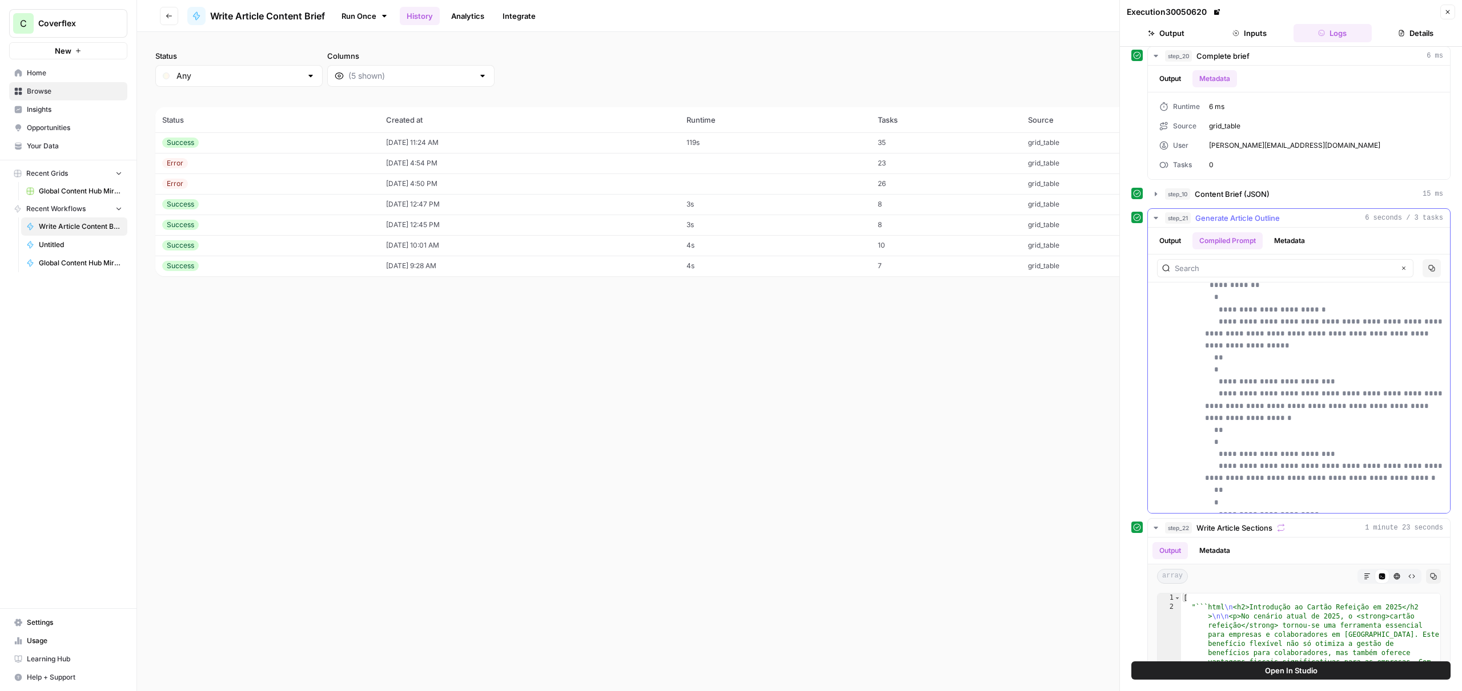
click at [1175, 238] on button "Output" at bounding box center [1169, 240] width 35 height 17
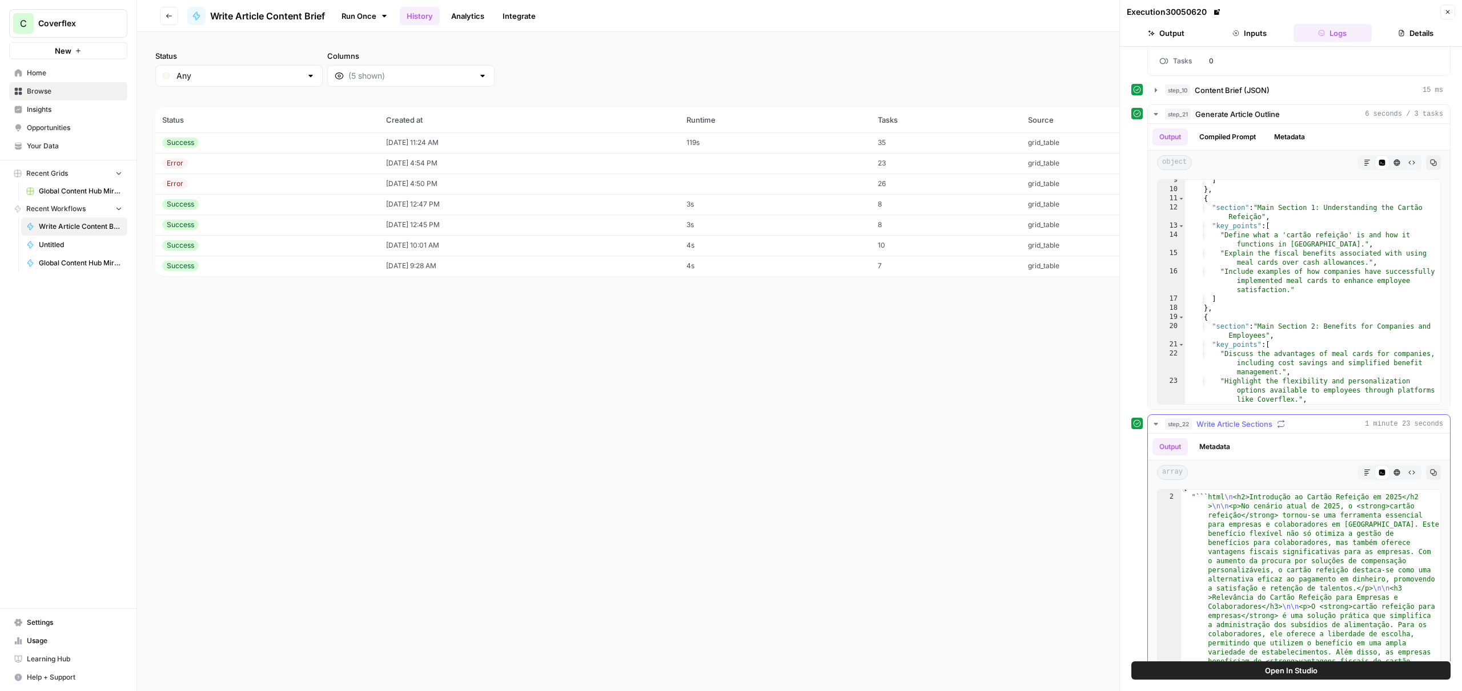
scroll to position [25, 0]
click at [1284, 426] on icon "button" at bounding box center [1281, 424] width 8 height 8
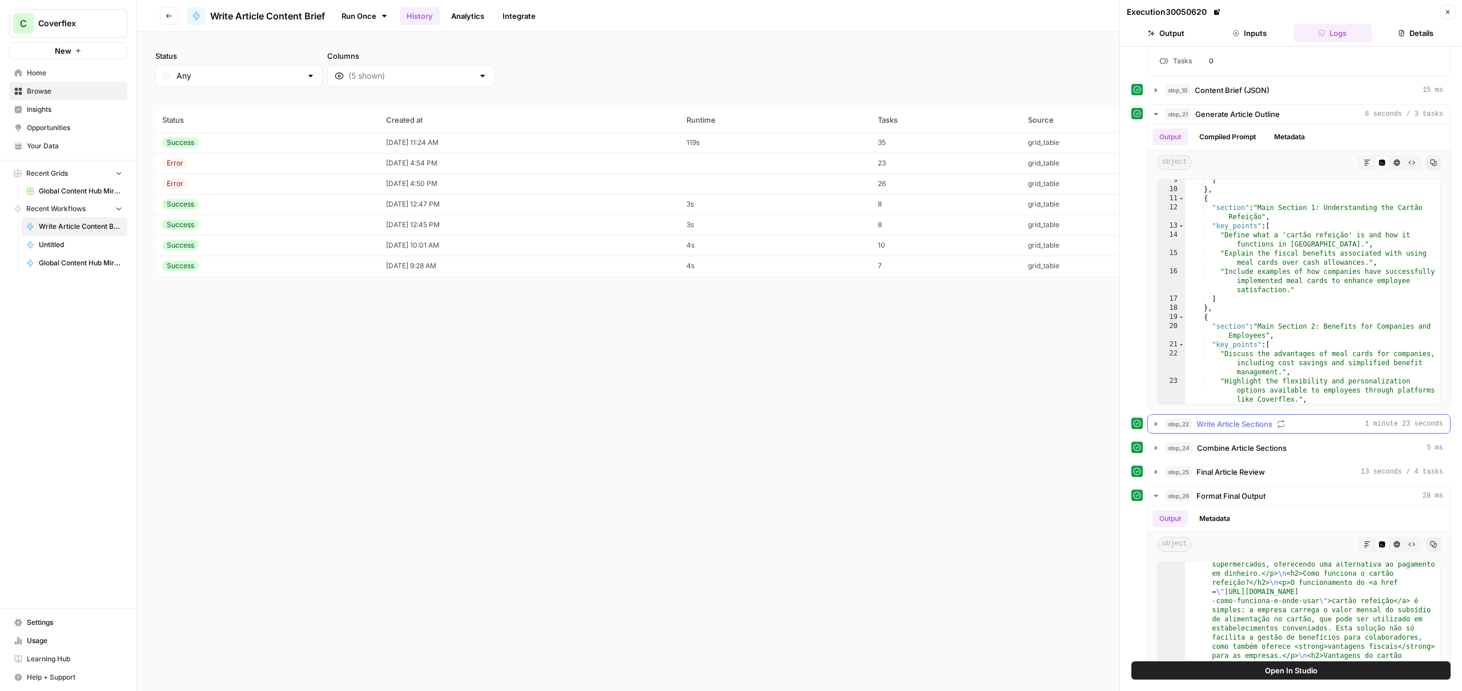
click at [1284, 426] on icon "button" at bounding box center [1281, 424] width 8 height 8
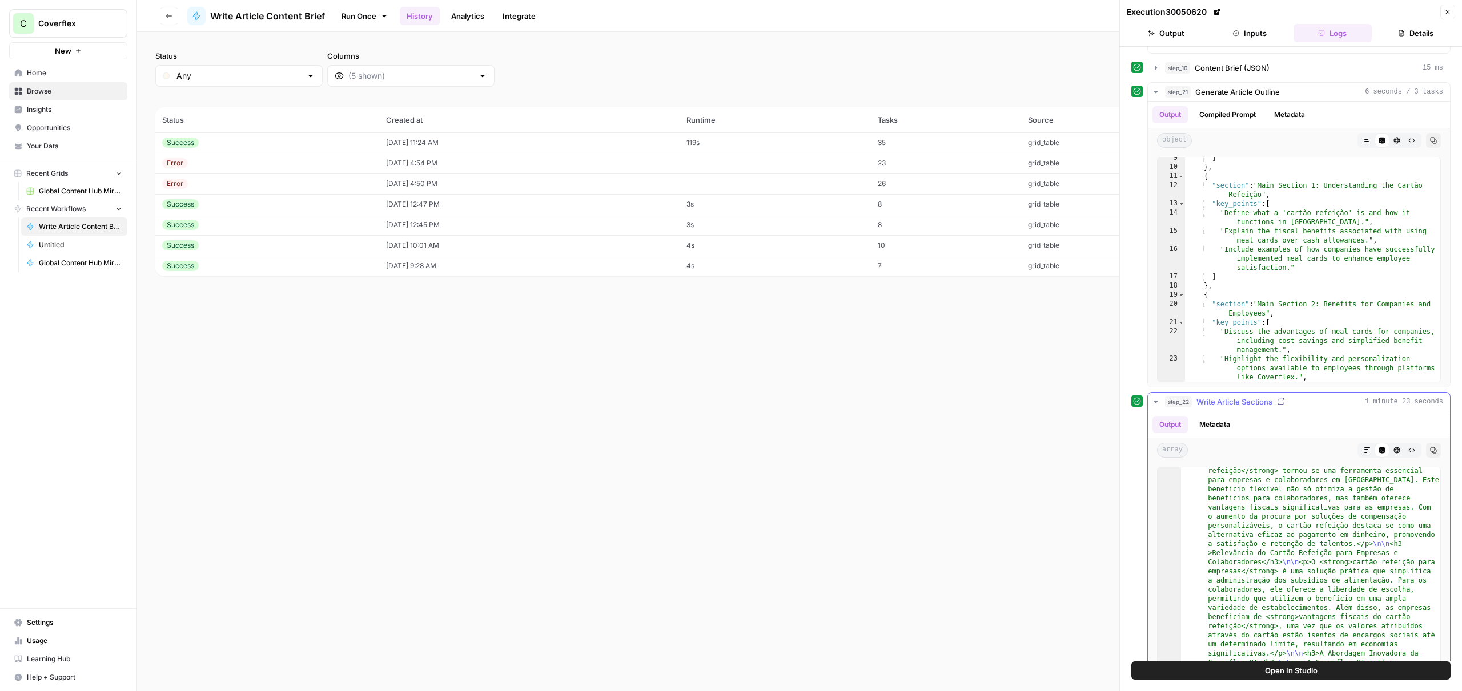
scroll to position [29, 0]
click at [1368, 455] on button "Markdown" at bounding box center [1367, 450] width 15 height 15
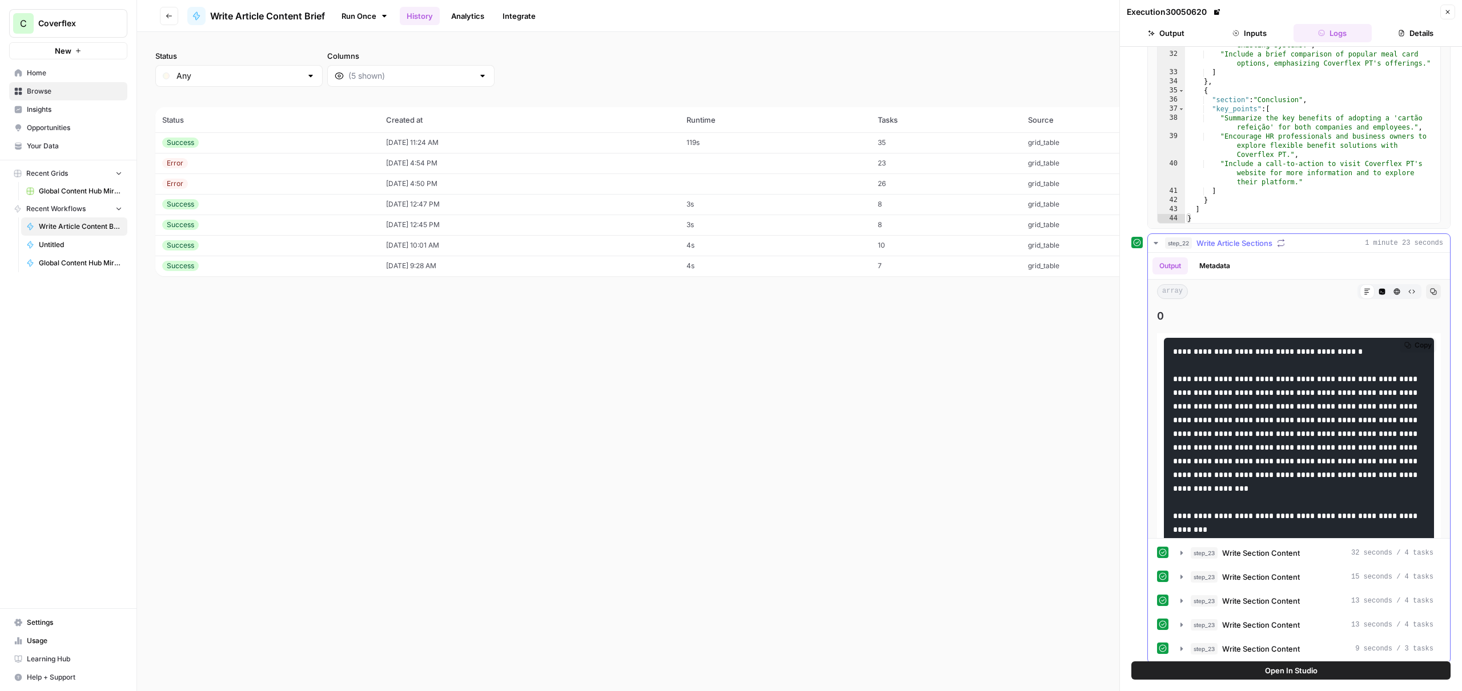
scroll to position [774, 0]
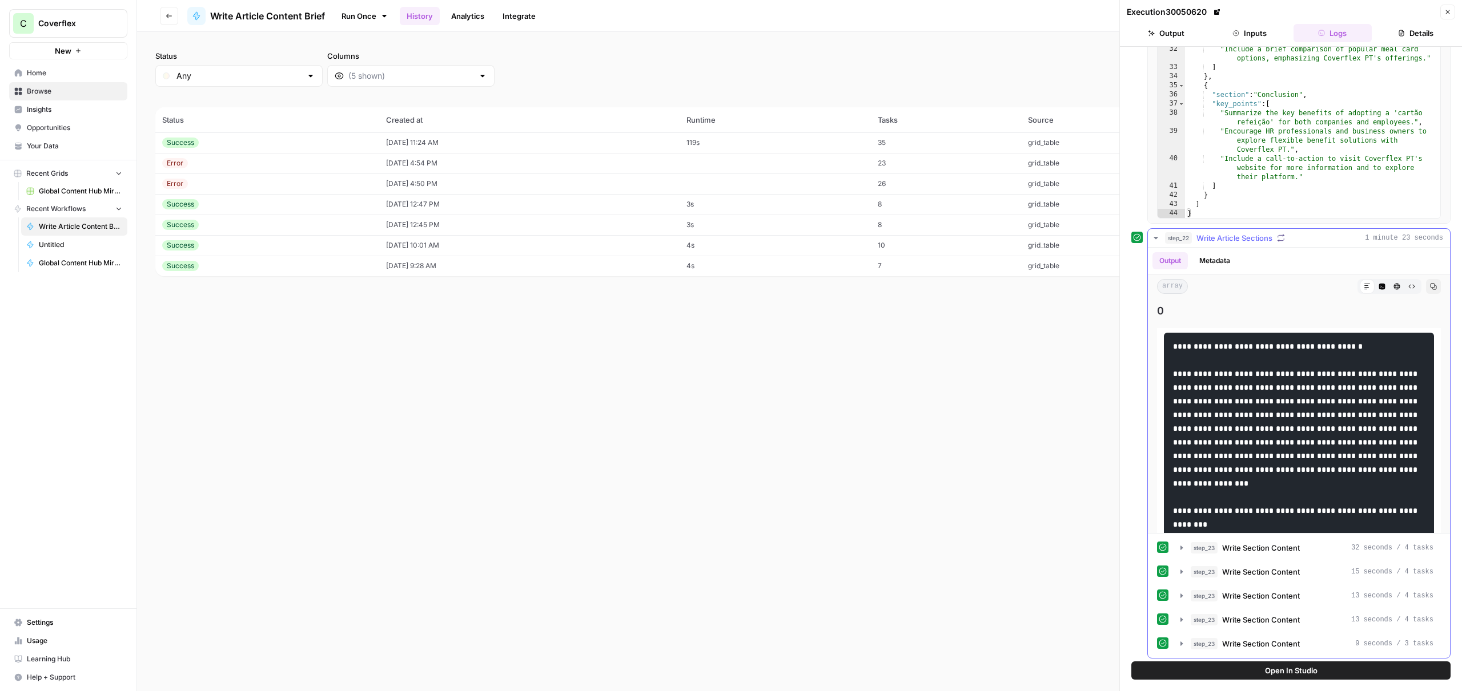
click at [1397, 289] on icon "button" at bounding box center [1397, 287] width 6 height 6
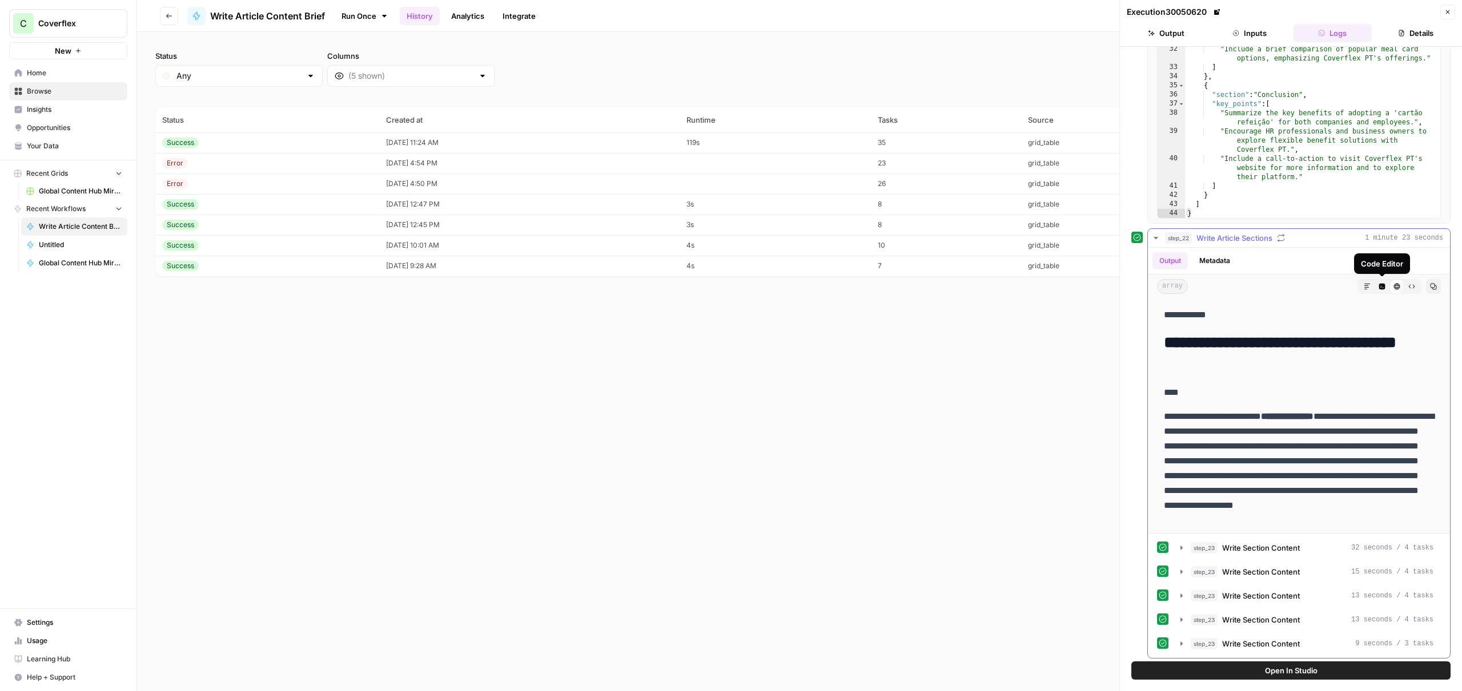
click at [1390, 288] on div "HTML Viewer" at bounding box center [1396, 286] width 15 height 15
click at [1386, 288] on button "Code Editor" at bounding box center [1381, 286] width 15 height 15
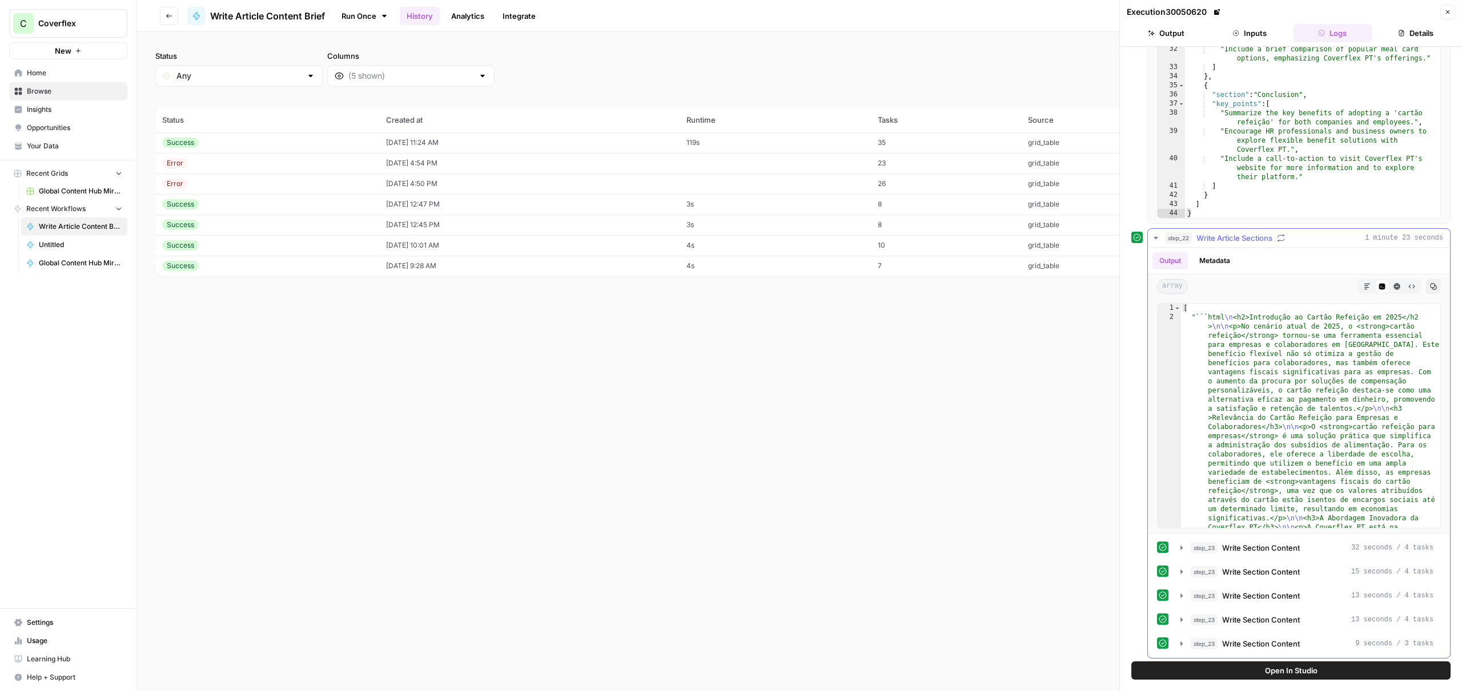
click at [1217, 257] on button "Metadata" at bounding box center [1214, 260] width 45 height 17
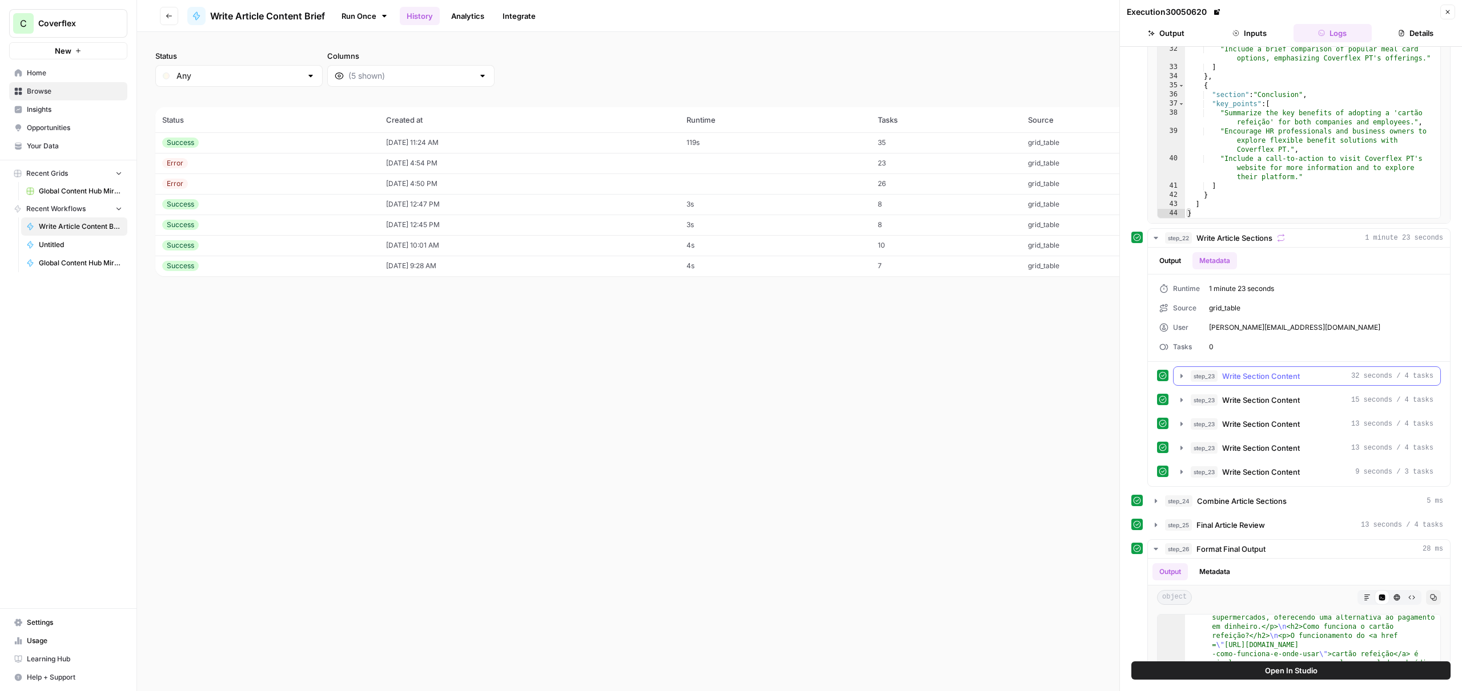
click at [1280, 373] on span "Write Section Content" at bounding box center [1261, 376] width 78 height 11
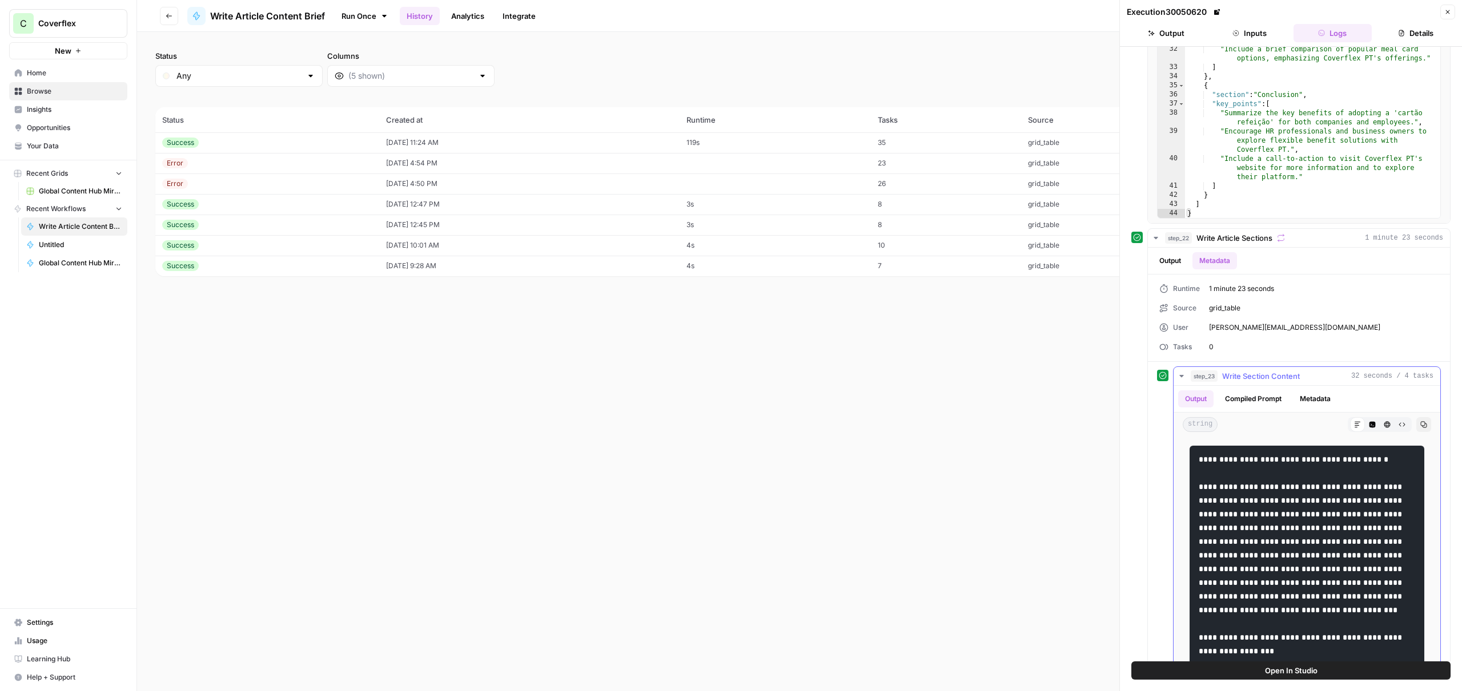
click at [1254, 400] on button "Compiled Prompt" at bounding box center [1253, 399] width 70 height 17
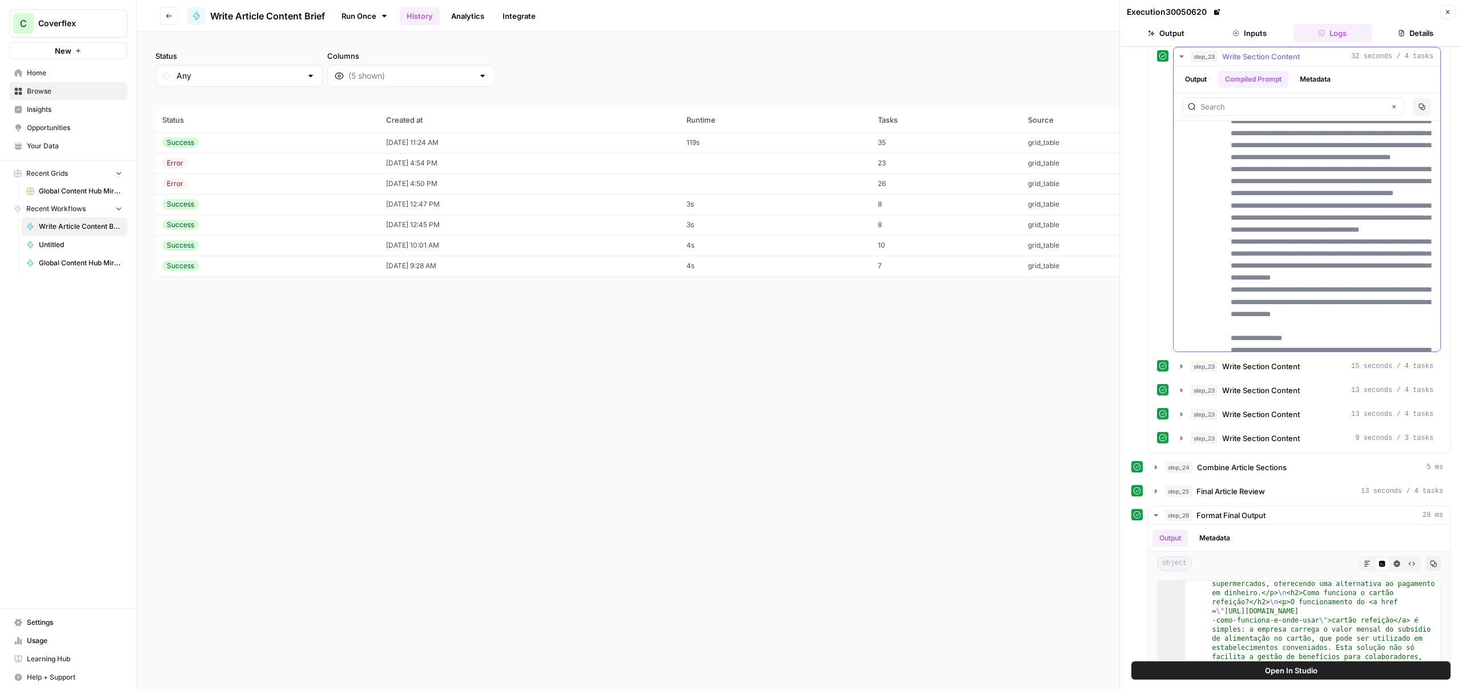
scroll to position [1033, 0]
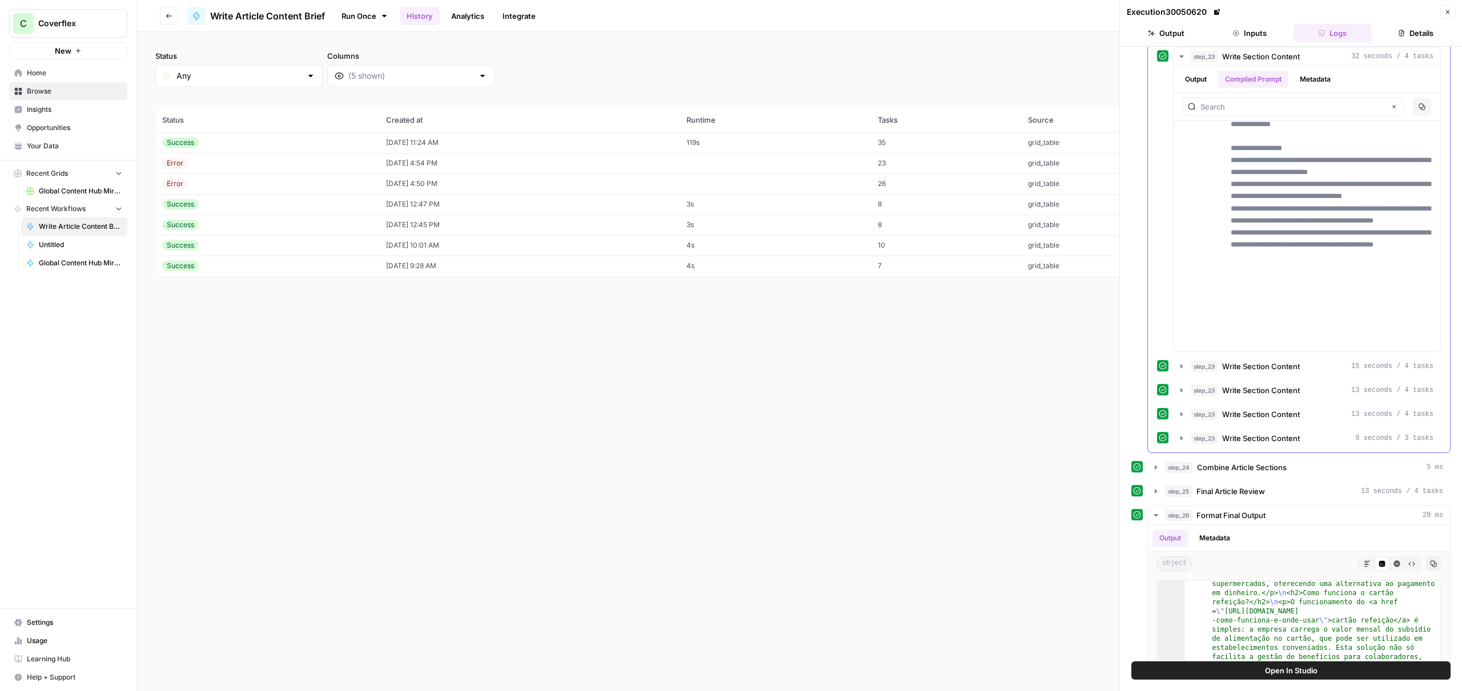
click at [1301, 379] on div "**********" at bounding box center [1299, 247] width 284 height 401
click at [1300, 369] on span "Write Section Content" at bounding box center [1261, 366] width 78 height 11
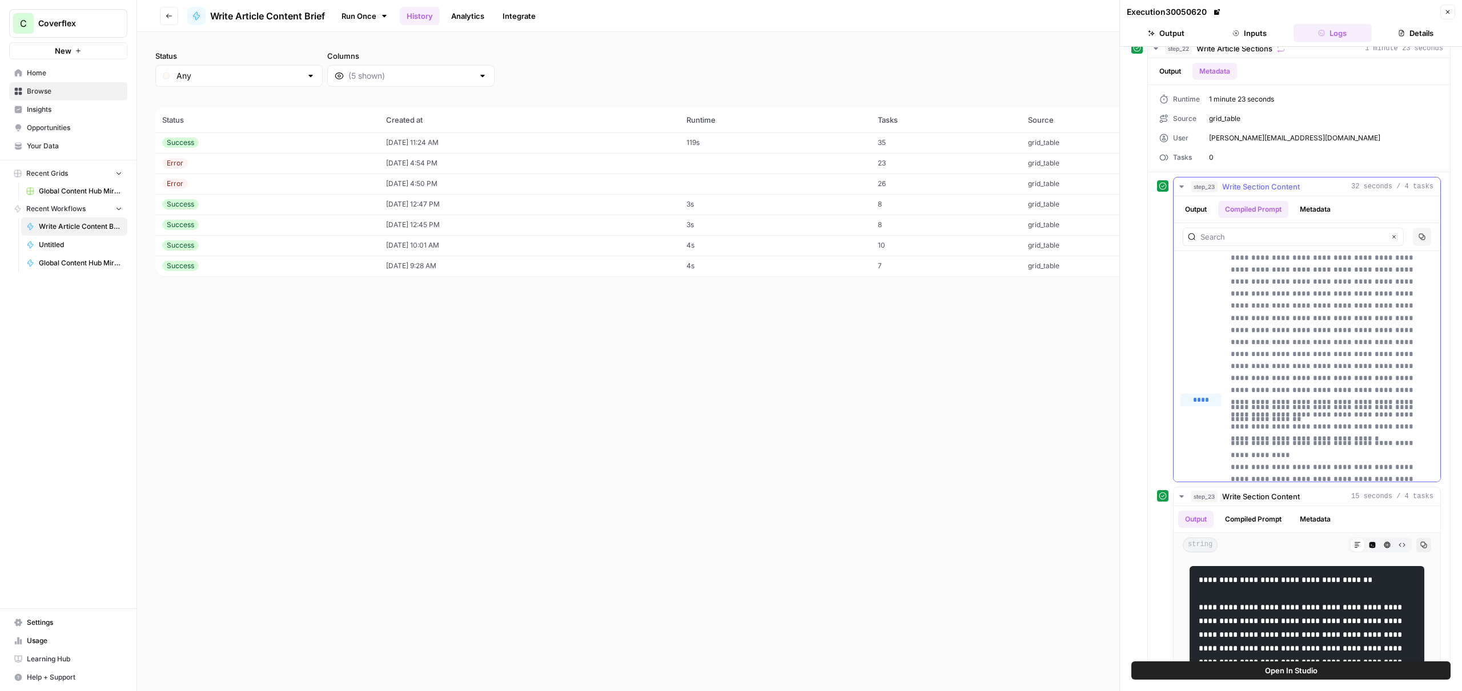
scroll to position [108, 0]
click at [1193, 216] on button "Output" at bounding box center [1195, 209] width 35 height 17
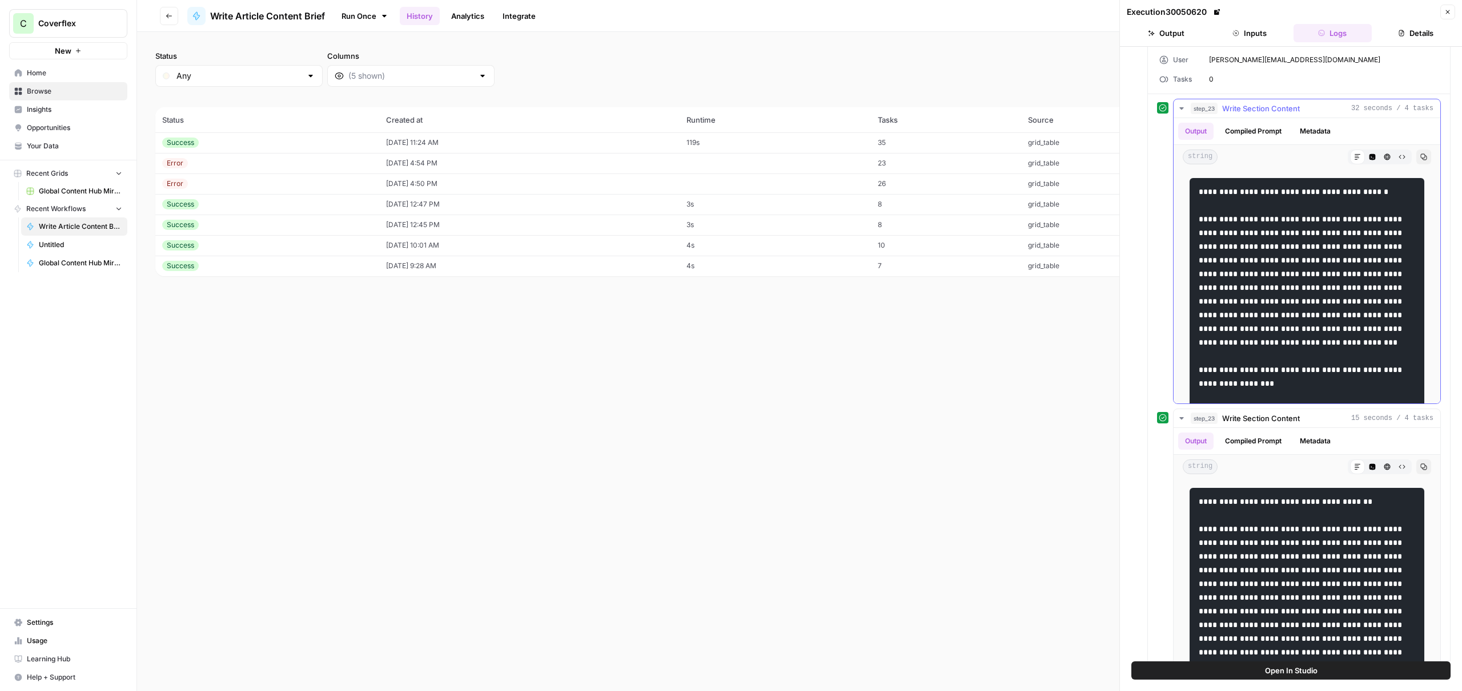
scroll to position [986, 0]
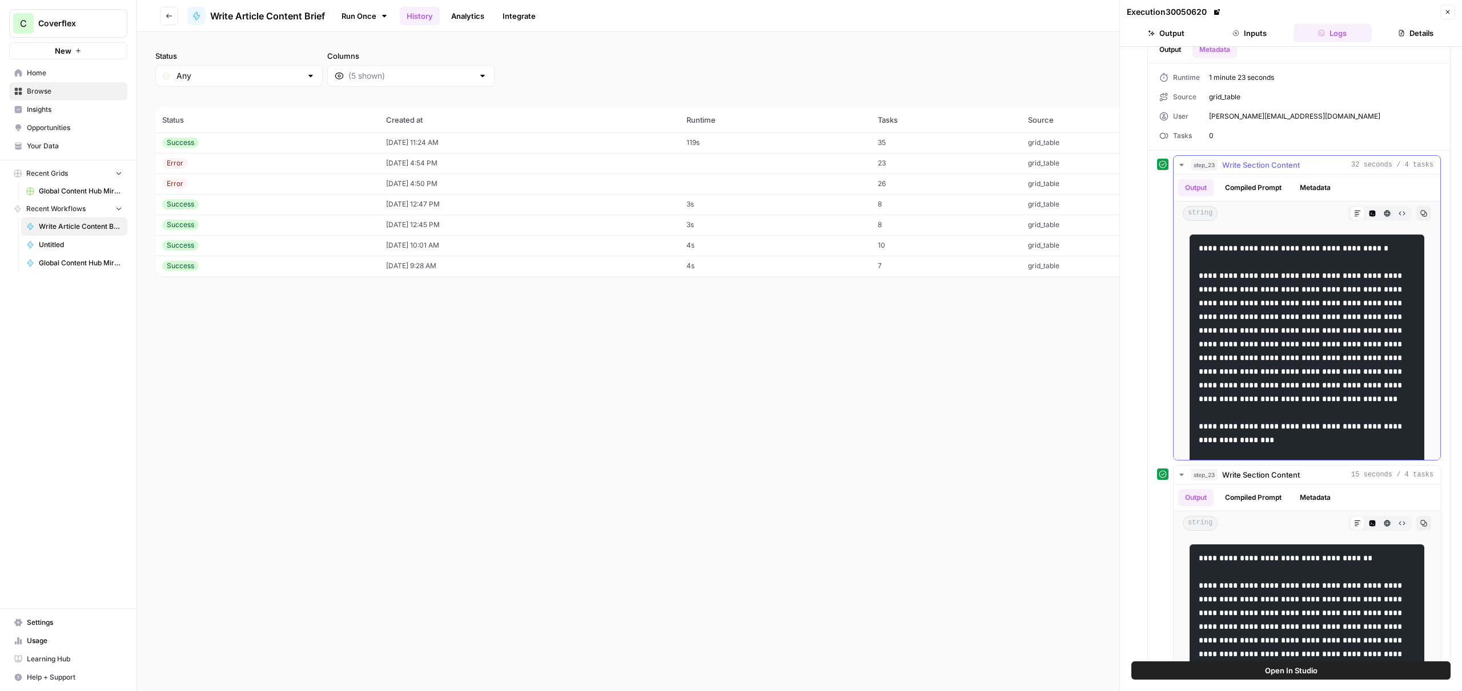
click at [1225, 187] on button "Compiled Prompt" at bounding box center [1253, 187] width 70 height 17
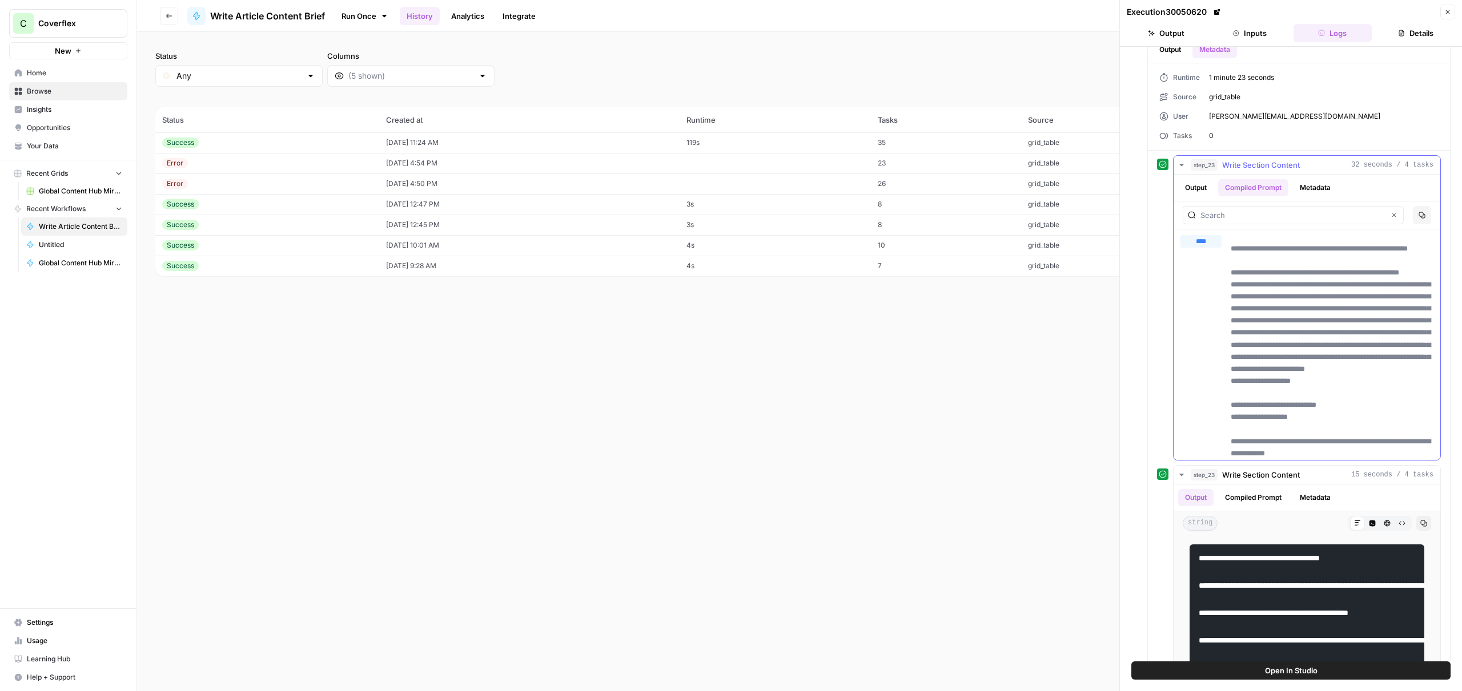
scroll to position [0, 0]
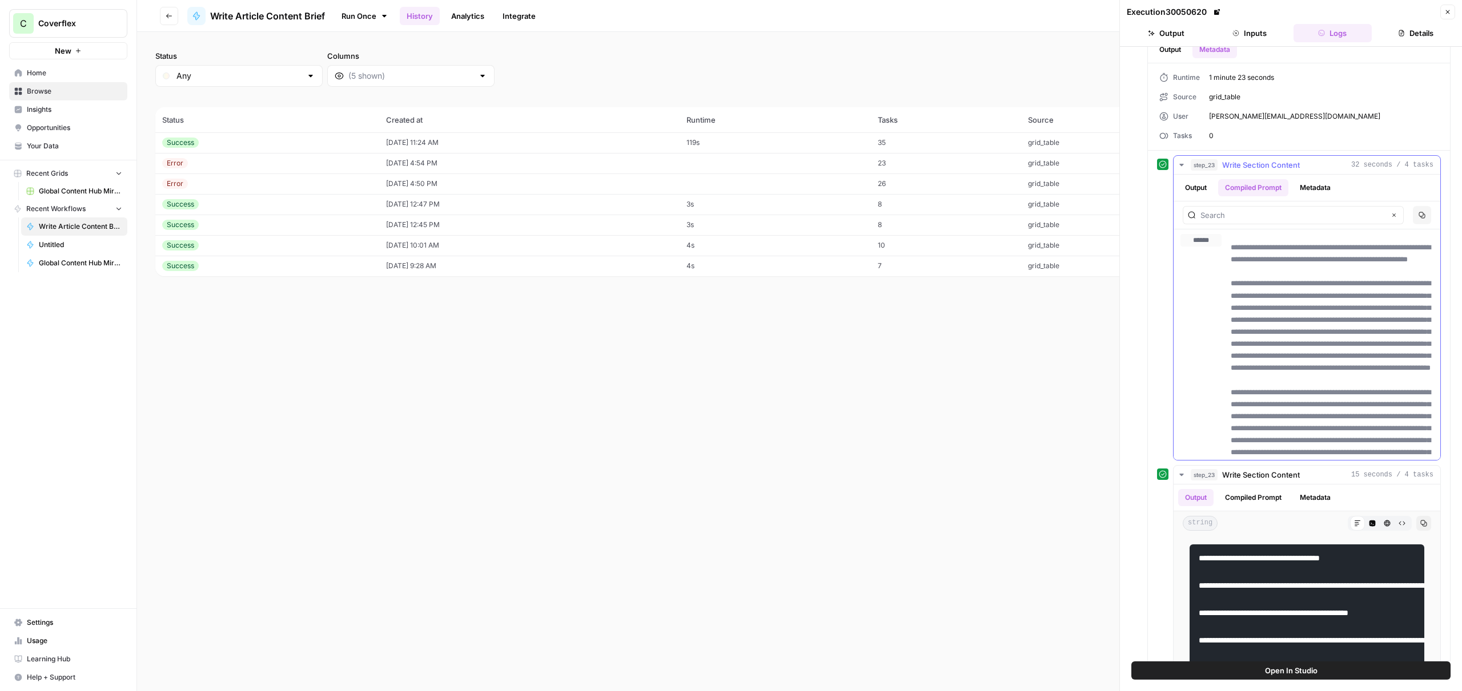
click at [1212, 259] on span "****" at bounding box center [1206, 255] width 14 height 9
click at [1205, 257] on span "****" at bounding box center [1206, 255] width 14 height 9
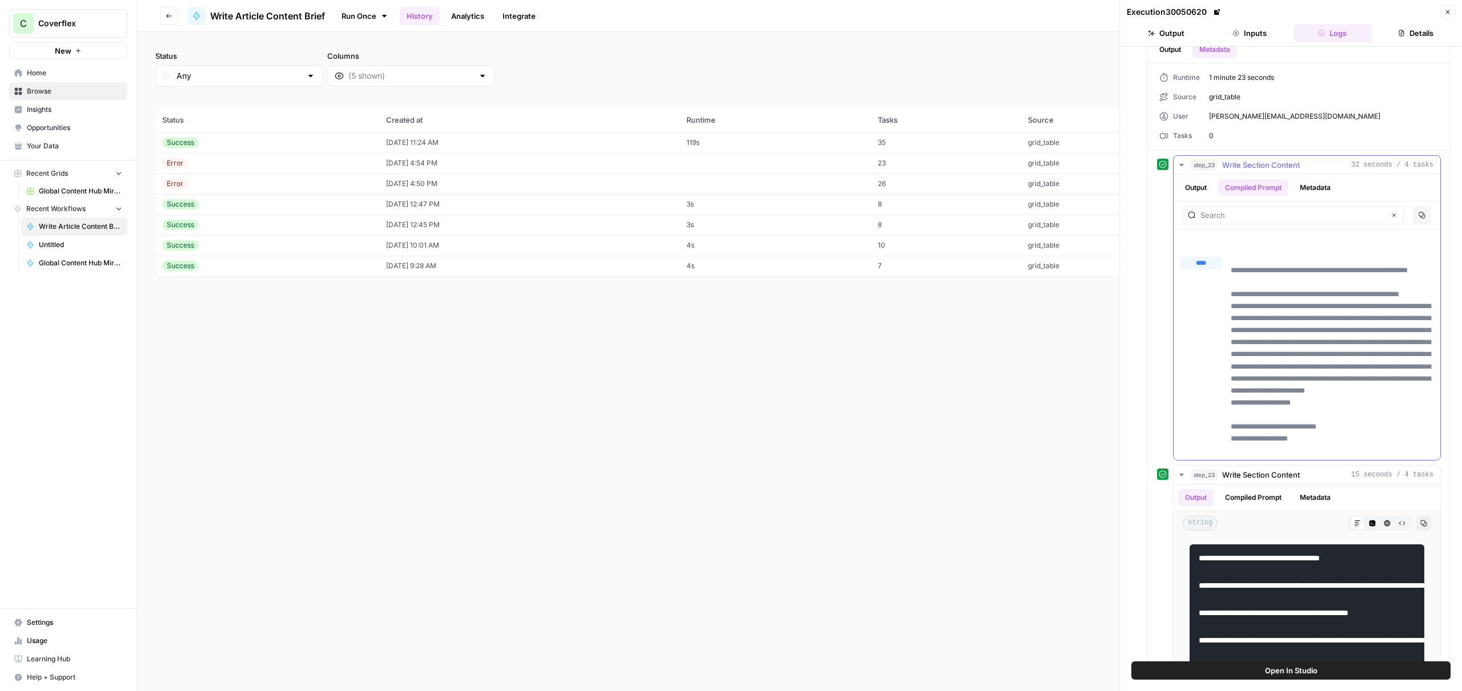
scroll to position [401, 0]
click at [1209, 282] on span "****" at bounding box center [1206, 282] width 14 height 9
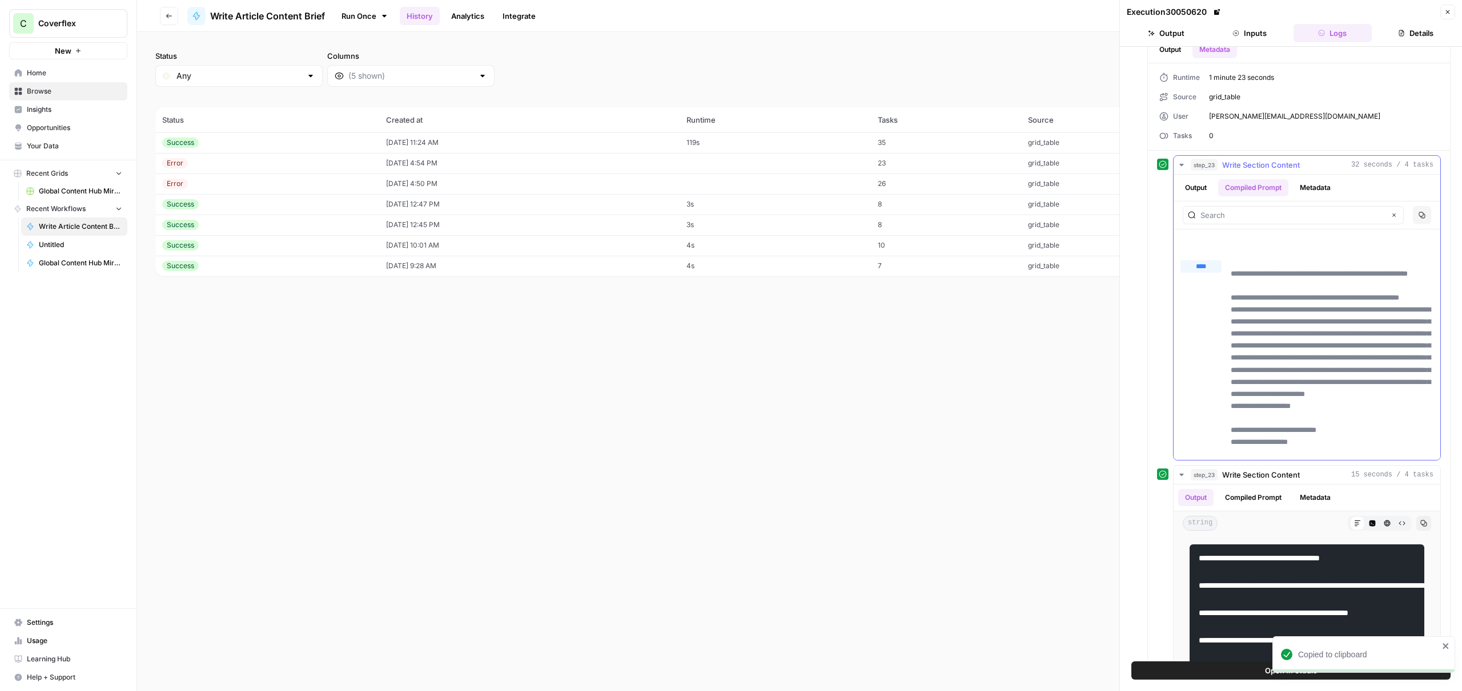
click at [1219, 163] on div "step_23 Write Section Content 32 seconds / 4 tasks" at bounding box center [1312, 164] width 243 height 11
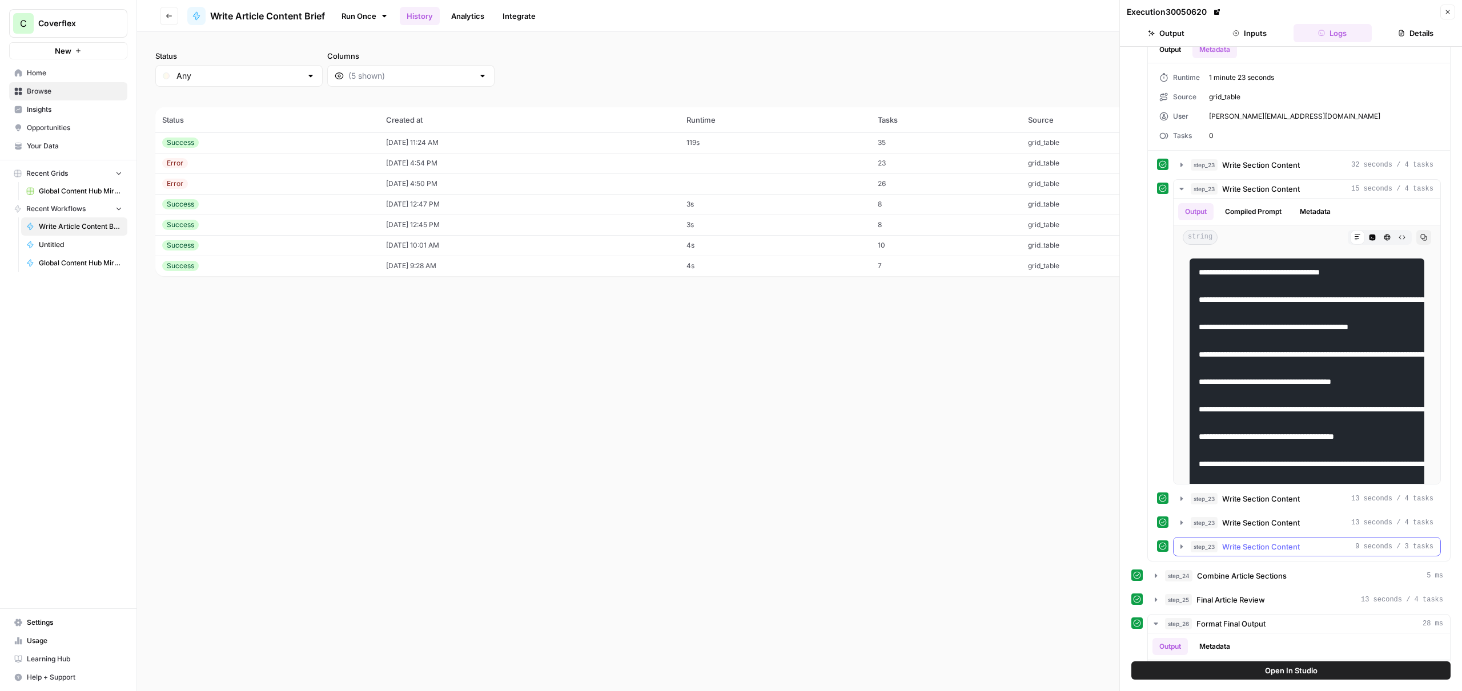
click at [1278, 544] on span "Write Section Content" at bounding box center [1261, 546] width 78 height 11
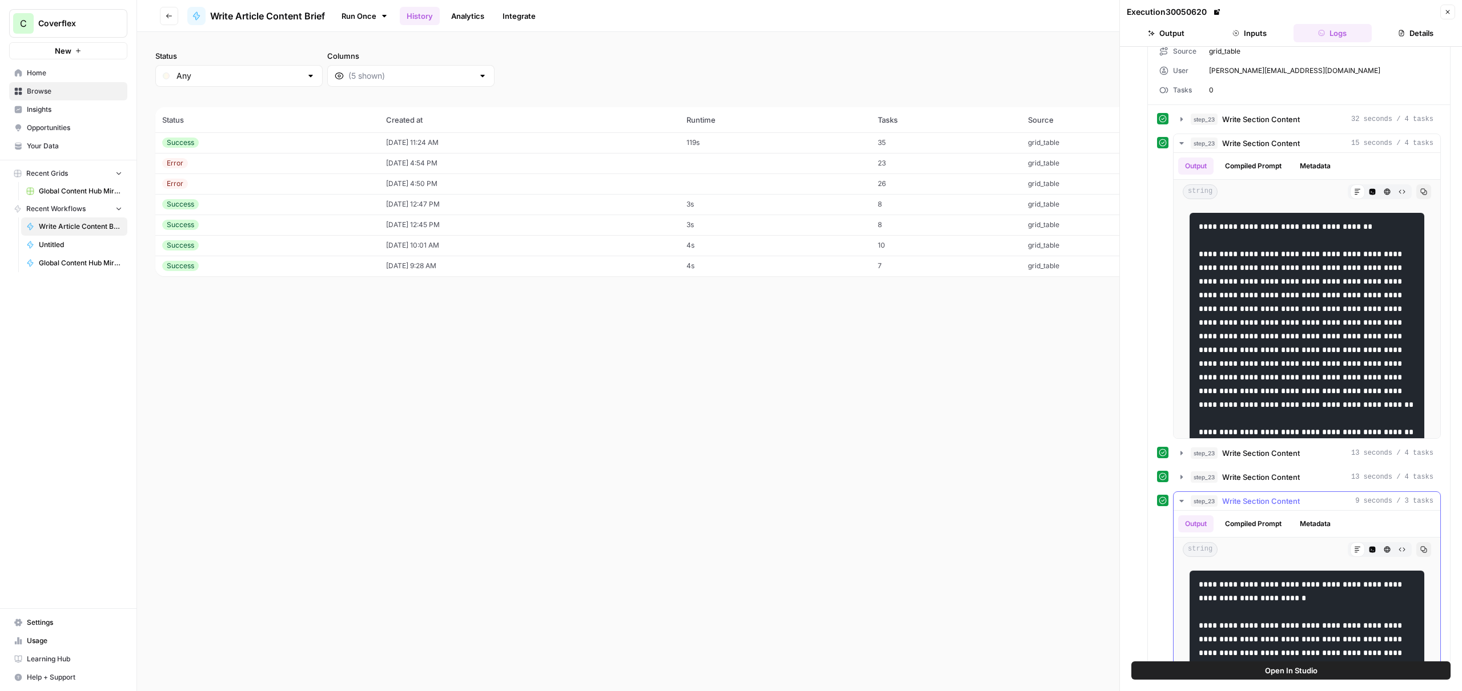
scroll to position [1097, 0]
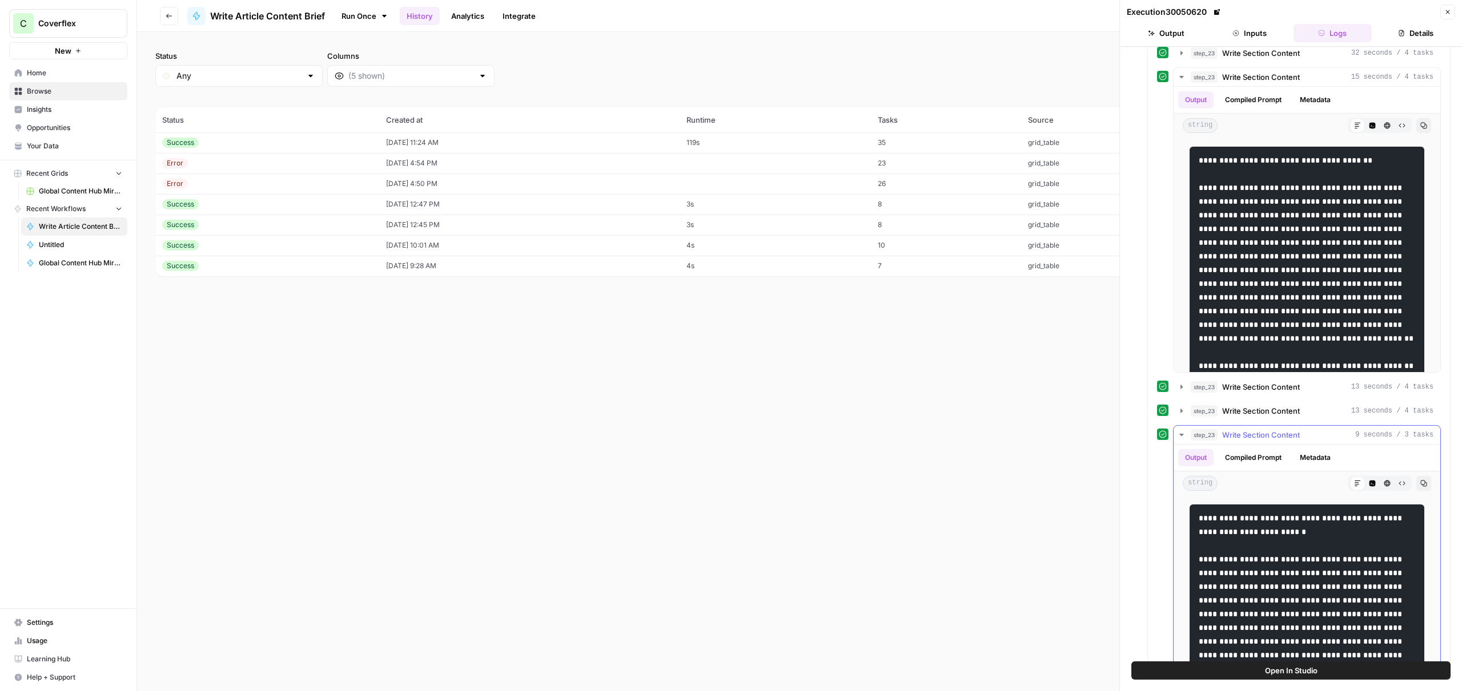
click at [1271, 459] on button "Compiled Prompt" at bounding box center [1253, 457] width 70 height 17
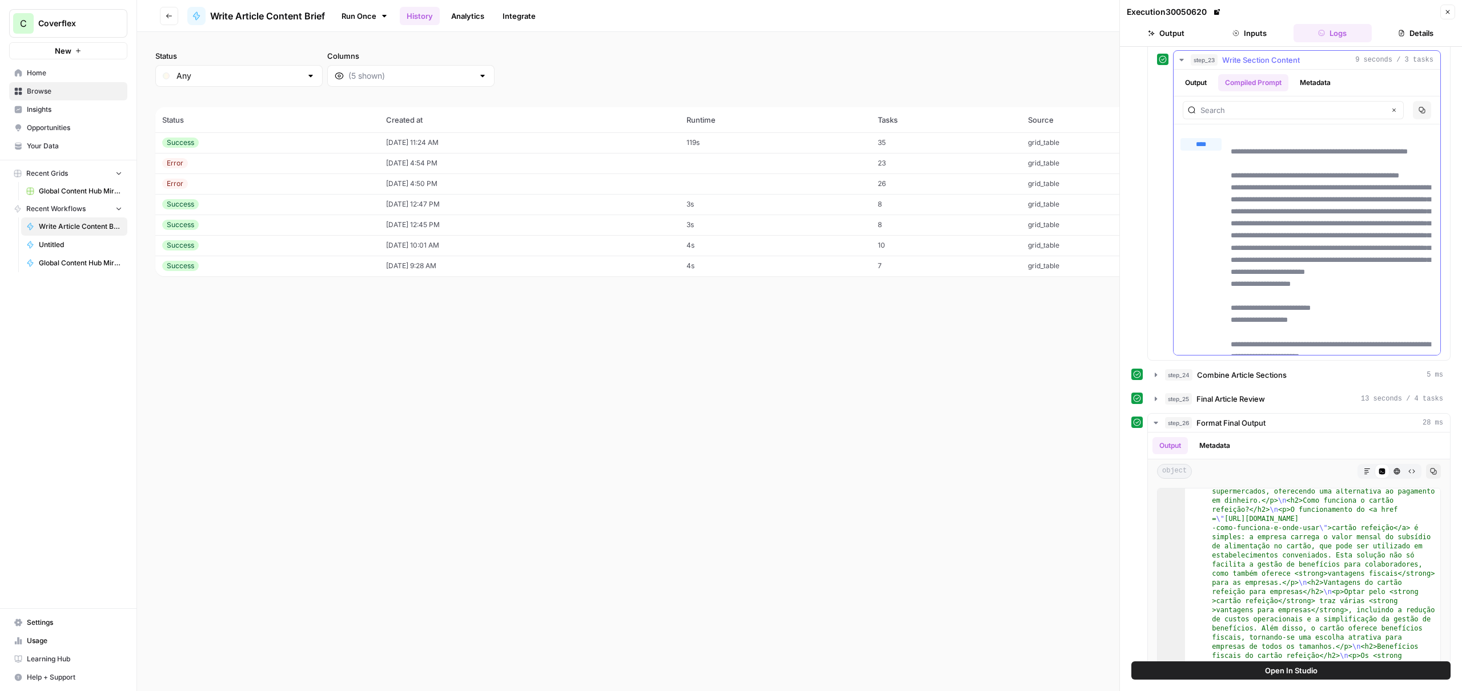
scroll to position [413, 0]
click at [1200, 166] on span "****" at bounding box center [1206, 164] width 14 height 9
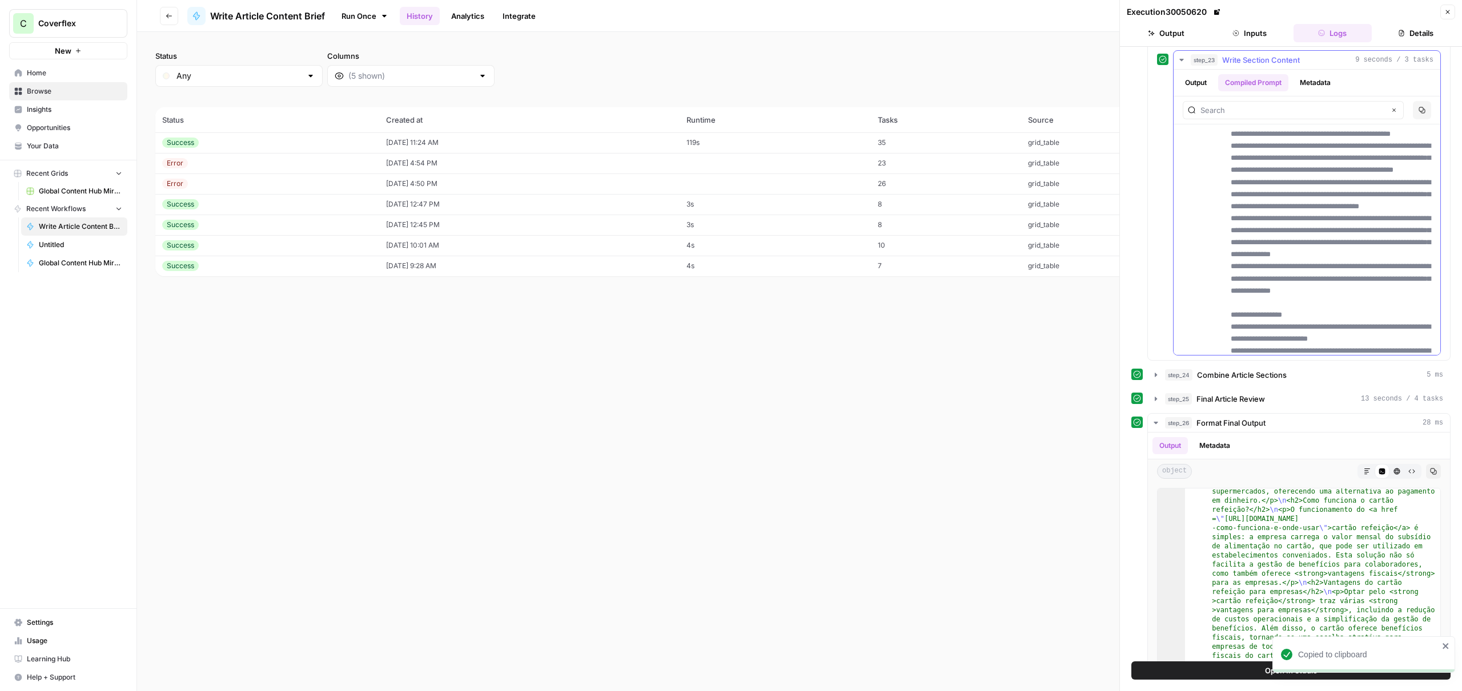
scroll to position [1033, 0]
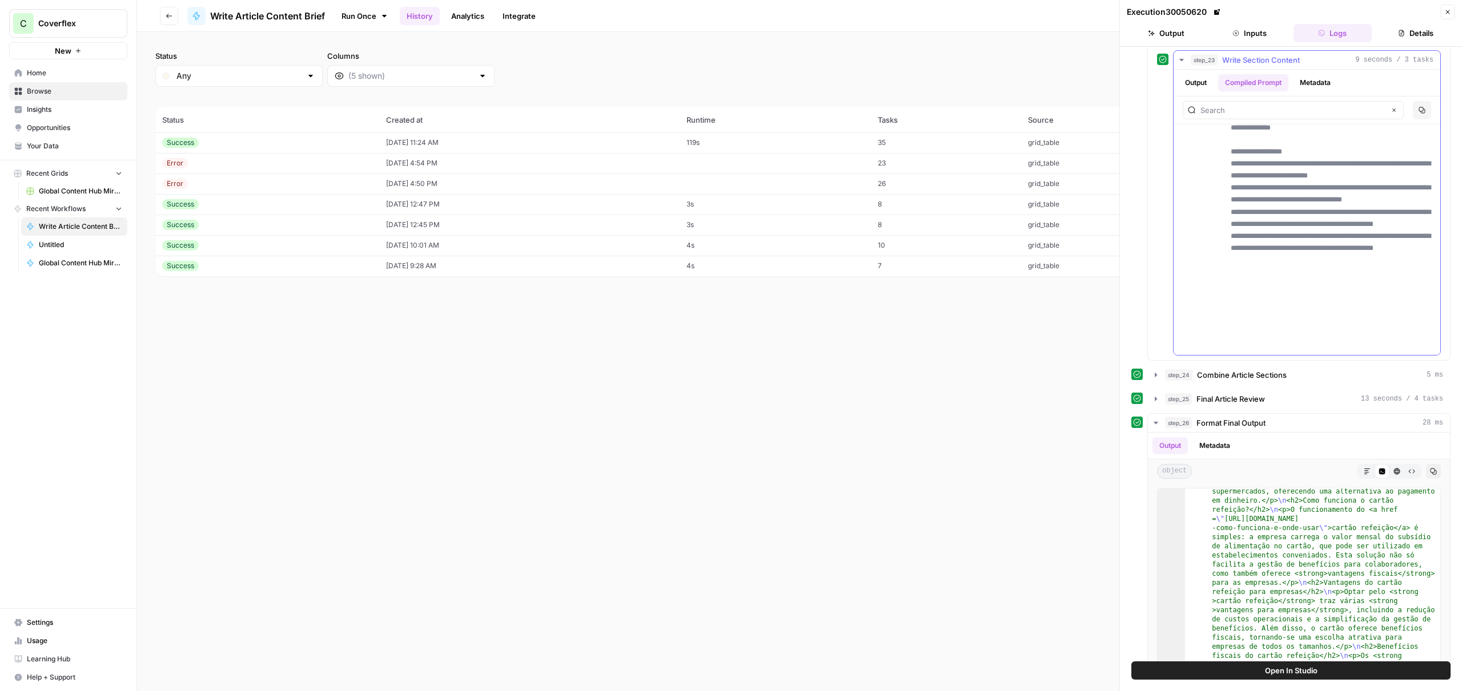
drag, startPoint x: 1233, startPoint y: 227, endPoint x: 1238, endPoint y: 303, distance: 75.5
copy p "**********"
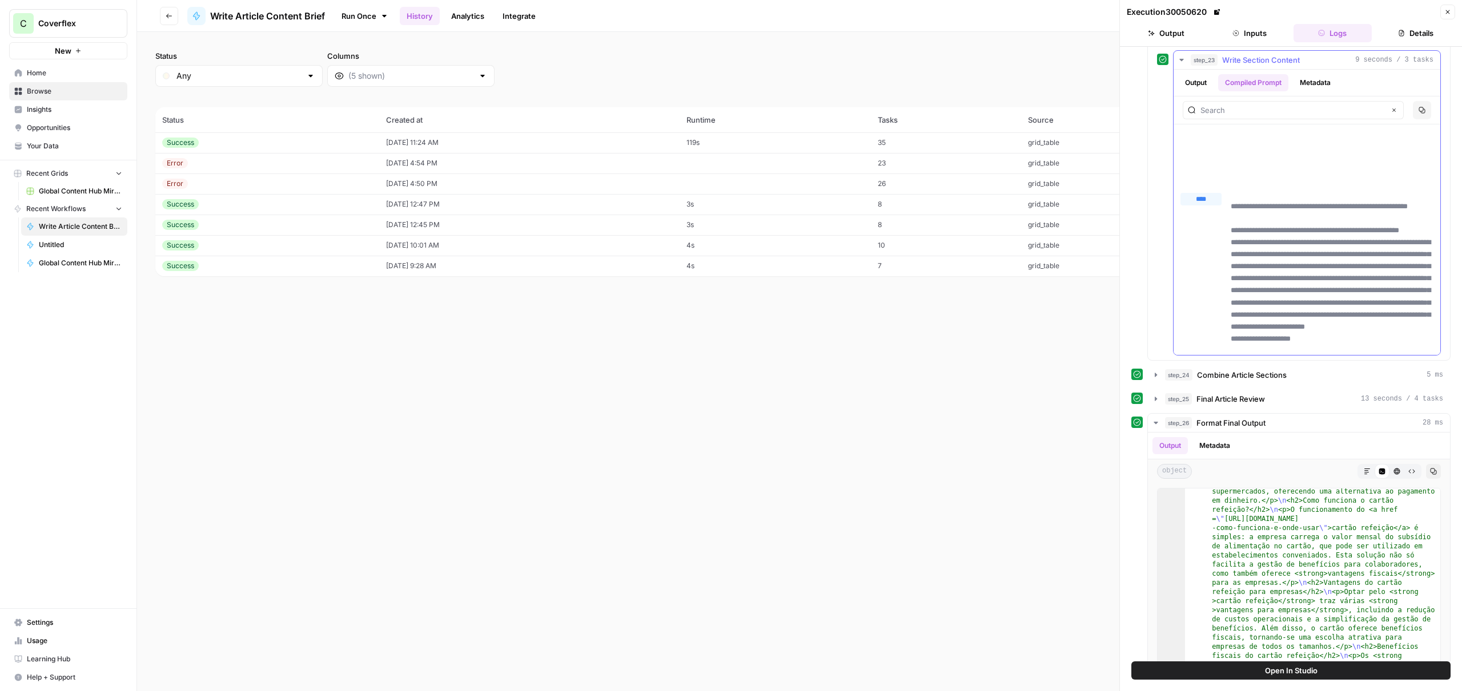
scroll to position [400, 0]
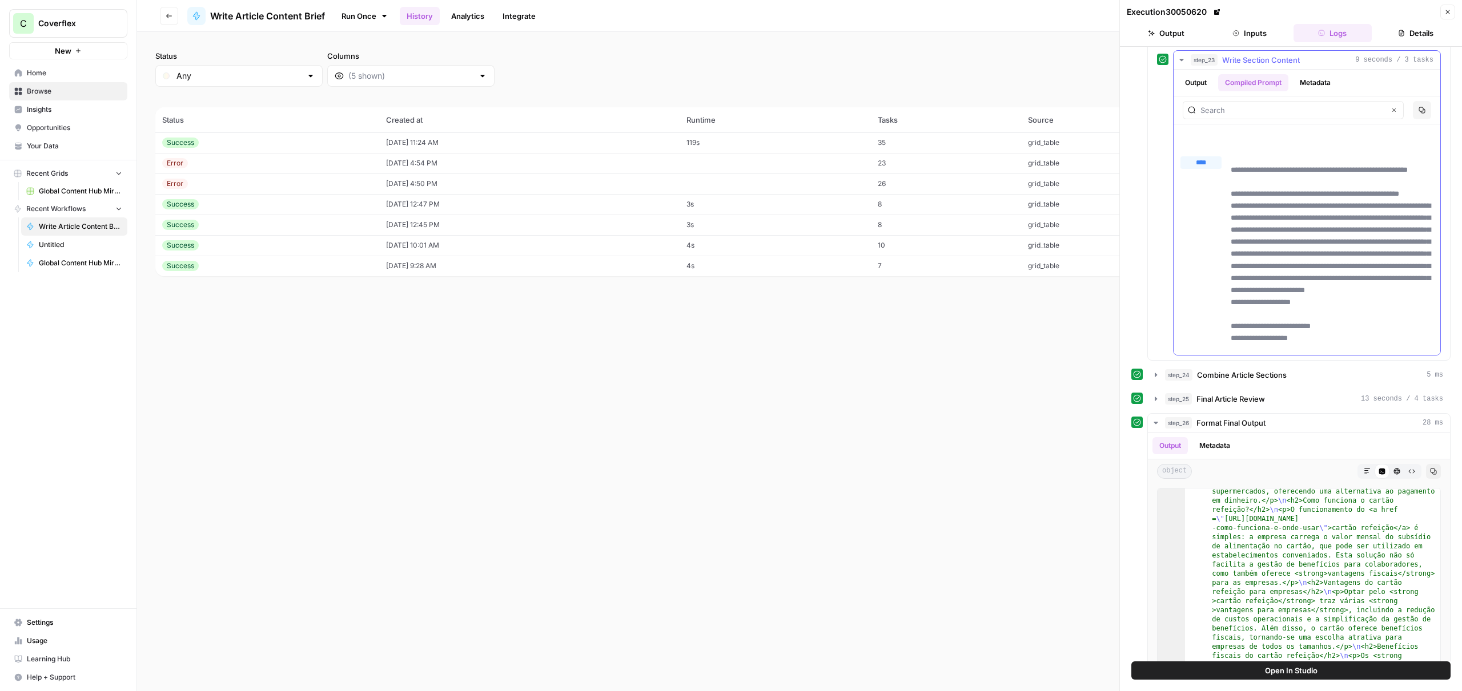
drag, startPoint x: 1233, startPoint y: 169, endPoint x: 1366, endPoint y: 303, distance: 189.0
click at [1372, 309] on p "**********" at bounding box center [1332, 574] width 203 height 821
copy p "**********"
click at [1231, 196] on div "**********" at bounding box center [1306, 570] width 253 height 828
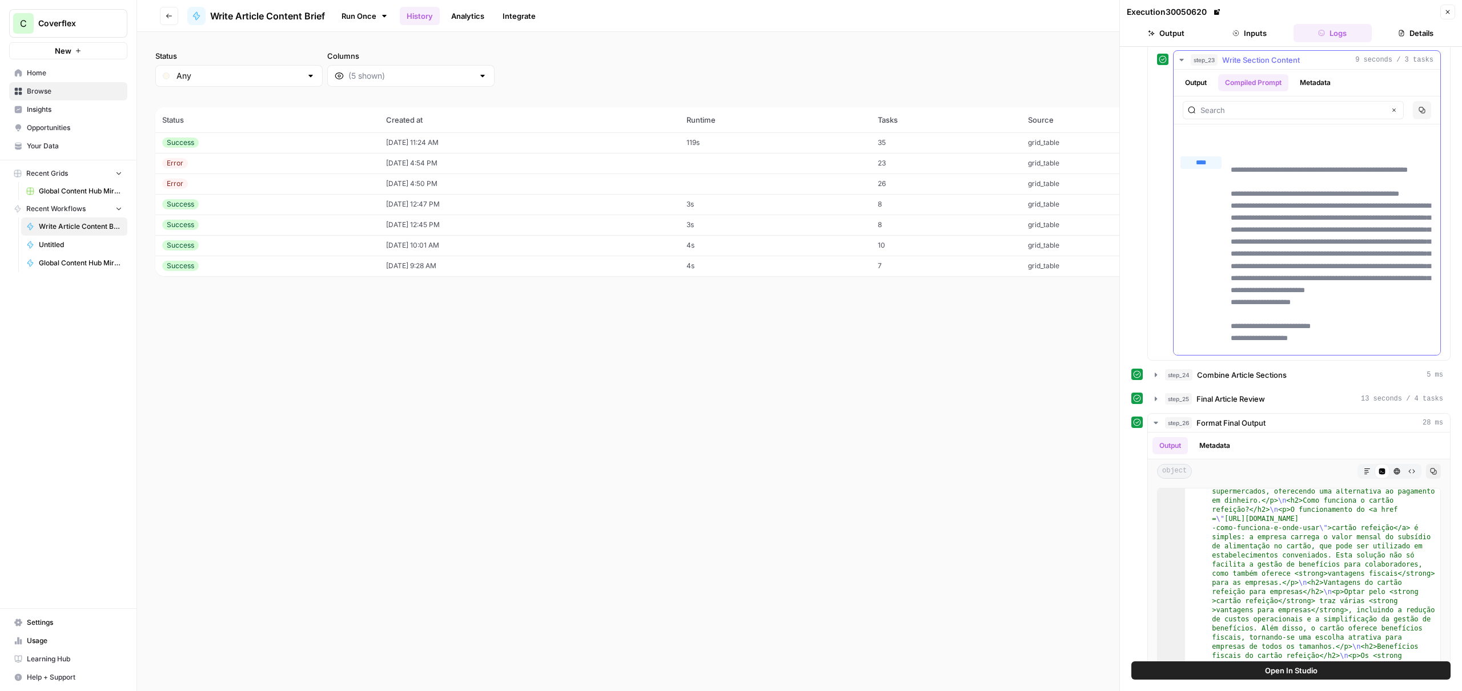
copy p "*******"
drag, startPoint x: 1302, startPoint y: 301, endPoint x: 1232, endPoint y: 198, distance: 125.0
click at [1227, 194] on div "**********" at bounding box center [1306, 570] width 253 height 828
copy p "**********"
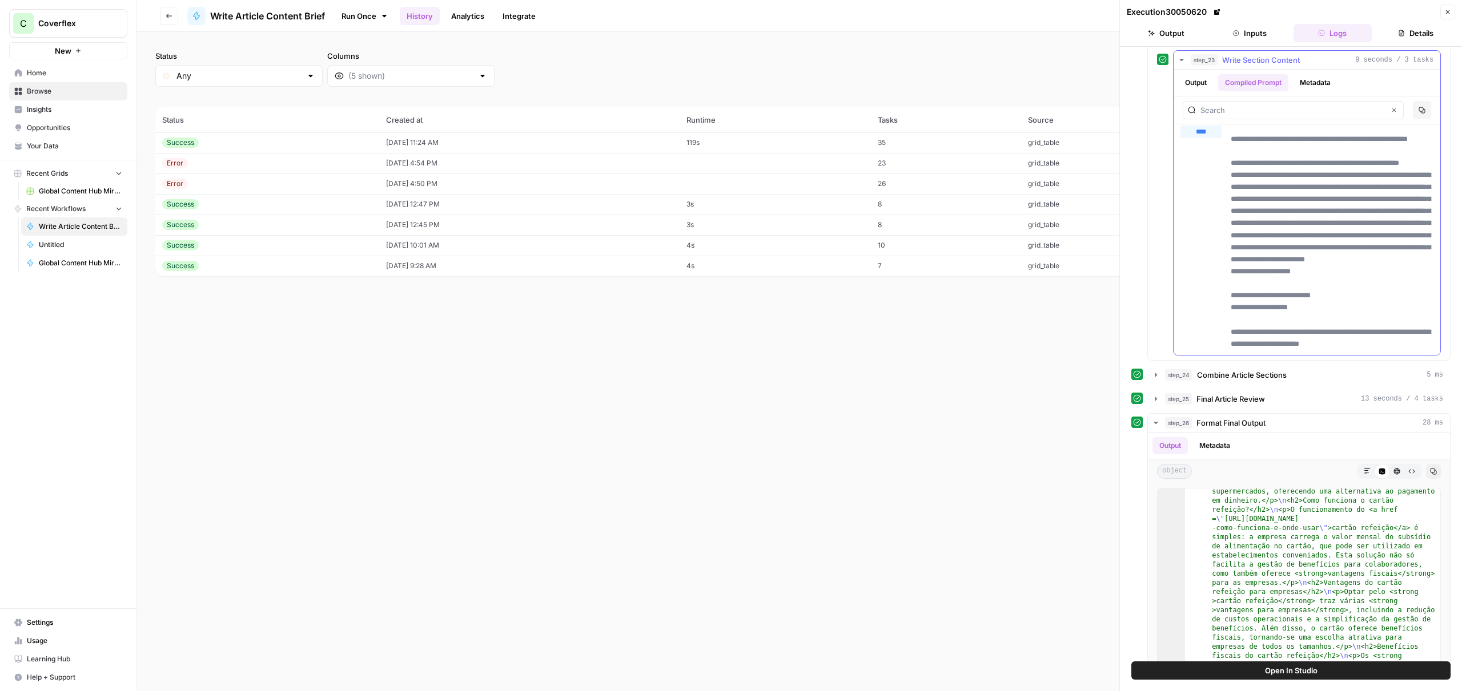
click at [1313, 320] on p "**********" at bounding box center [1332, 543] width 203 height 821
drag, startPoint x: 1266, startPoint y: 314, endPoint x: 1229, endPoint y: 307, distance: 38.3
click at [1229, 307] on div "**********" at bounding box center [1306, 538] width 253 height 828
copy p "**********"
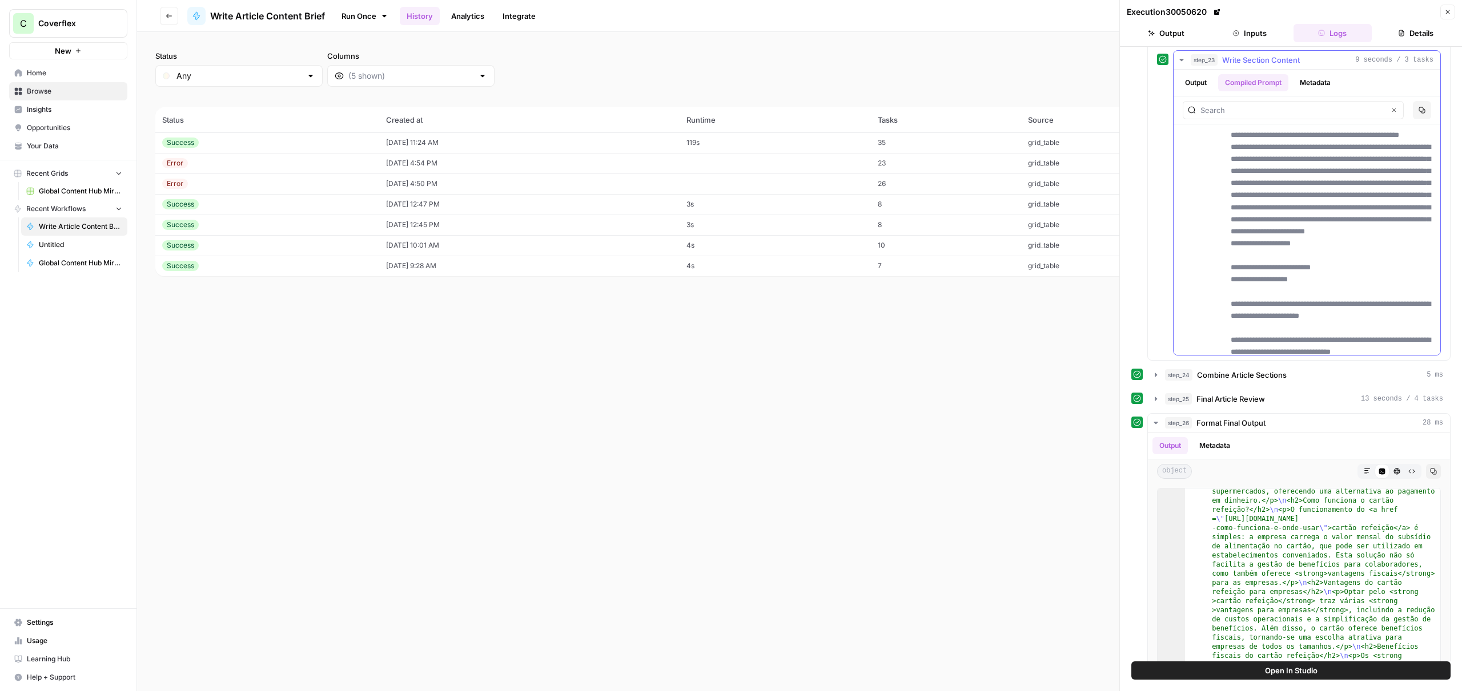
scroll to position [518, 0]
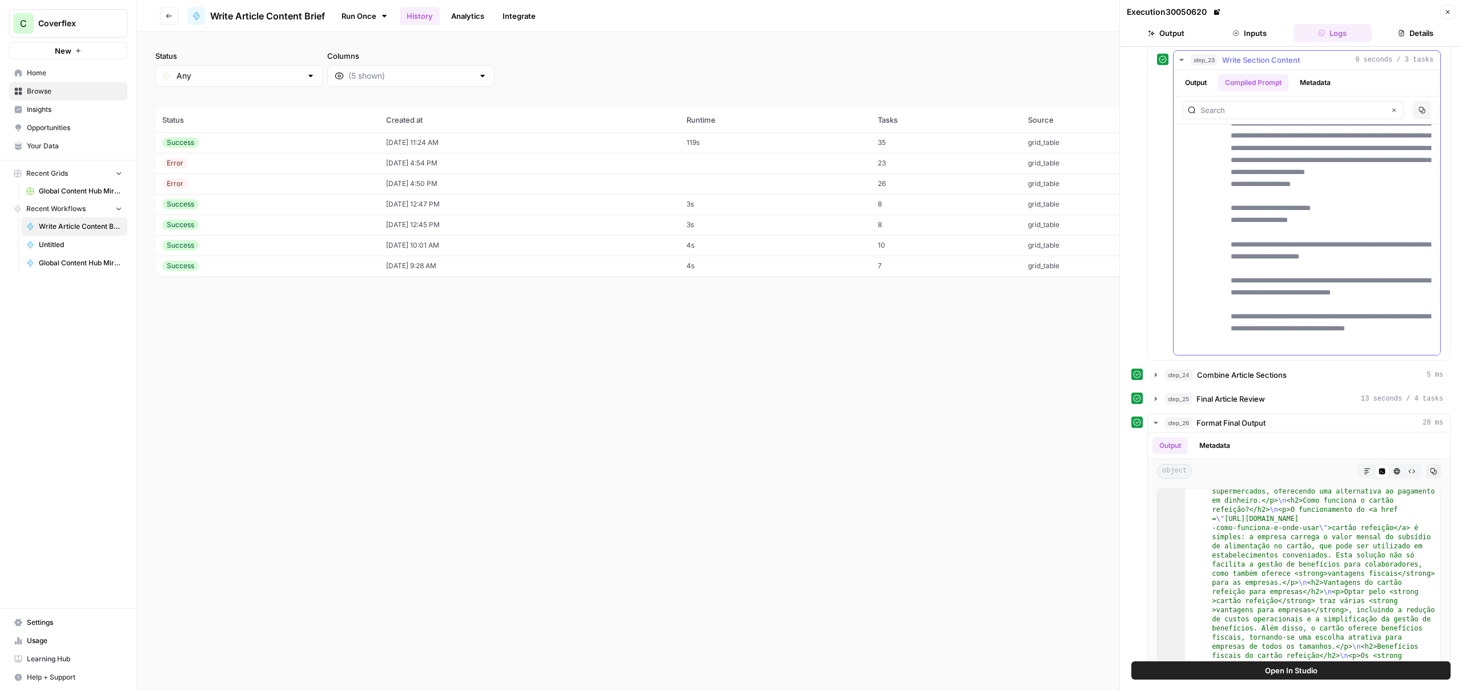
drag, startPoint x: 1233, startPoint y: 254, endPoint x: 1356, endPoint y: 271, distance: 124.0
click at [1356, 271] on p "**********" at bounding box center [1332, 456] width 203 height 821
click at [1360, 272] on p "**********" at bounding box center [1332, 456] width 203 height 821
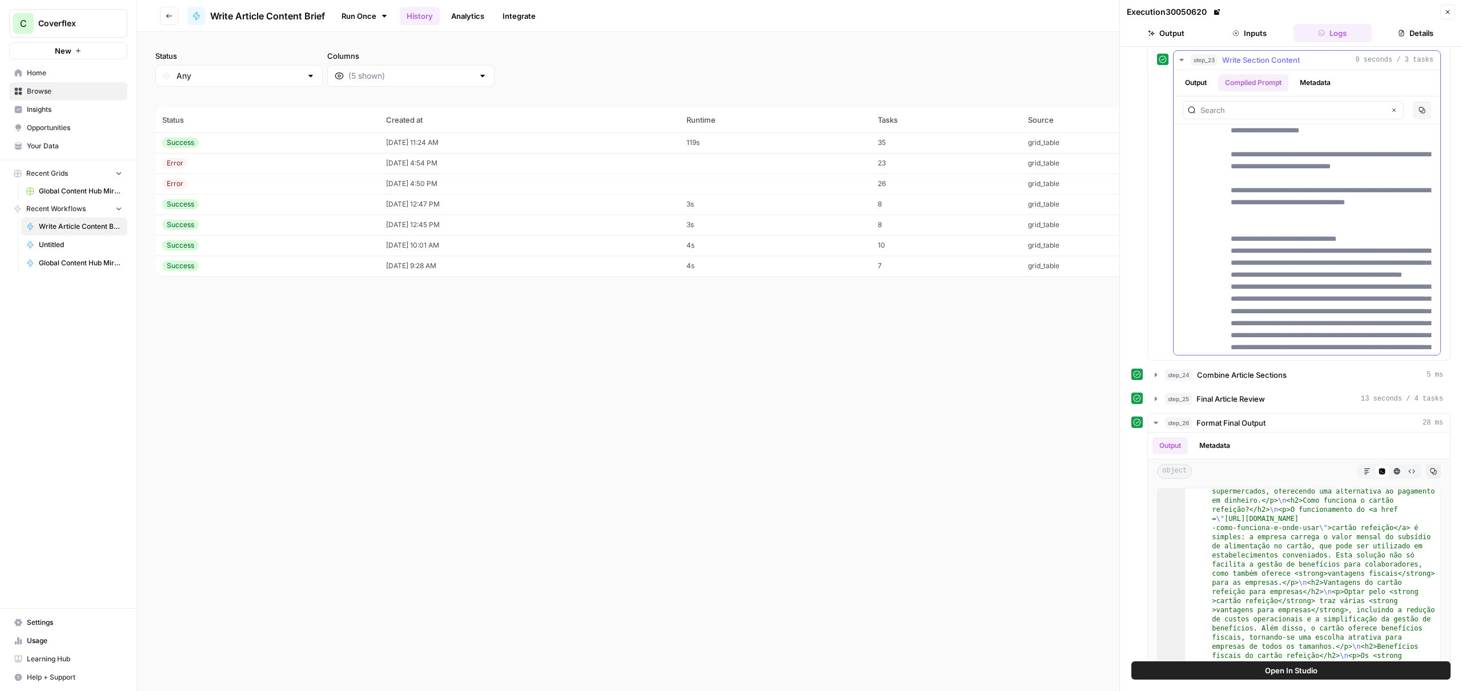
scroll to position [664, 0]
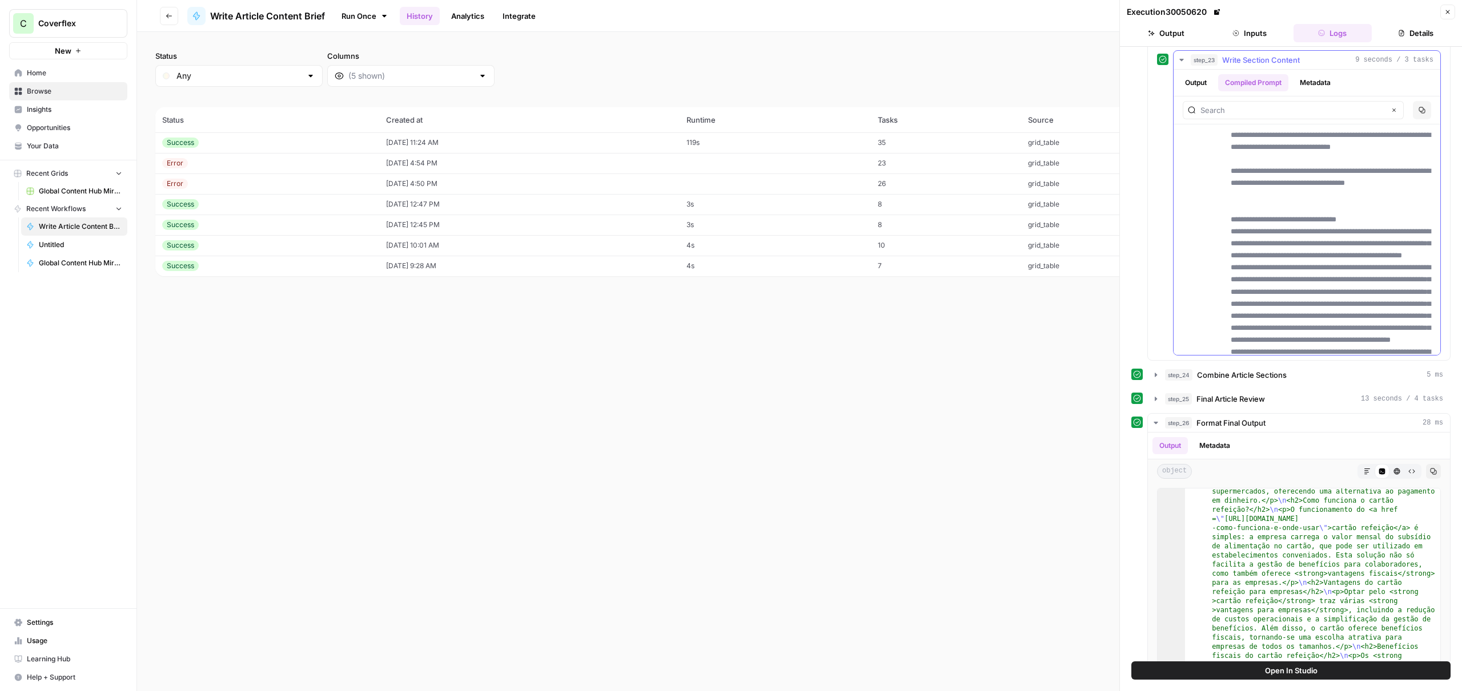
drag, startPoint x: 1362, startPoint y: 228, endPoint x: 1324, endPoint y: 230, distance: 38.3
click at [1324, 230] on p "**********" at bounding box center [1332, 310] width 203 height 821
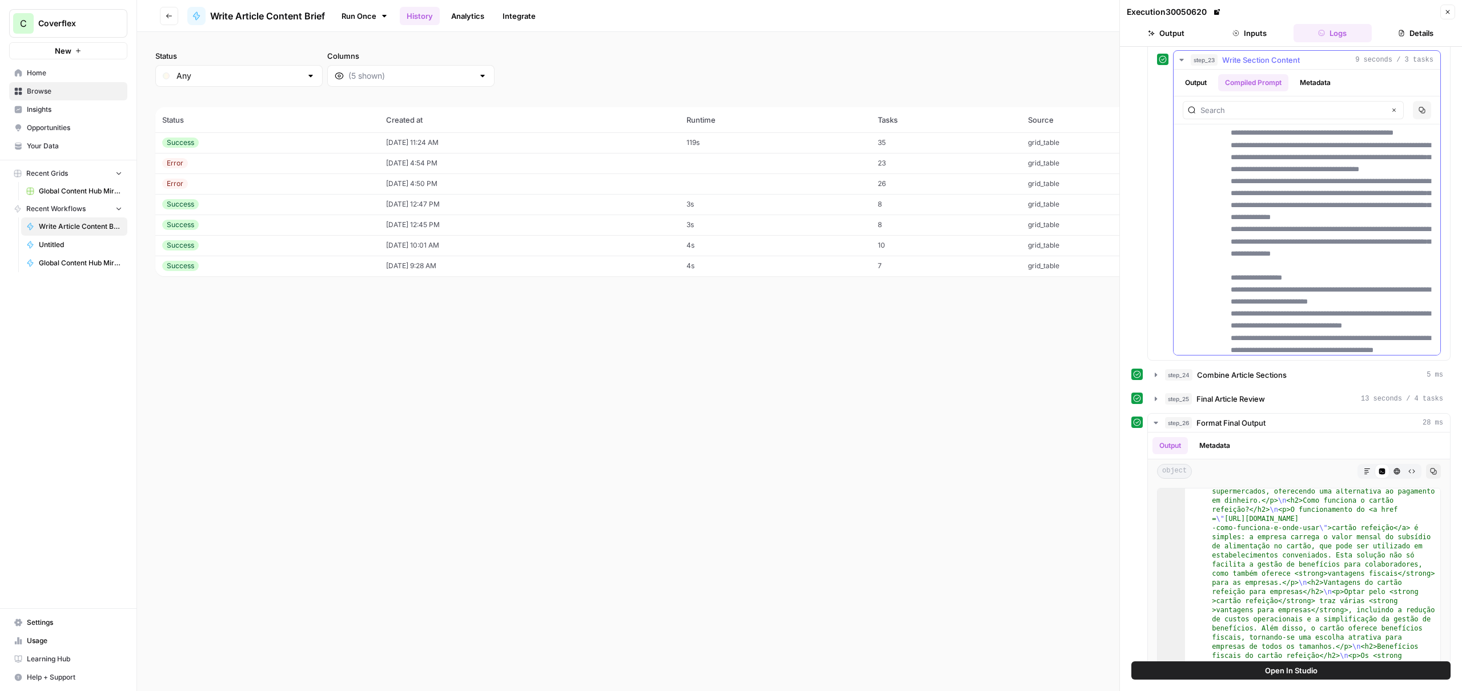
scroll to position [906, 0]
drag, startPoint x: 1230, startPoint y: 232, endPoint x: 1410, endPoint y: 323, distance: 202.0
click at [1410, 323] on div "**********" at bounding box center [1306, 64] width 253 height 828
copy p "**********"
